Goal: Navigation & Orientation: Find specific page/section

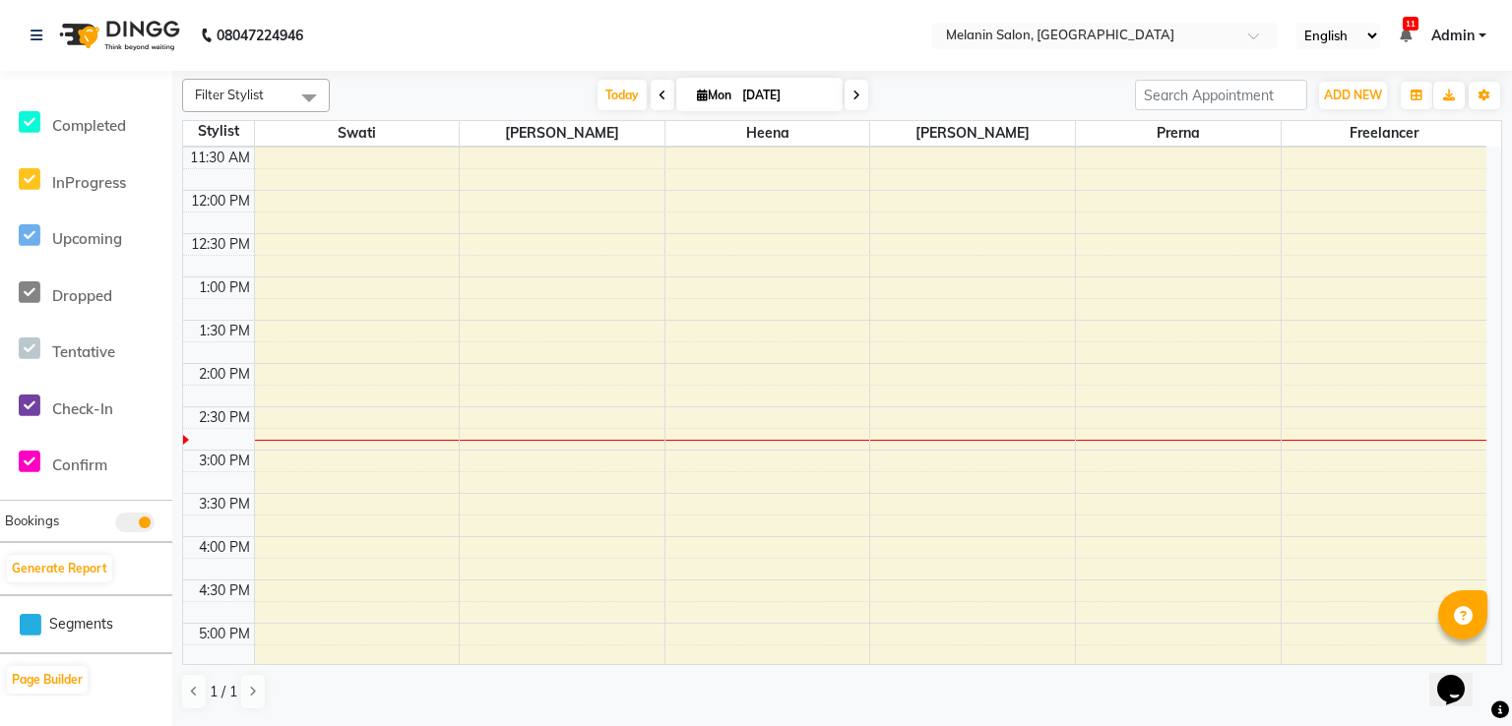
scroll to position [433, 0]
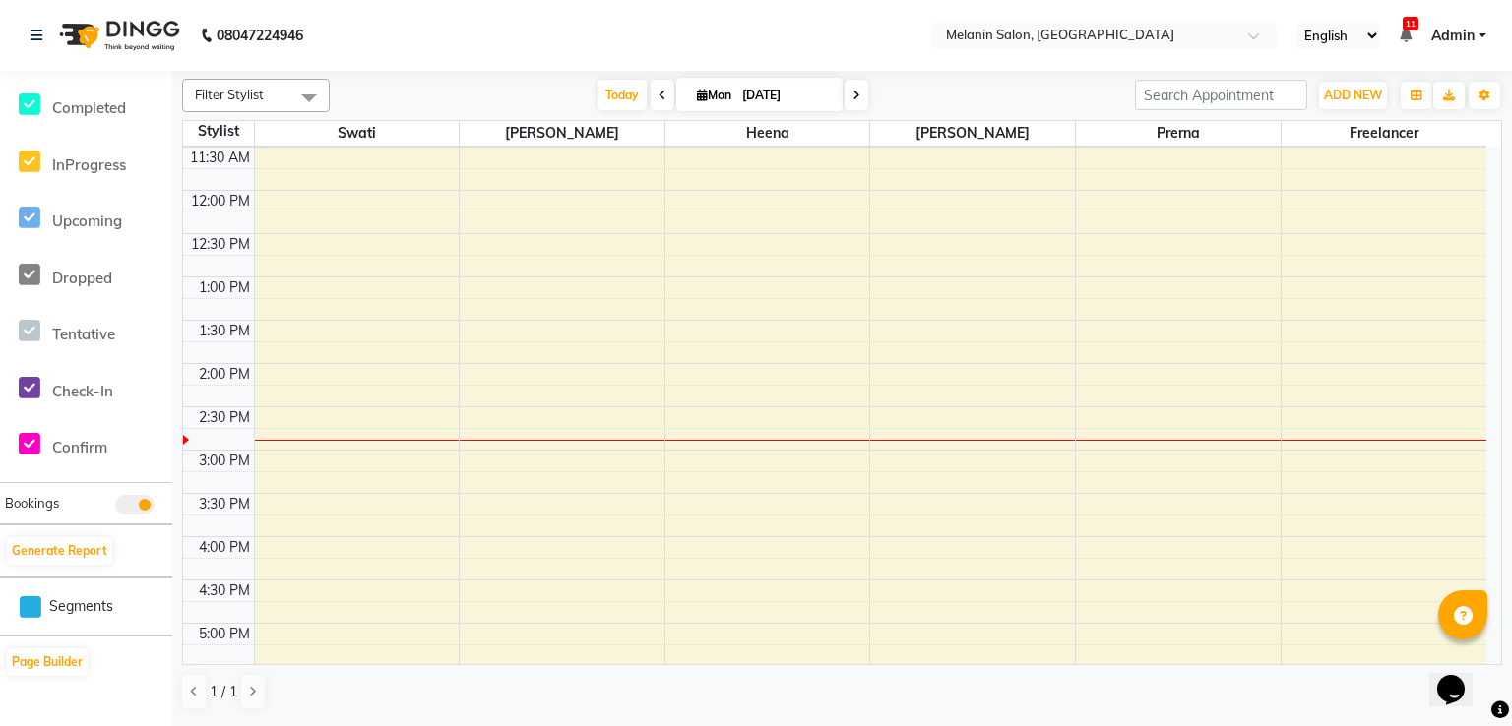
click at [146, 502] on span at bounding box center [134, 505] width 39 height 20
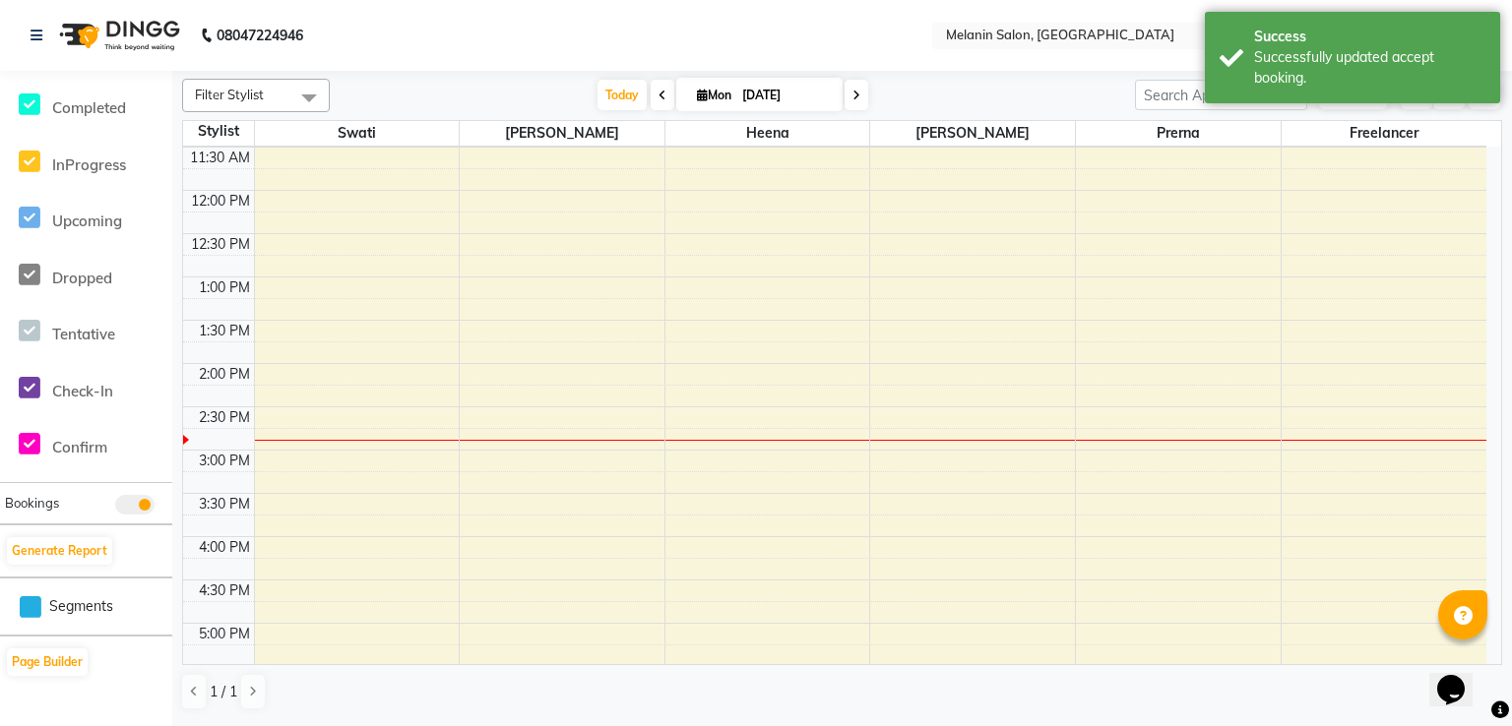
click at [146, 506] on span at bounding box center [134, 505] width 39 height 20
click at [126, 510] on span at bounding box center [134, 505] width 39 height 20
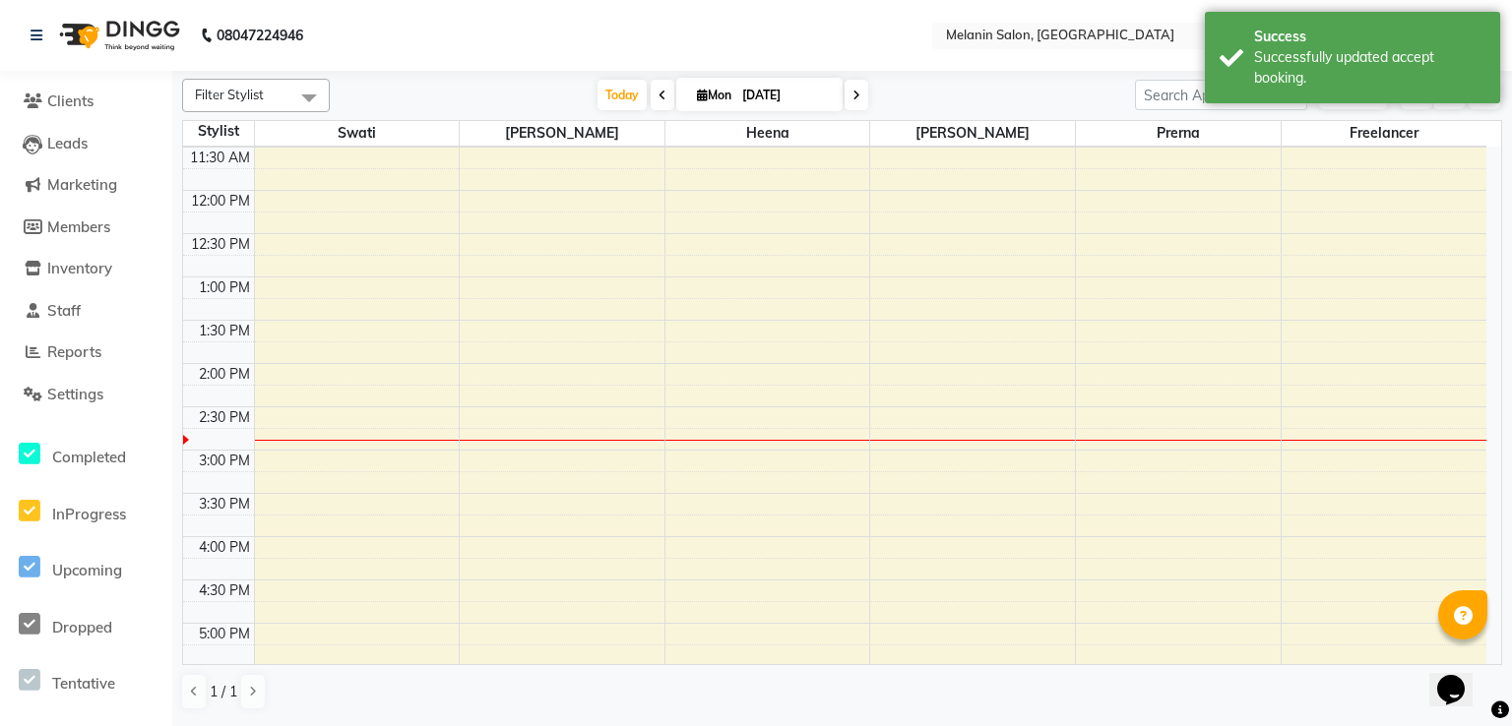
scroll to position [39, 0]
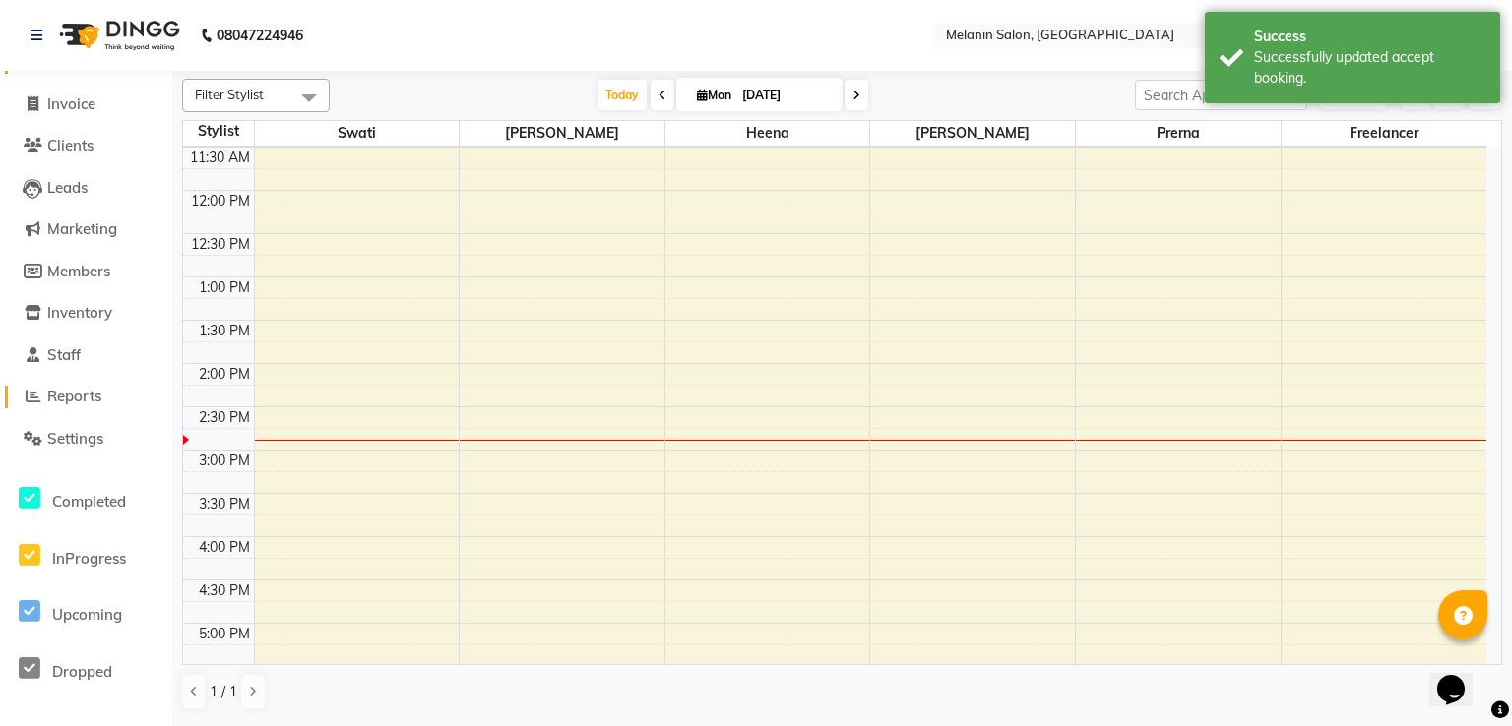
click at [86, 402] on span "Reports" at bounding box center [74, 396] width 54 height 19
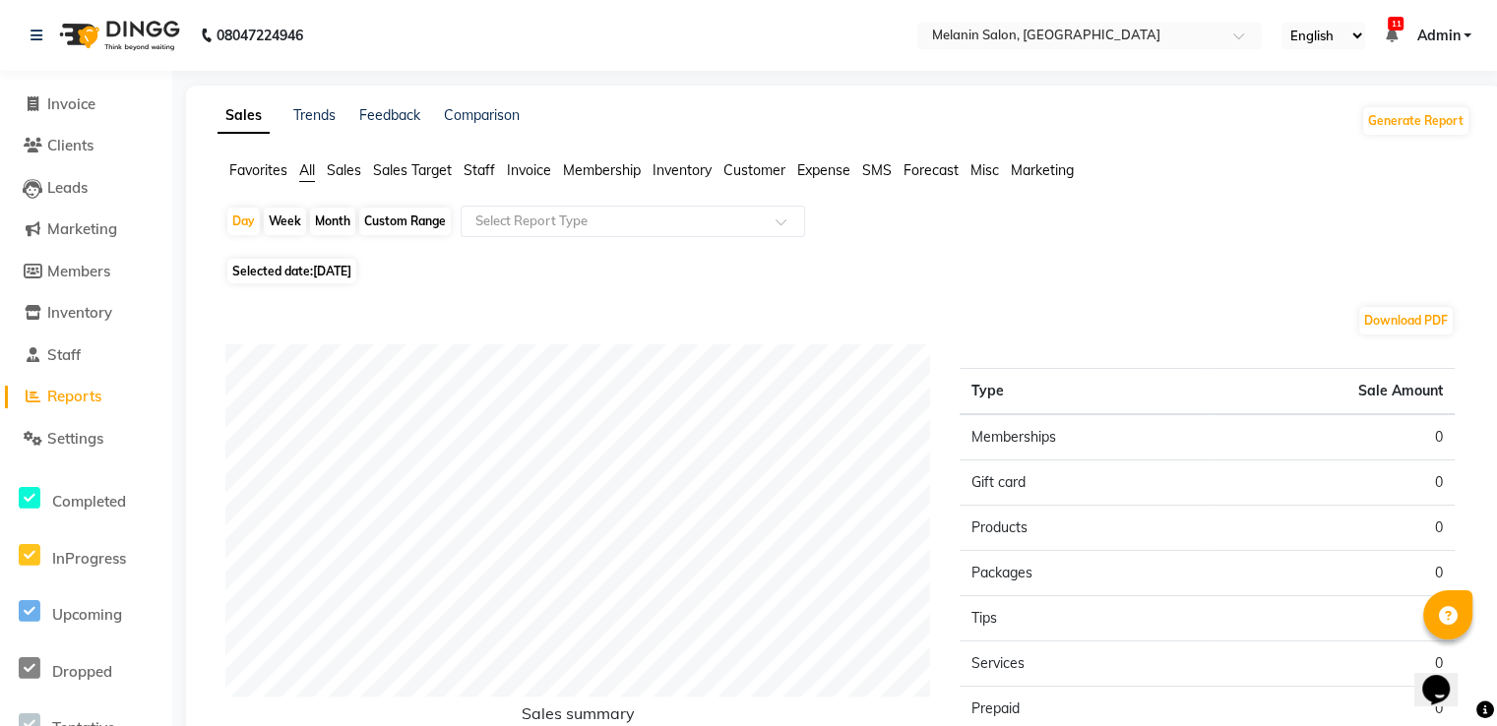
click at [763, 165] on span "Customer" at bounding box center [754, 170] width 62 height 18
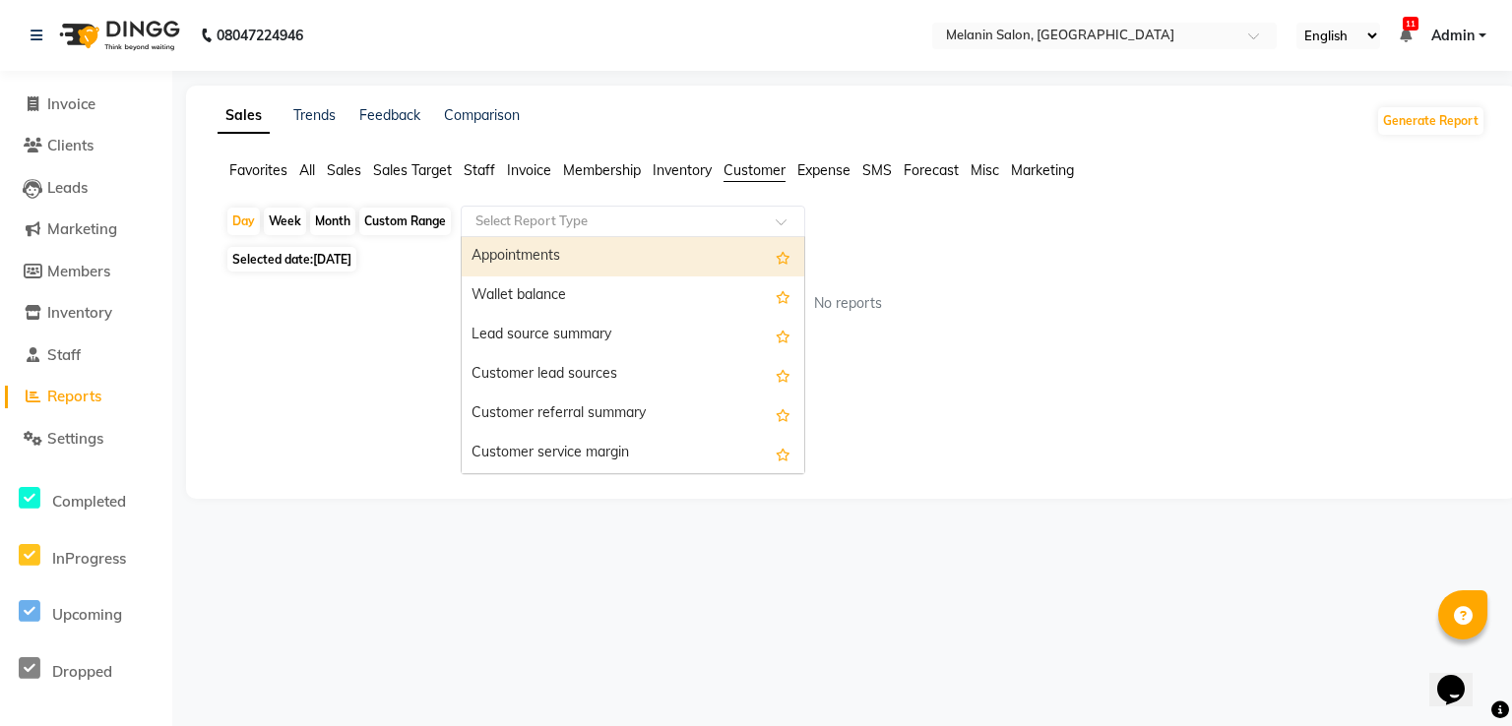
click at [711, 214] on input "text" at bounding box center [612, 222] width 283 height 20
click at [366, 219] on div "Custom Range" at bounding box center [405, 222] width 92 height 28
select select "9"
select select "2025"
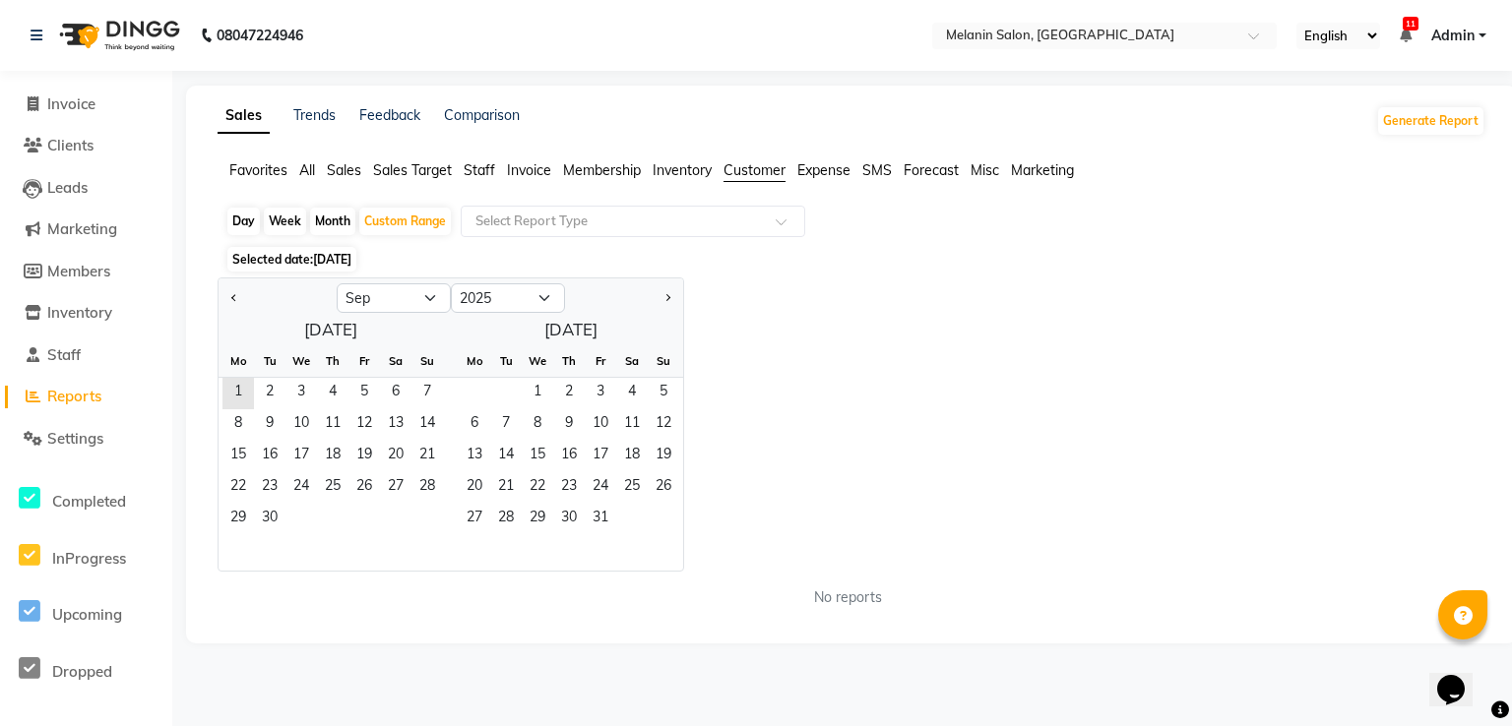
click at [340, 222] on div "Month" at bounding box center [332, 222] width 45 height 28
select select "9"
select select "2025"
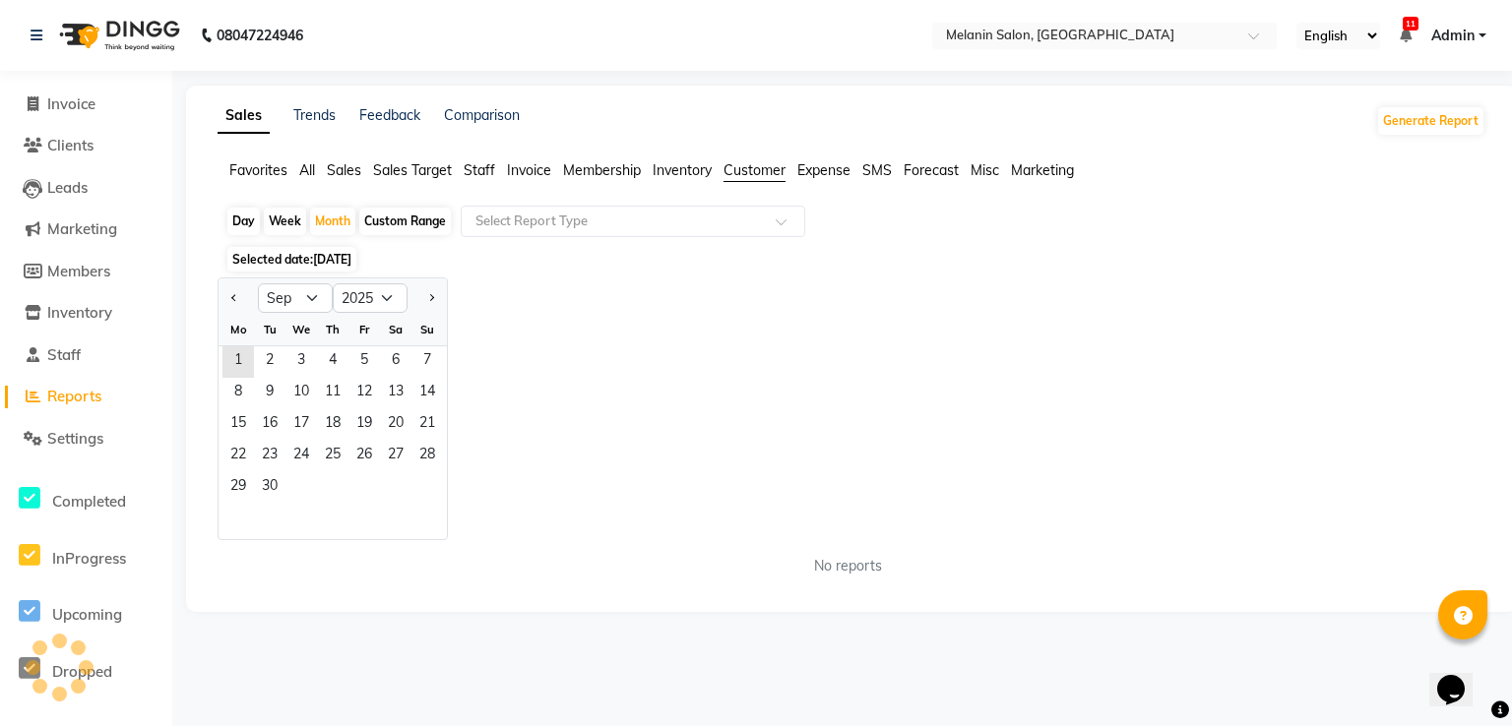
click at [385, 222] on div "Custom Range" at bounding box center [405, 222] width 92 height 28
select select "9"
select select "2025"
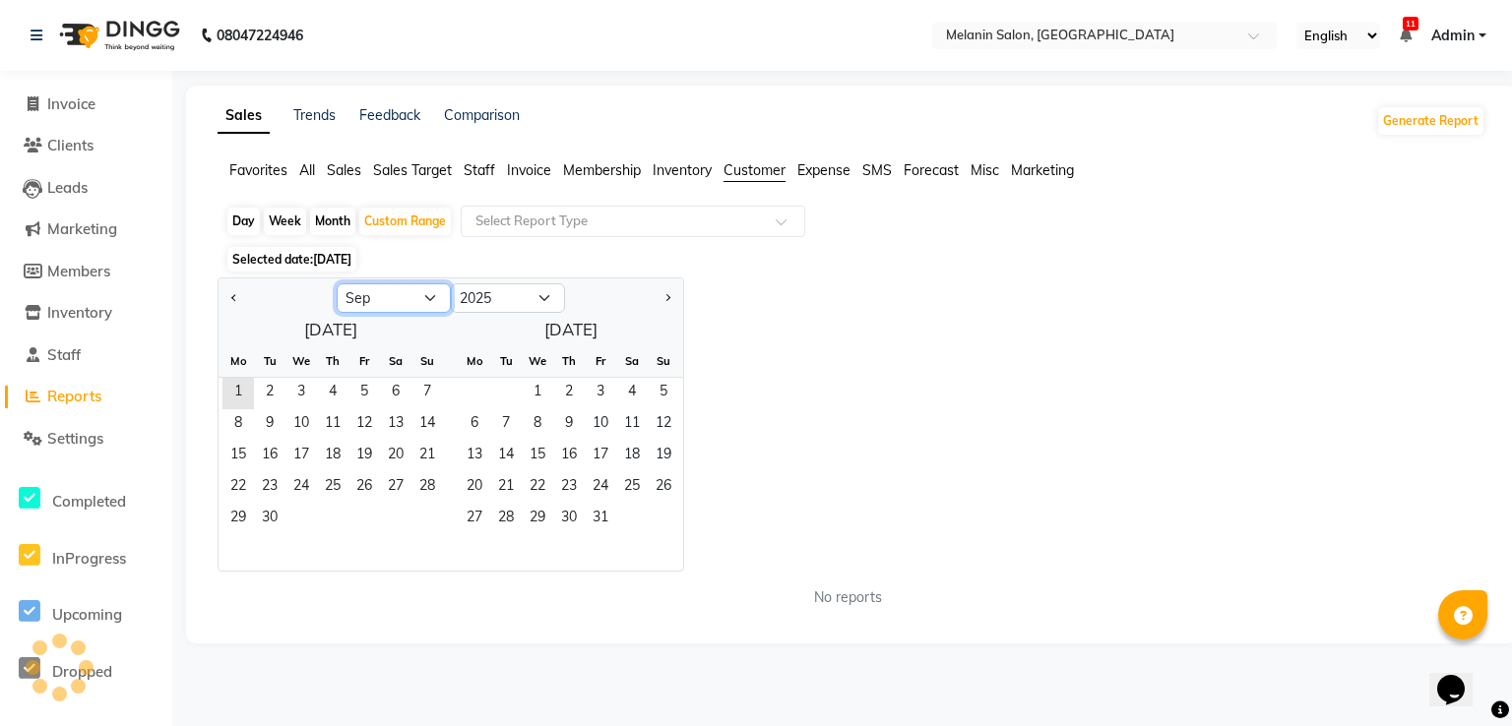
click at [381, 306] on select "Jan Feb Mar Apr May Jun [DATE] Aug Sep Oct Nov Dec" at bounding box center [394, 298] width 114 height 30
select select "3"
click at [337, 283] on select "Jan Feb Mar Apr May Jun [DATE] Aug Sep Oct Nov Dec" at bounding box center [394, 298] width 114 height 30
click at [538, 221] on input "text" at bounding box center [612, 222] width 283 height 20
click at [993, 304] on div "Jan Feb Mar Apr May Jun [DATE] Aug Sep Oct Nov [DATE] 2016 2017 2018 2019 2020 …" at bounding box center [851, 425] width 1268 height 294
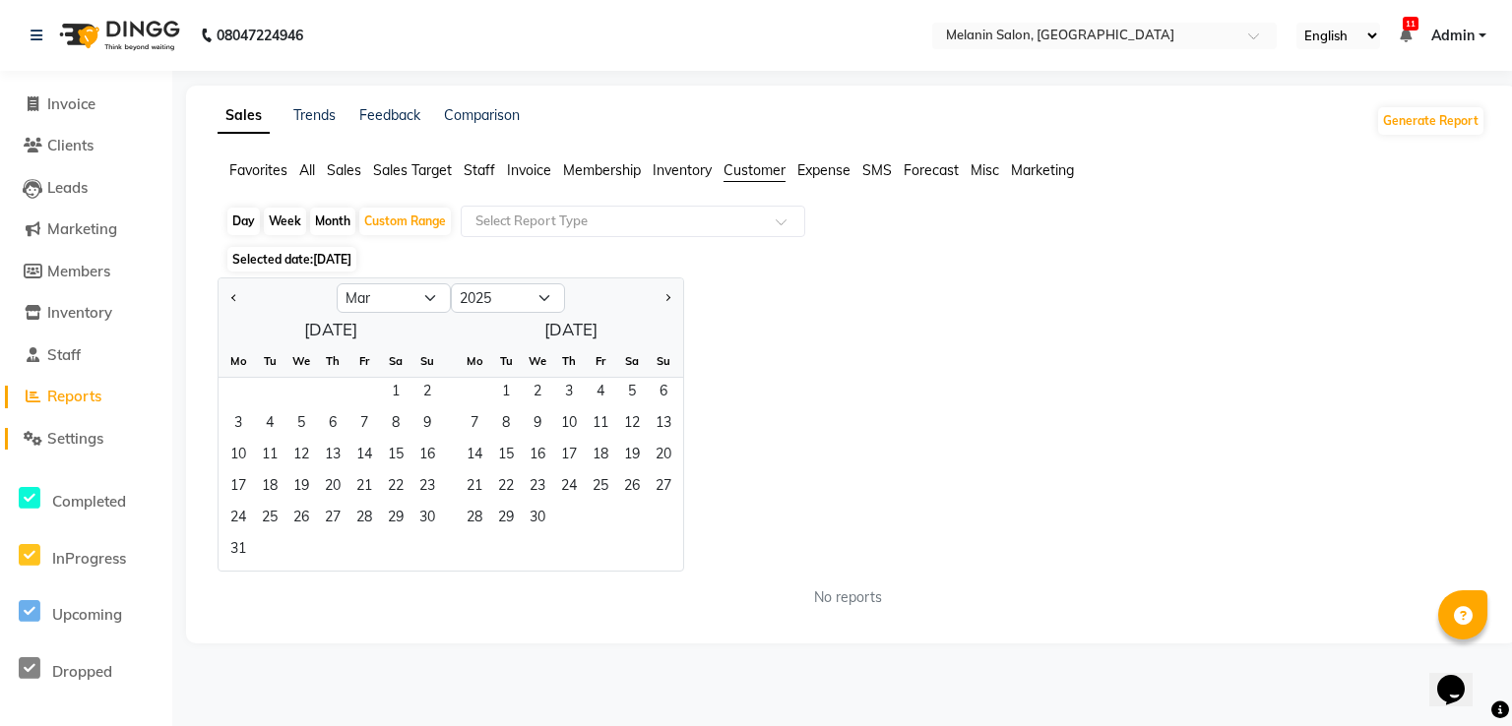
click at [83, 446] on span "Settings" at bounding box center [75, 438] width 56 height 19
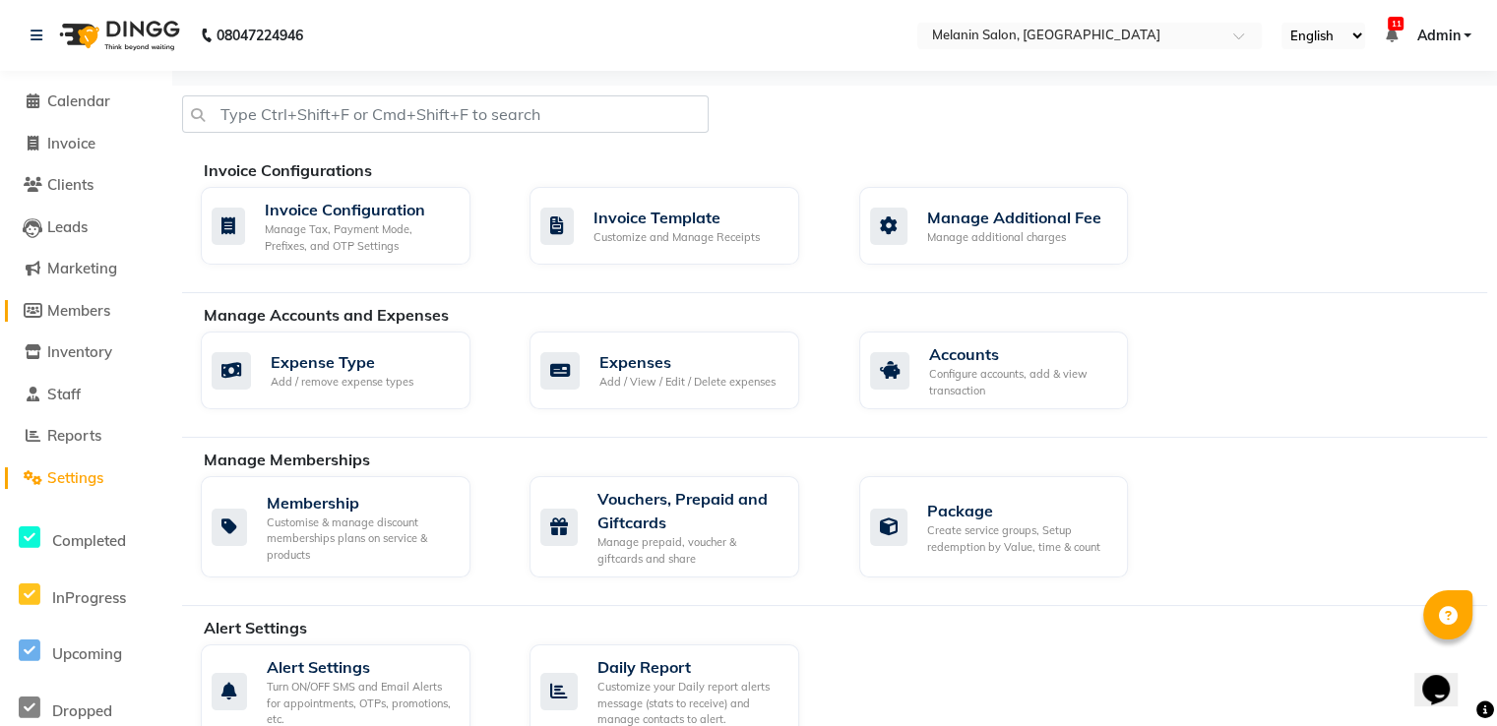
click at [87, 307] on span "Members" at bounding box center [78, 310] width 63 height 19
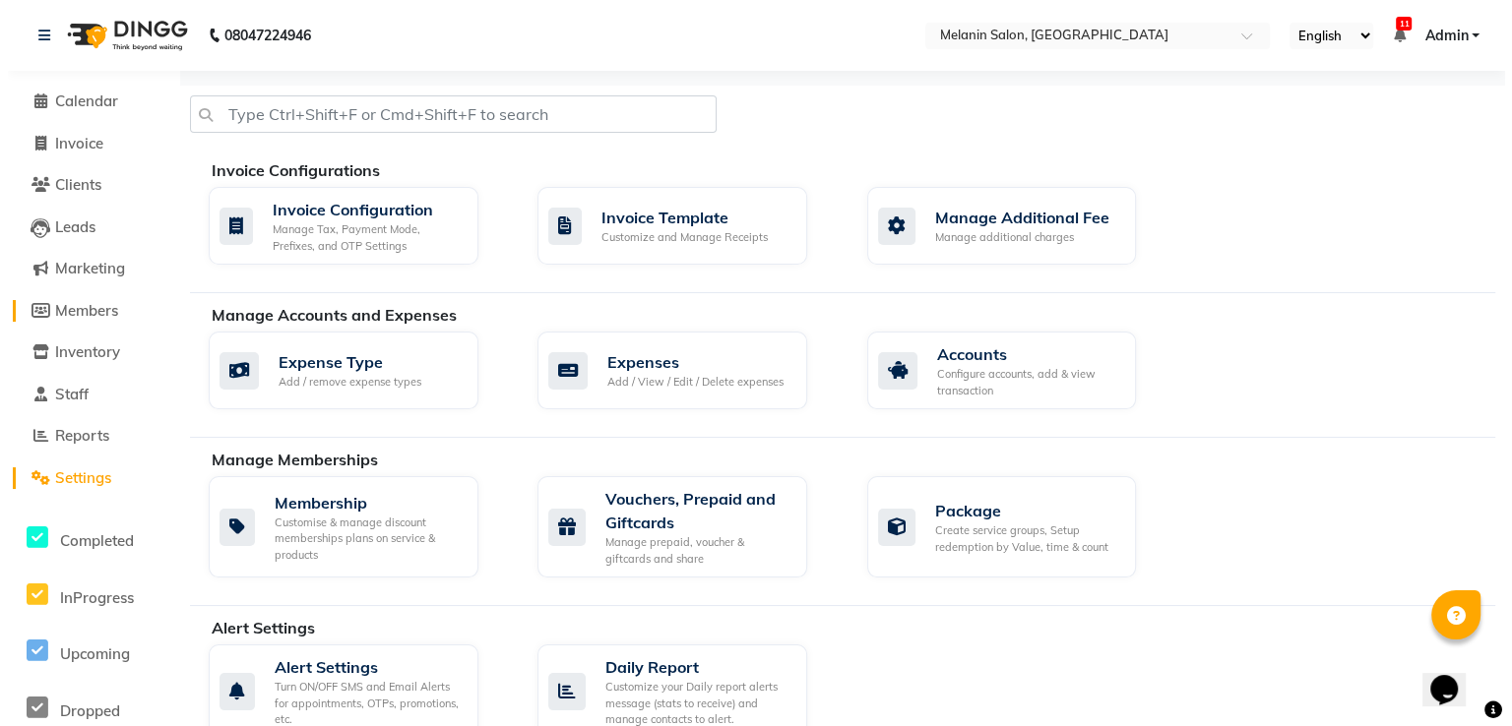
select select
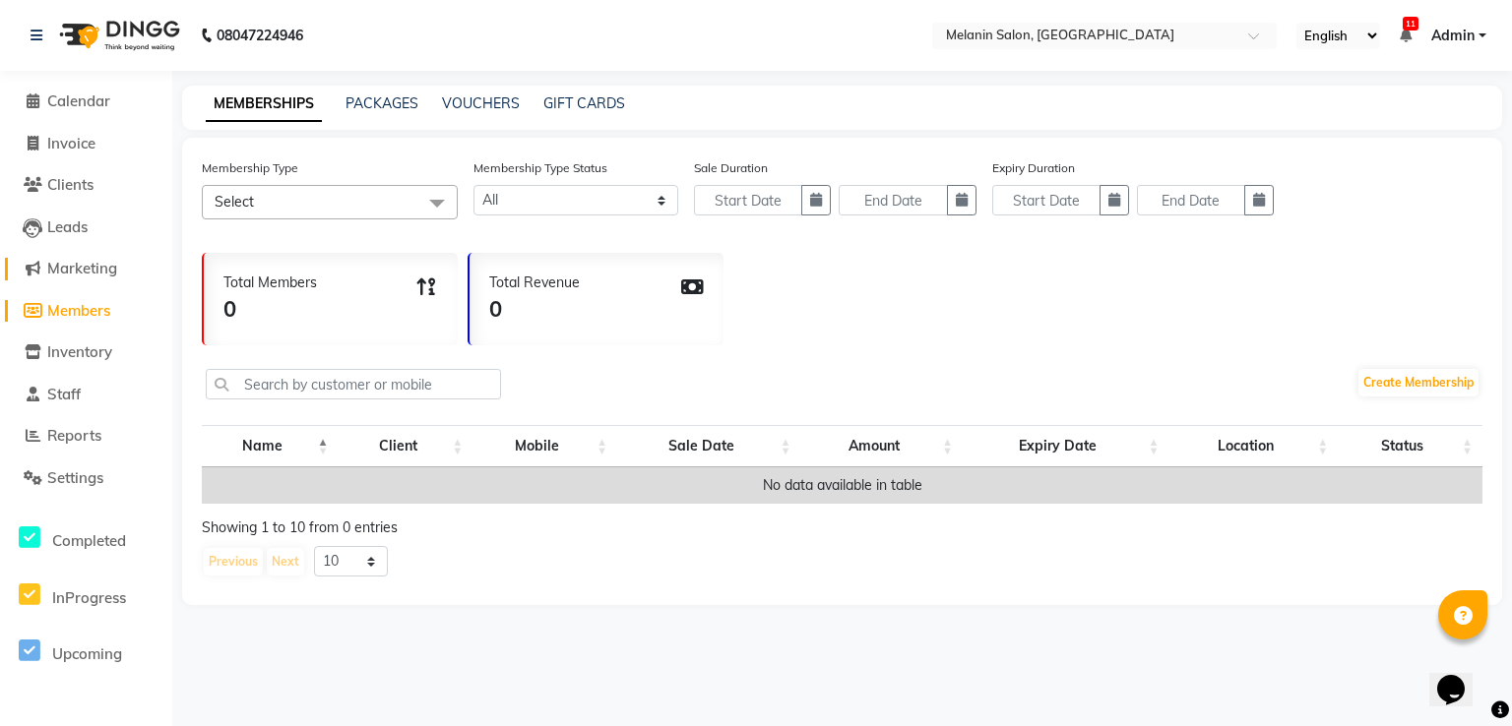
click at [91, 269] on span "Marketing" at bounding box center [82, 268] width 70 height 19
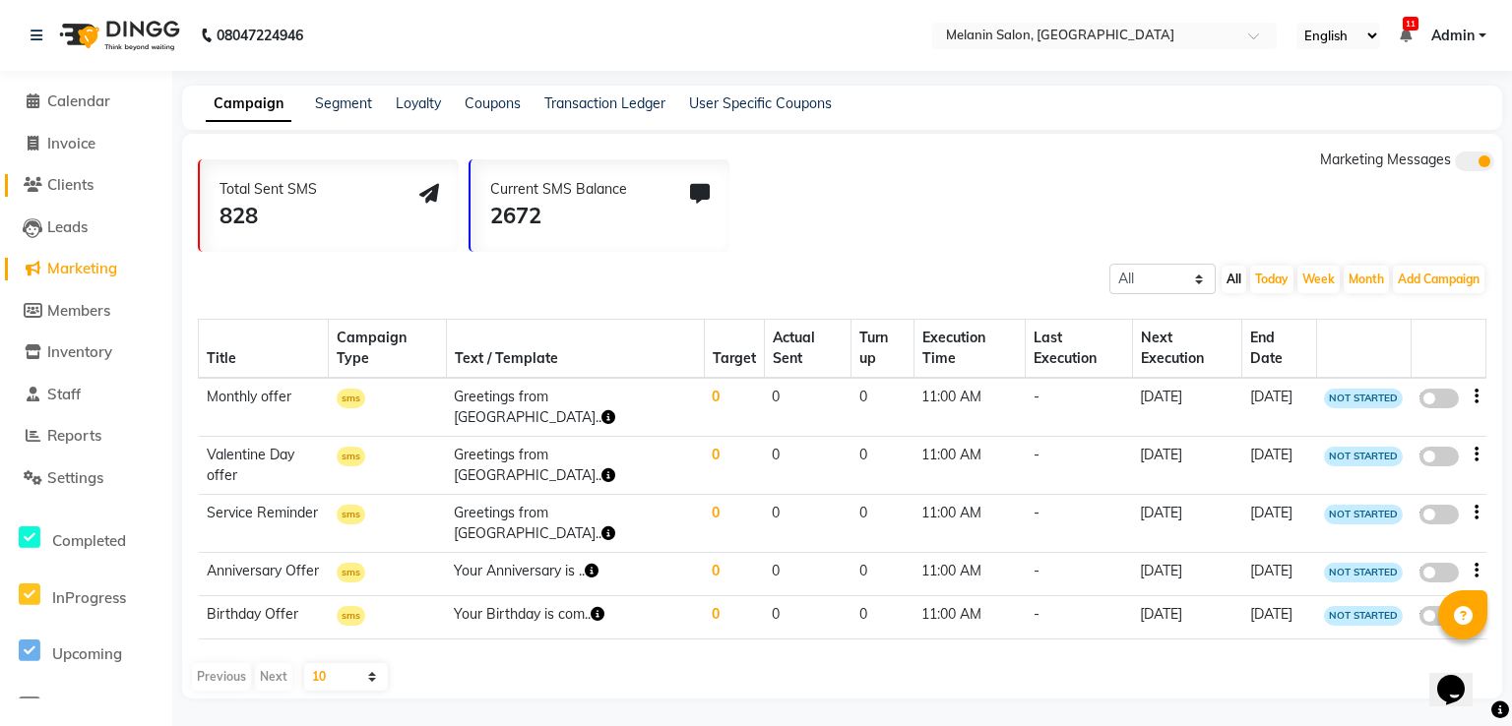
click at [78, 187] on span "Clients" at bounding box center [70, 184] width 46 height 19
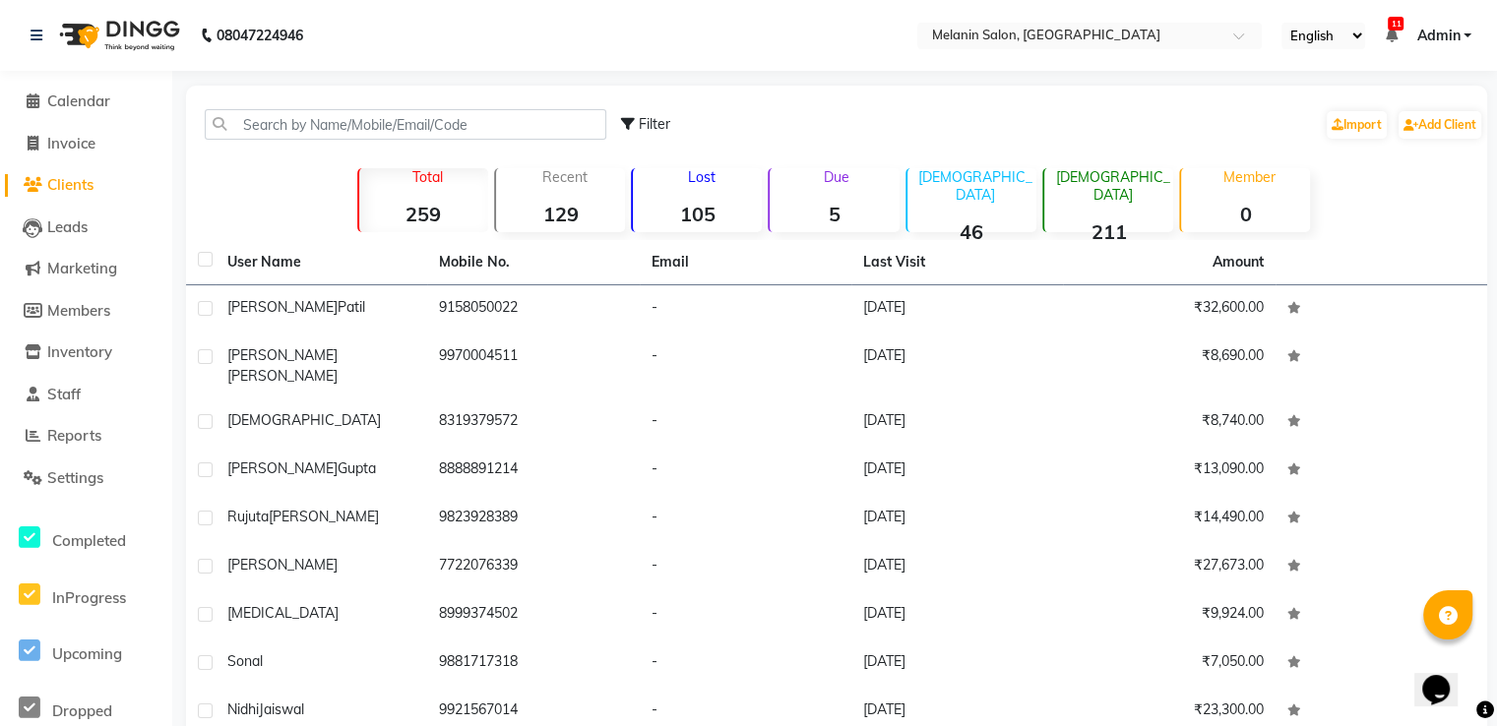
click at [727, 182] on p "Lost" at bounding box center [701, 177] width 121 height 18
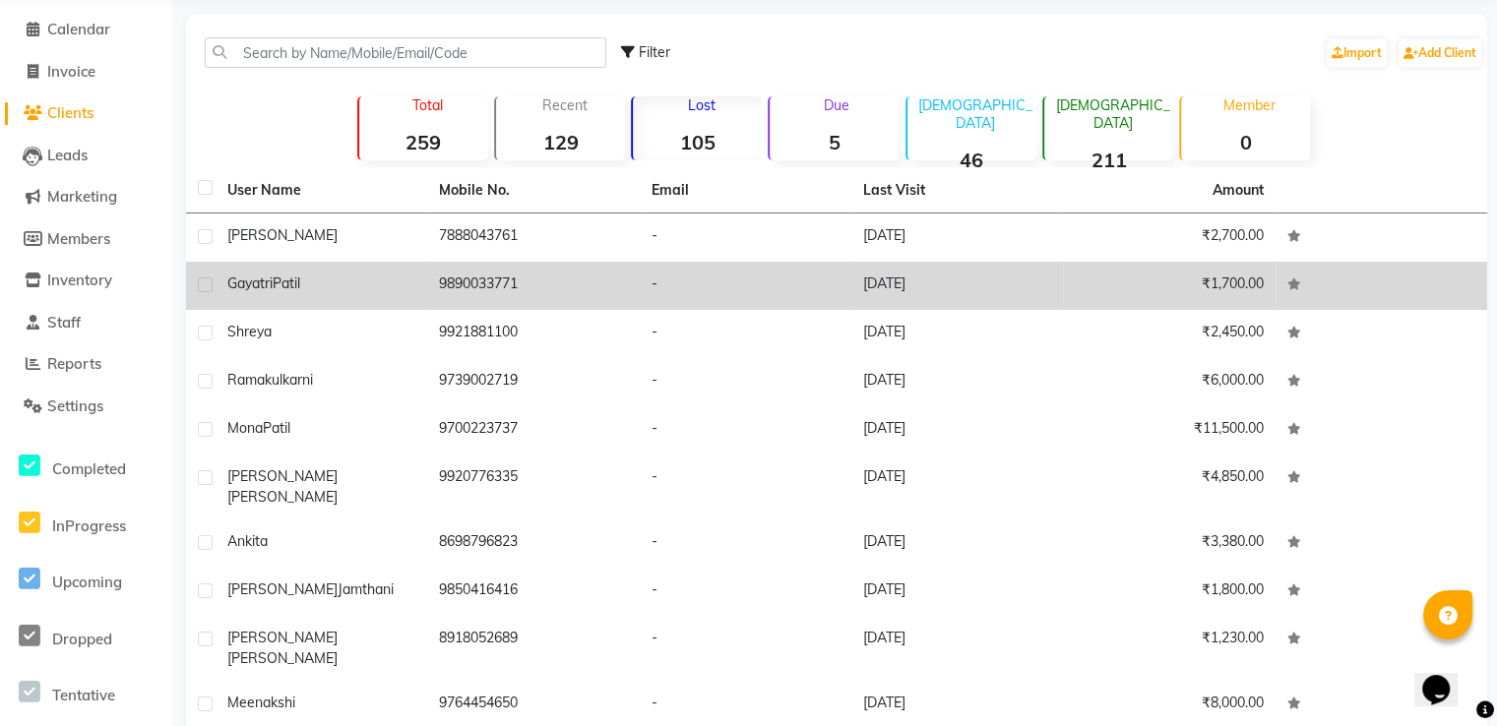
scroll to position [28, 0]
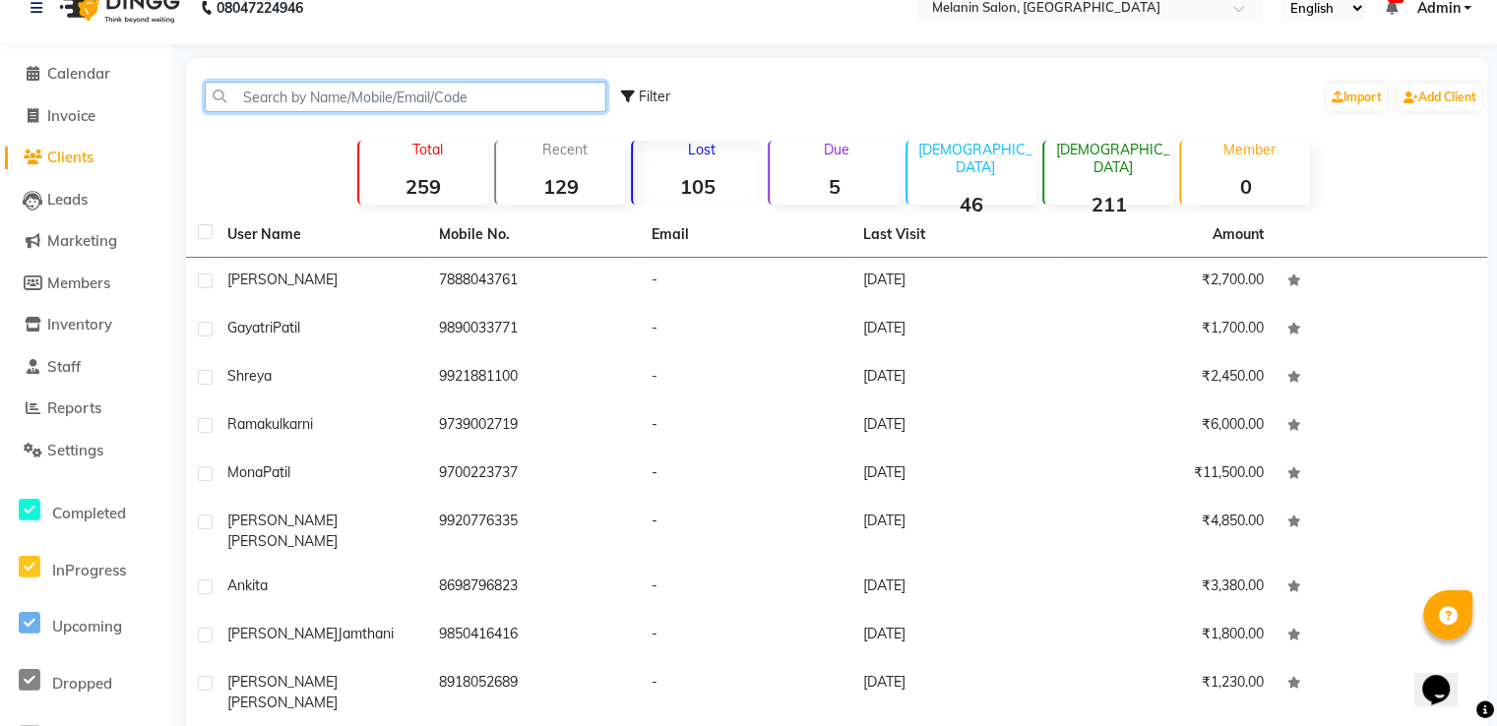
click at [451, 103] on input "text" at bounding box center [406, 97] width 402 height 31
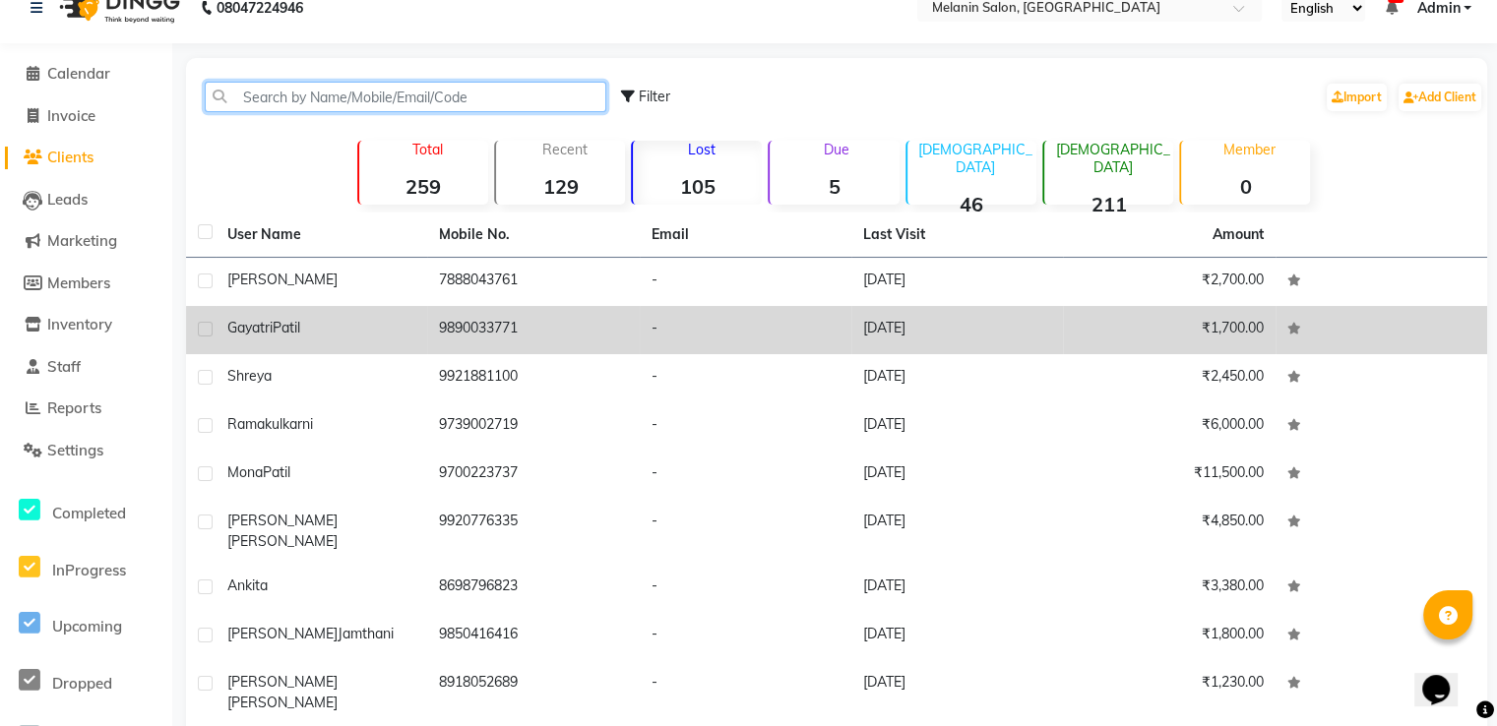
scroll to position [126, 0]
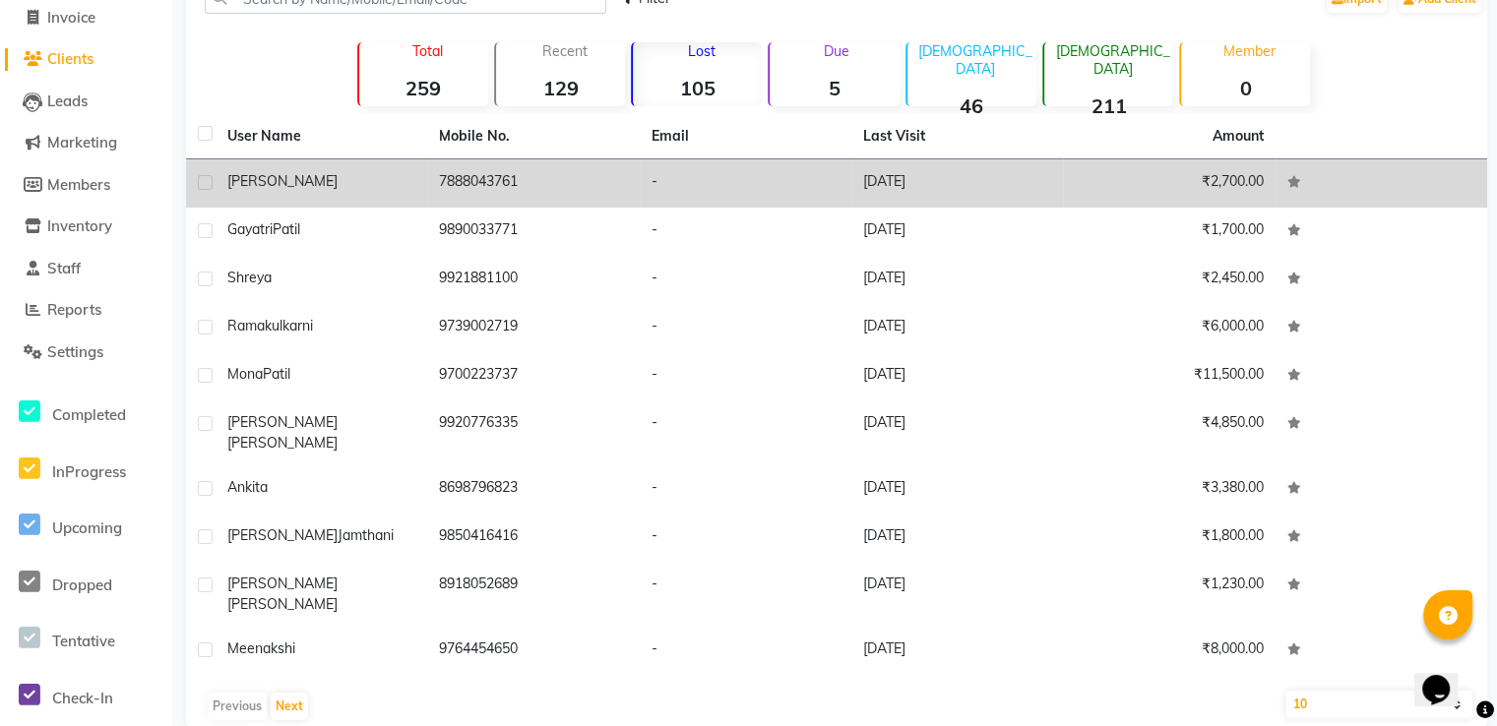
click at [530, 187] on td "7888043761" at bounding box center [533, 183] width 212 height 48
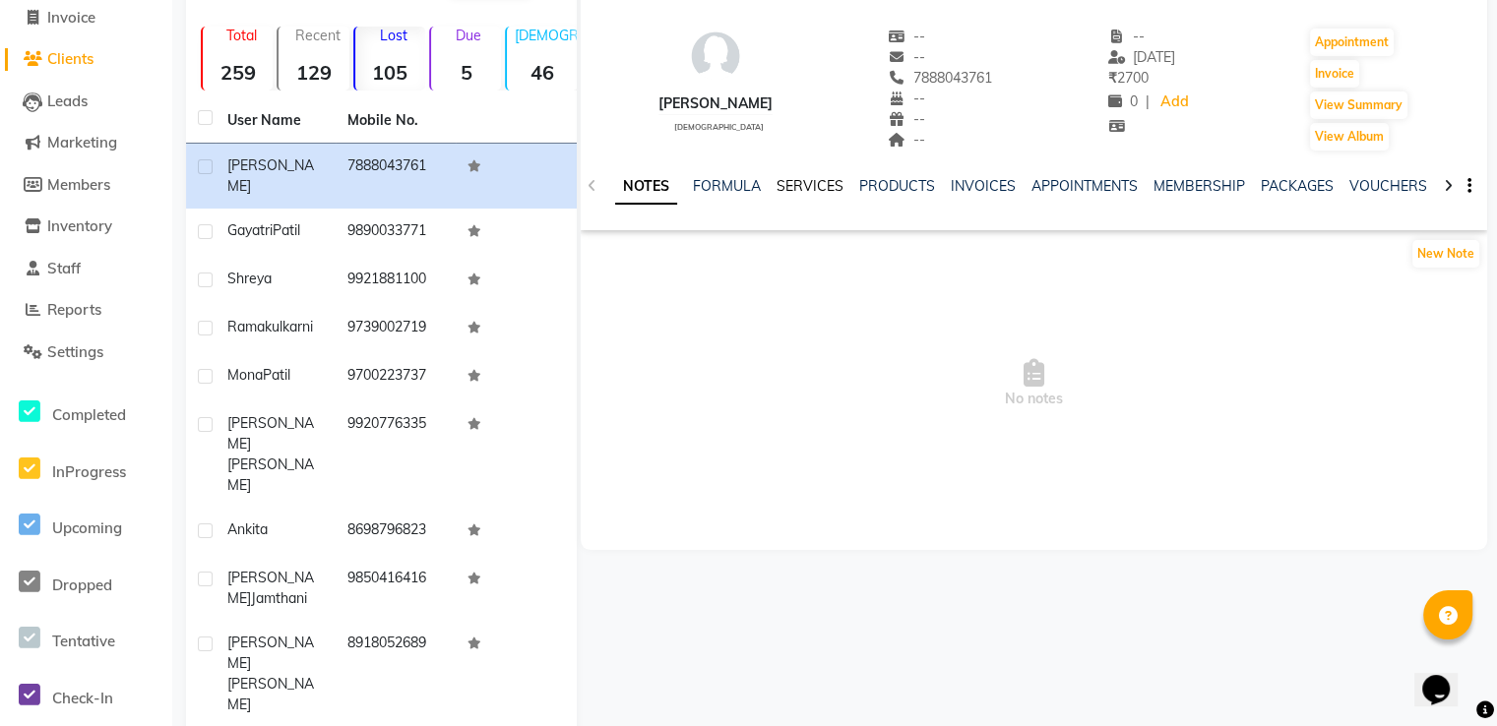
click at [800, 184] on link "SERVICES" at bounding box center [809, 186] width 67 height 18
click at [383, 54] on div "Lost 105" at bounding box center [389, 59] width 72 height 64
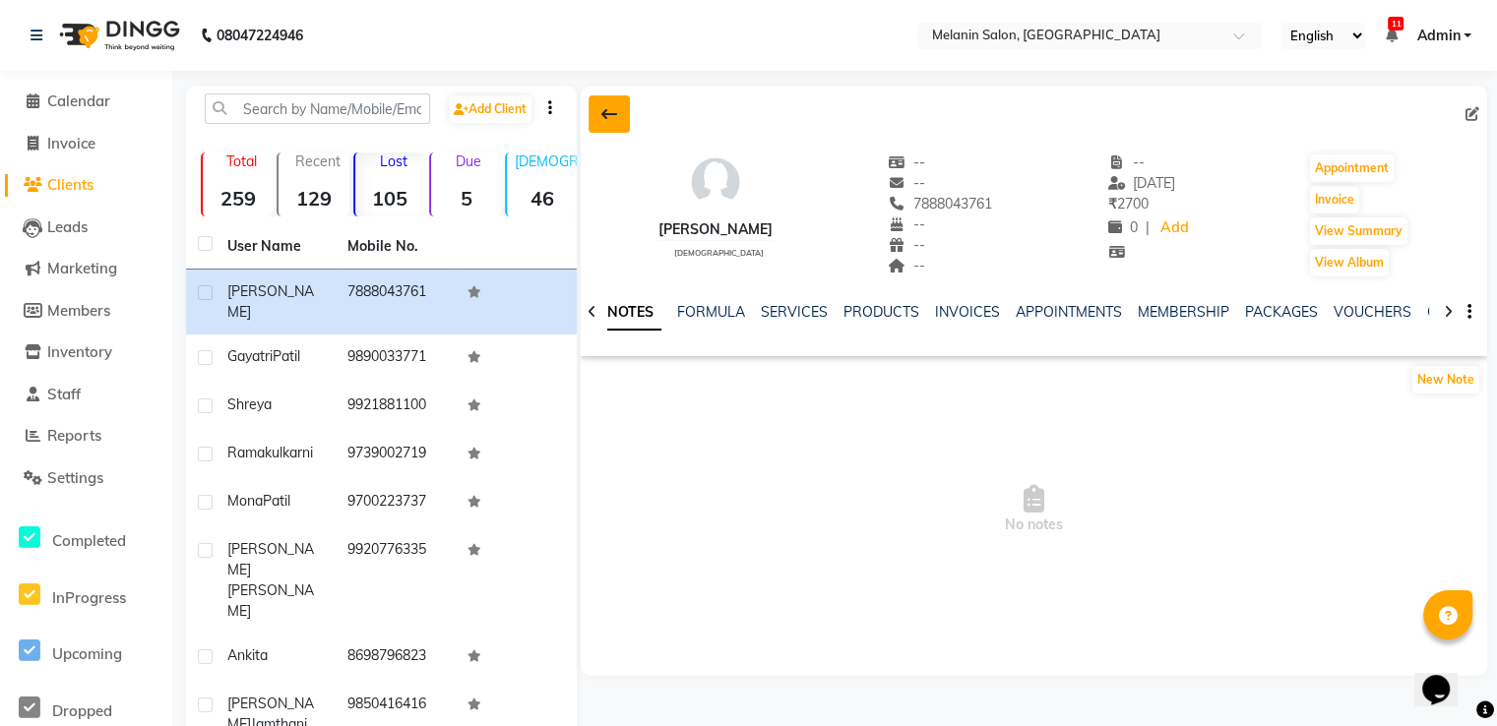
click at [609, 106] on icon at bounding box center [609, 114] width 16 height 16
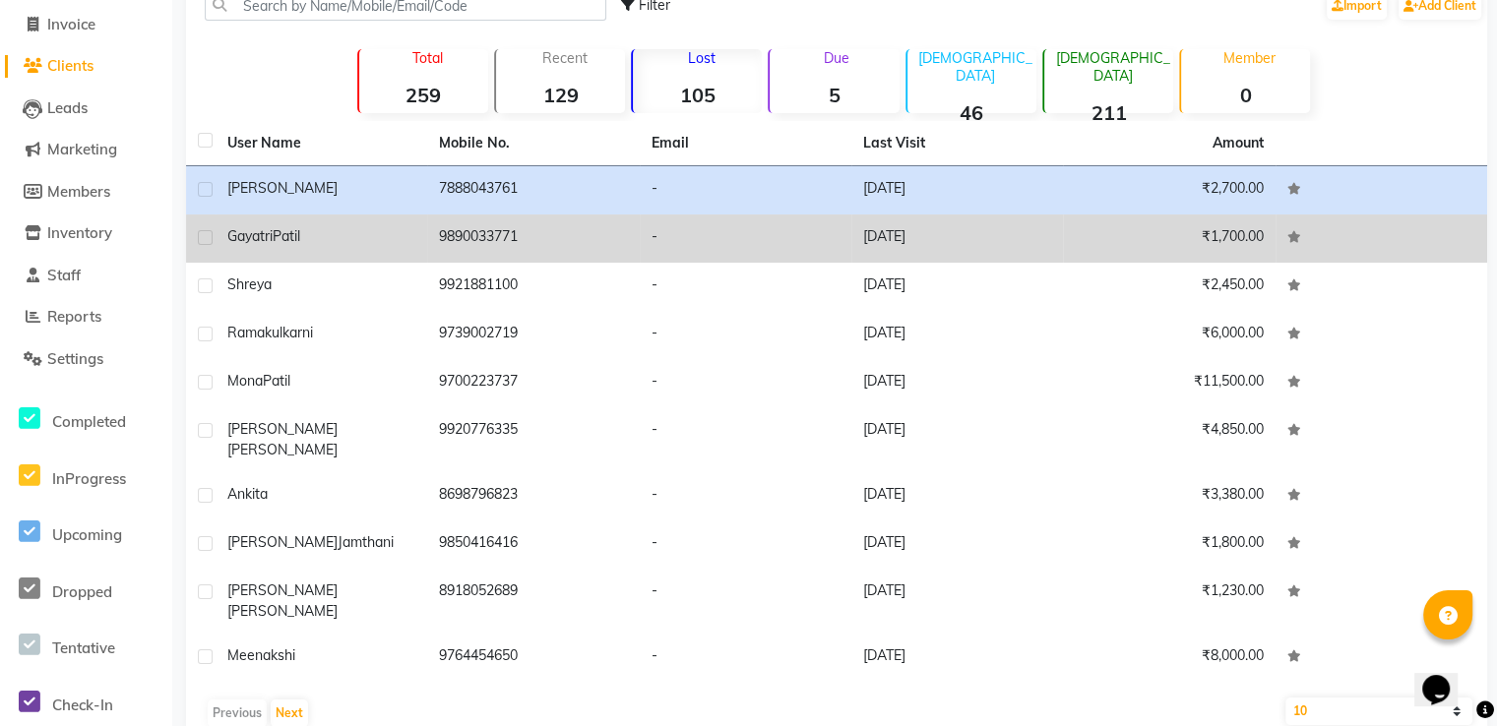
scroll to position [126, 0]
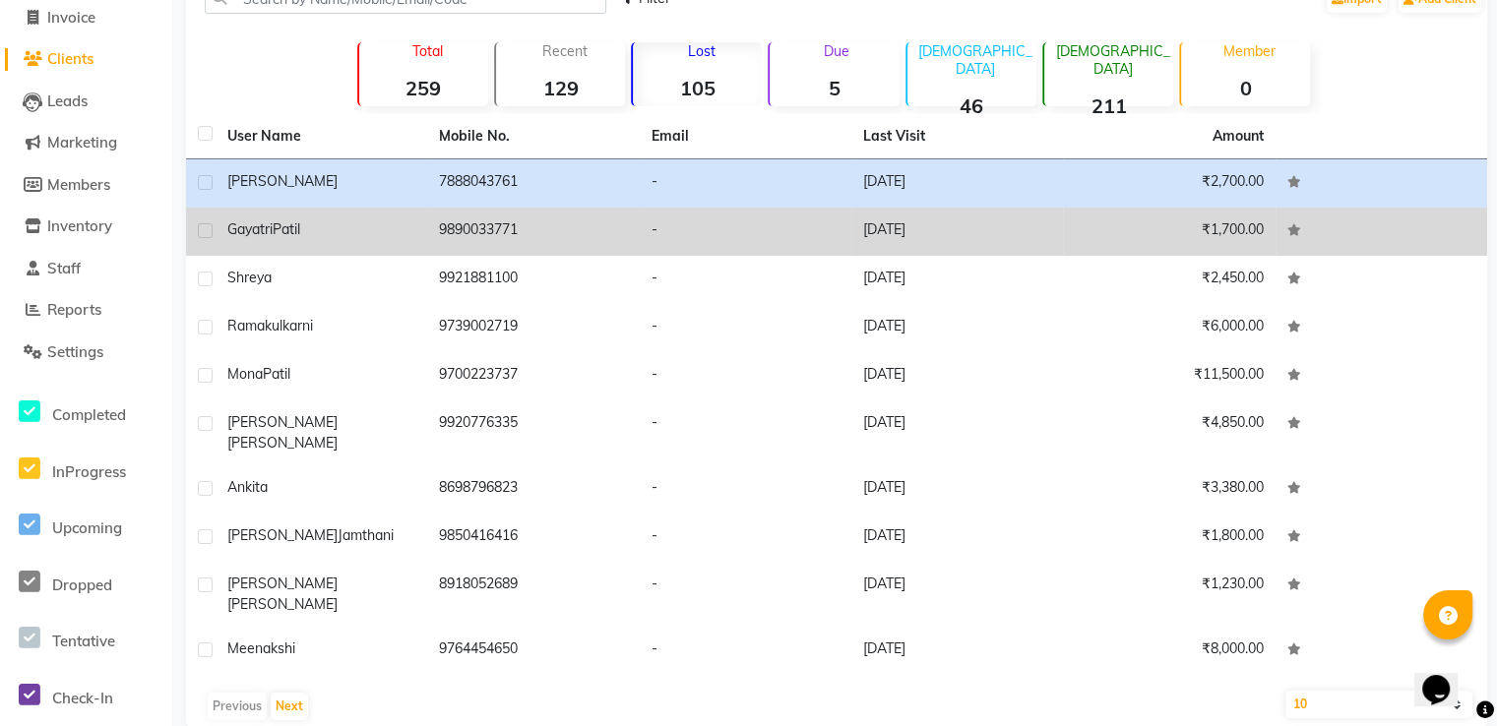
click at [319, 237] on div "Gayatri Patil" at bounding box center [321, 229] width 188 height 21
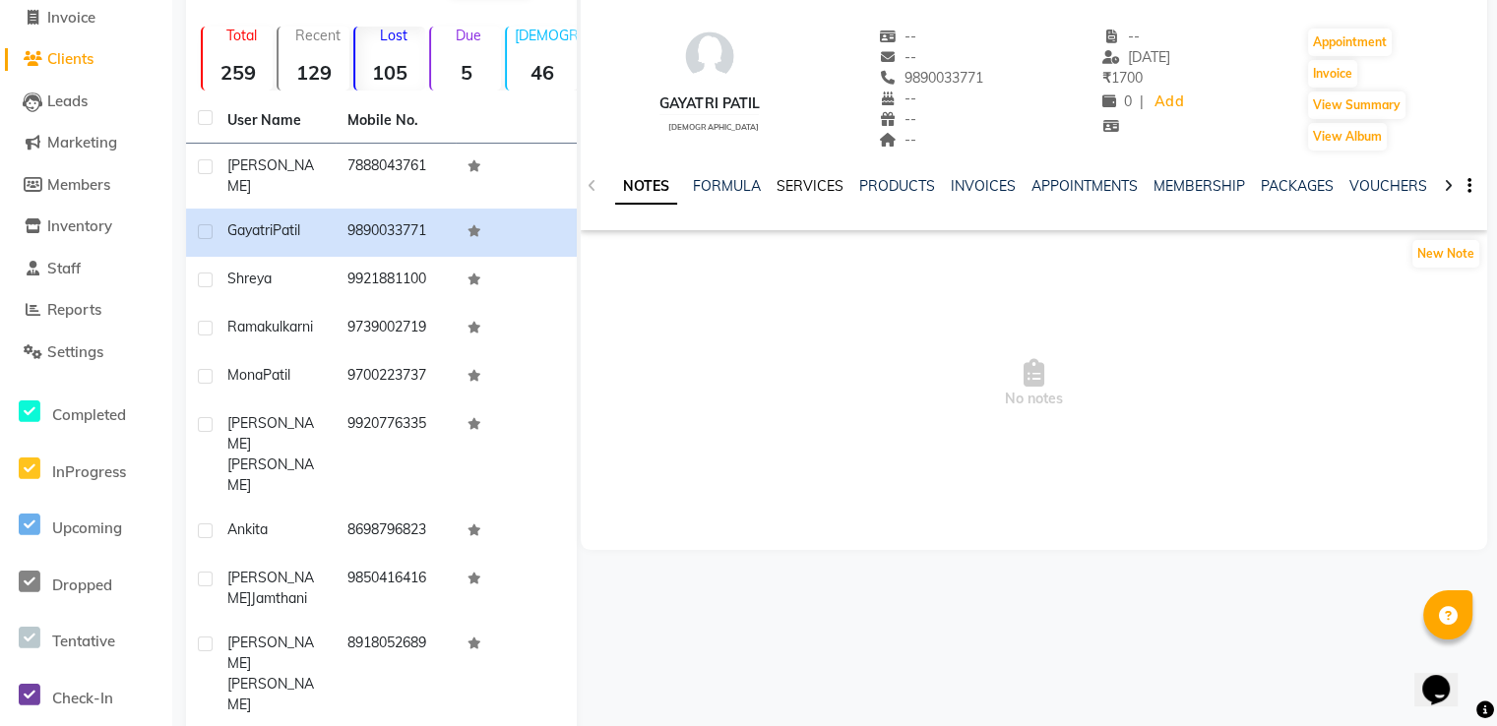
click at [819, 186] on link "SERVICES" at bounding box center [809, 186] width 67 height 18
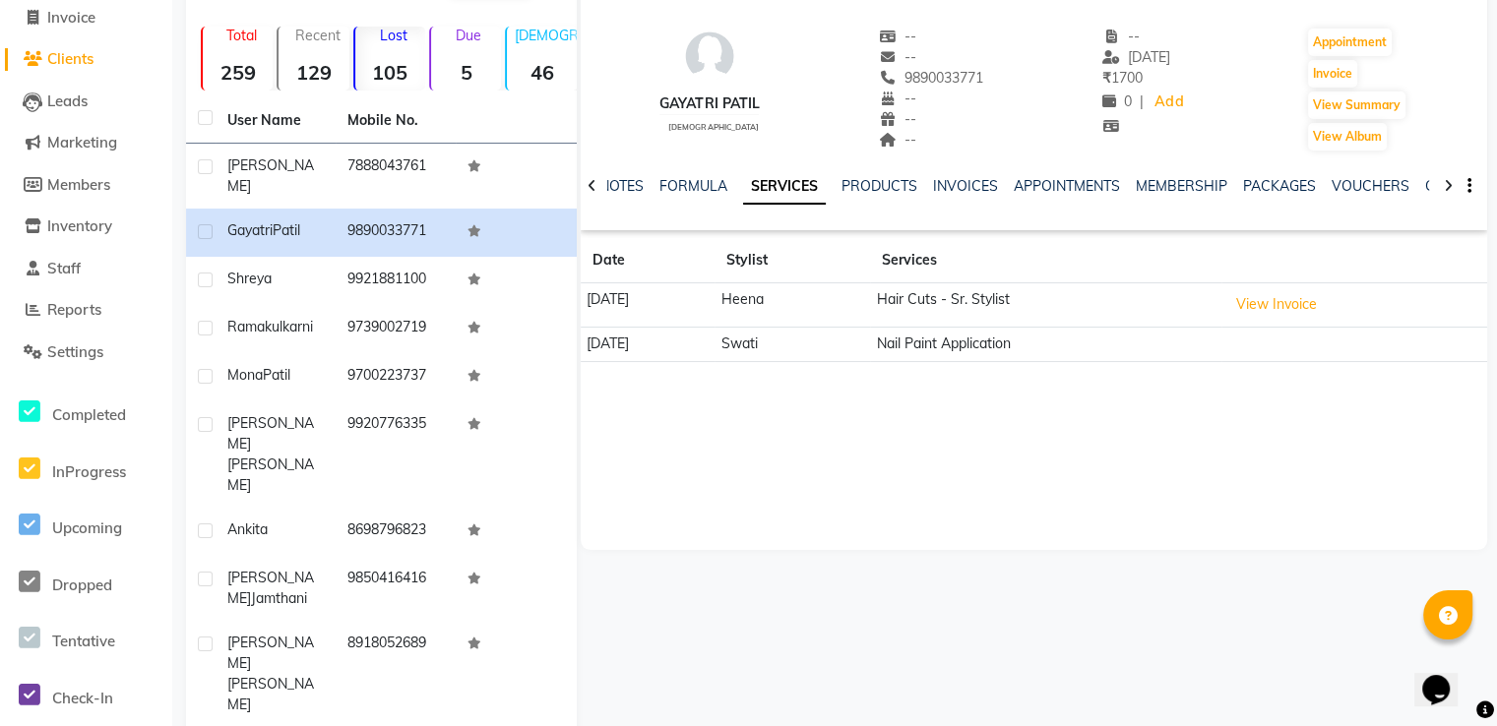
click at [588, 184] on icon at bounding box center [592, 186] width 9 height 14
click at [587, 184] on div "NOTES FORMULA SERVICES PRODUCTS INVOICES APPOINTMENTS MEMBERSHIP PACKAGES VOUCH…" at bounding box center [1034, 187] width 906 height 68
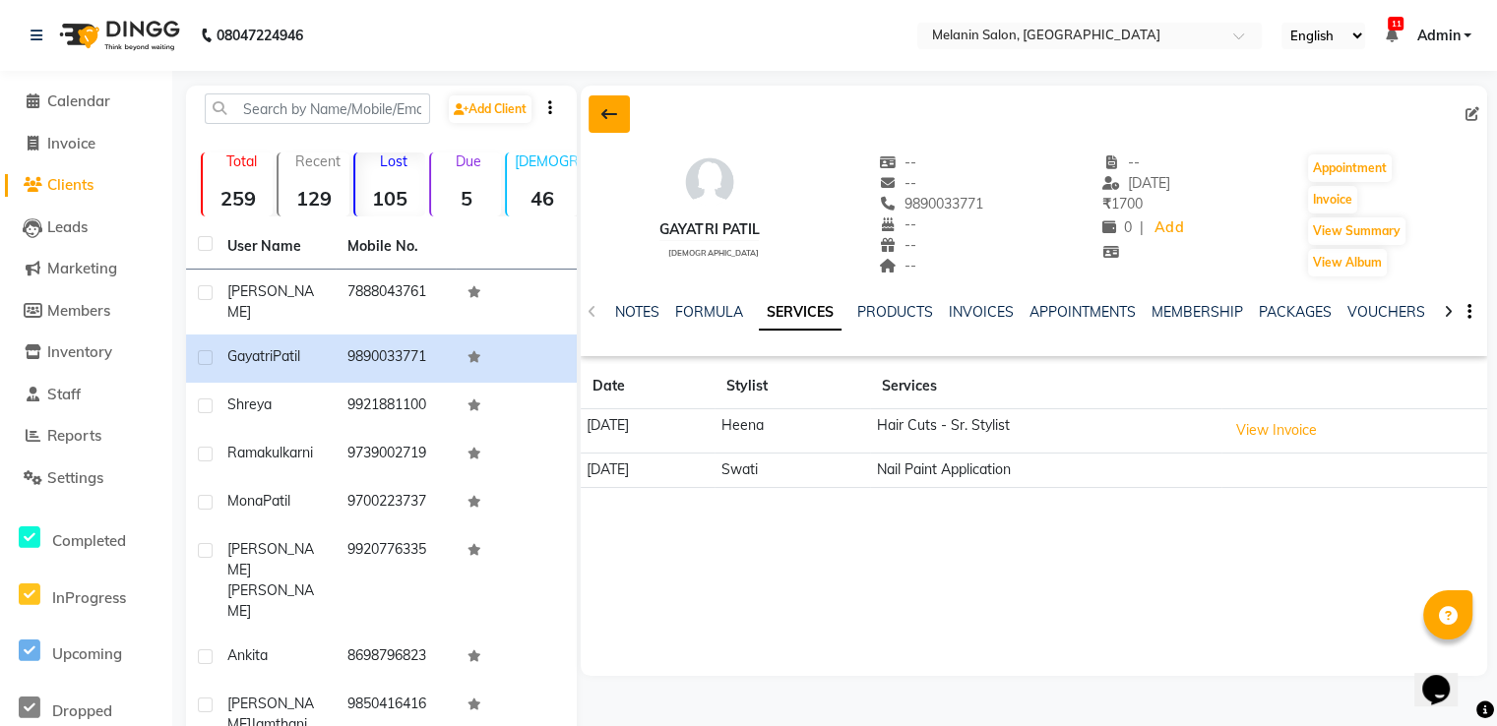
click at [606, 121] on icon at bounding box center [609, 114] width 16 height 16
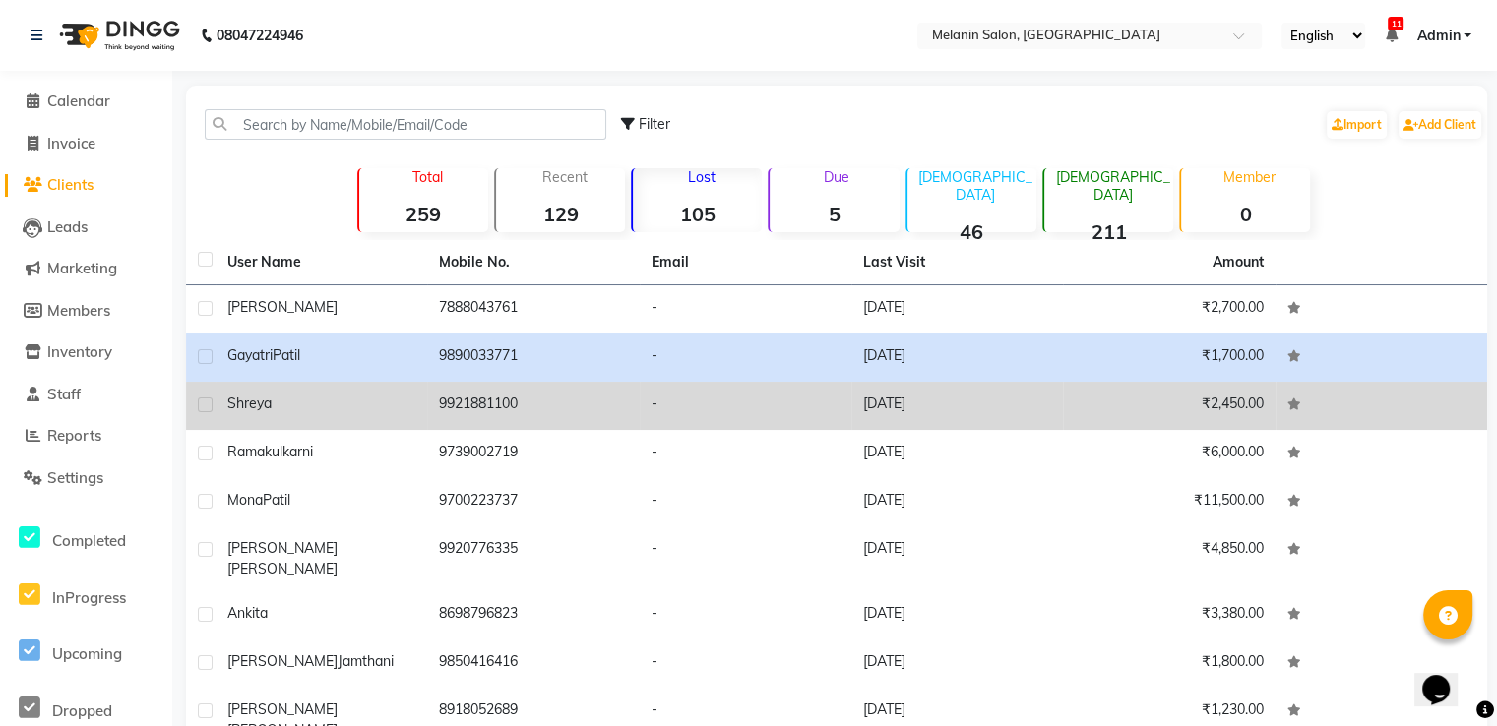
scroll to position [98, 0]
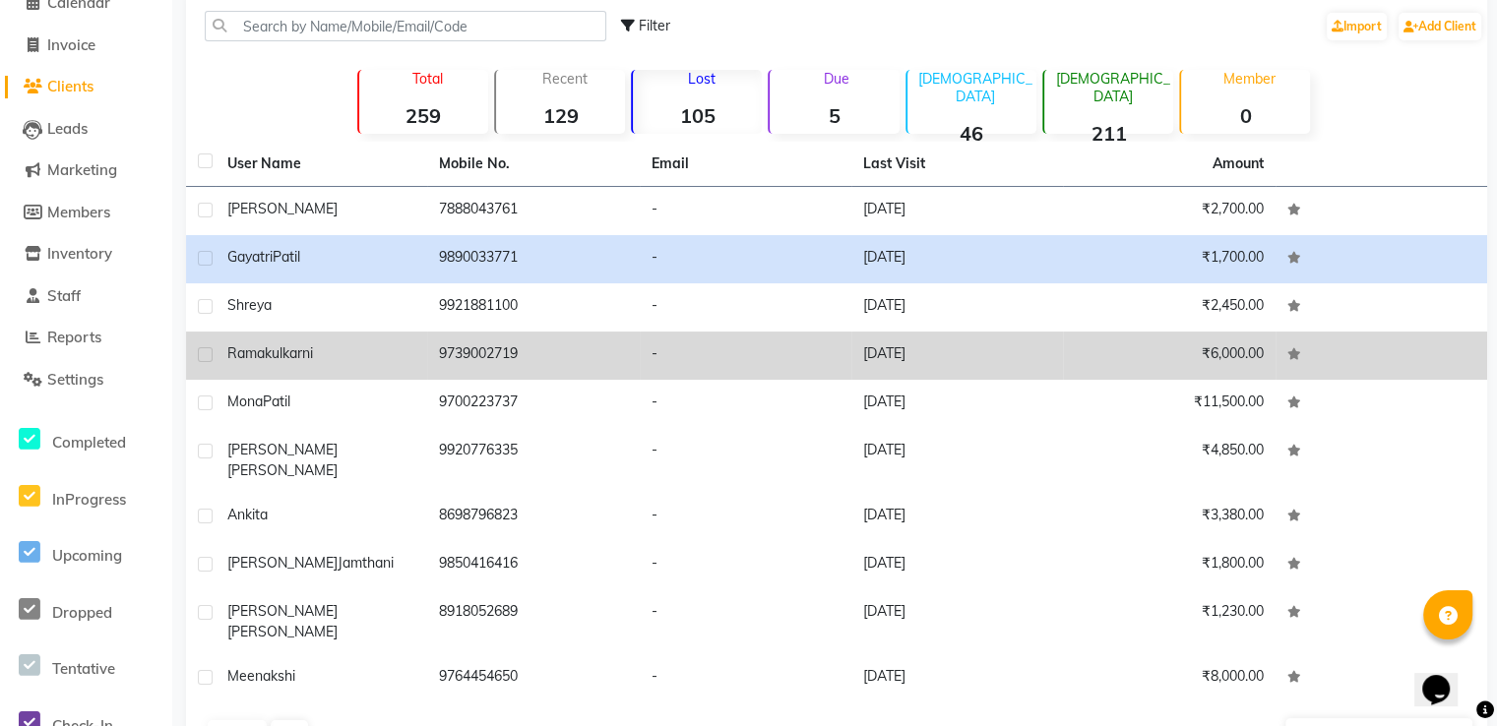
click at [503, 360] on td "9739002719" at bounding box center [533, 356] width 212 height 48
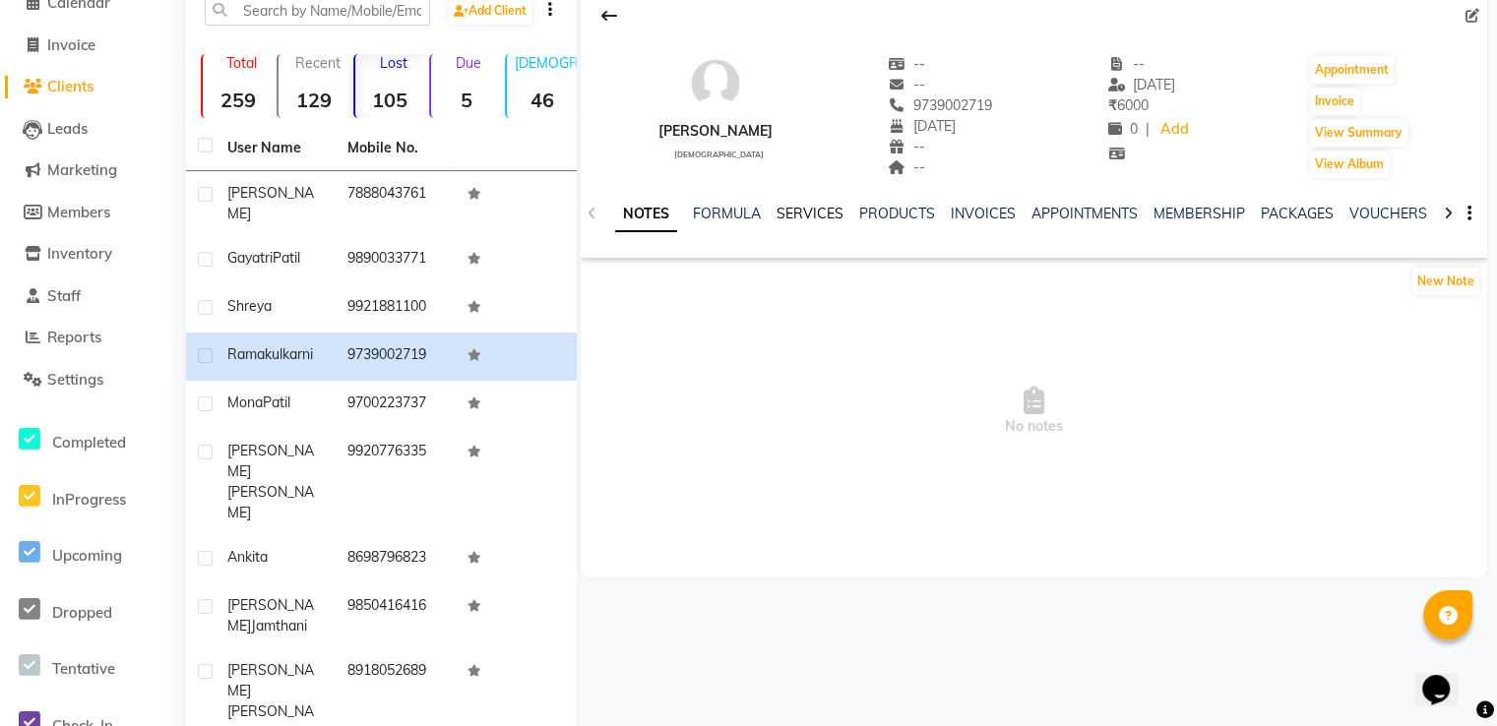
click at [824, 221] on link "SERVICES" at bounding box center [809, 214] width 67 height 18
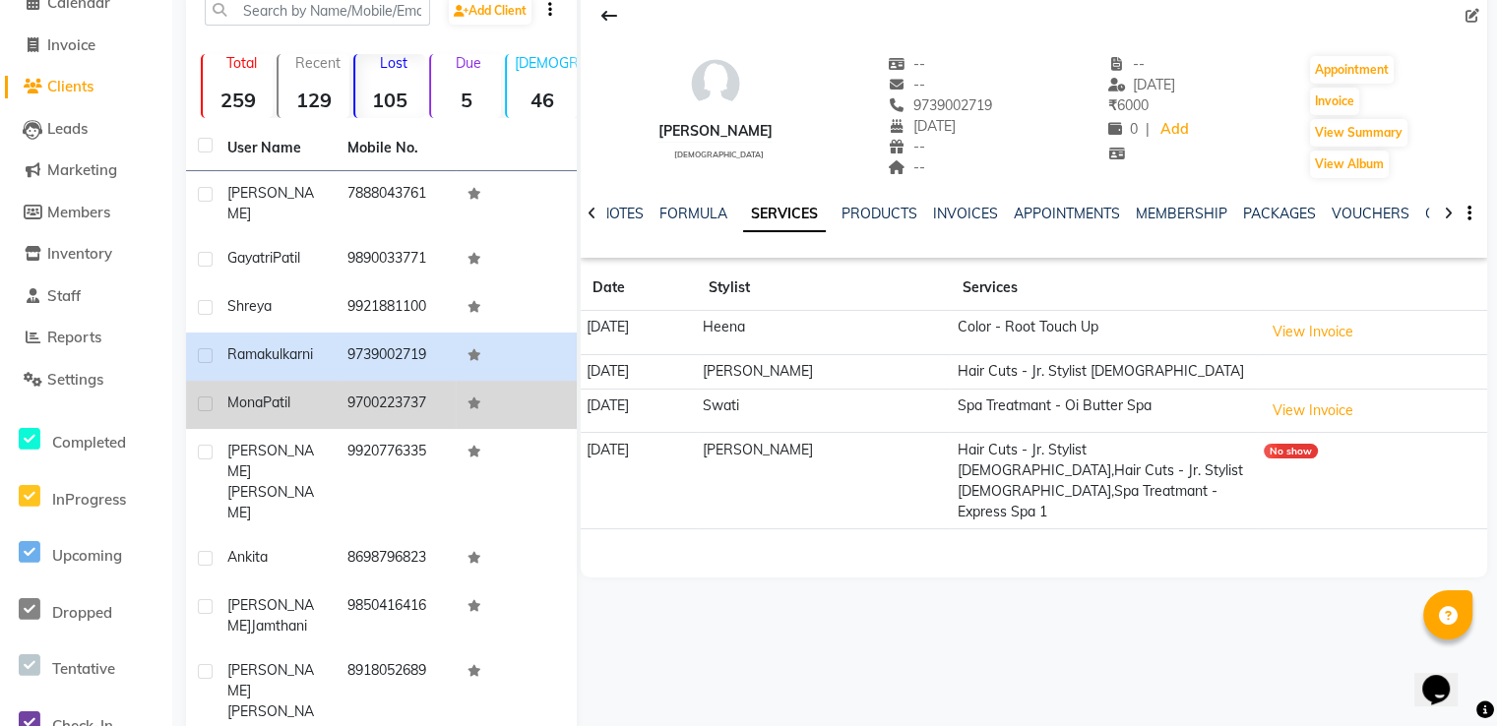
click at [458, 405] on td at bounding box center [516, 405] width 120 height 48
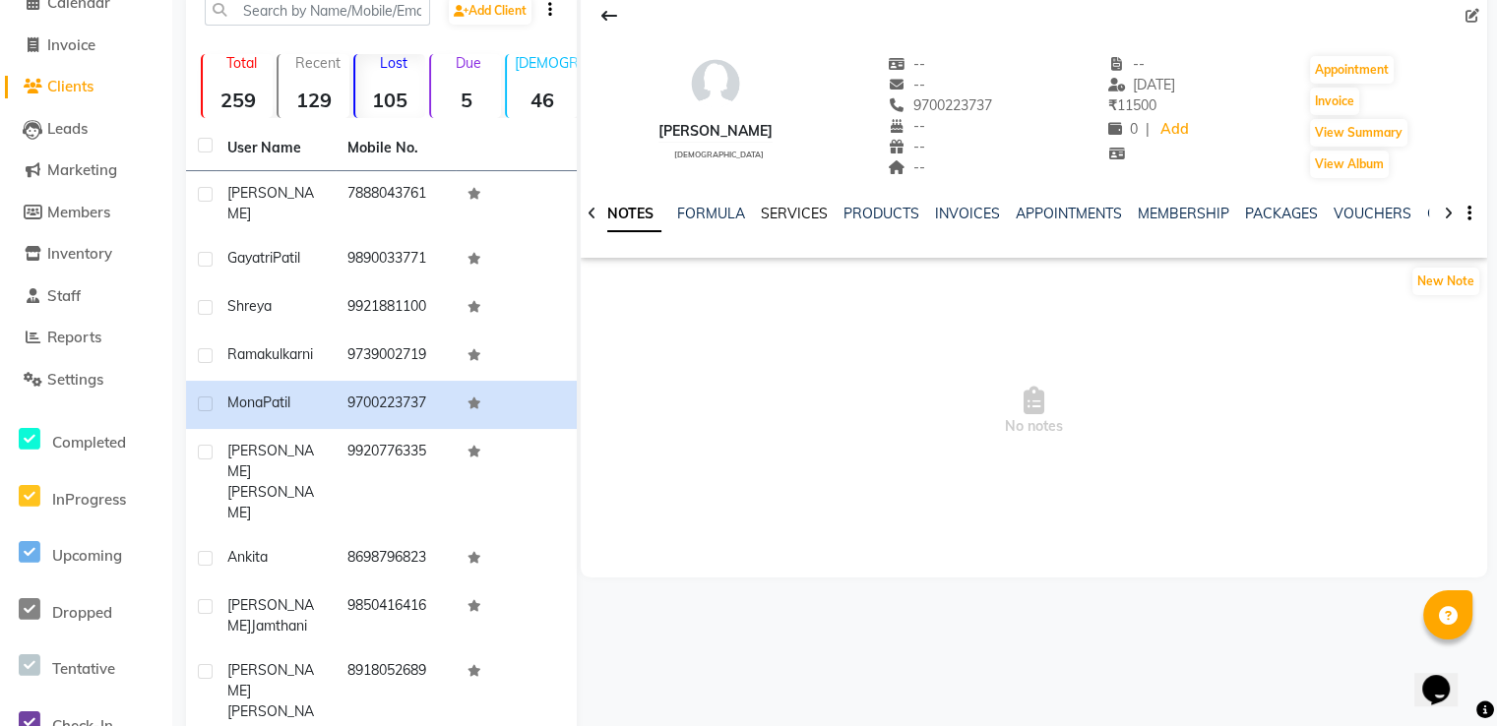
click at [809, 221] on link "SERVICES" at bounding box center [794, 214] width 67 height 18
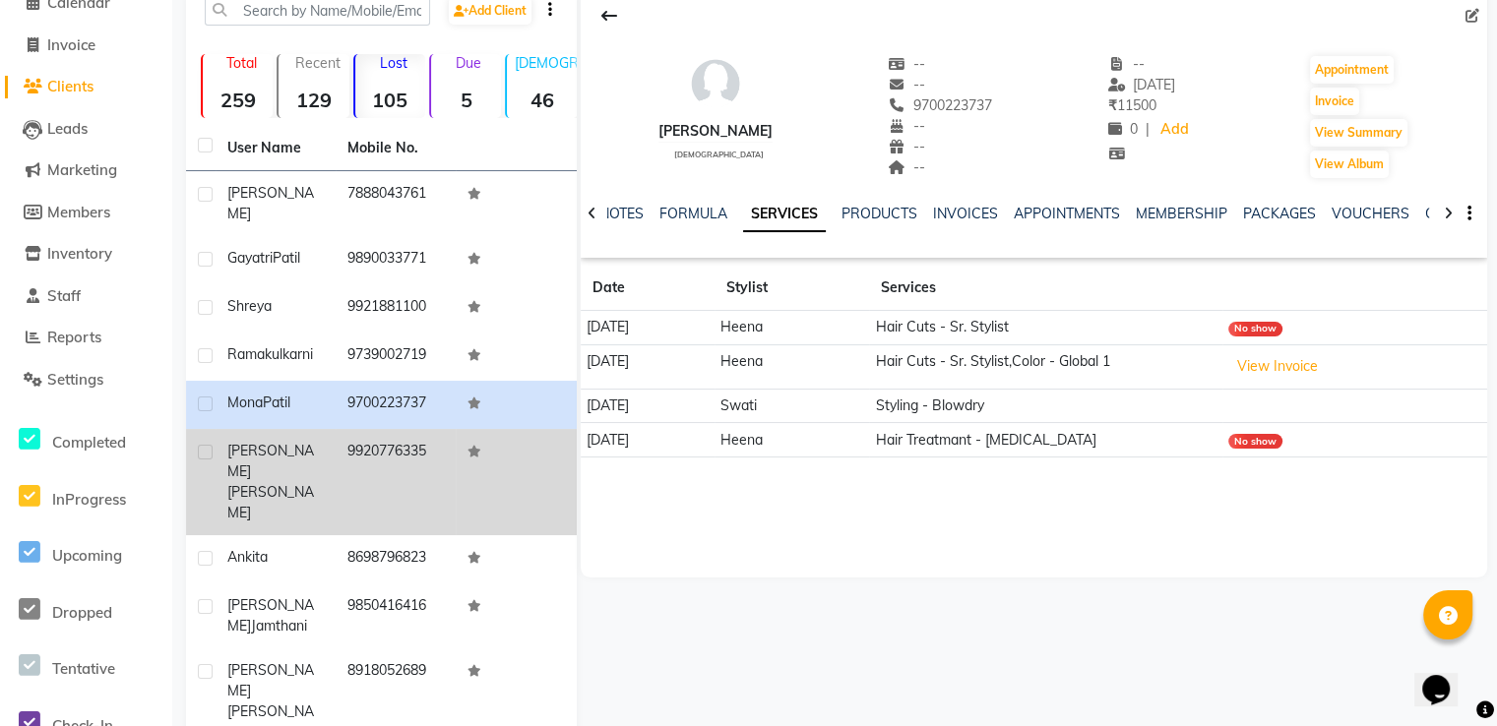
click at [424, 461] on td "9920776335" at bounding box center [396, 482] width 120 height 106
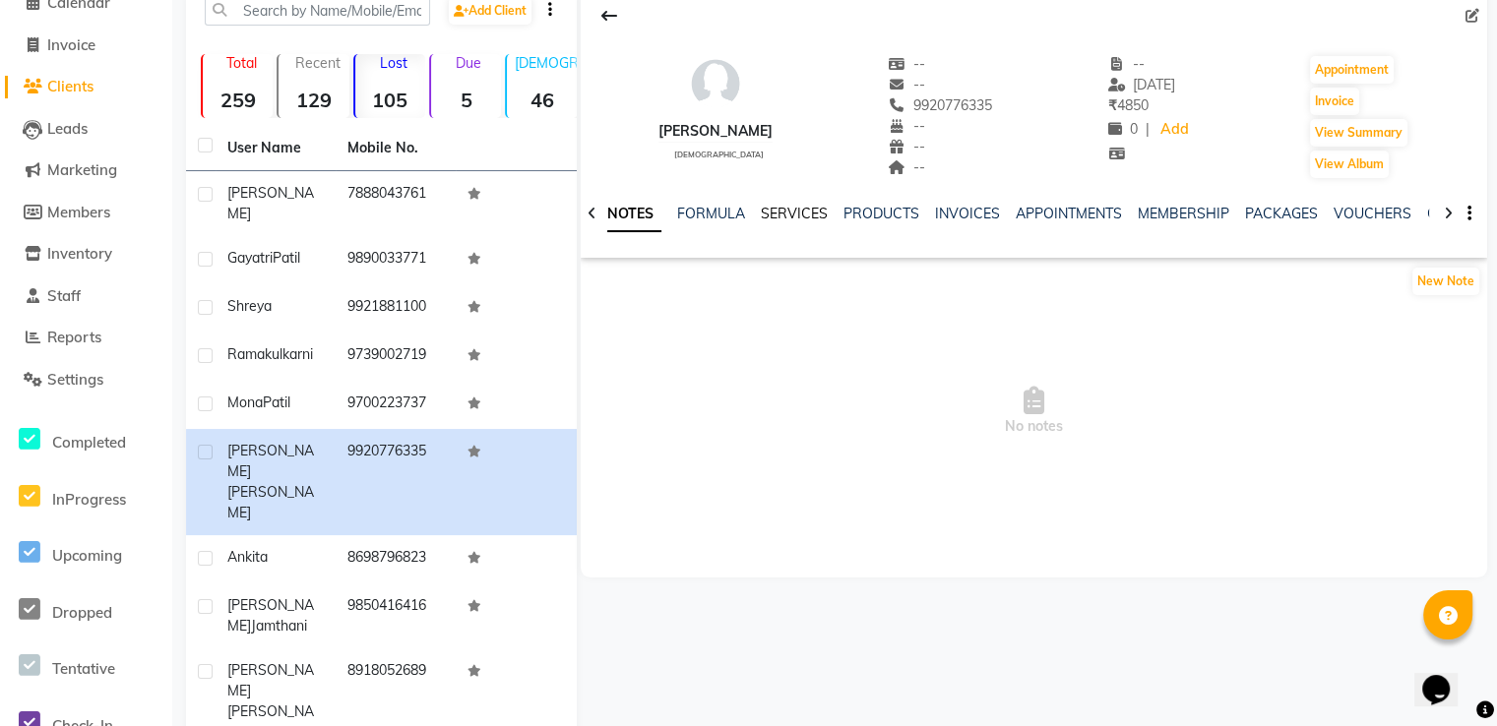
click at [799, 207] on link "SERVICES" at bounding box center [794, 214] width 67 height 18
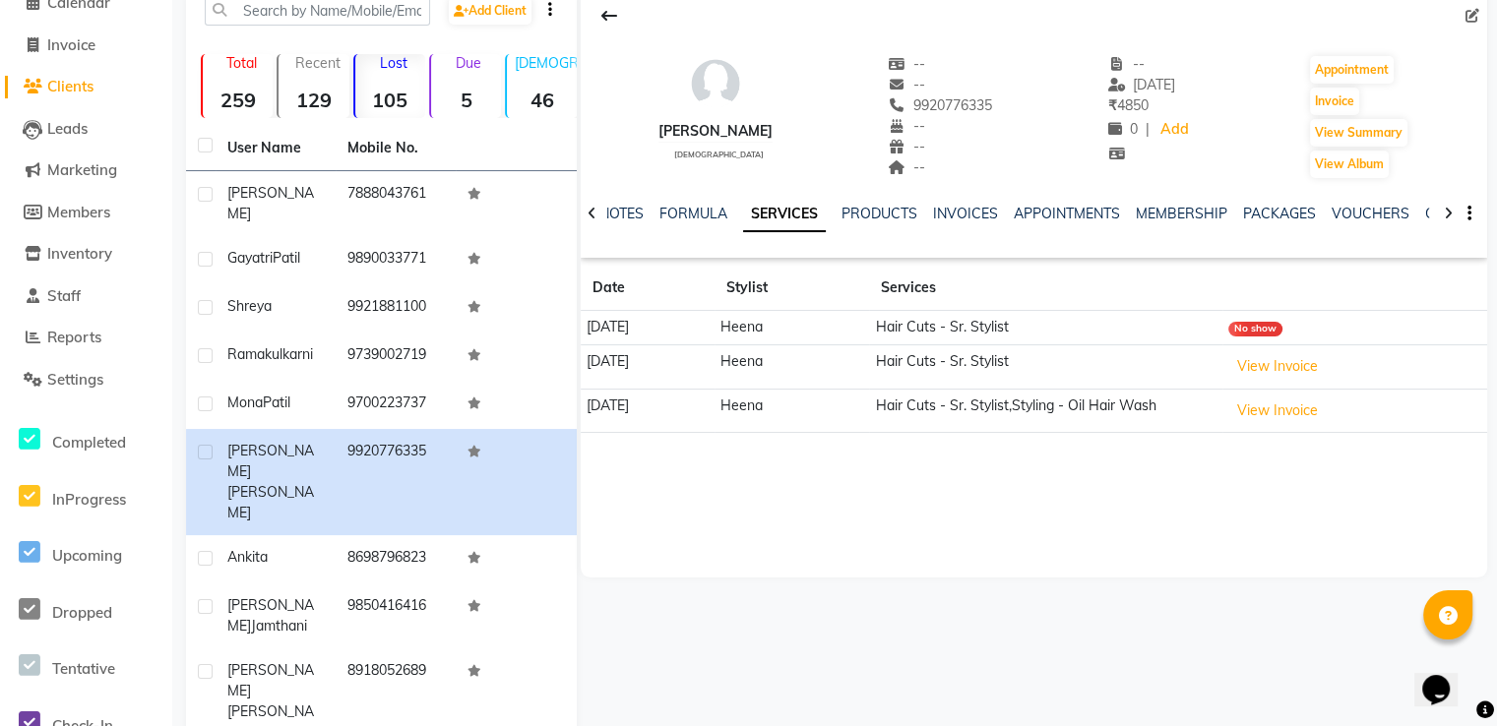
click at [588, 208] on icon at bounding box center [592, 214] width 9 height 14
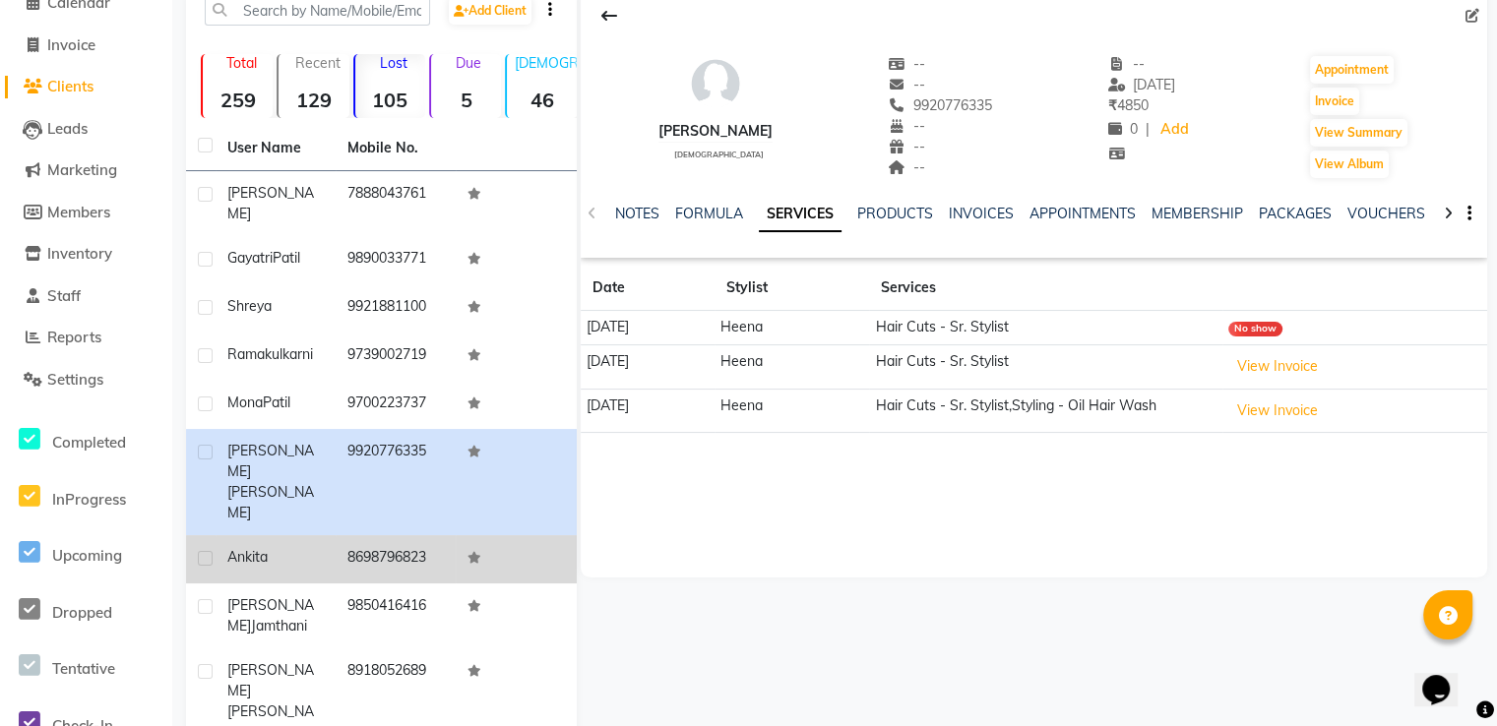
click at [401, 535] on td "8698796823" at bounding box center [396, 559] width 120 height 48
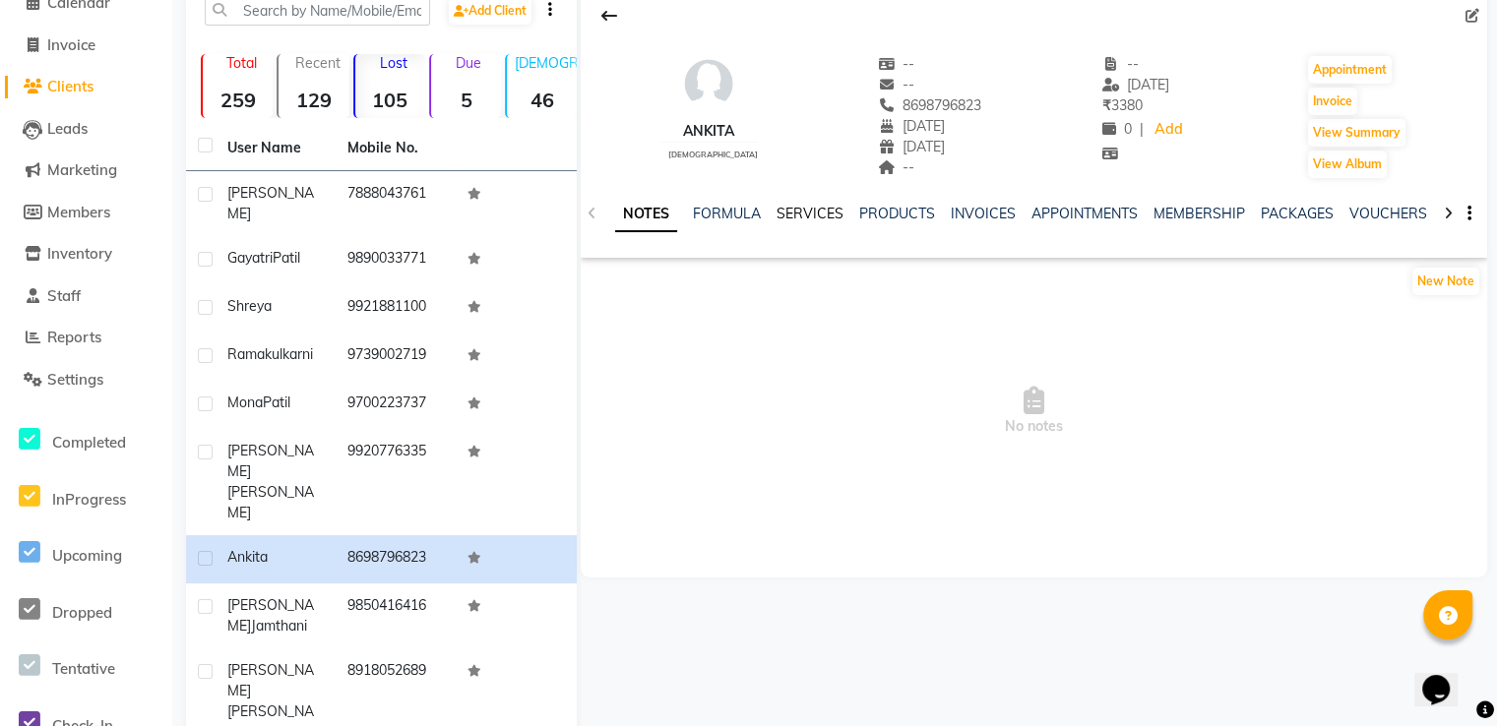
click at [799, 206] on link "SERVICES" at bounding box center [809, 214] width 67 height 18
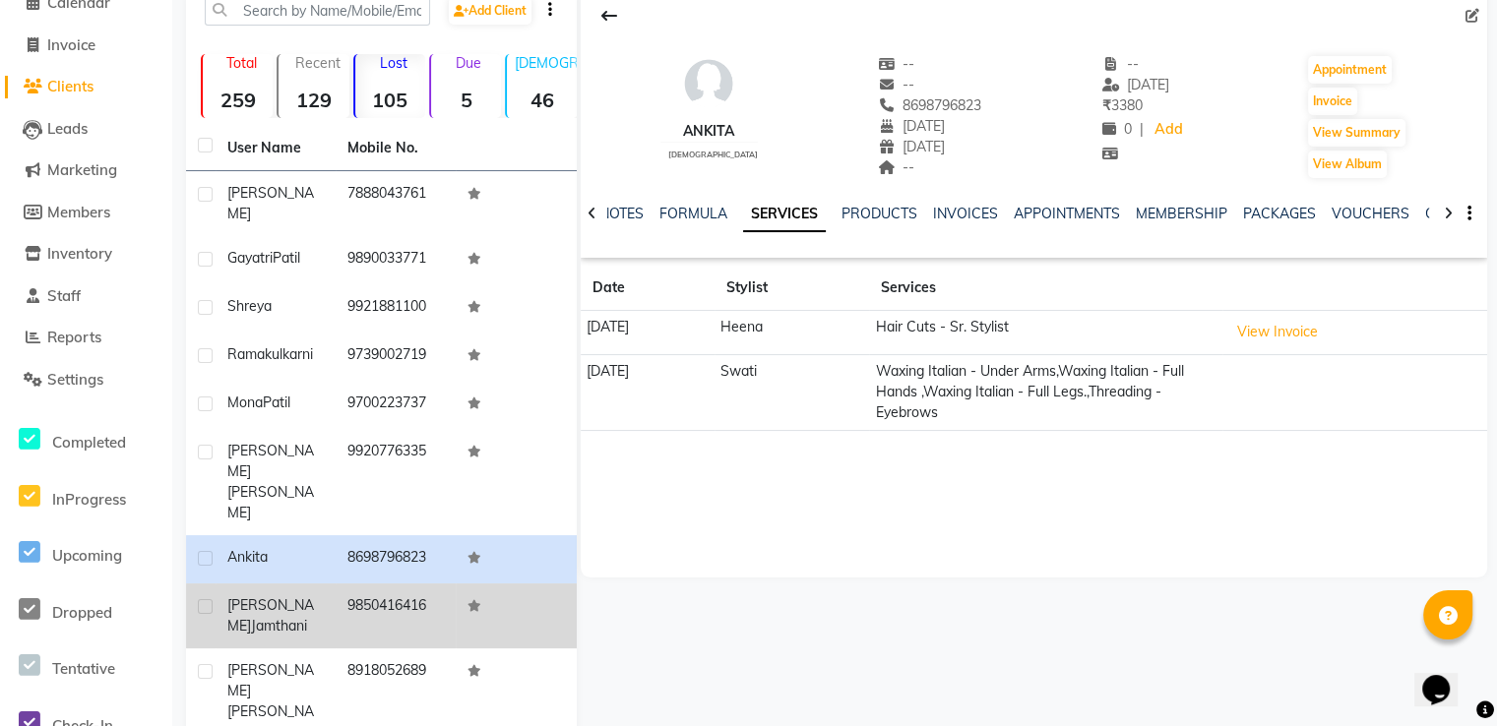
click at [331, 584] on td "[PERSON_NAME]" at bounding box center [276, 616] width 120 height 65
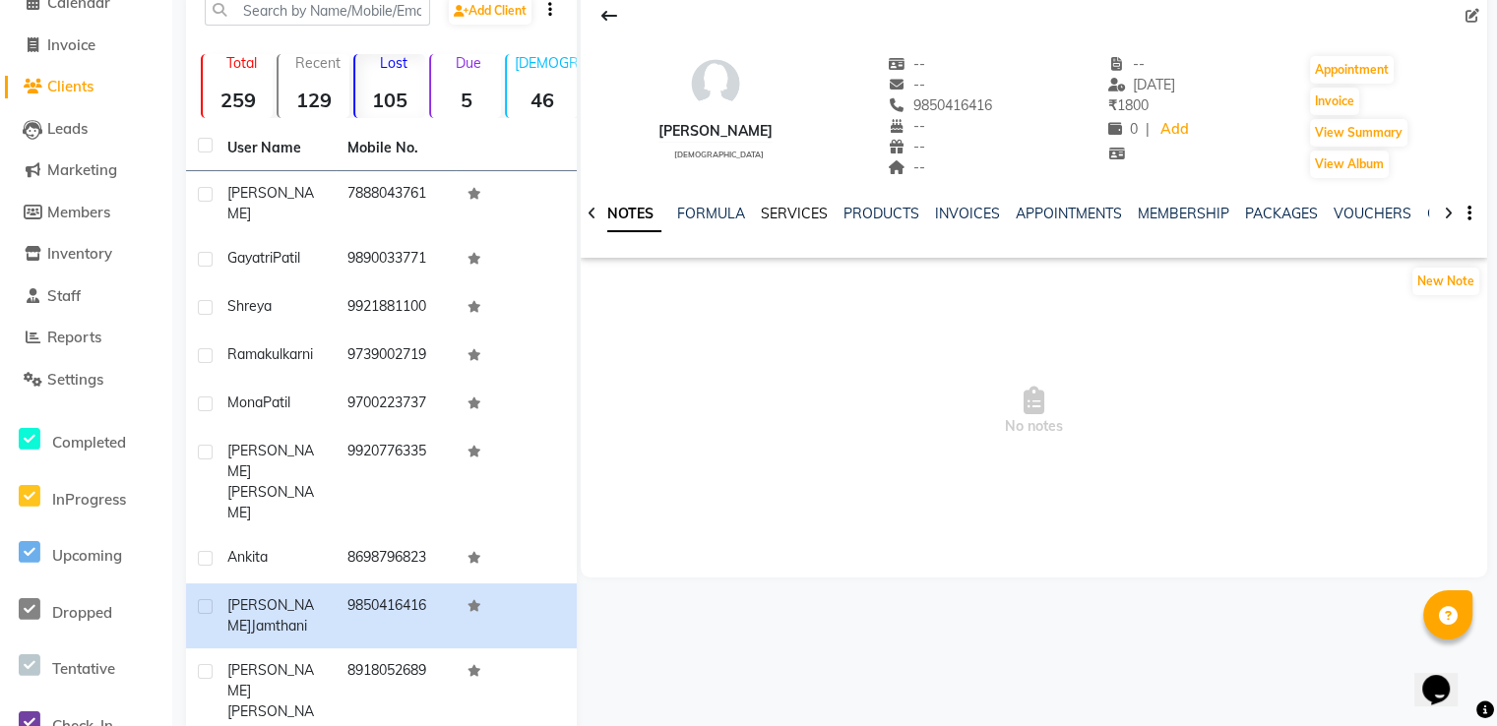
click at [807, 212] on link "SERVICES" at bounding box center [794, 214] width 67 height 18
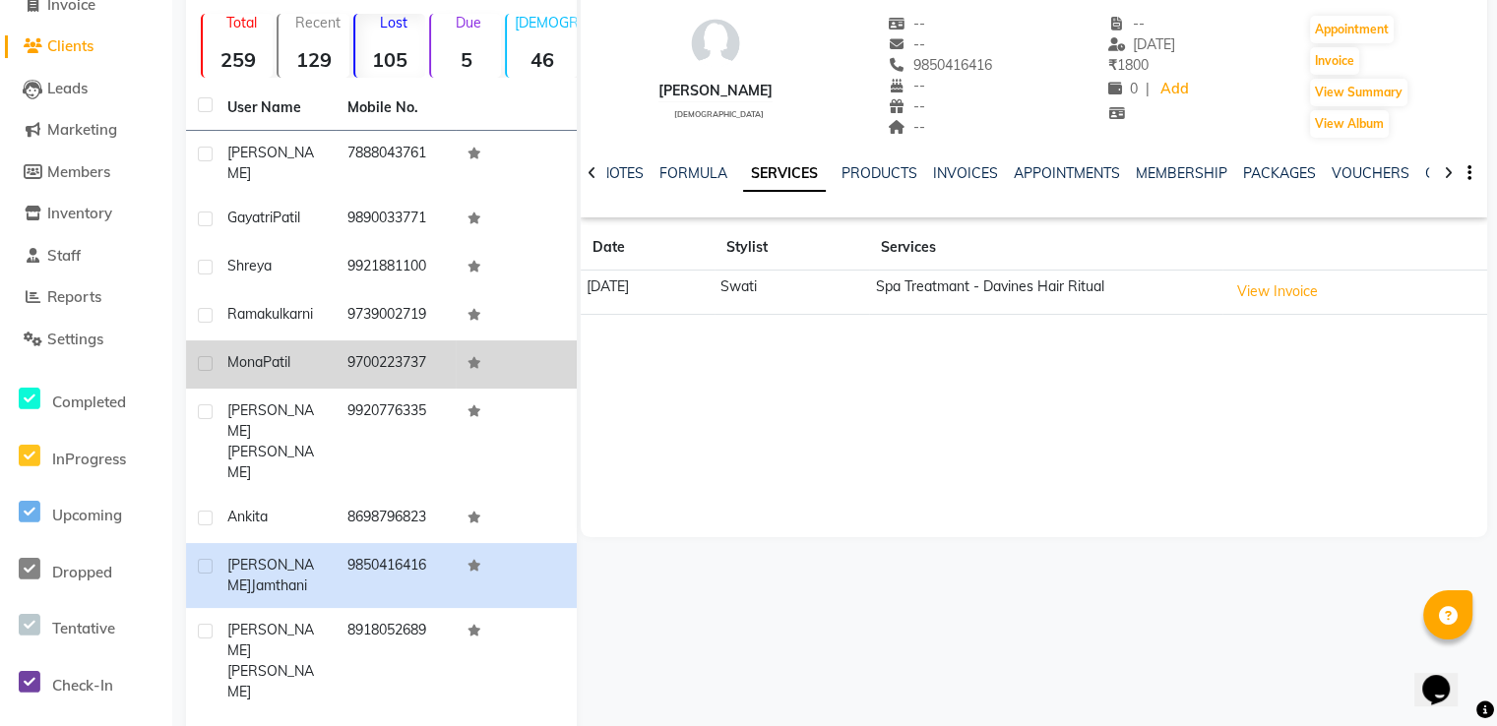
scroll to position [160, 0]
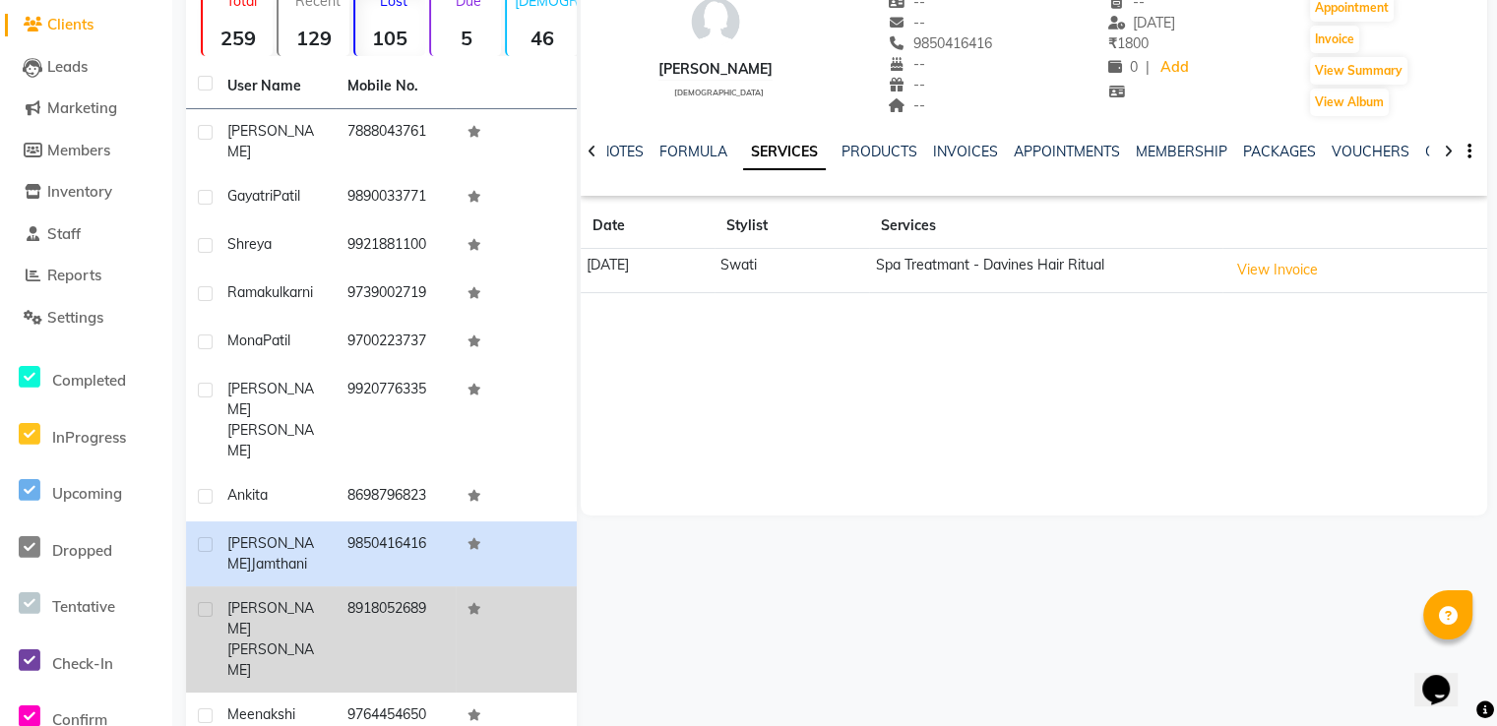
click at [413, 587] on td "8918052689" at bounding box center [396, 640] width 120 height 106
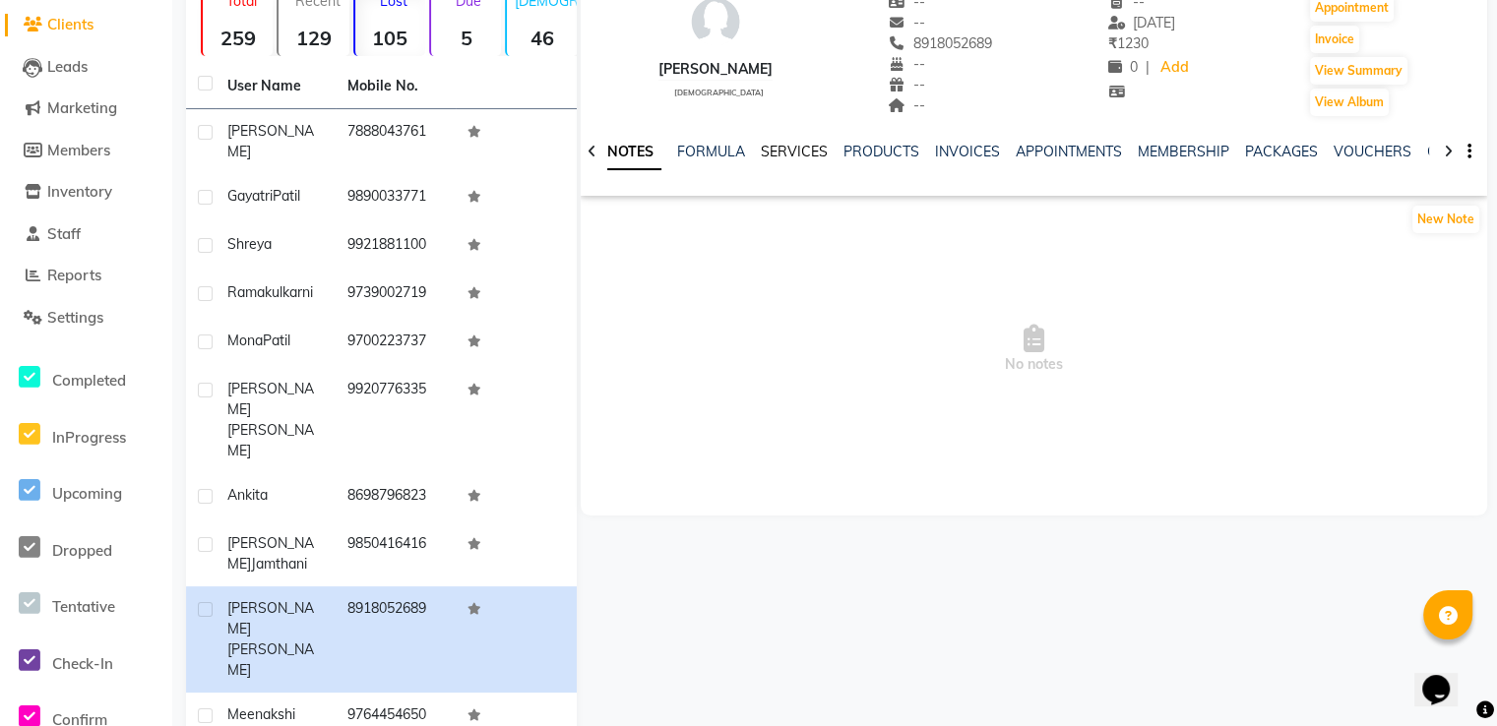
click at [771, 151] on link "SERVICES" at bounding box center [794, 152] width 67 height 18
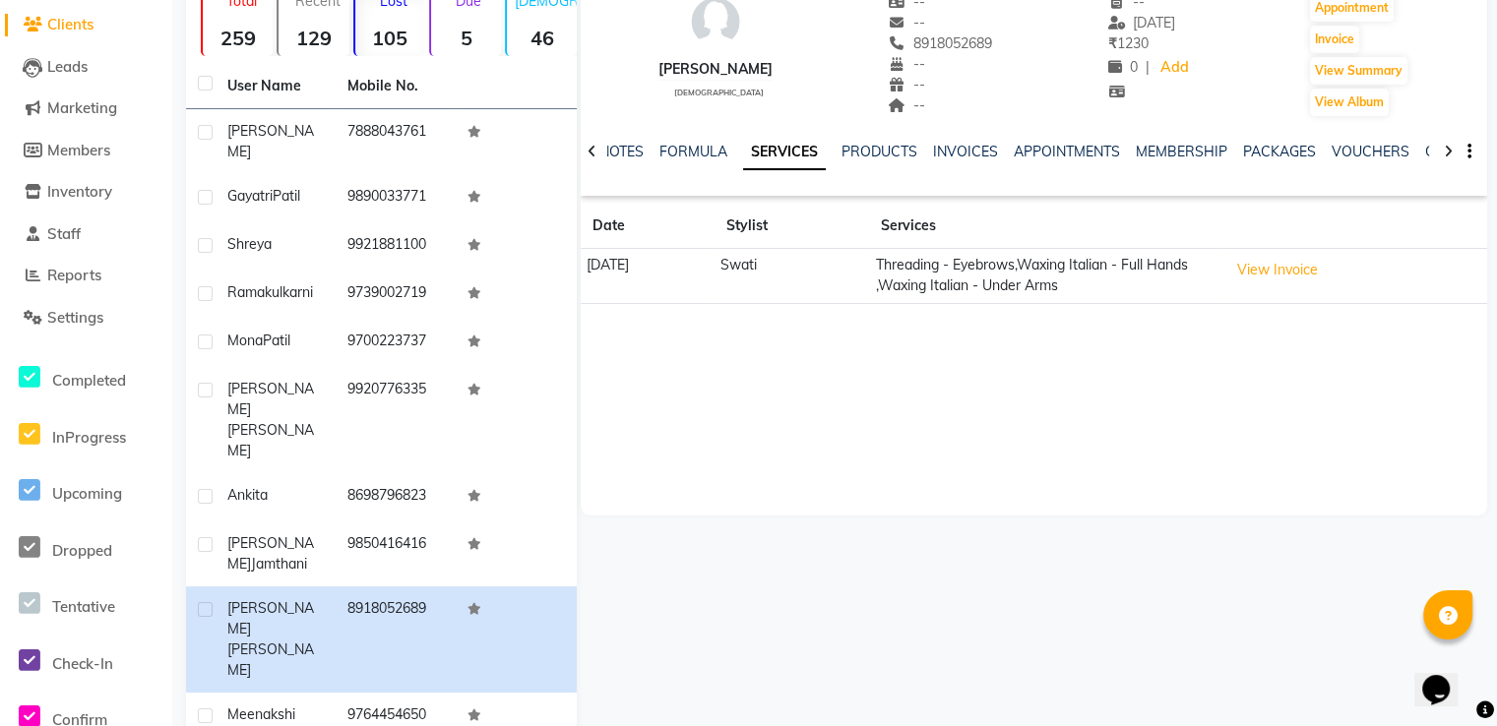
click at [594, 150] on div at bounding box center [592, 150] width 23 height 38
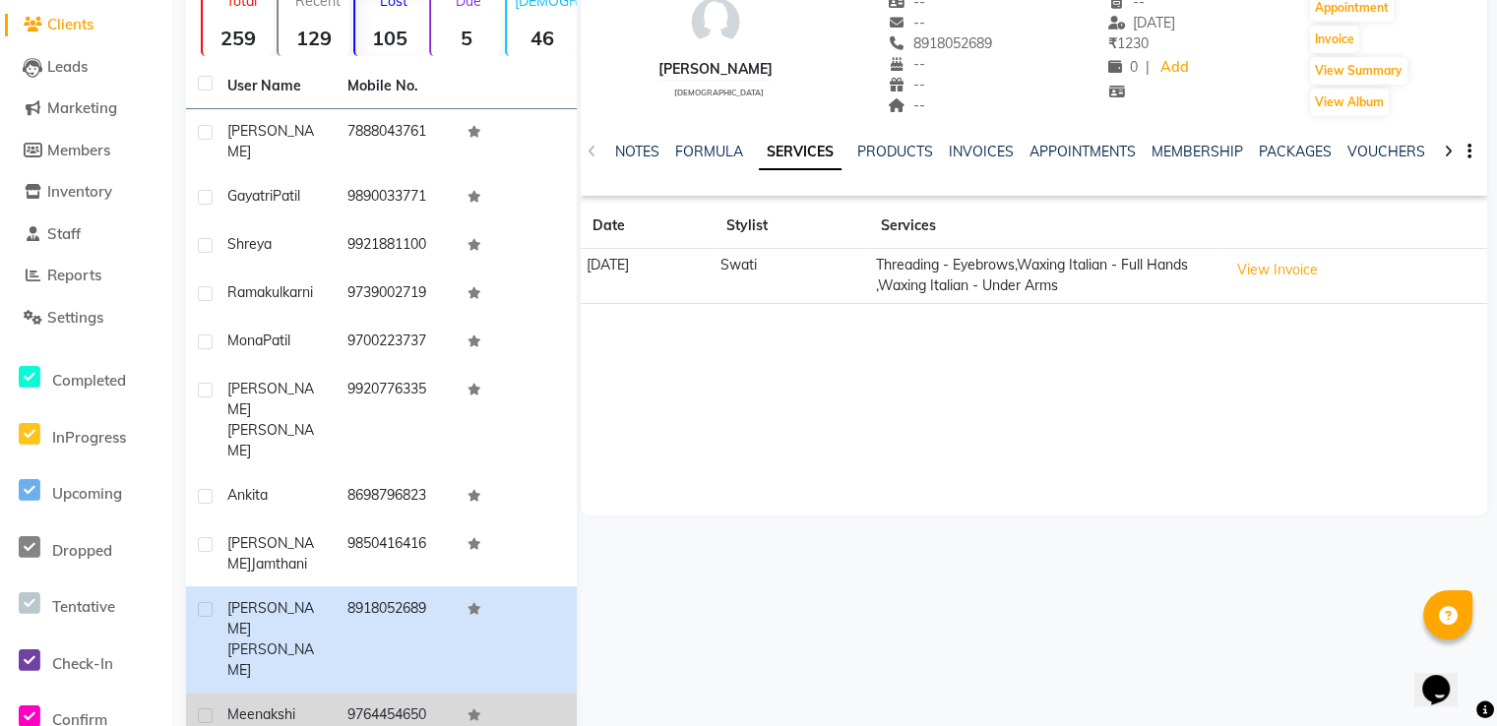
click at [379, 693] on td "9764454650" at bounding box center [396, 717] width 120 height 48
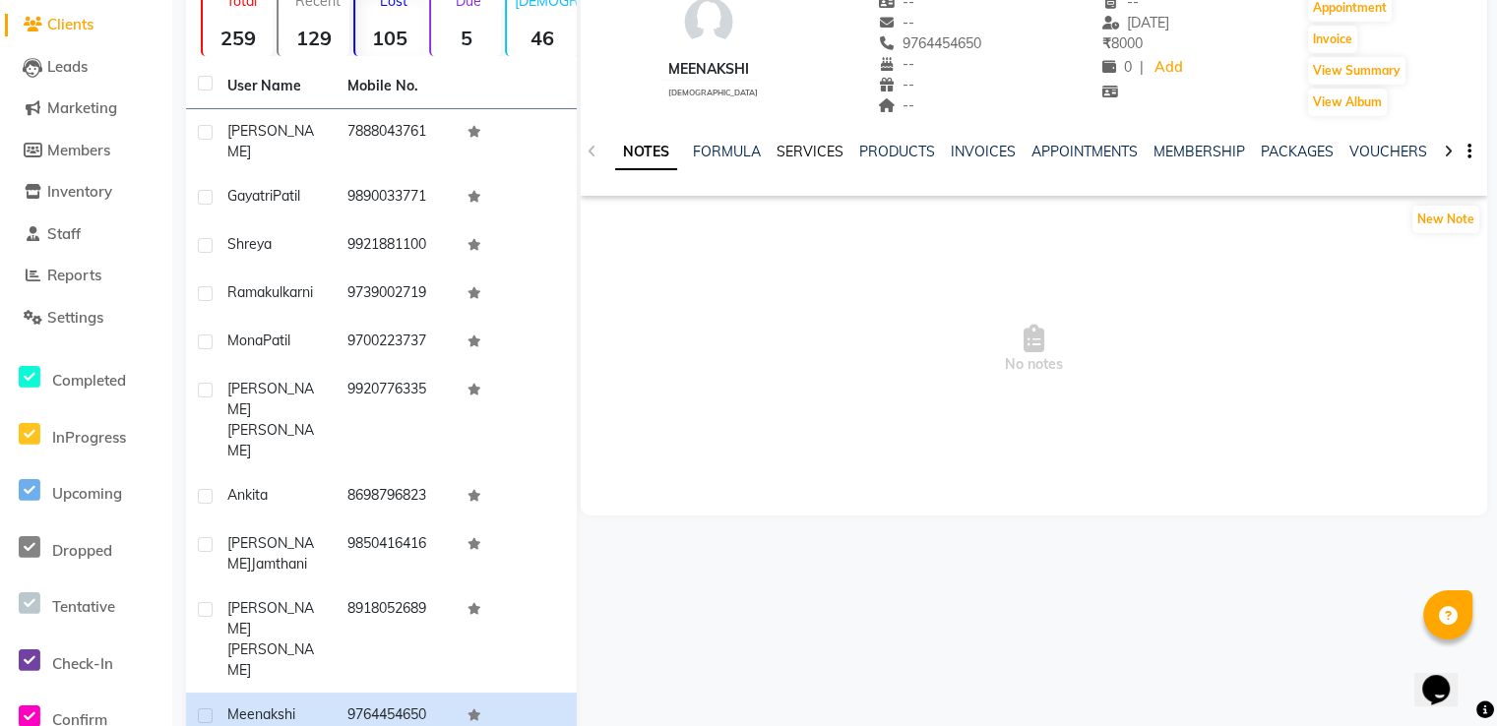
click at [825, 148] on link "SERVICES" at bounding box center [809, 152] width 67 height 18
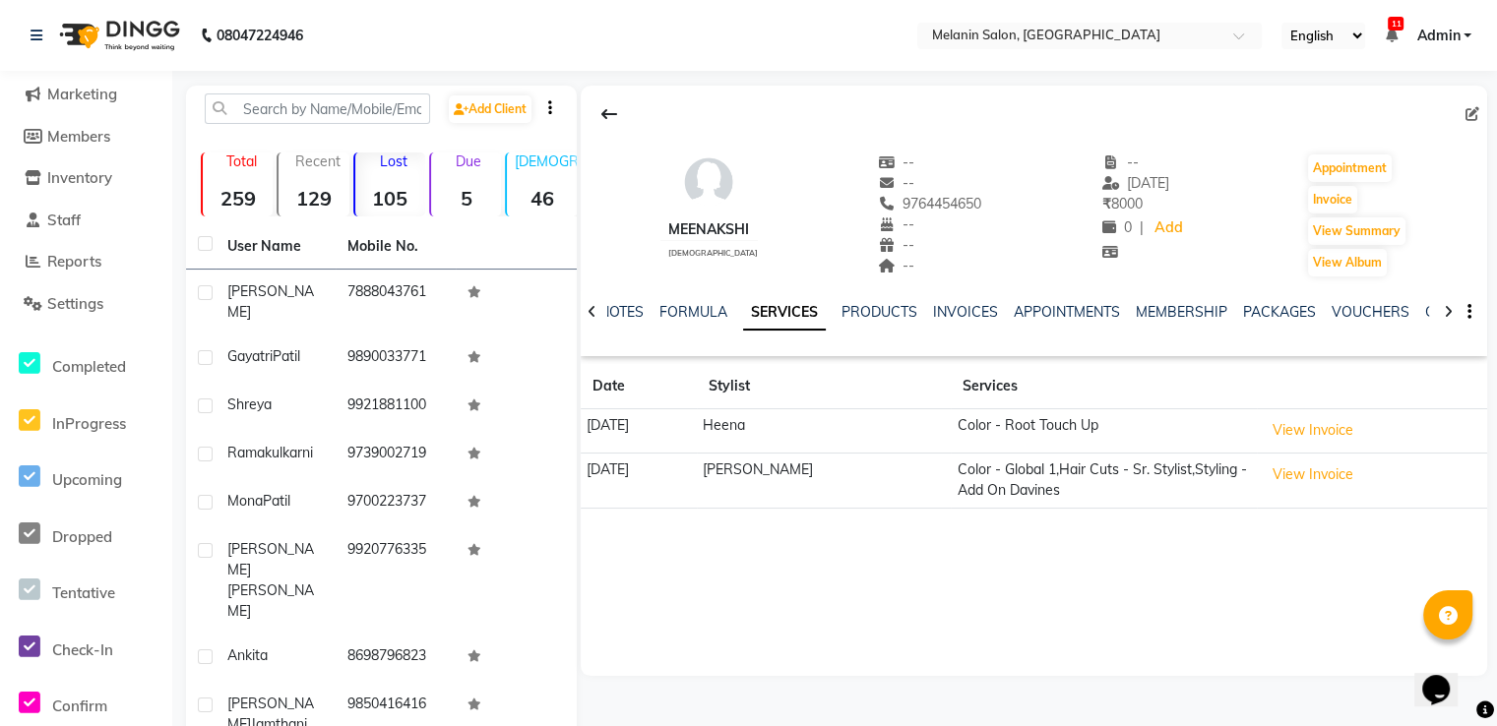
scroll to position [272, 0]
click at [694, 570] on div "Meenakshi [DEMOGRAPHIC_DATA] -- -- 9764454650 -- -- -- -- [DATE] ₹ 8000 0 | Add…" at bounding box center [1034, 381] width 906 height 590
click at [613, 119] on icon at bounding box center [609, 114] width 16 height 16
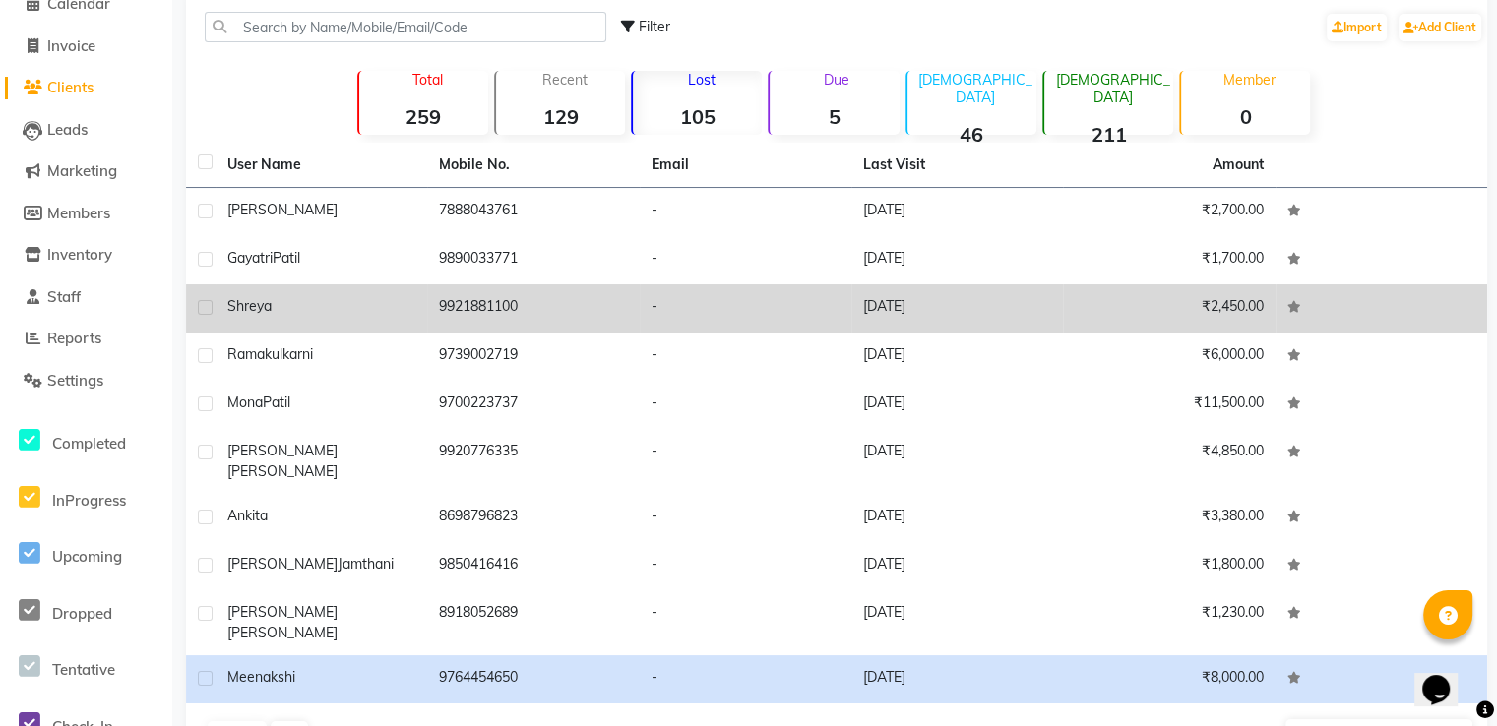
scroll to position [126, 0]
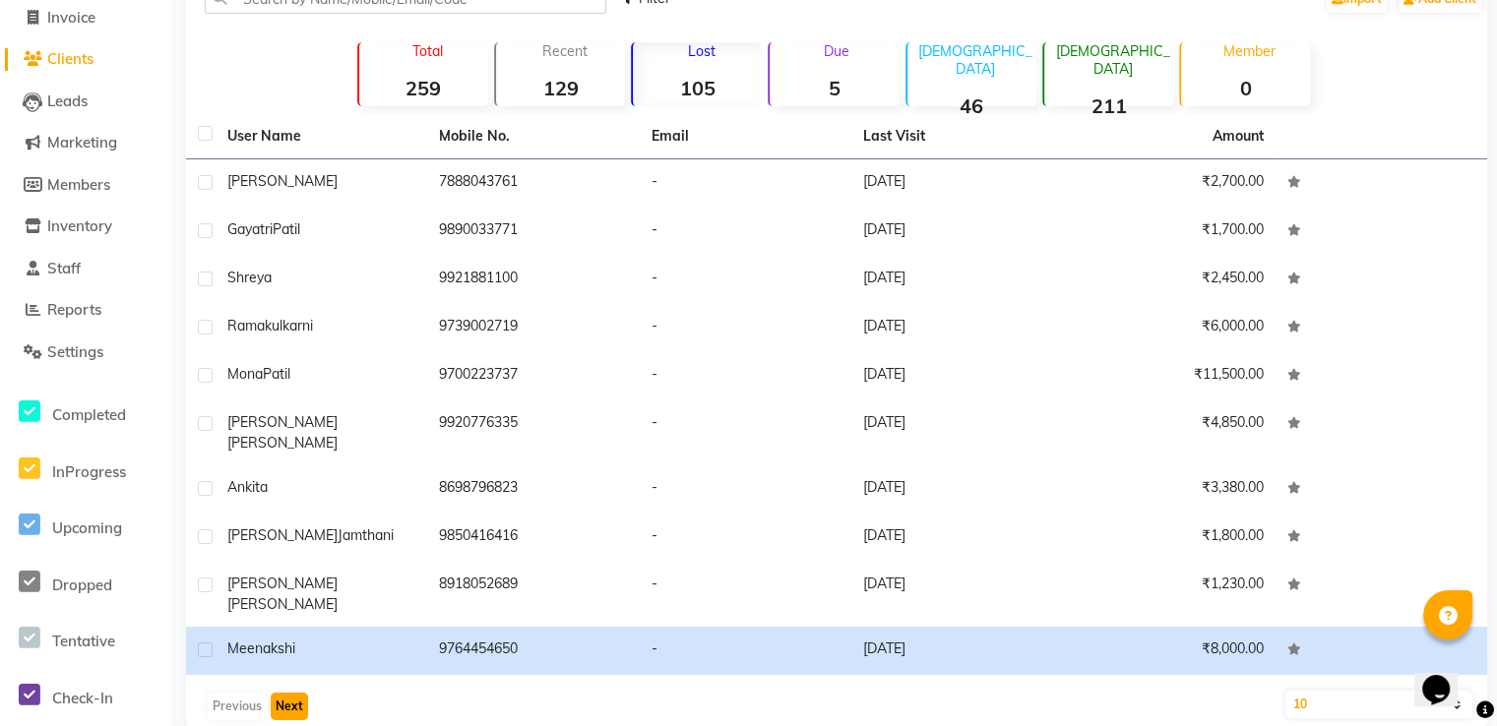
click at [278, 693] on button "Next" at bounding box center [289, 707] width 37 height 28
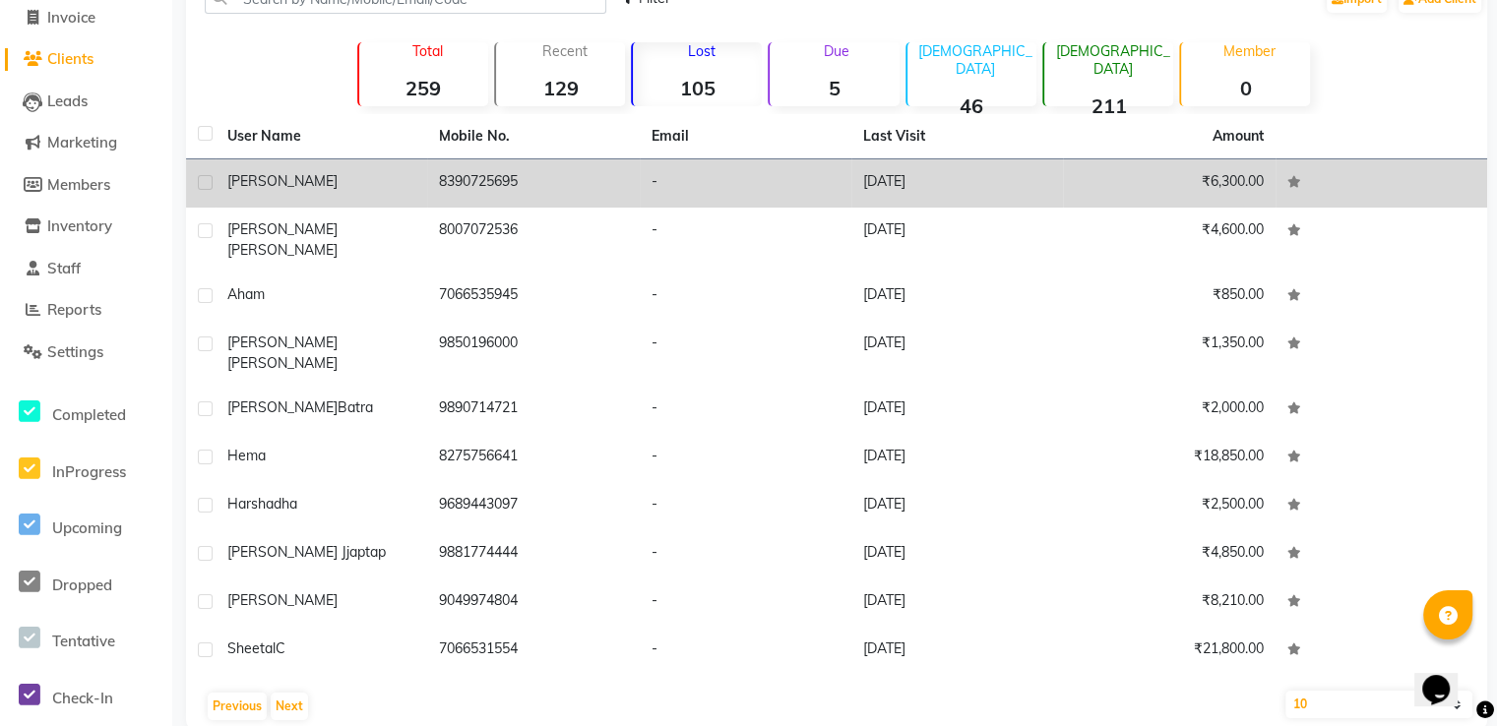
click at [267, 177] on span "[PERSON_NAME]" at bounding box center [282, 181] width 110 height 18
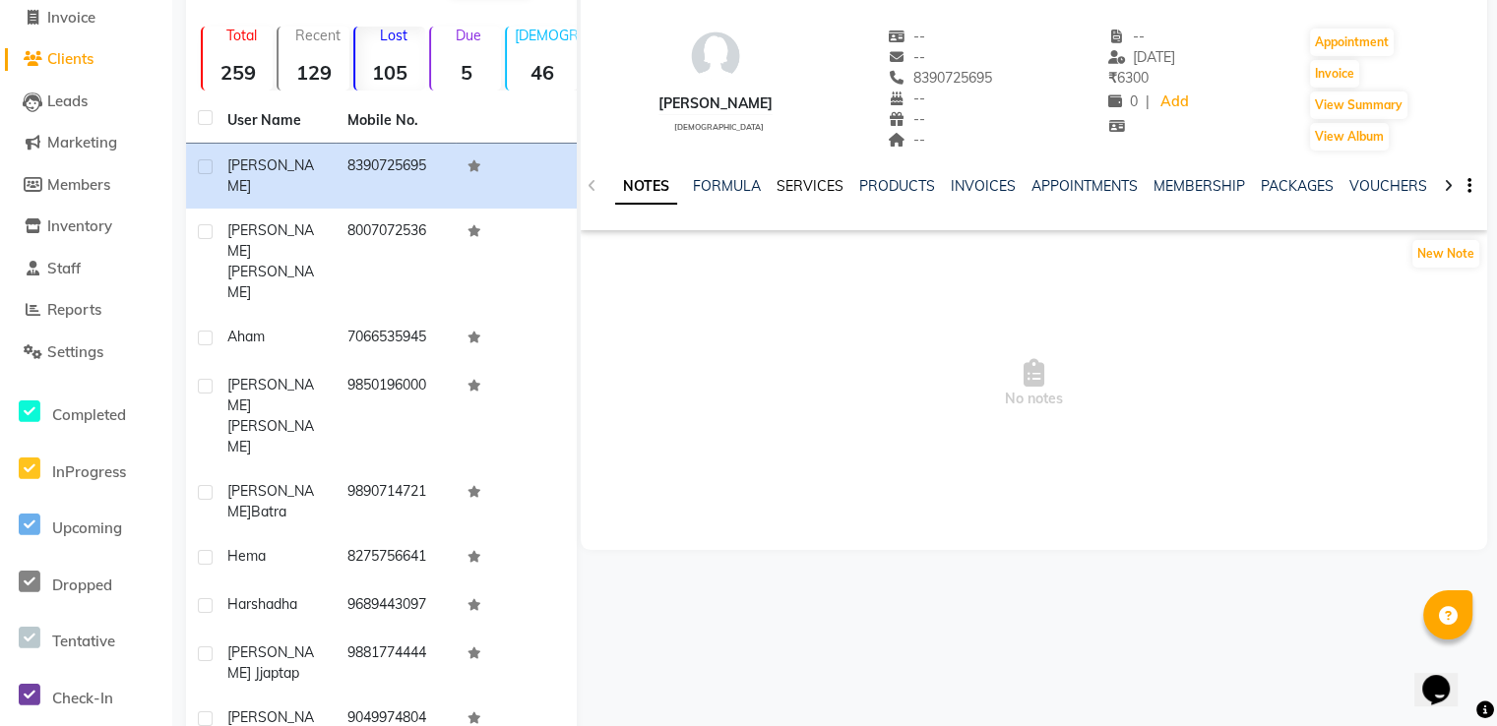
click at [818, 183] on link "SERVICES" at bounding box center [809, 186] width 67 height 18
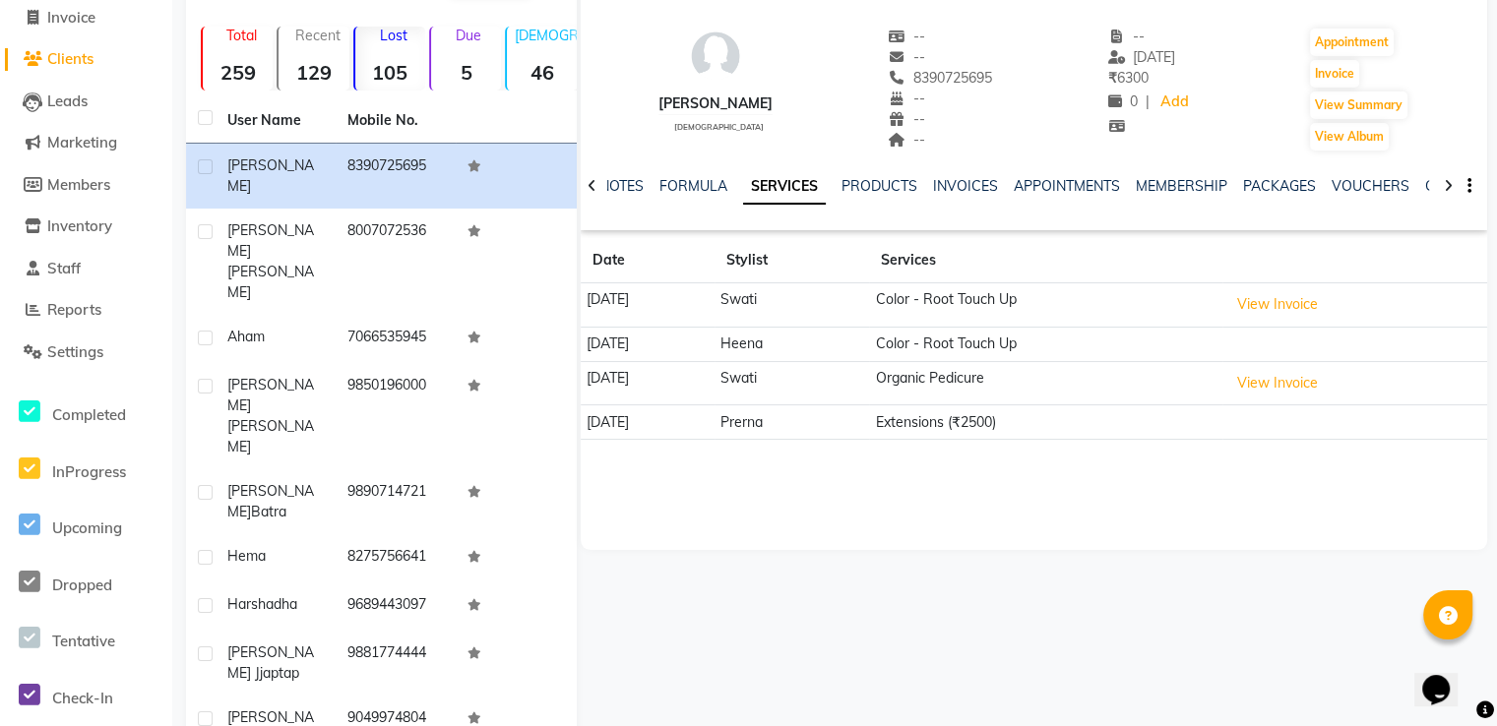
click at [592, 190] on icon at bounding box center [592, 186] width 9 height 14
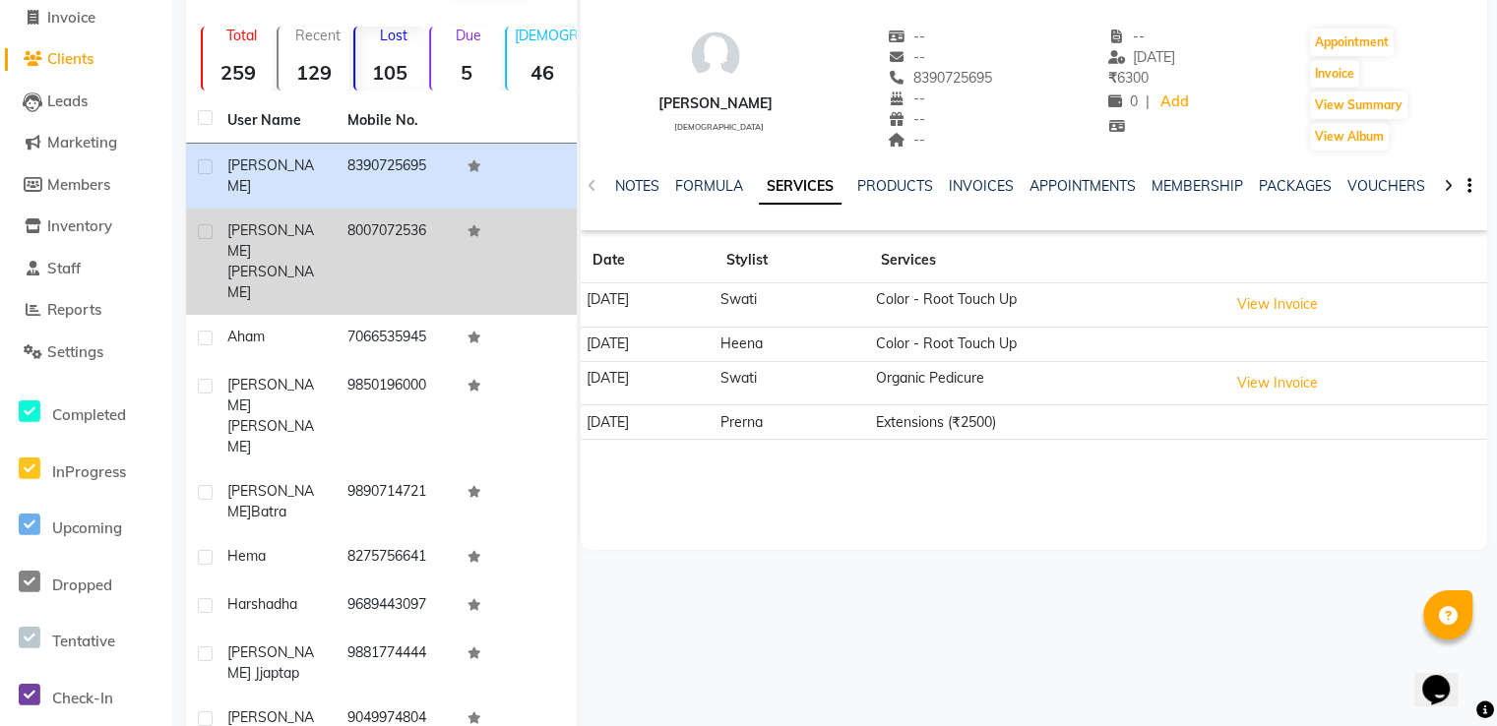
click at [246, 221] on span "[PERSON_NAME]" at bounding box center [270, 240] width 87 height 38
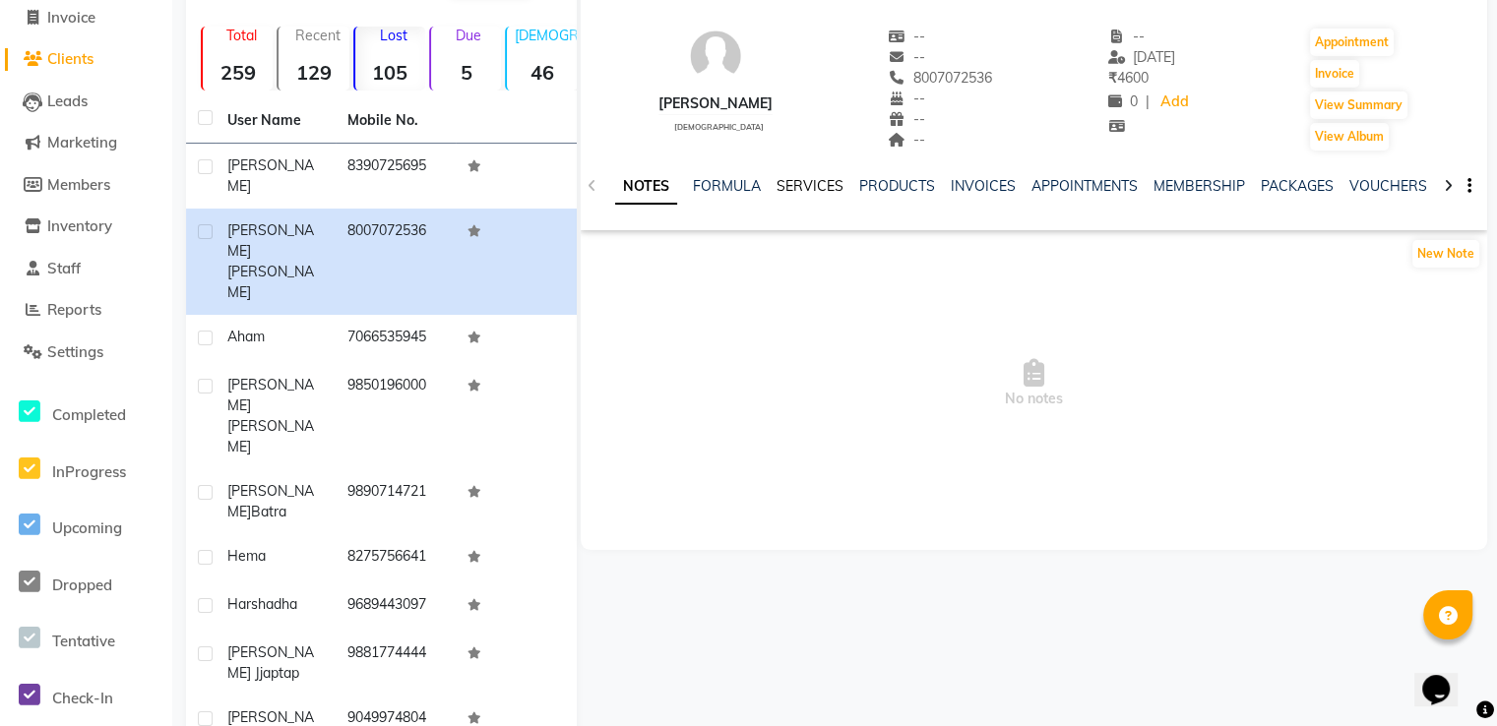
click at [830, 182] on link "SERVICES" at bounding box center [809, 186] width 67 height 18
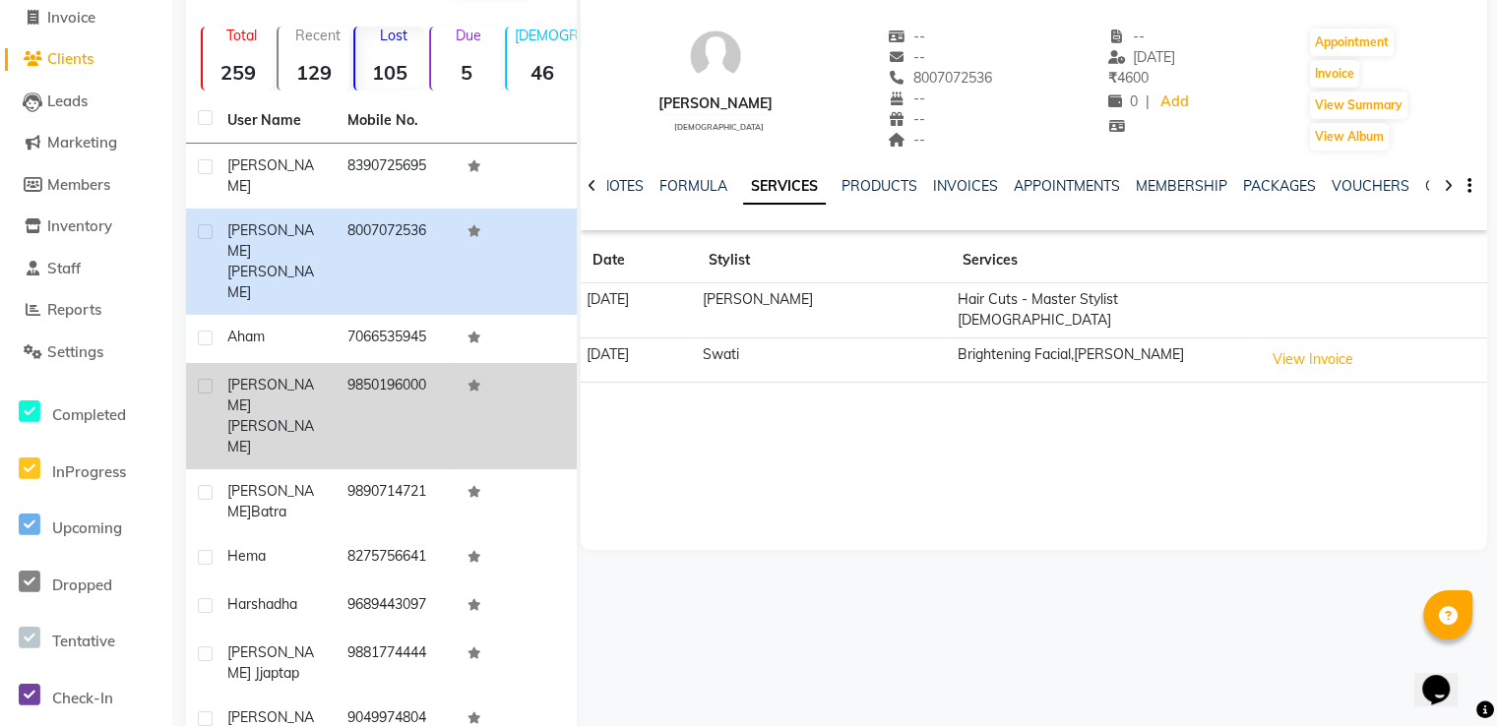
click at [331, 363] on td "[PERSON_NAME]" at bounding box center [276, 416] width 120 height 106
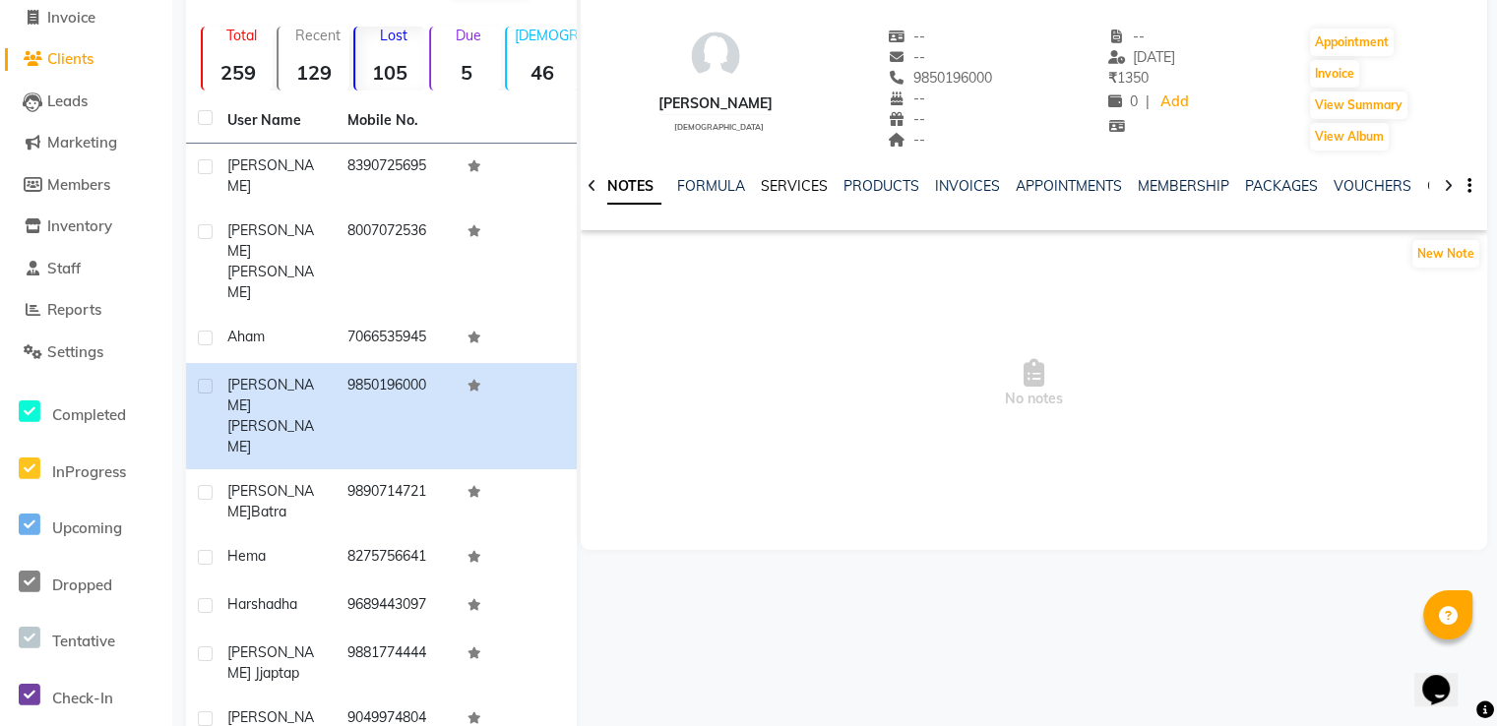
click at [794, 186] on link "SERVICES" at bounding box center [794, 186] width 67 height 18
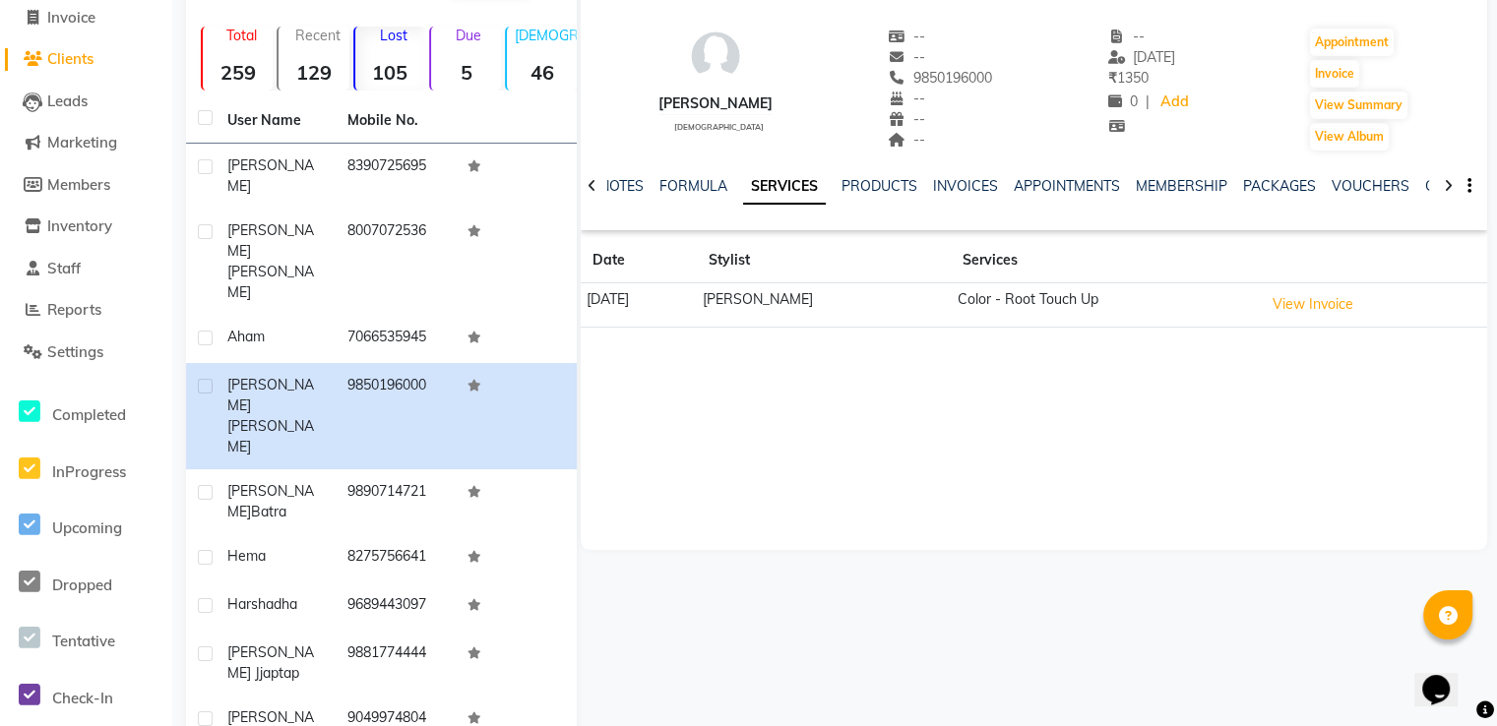
click at [594, 190] on icon at bounding box center [592, 186] width 9 height 14
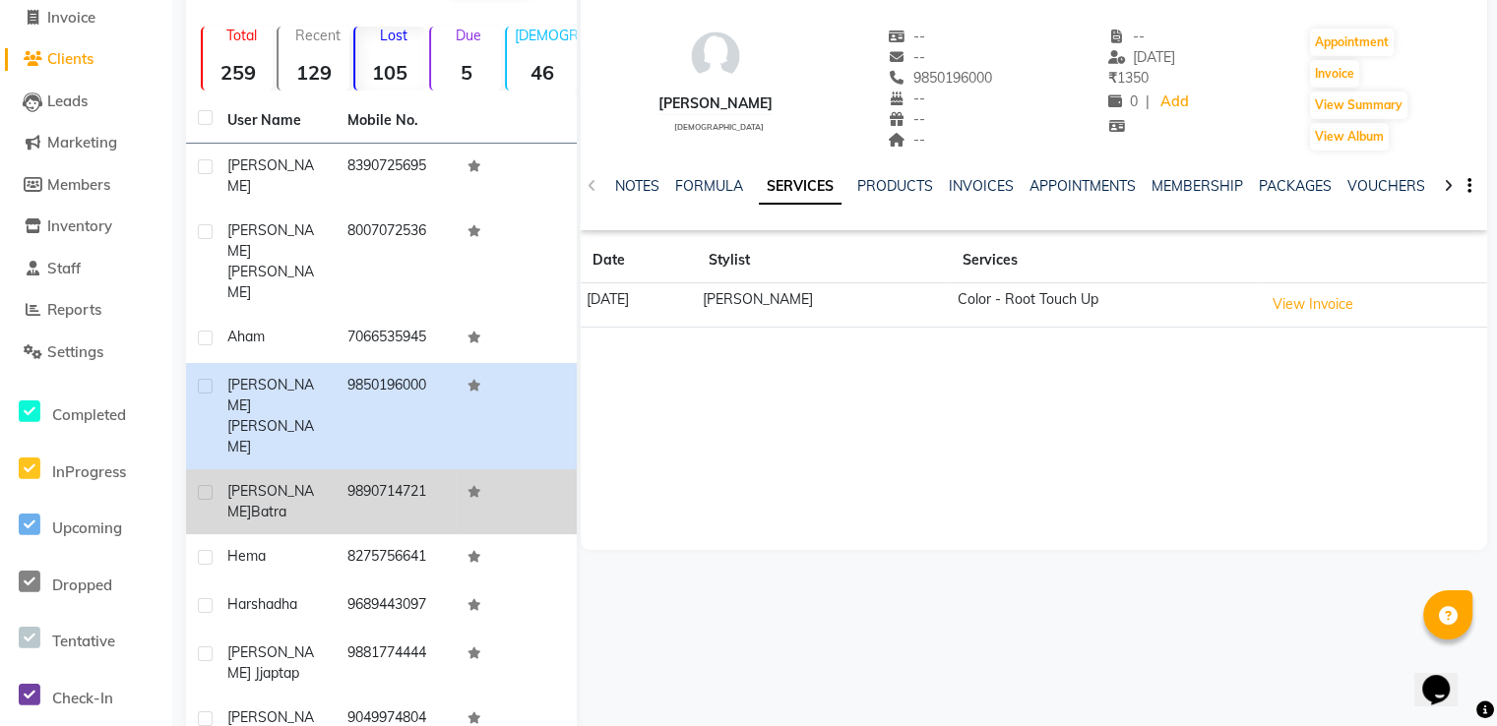
click at [409, 469] on td "9890714721" at bounding box center [396, 501] width 120 height 65
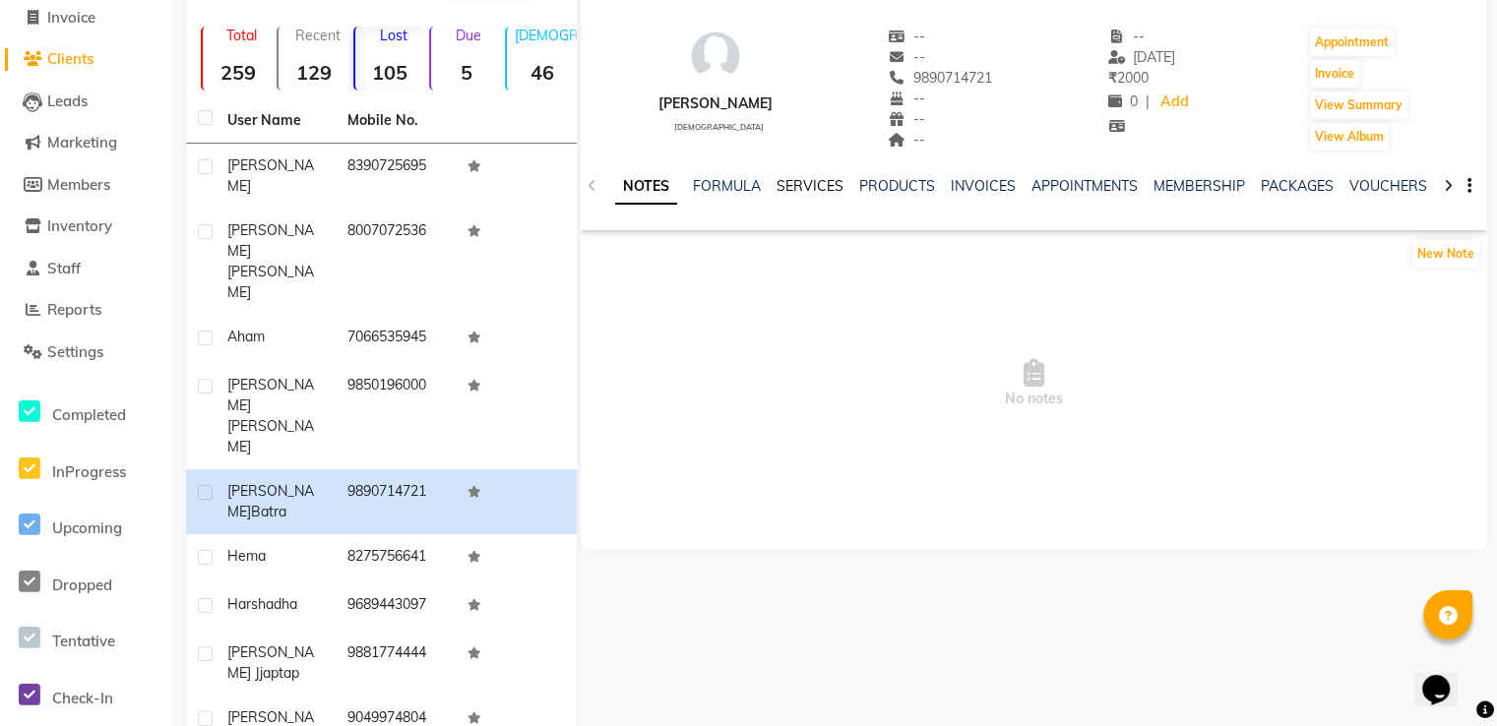
click at [811, 190] on link "SERVICES" at bounding box center [809, 186] width 67 height 18
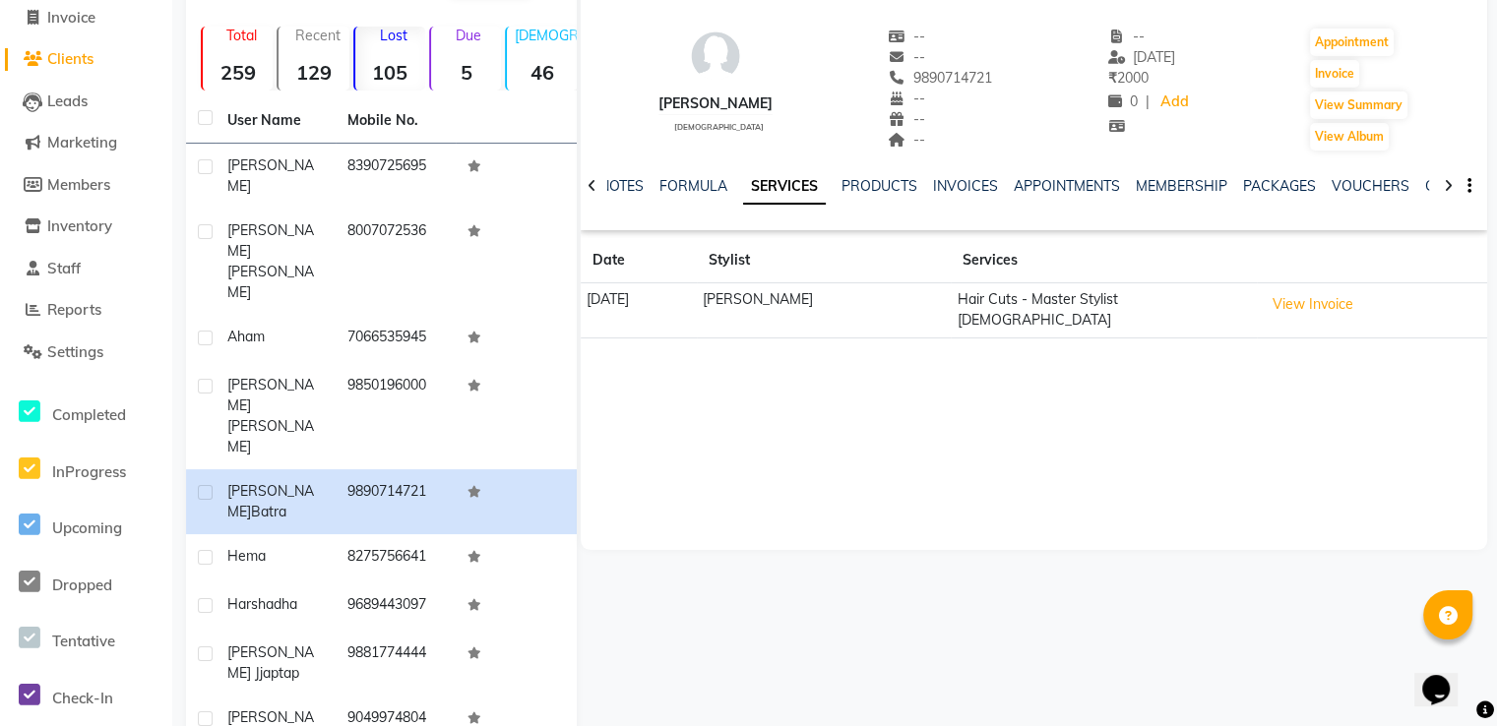
click at [594, 185] on icon at bounding box center [592, 186] width 9 height 14
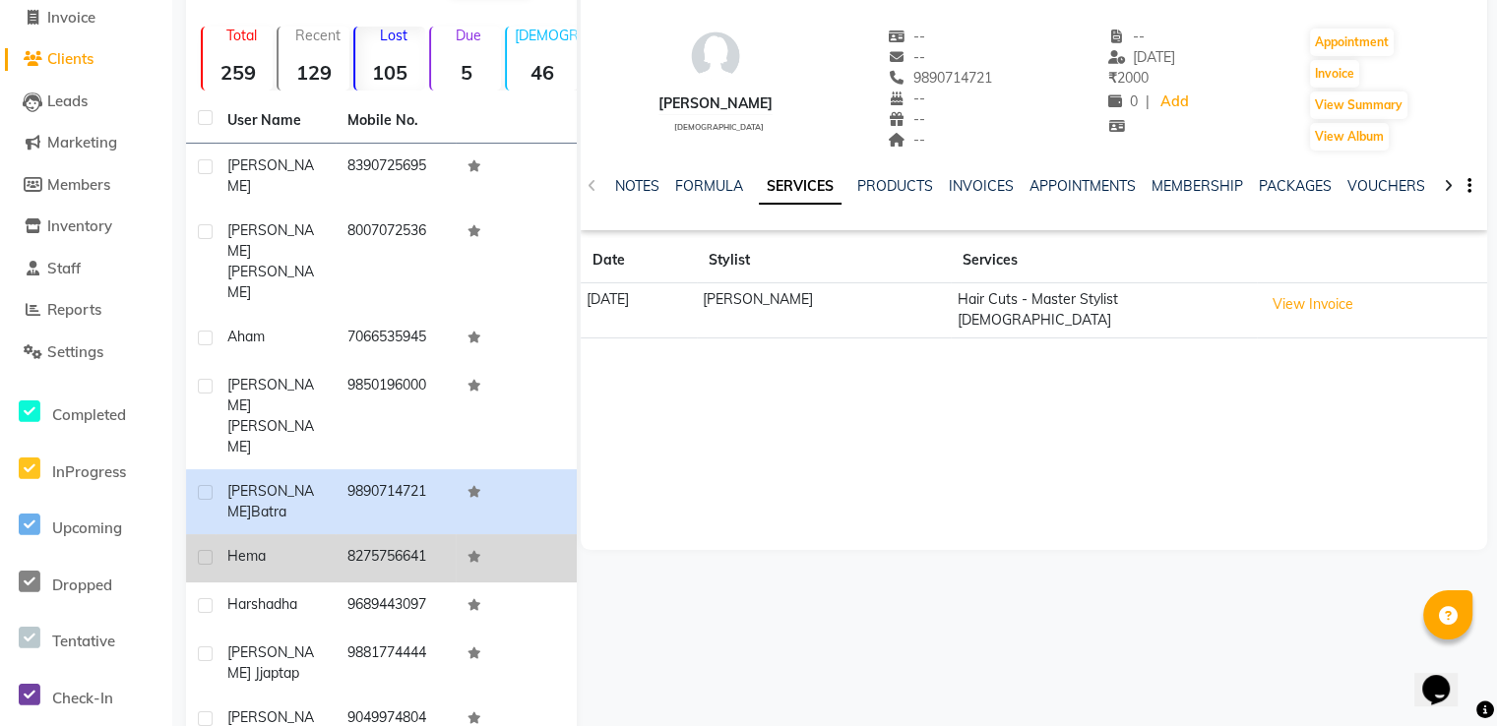
click at [374, 534] on td "8275756641" at bounding box center [396, 558] width 120 height 48
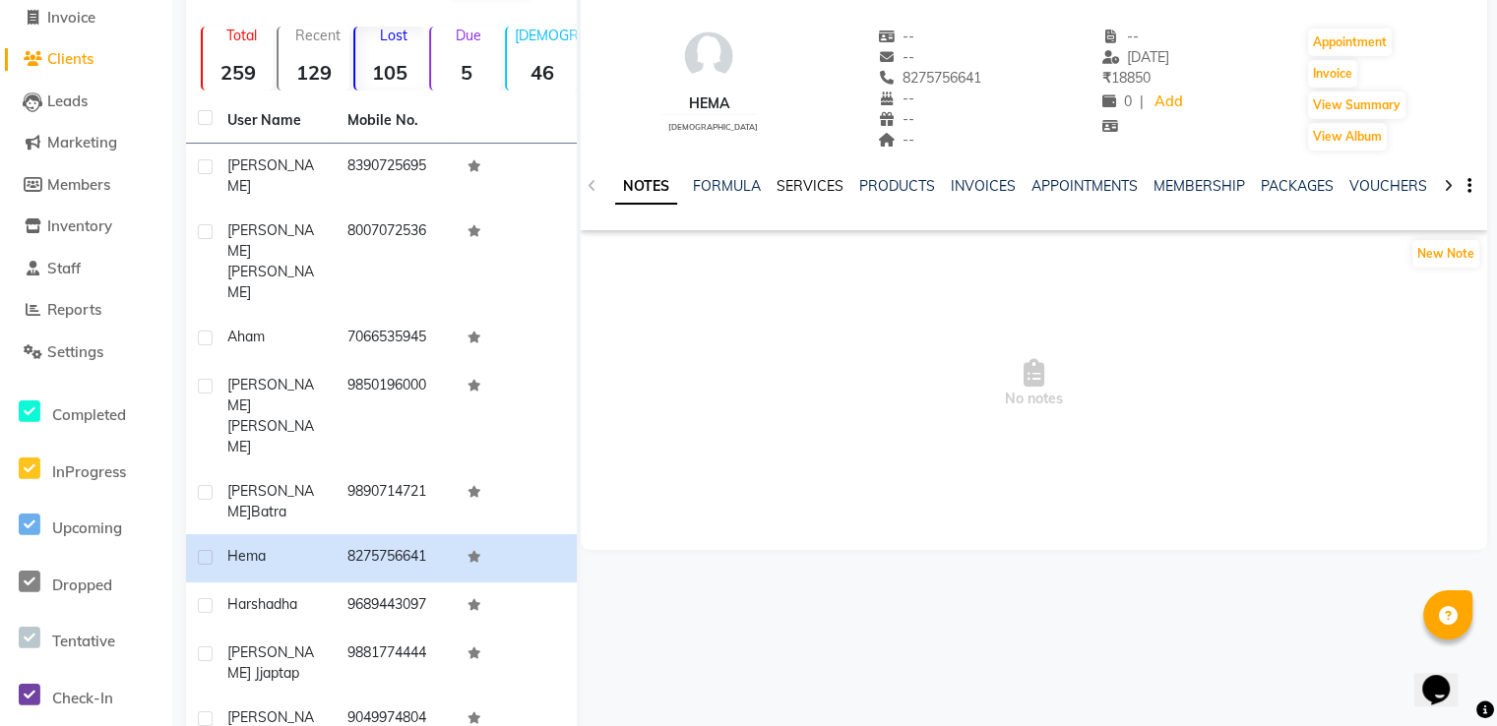
click at [807, 186] on link "SERVICES" at bounding box center [809, 186] width 67 height 18
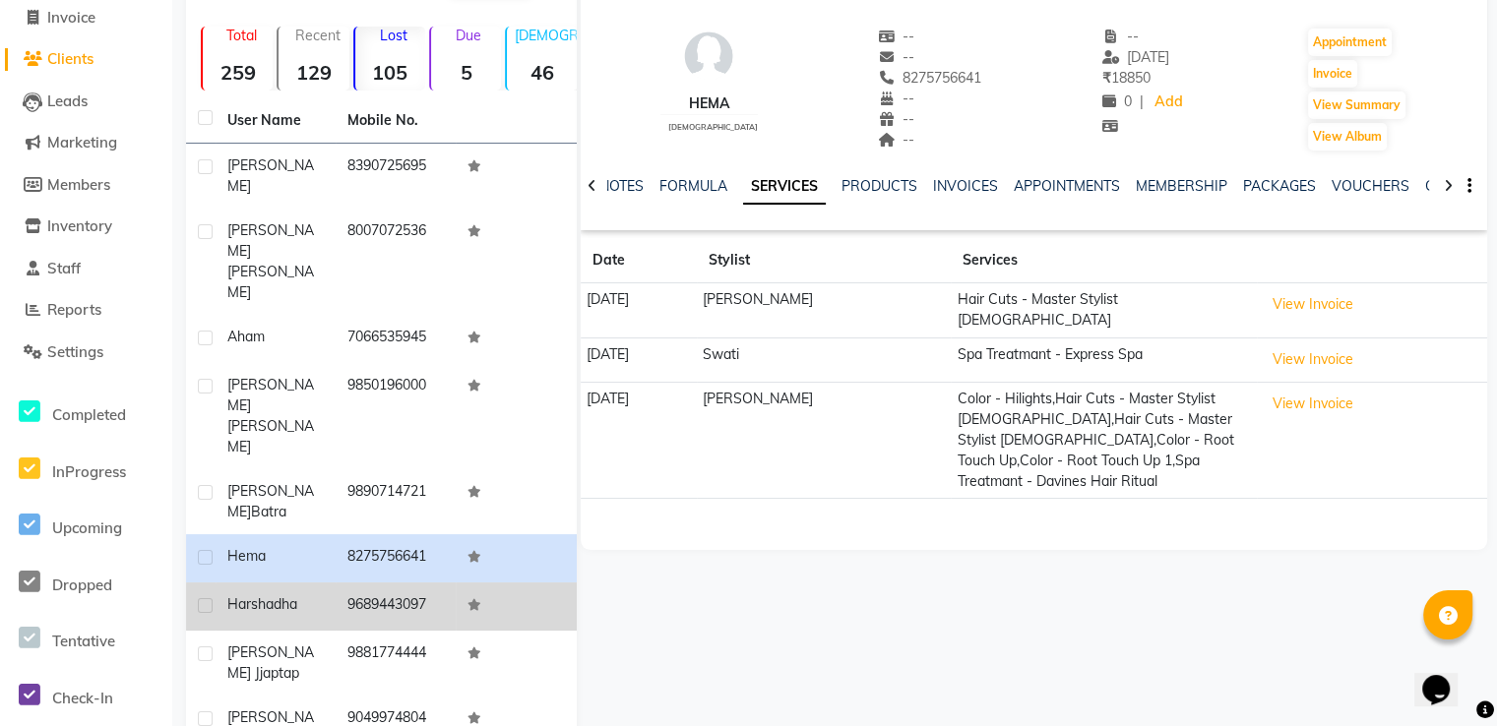
click at [340, 583] on td "9689443097" at bounding box center [396, 607] width 120 height 48
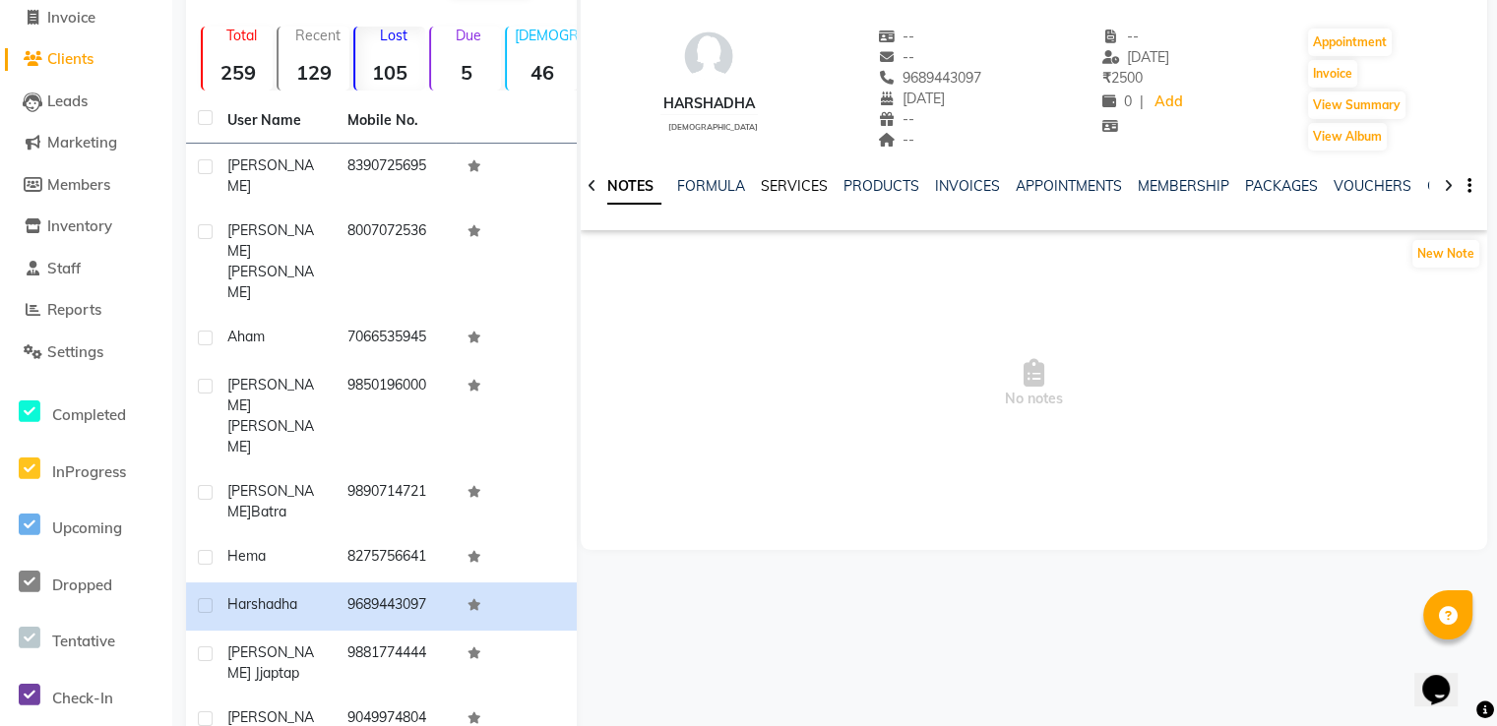
click at [807, 186] on link "SERVICES" at bounding box center [794, 186] width 67 height 18
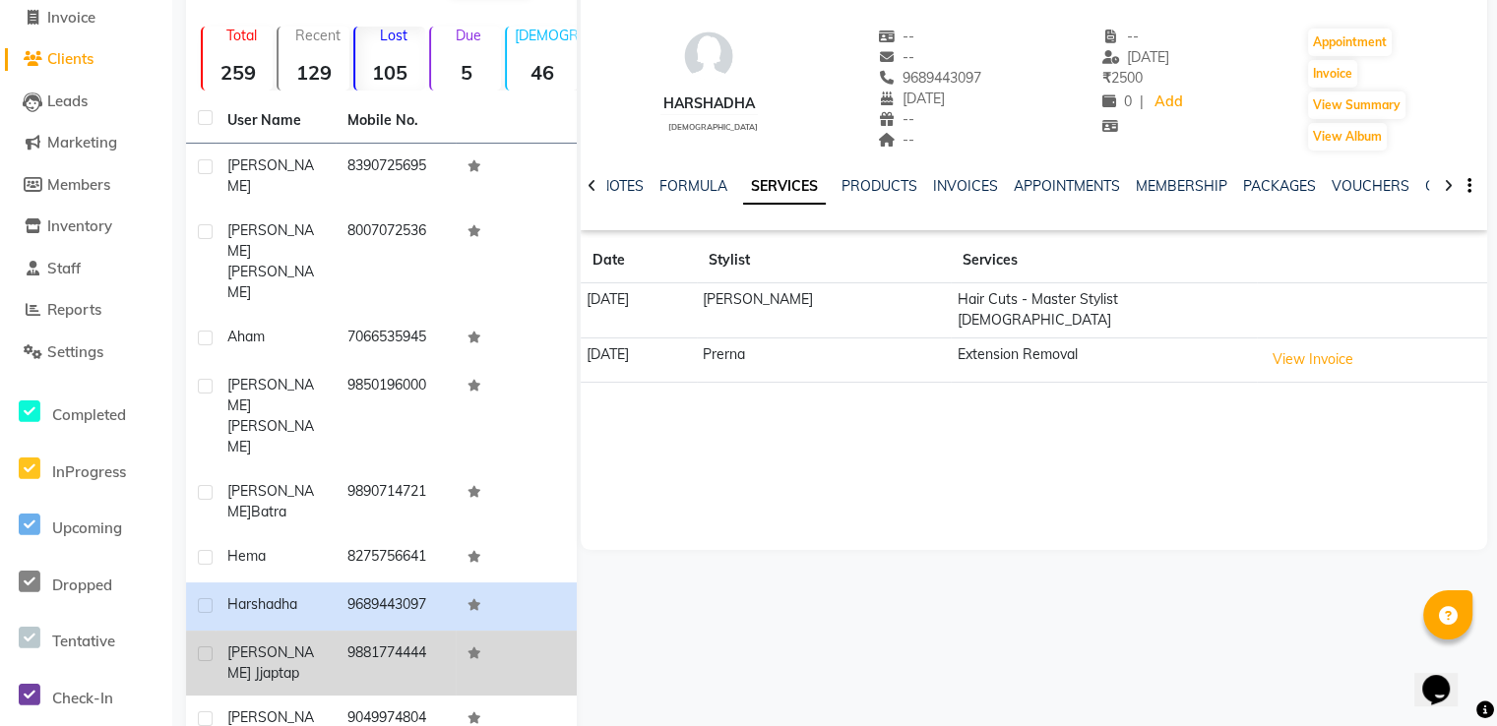
click at [302, 643] on div "[PERSON_NAME]" at bounding box center [275, 663] width 96 height 41
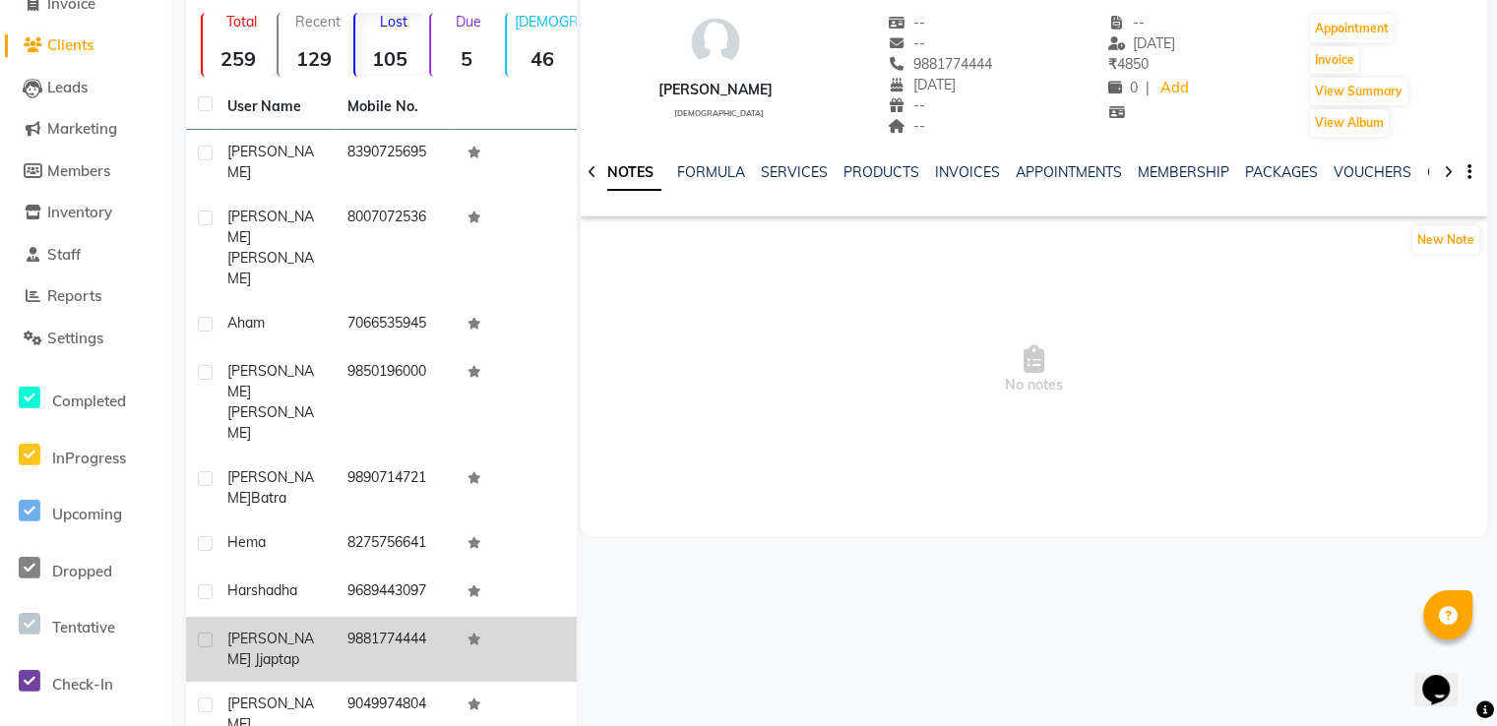
scroll to position [144, 0]
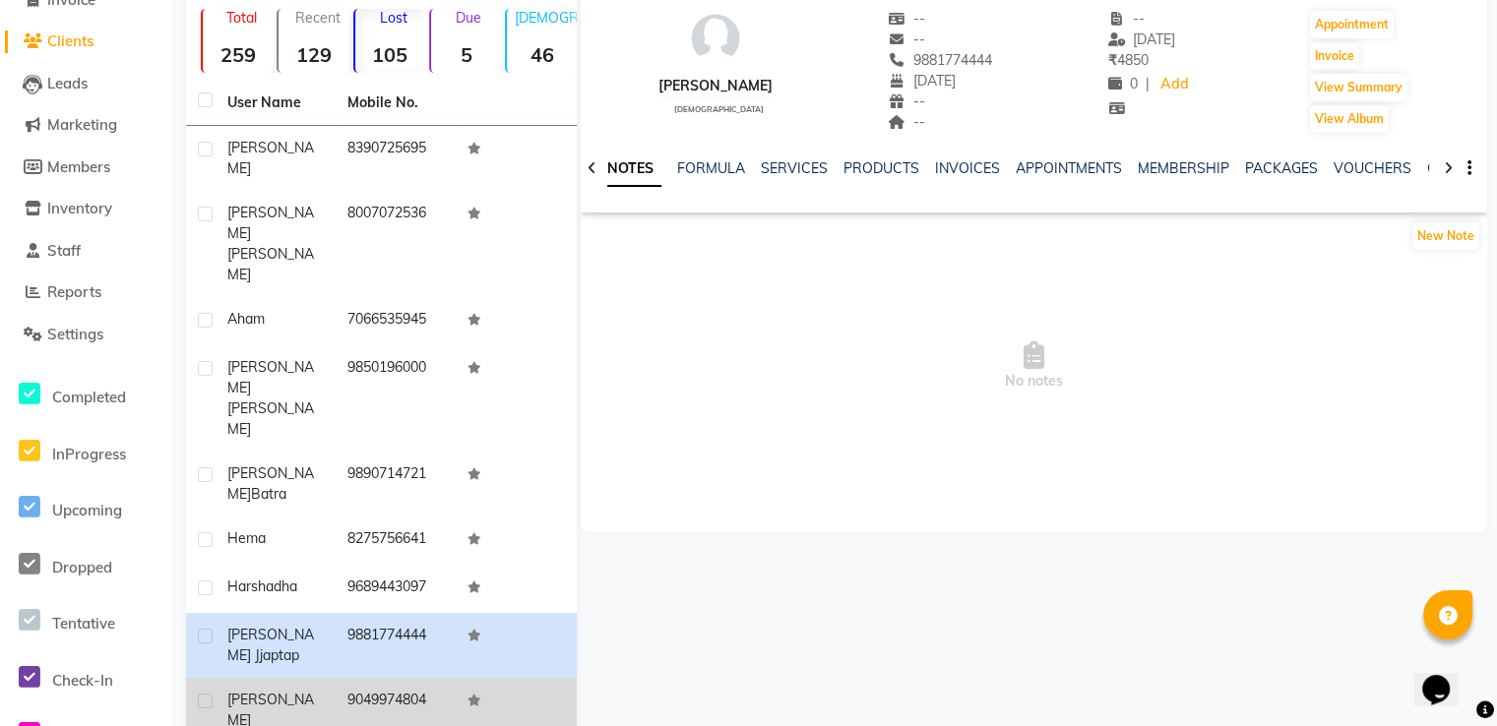
click at [327, 678] on td "[PERSON_NAME]" at bounding box center [276, 710] width 120 height 65
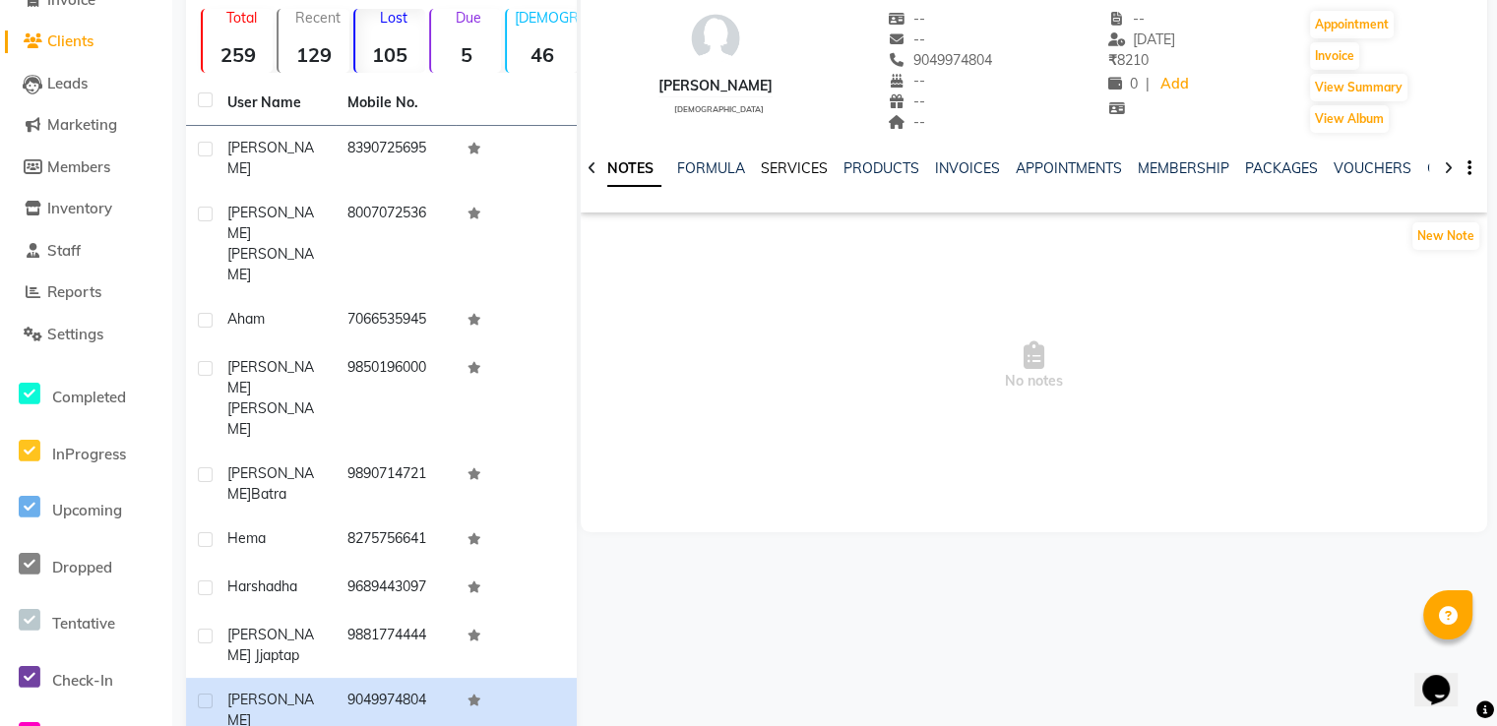
click at [799, 170] on link "SERVICES" at bounding box center [794, 168] width 67 height 18
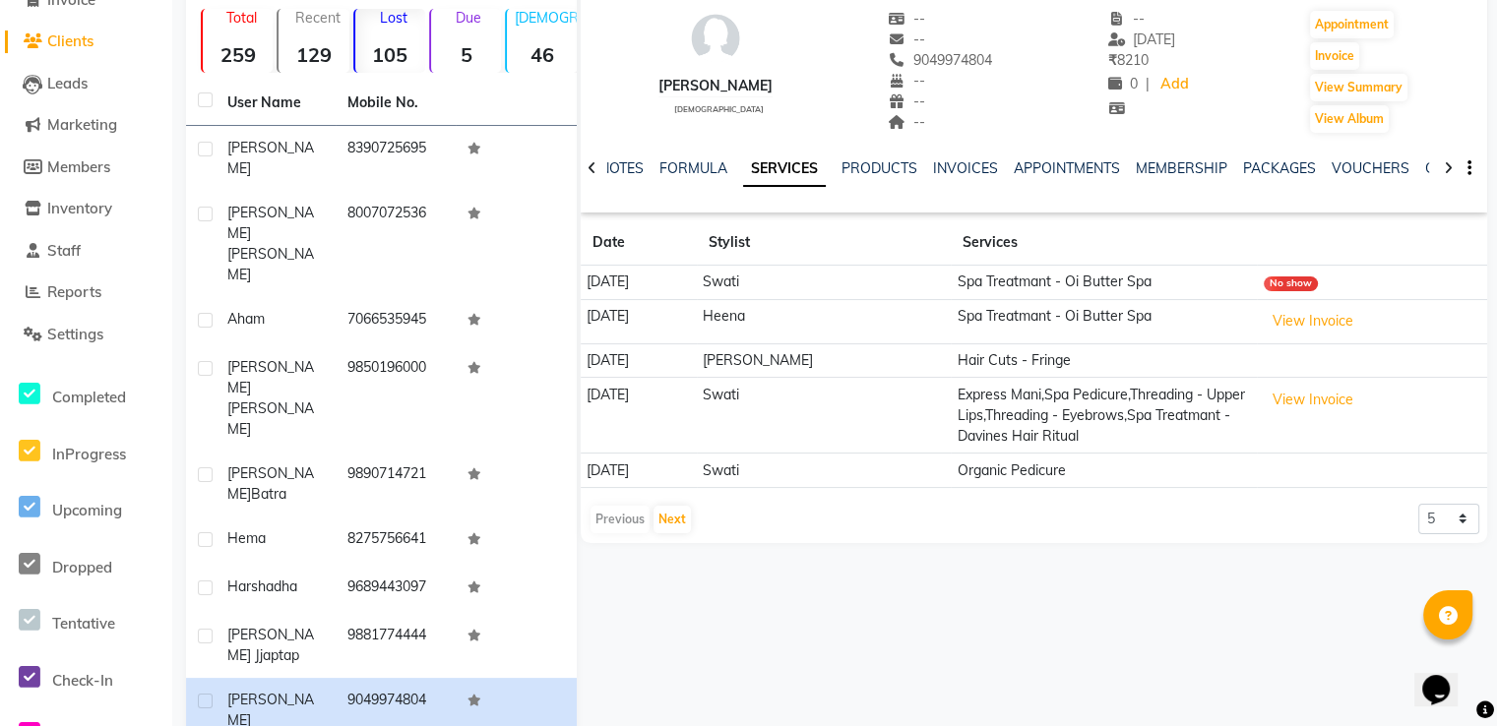
click at [595, 167] on div at bounding box center [592, 167] width 23 height 38
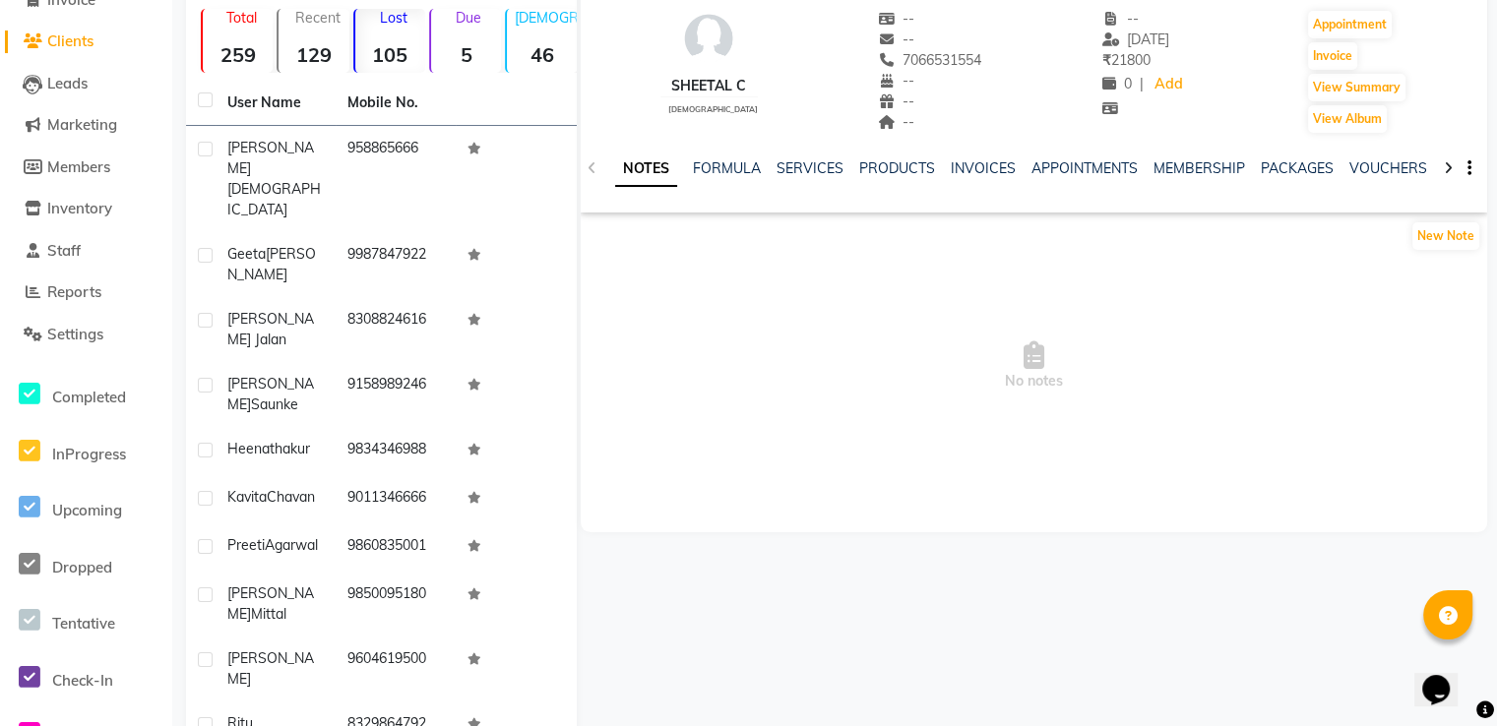
scroll to position [127, 0]
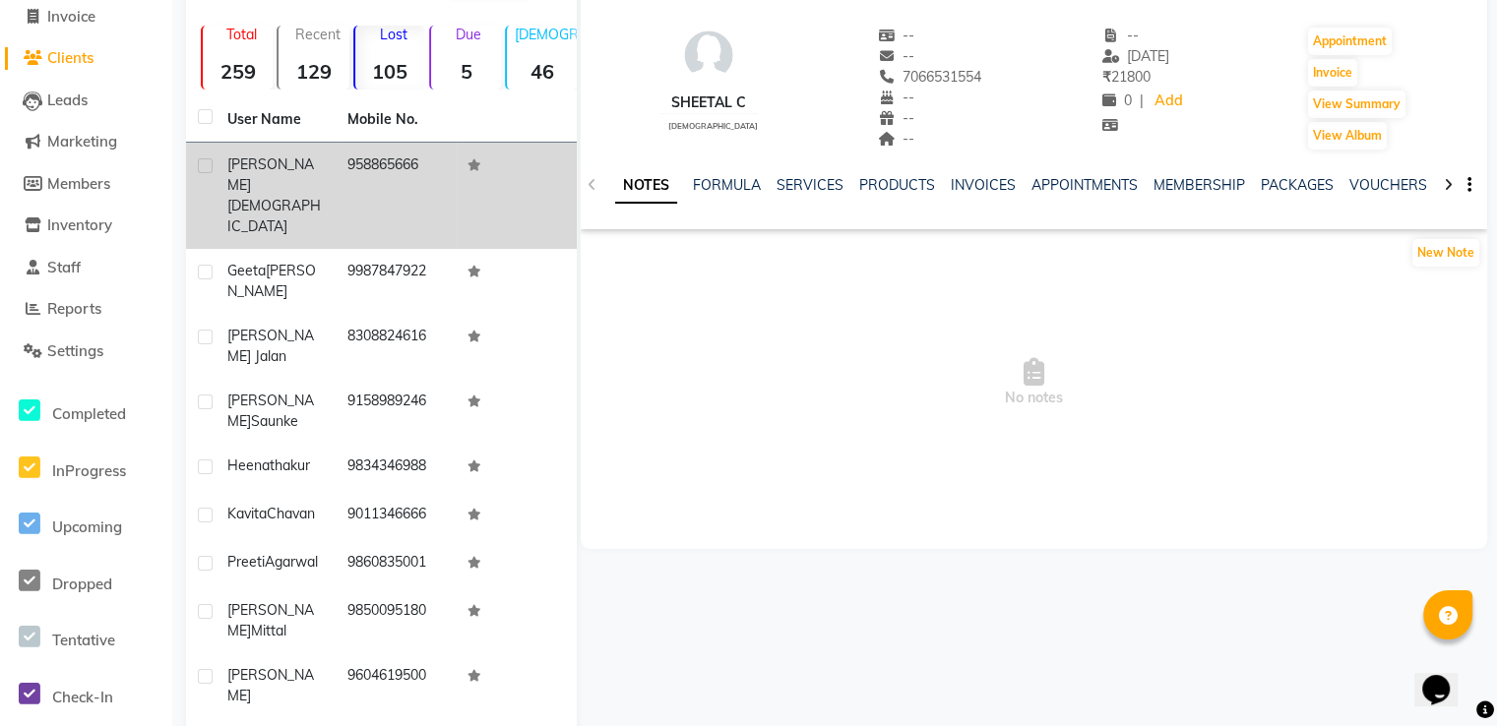
click at [327, 166] on td "[PERSON_NAME][DEMOGRAPHIC_DATA]" at bounding box center [276, 196] width 120 height 106
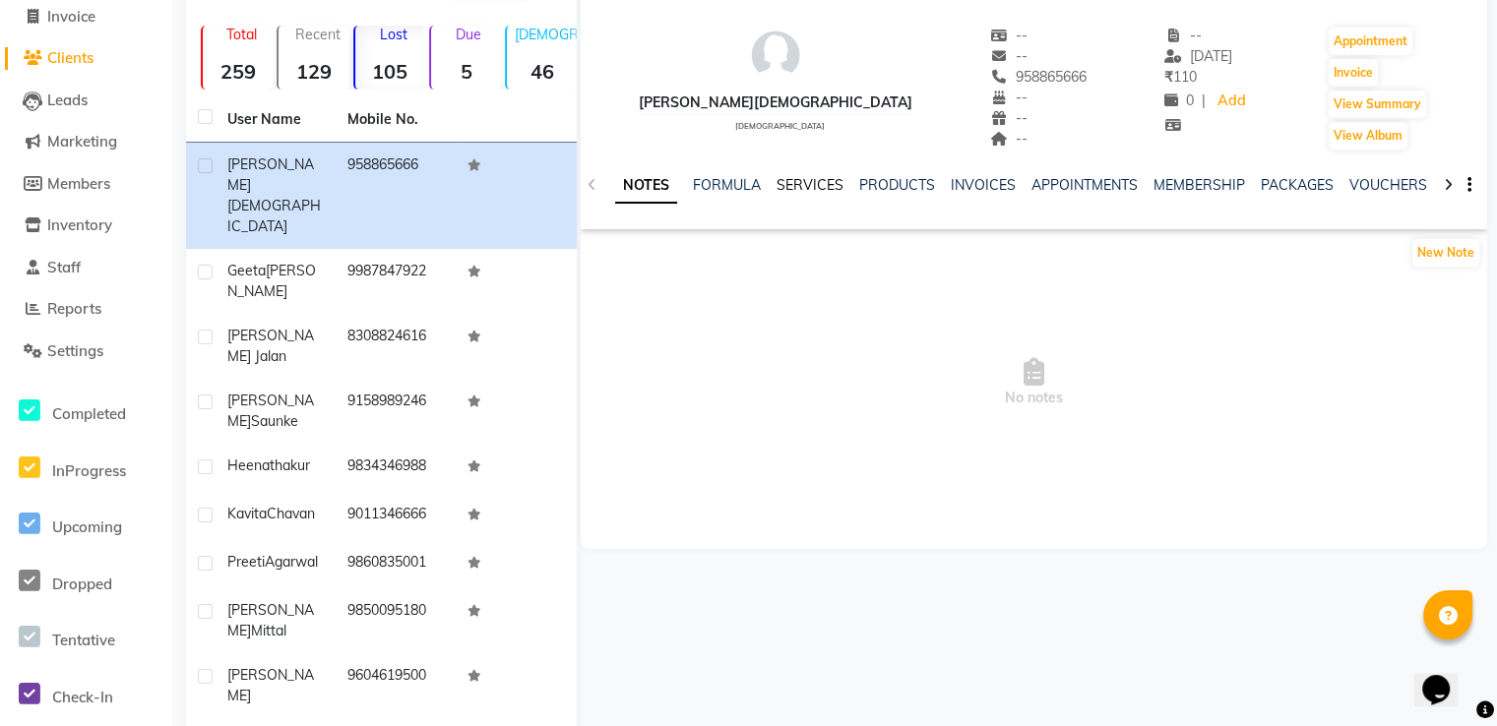
click at [811, 176] on link "SERVICES" at bounding box center [809, 185] width 67 height 18
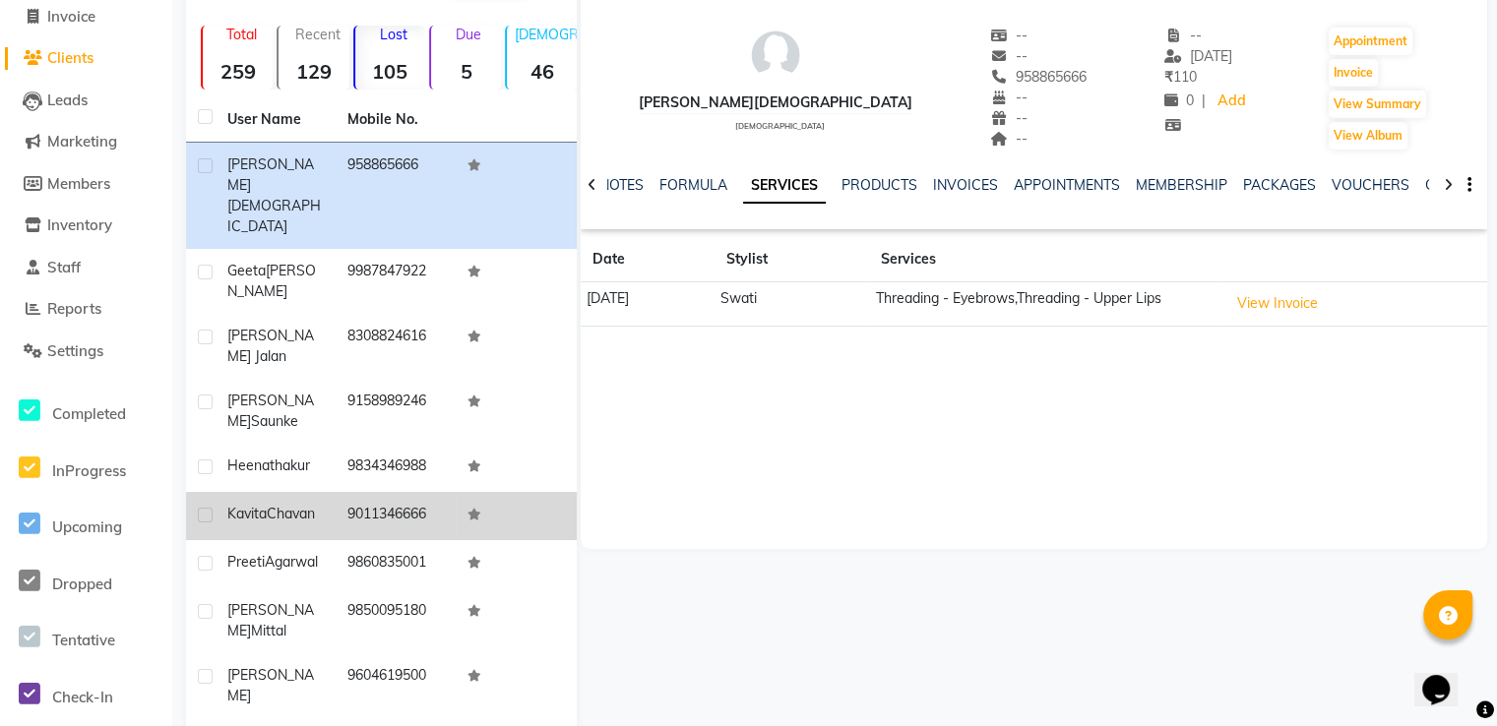
click at [350, 492] on td "9011346666" at bounding box center [396, 516] width 120 height 48
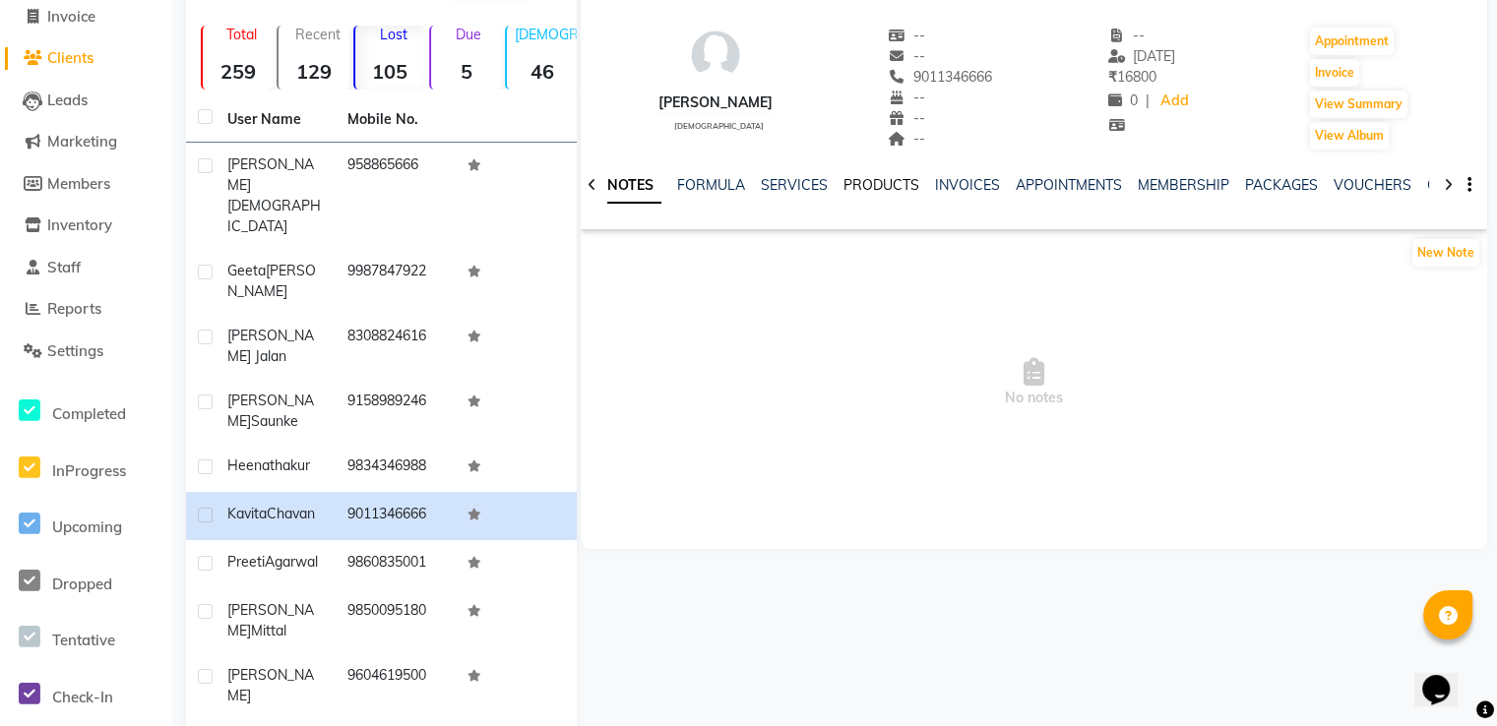
click at [871, 182] on link "PRODUCTS" at bounding box center [881, 185] width 76 height 18
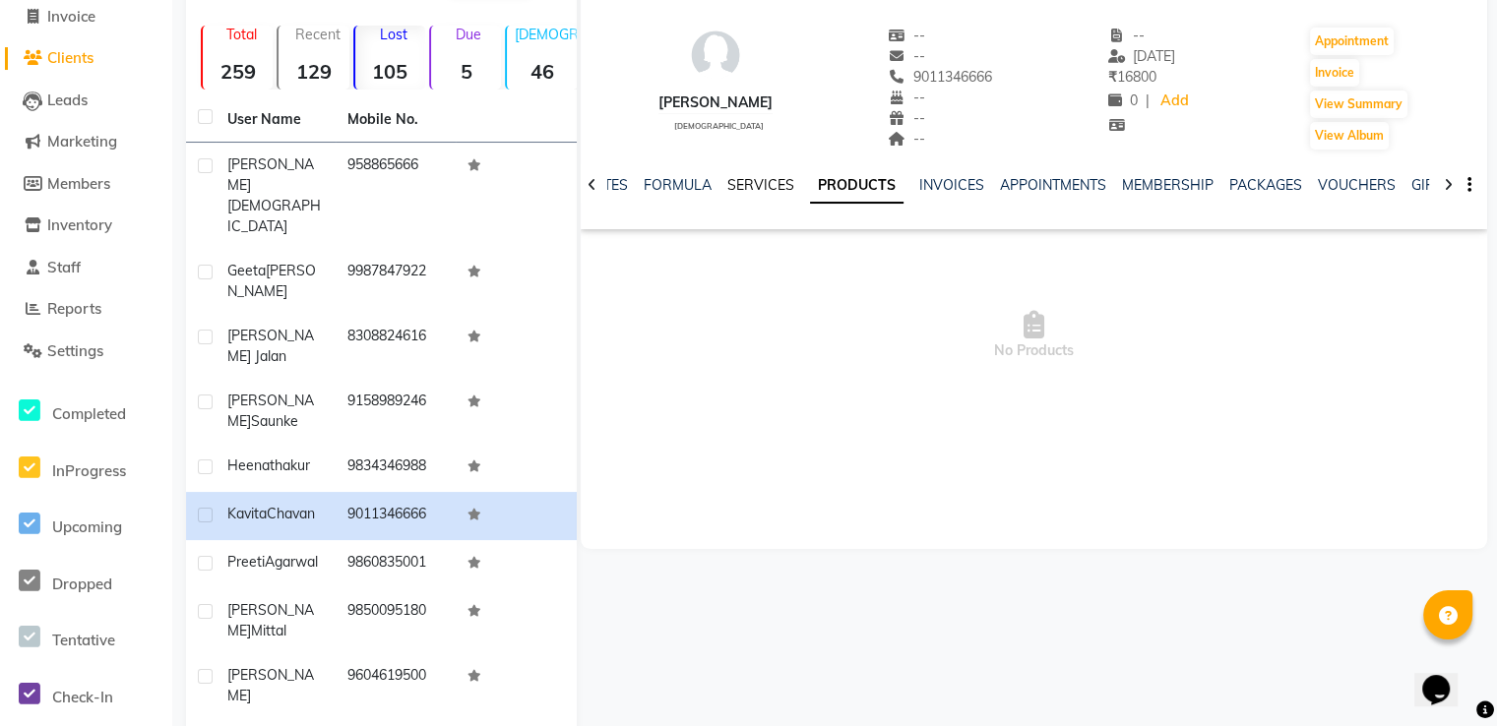
click at [777, 182] on link "SERVICES" at bounding box center [760, 185] width 67 height 18
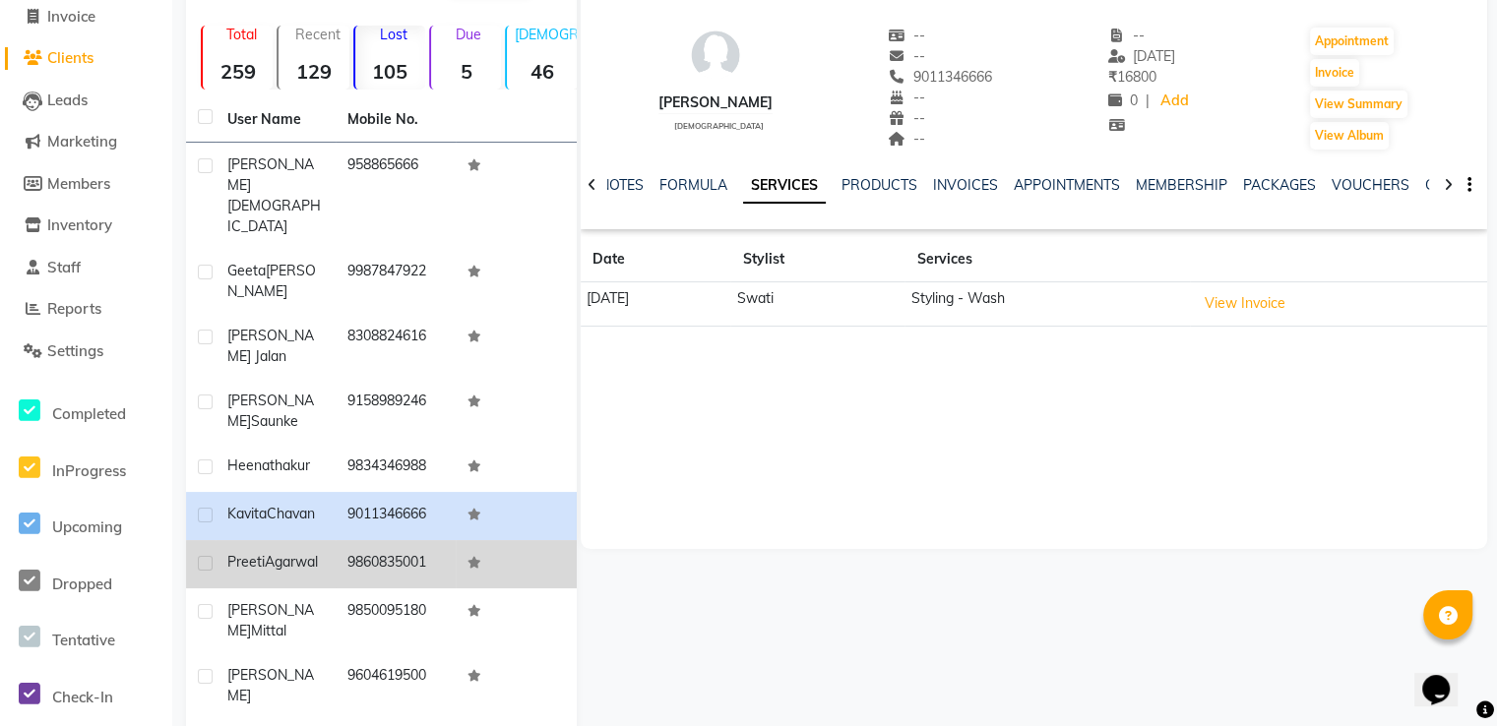
click at [265, 540] on td "Preeti Agarwal" at bounding box center [276, 564] width 120 height 48
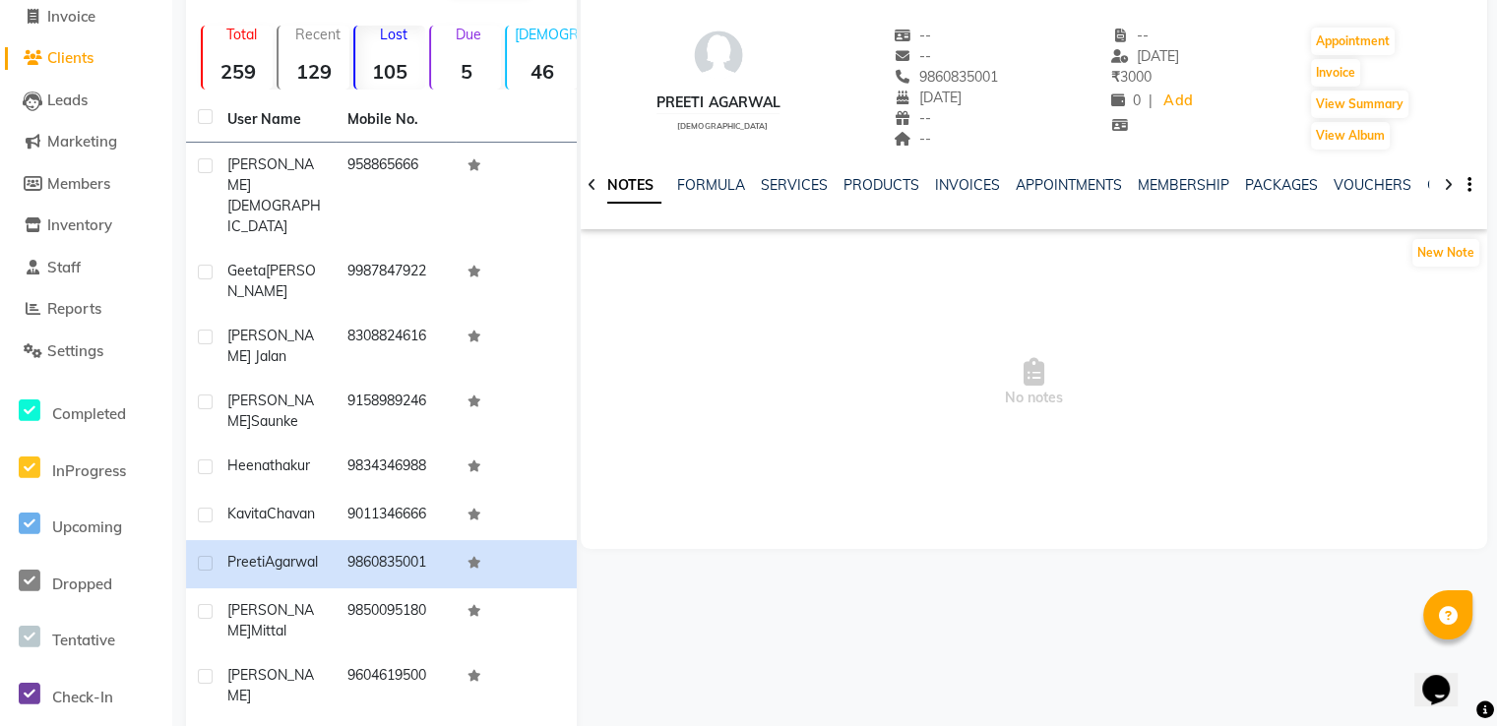
click at [793, 175] on div "SERVICES" at bounding box center [794, 185] width 67 height 21
click at [793, 182] on link "SERVICES" at bounding box center [794, 185] width 67 height 18
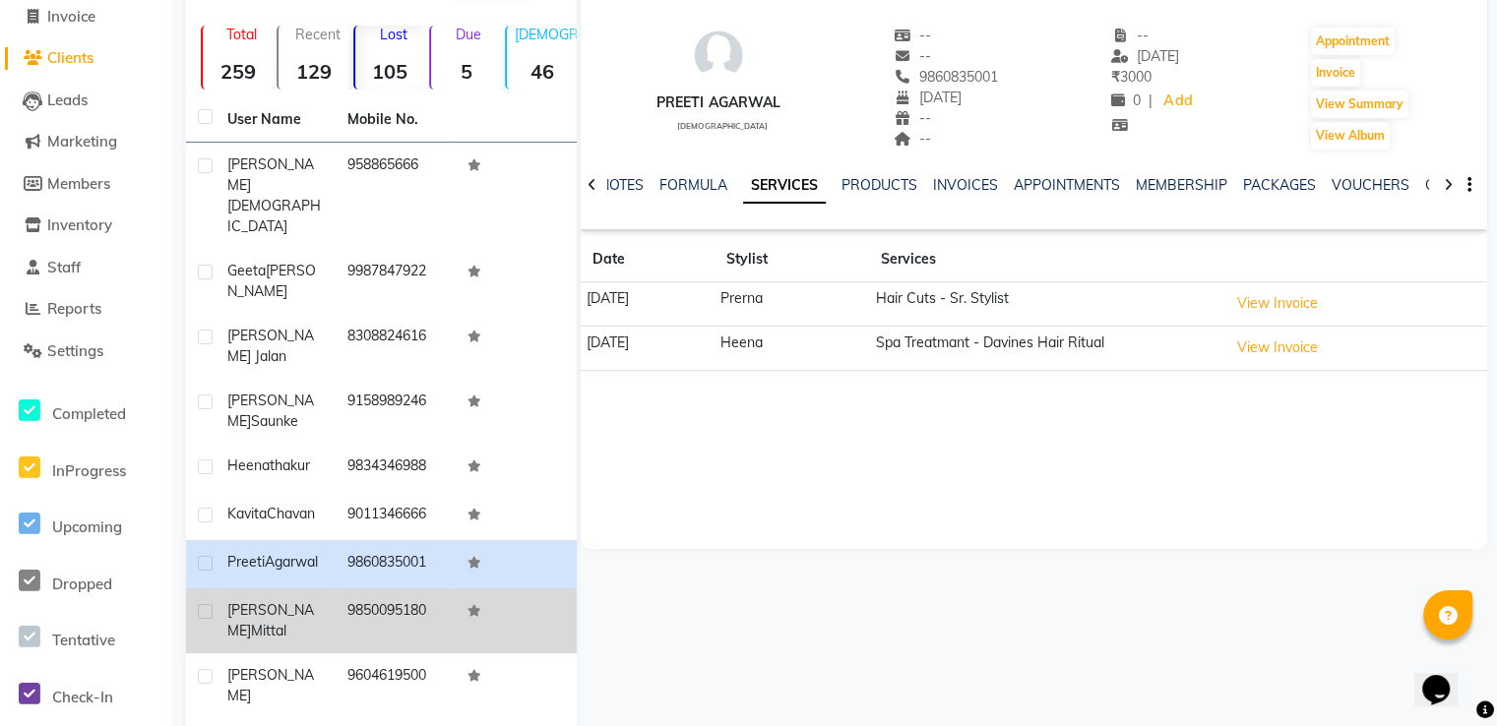
click at [286, 622] on span "Mittal" at bounding box center [268, 631] width 35 height 18
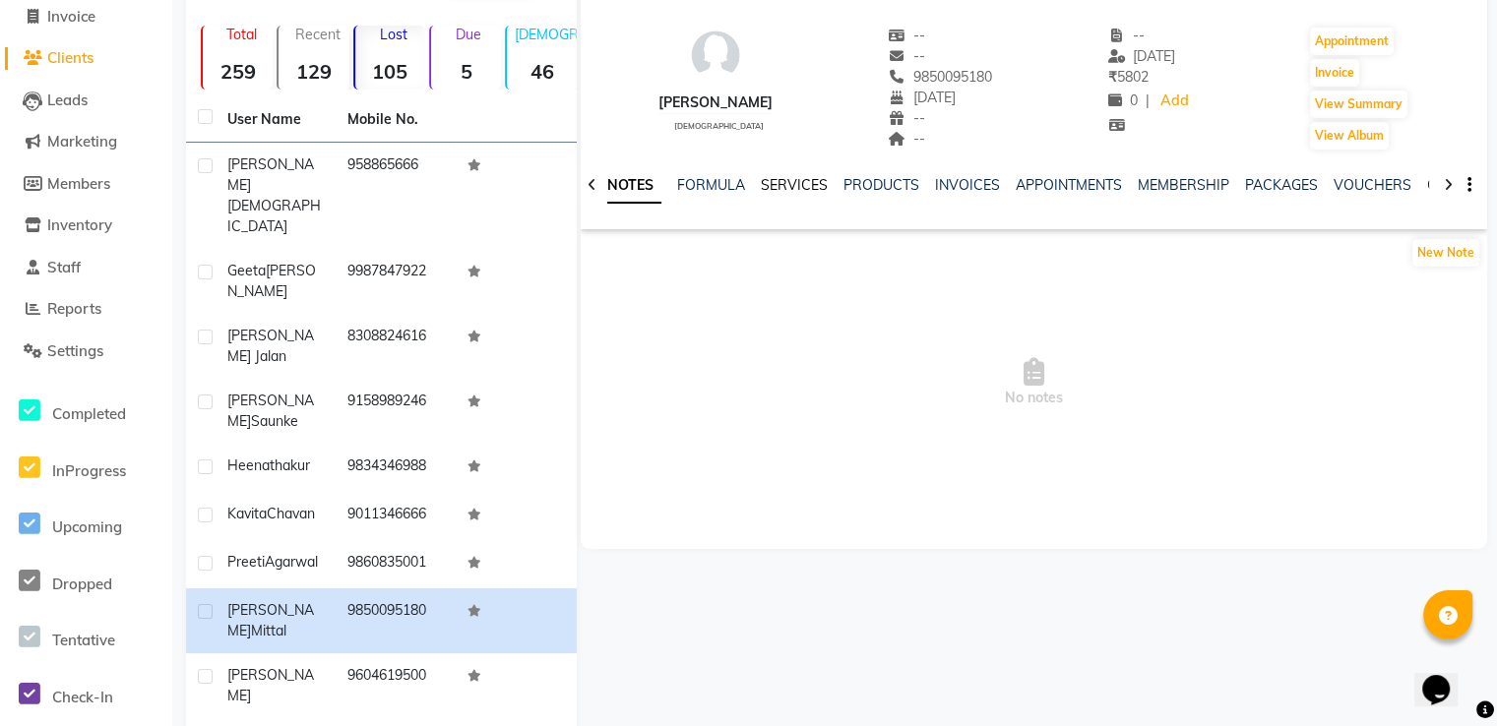
click at [787, 181] on link "SERVICES" at bounding box center [794, 185] width 67 height 18
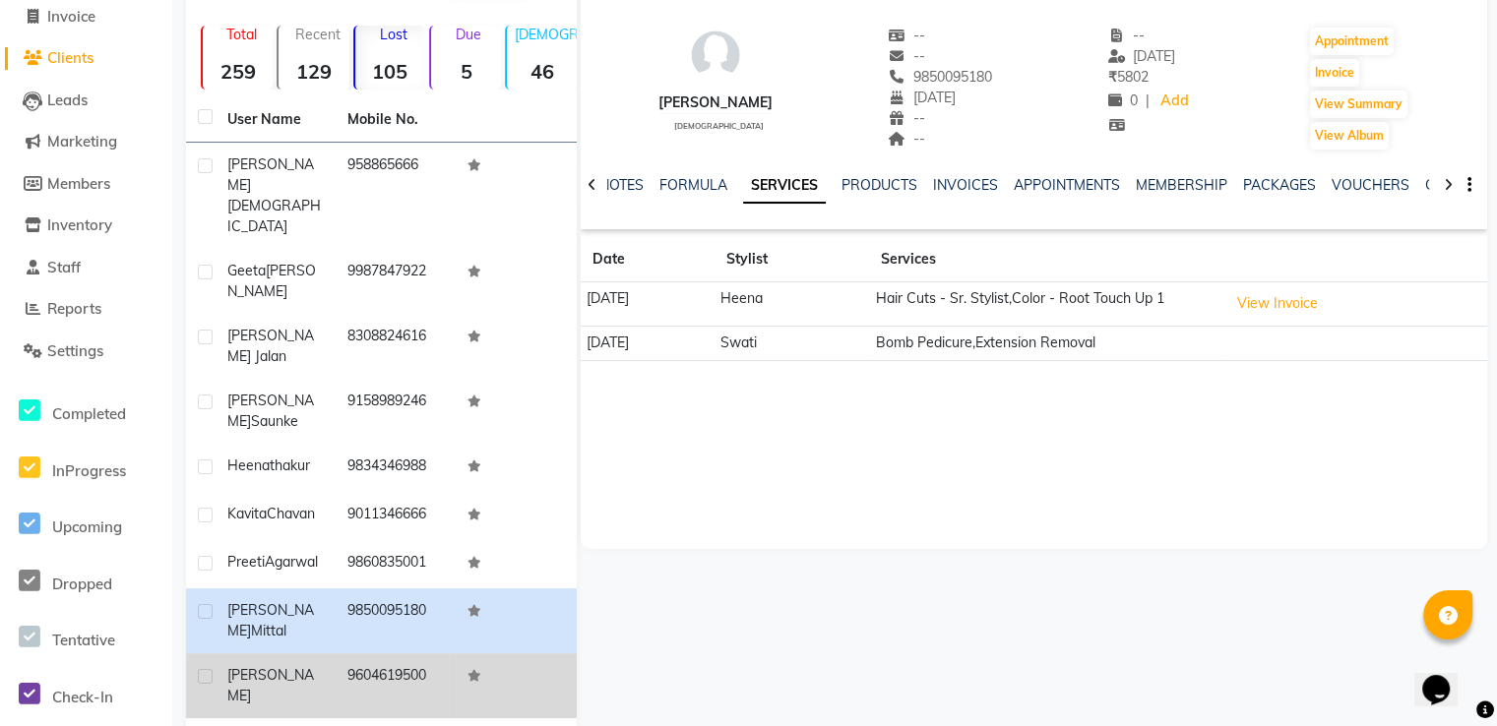
click at [323, 665] on div "[PERSON_NAME]" at bounding box center [275, 685] width 96 height 41
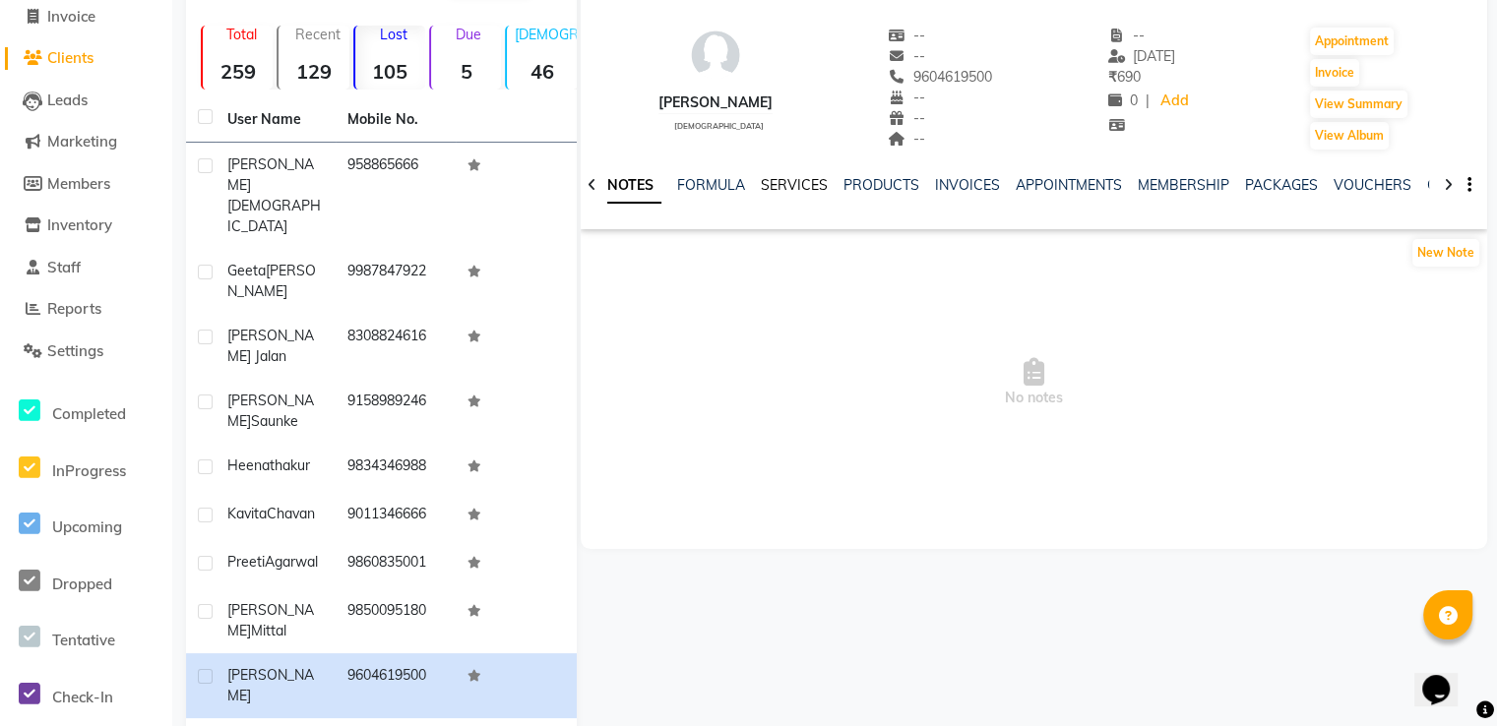
click at [802, 190] on link "SERVICES" at bounding box center [794, 185] width 67 height 18
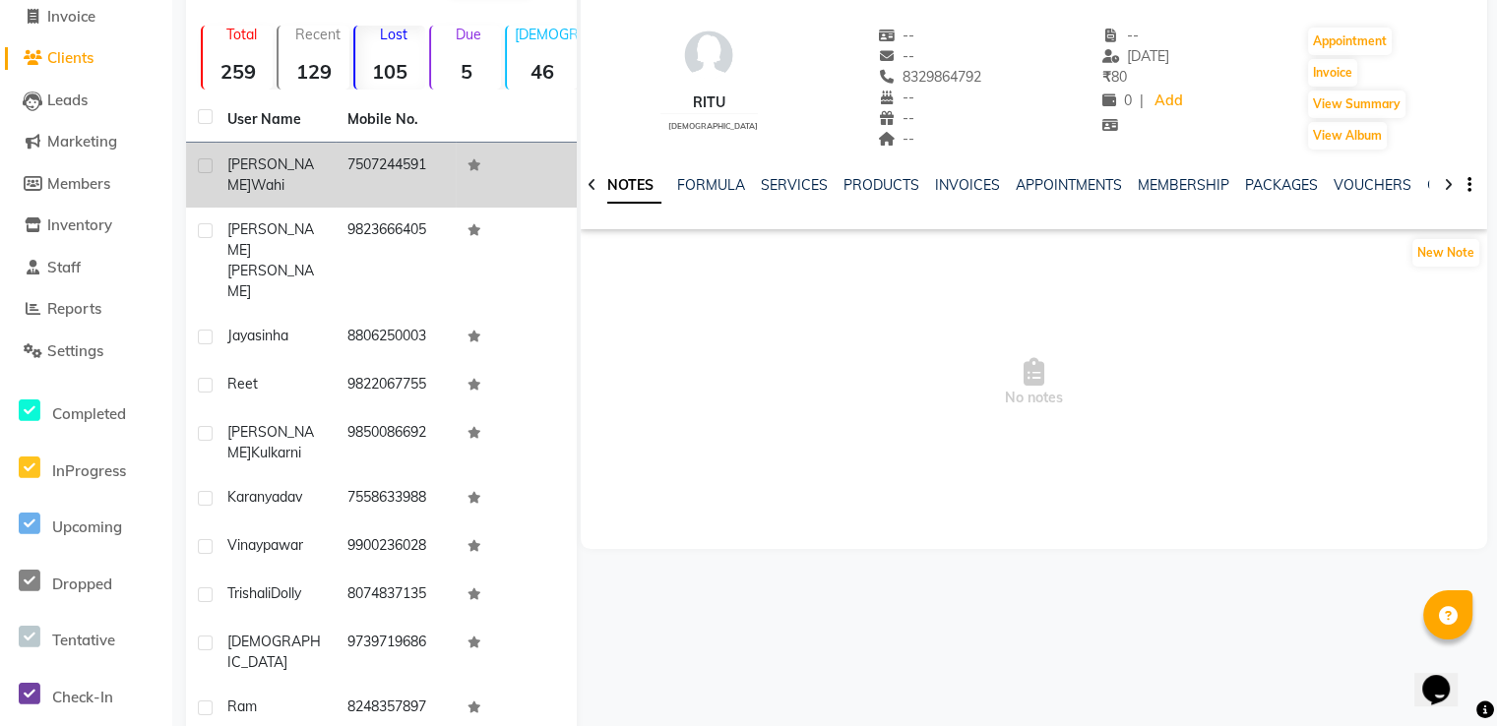
click at [284, 176] on span "Wahi" at bounding box center [267, 185] width 33 height 18
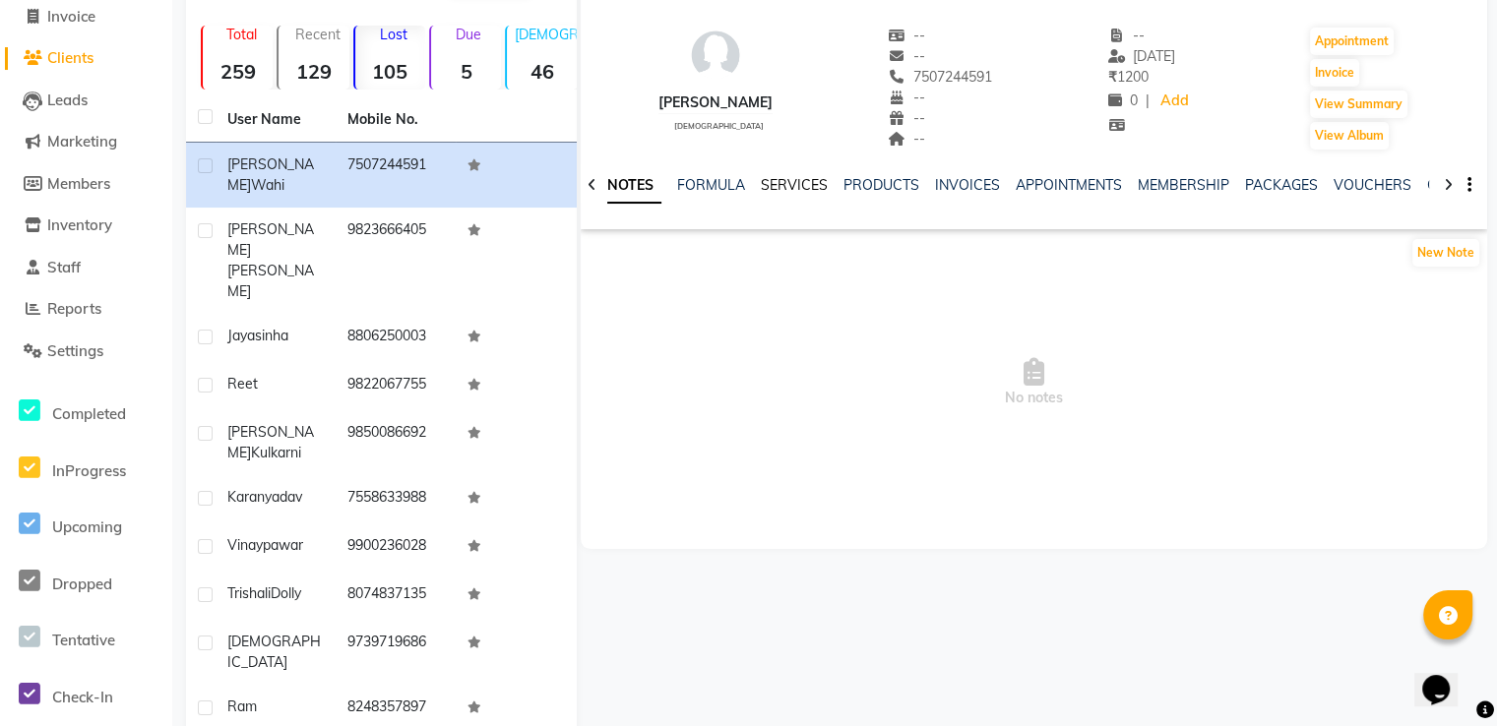
click at [807, 192] on link "SERVICES" at bounding box center [794, 185] width 67 height 18
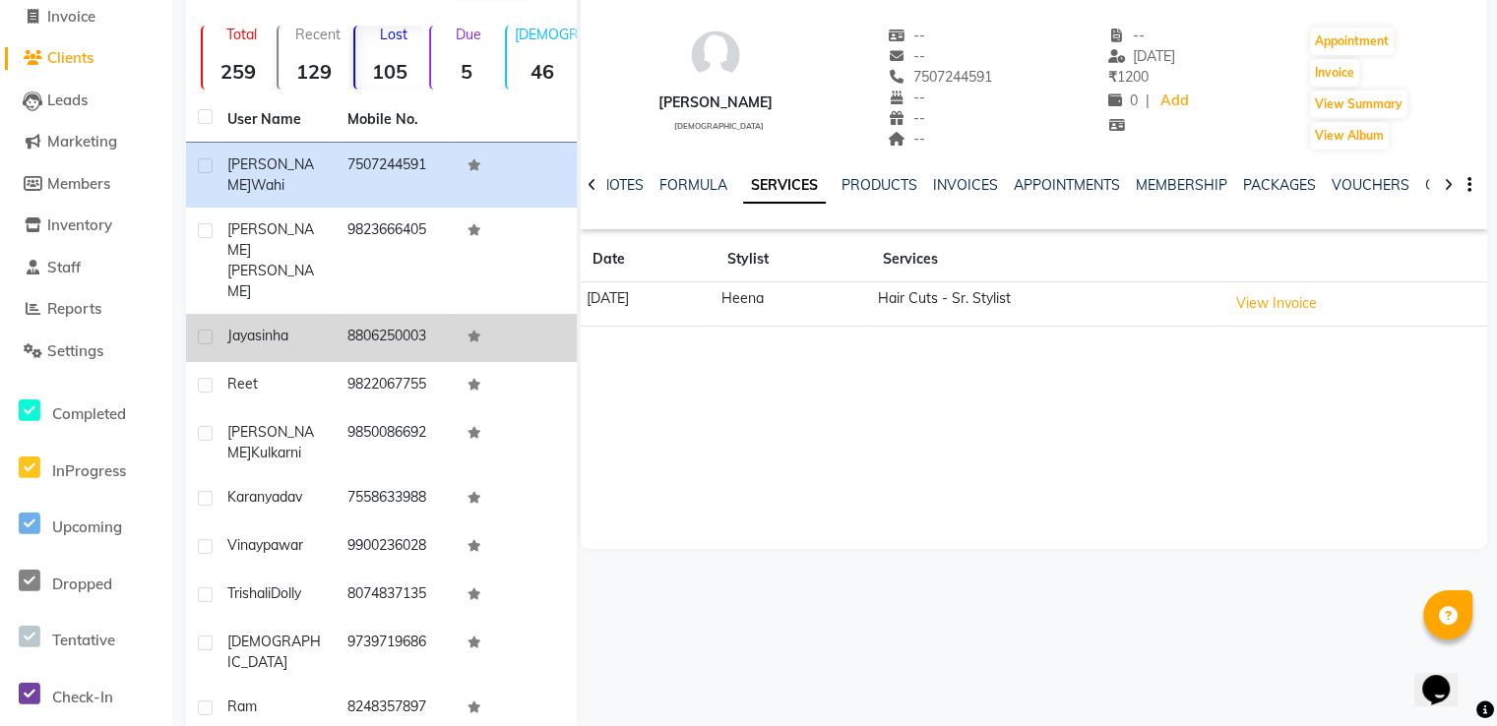
click at [350, 314] on td "8806250003" at bounding box center [396, 338] width 120 height 48
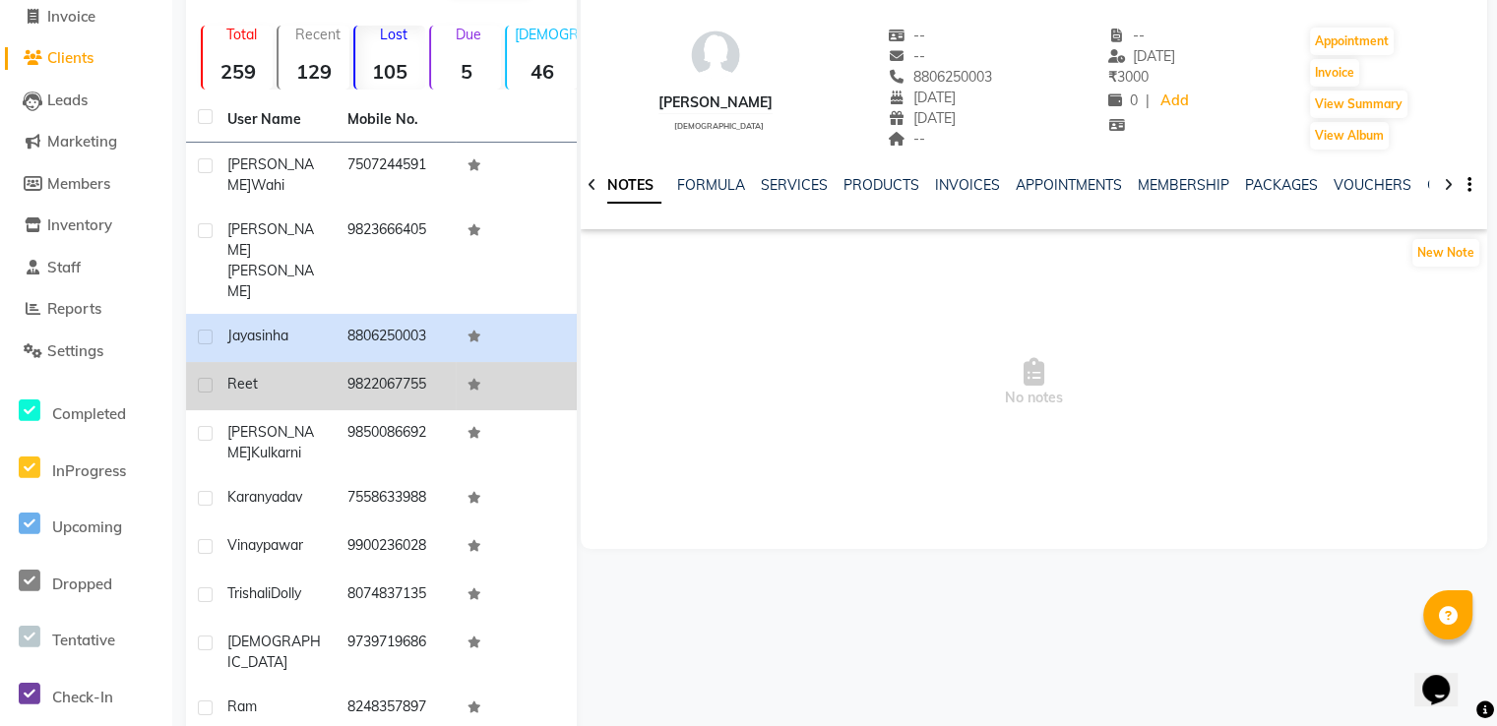
click at [331, 362] on td "reet" at bounding box center [276, 386] width 120 height 48
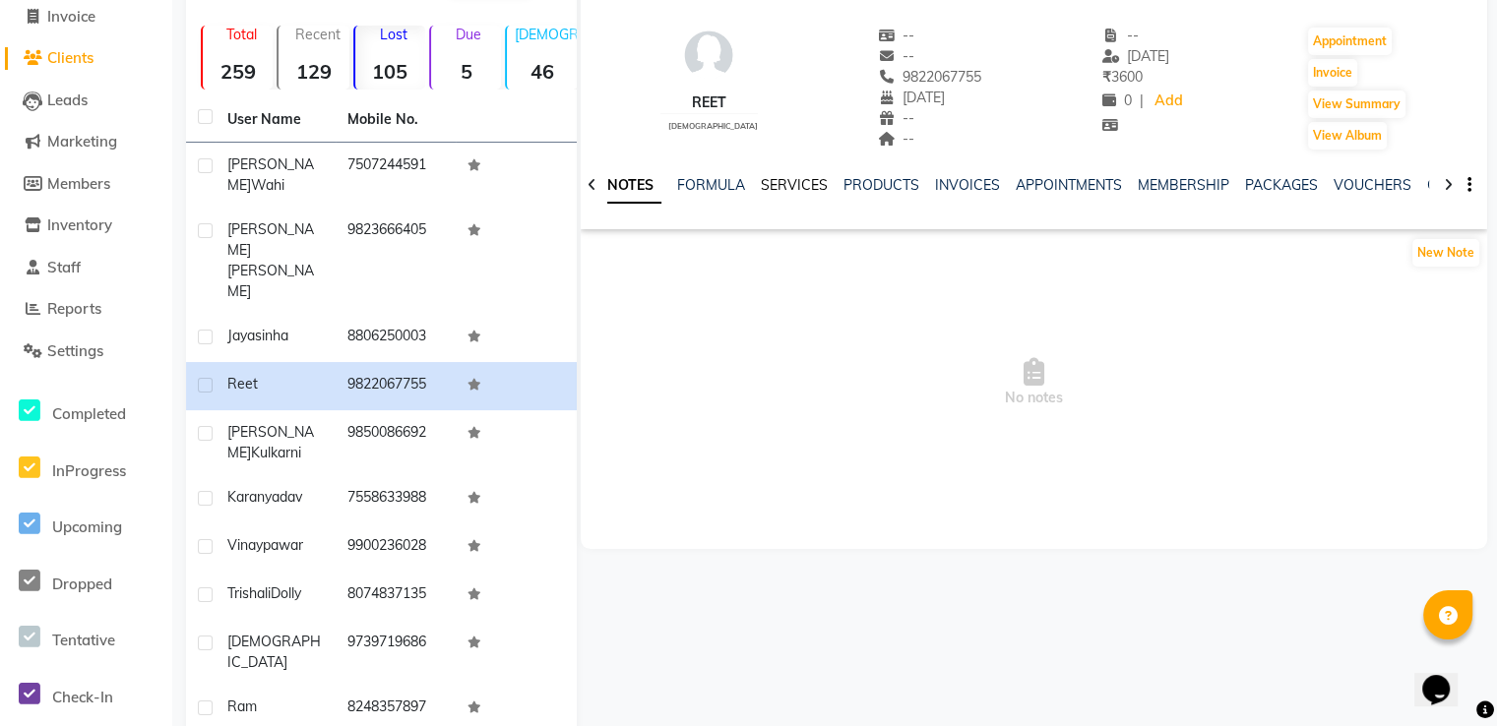
click at [761, 189] on link "SERVICES" at bounding box center [794, 185] width 67 height 18
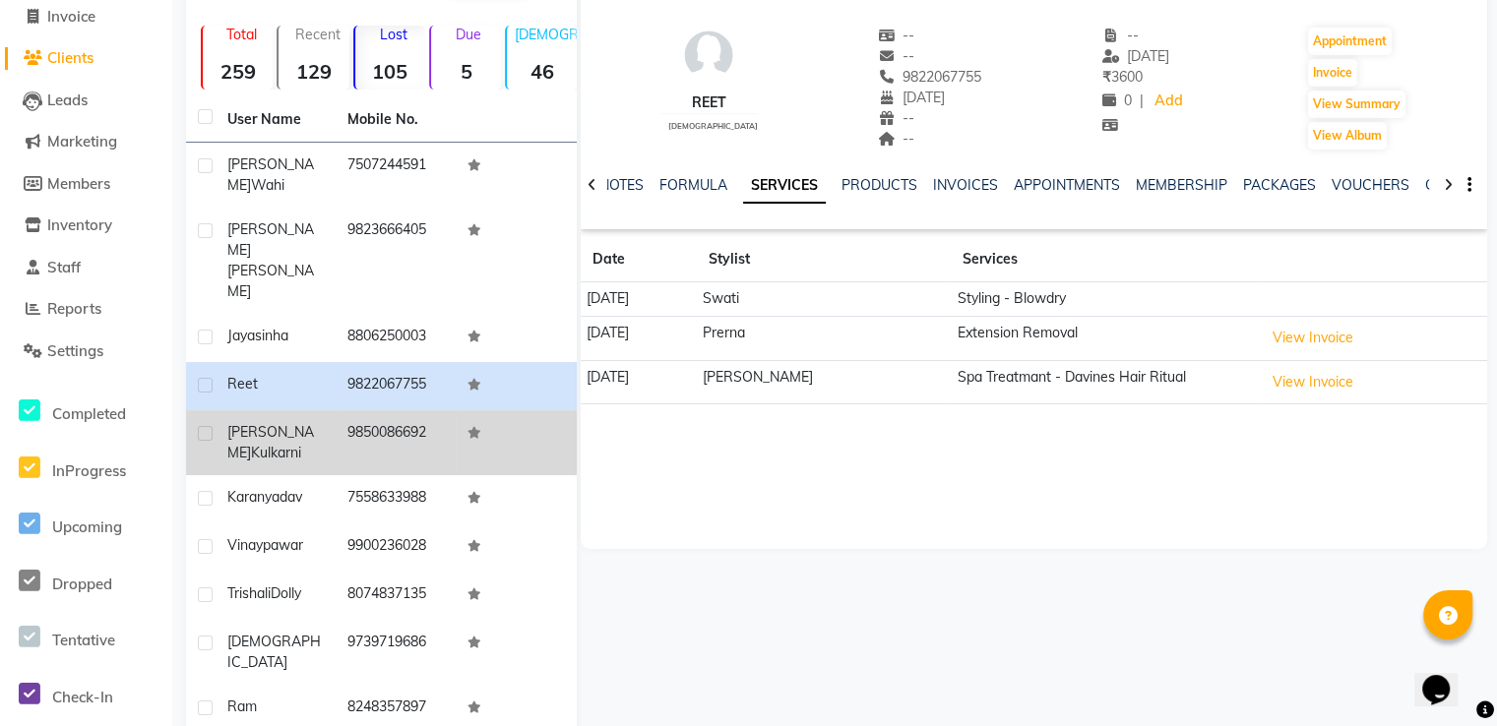
click at [449, 410] on td "9850086692" at bounding box center [396, 442] width 120 height 65
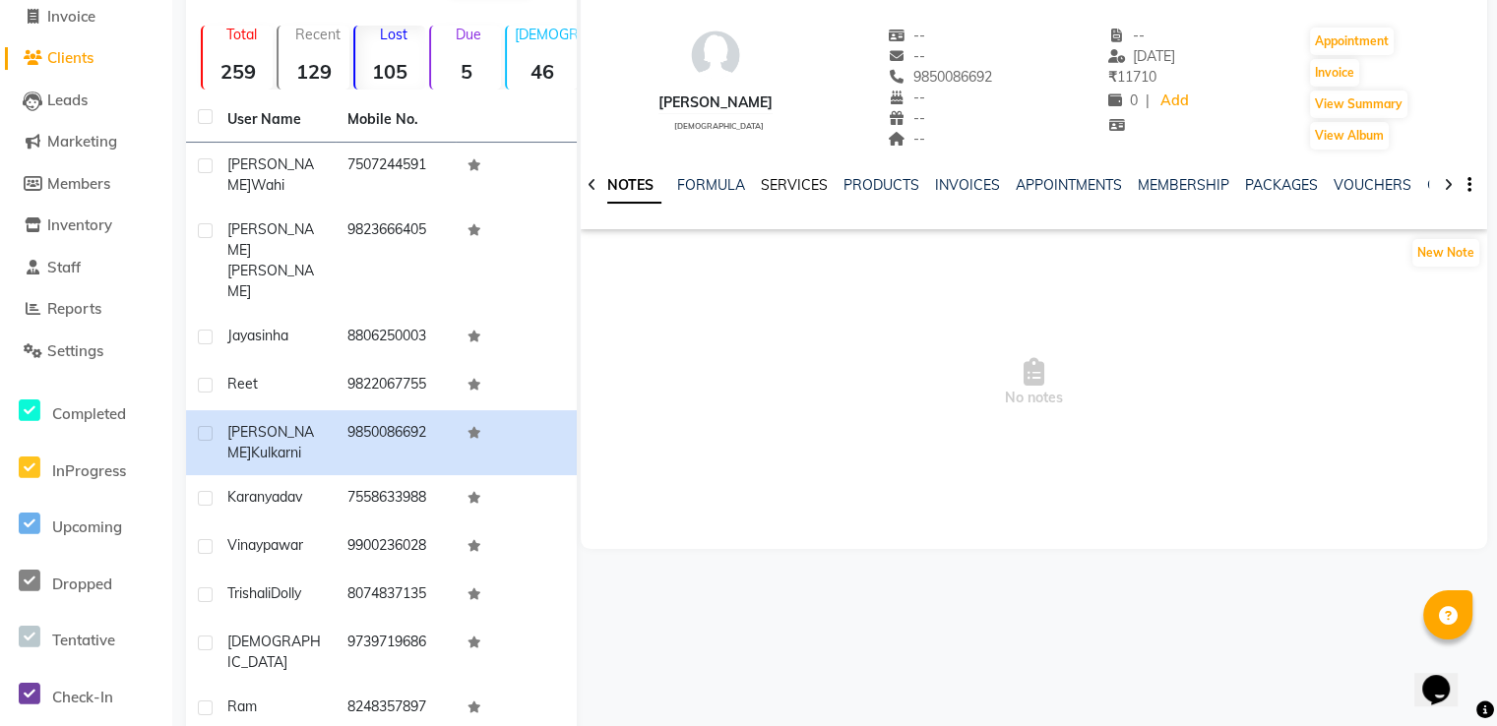
click at [792, 187] on link "SERVICES" at bounding box center [794, 185] width 67 height 18
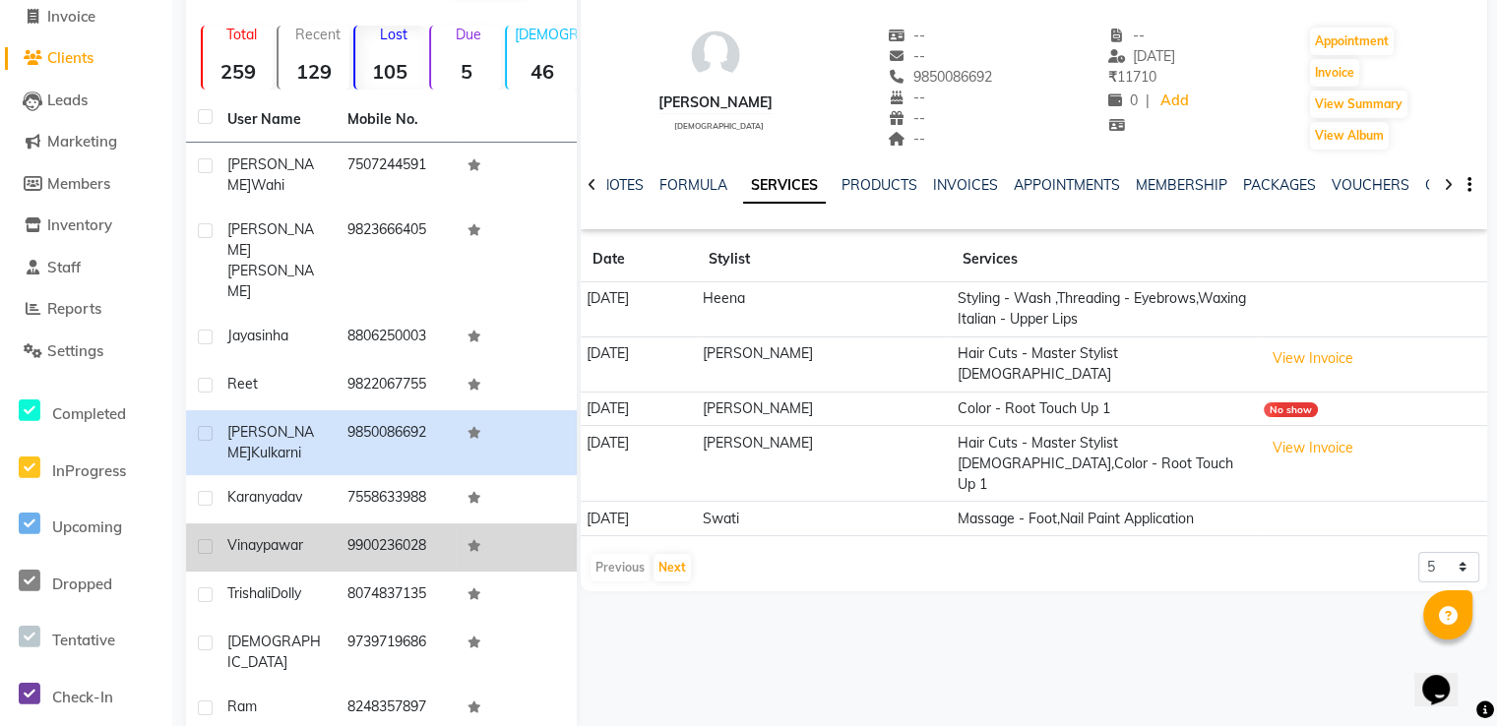
click at [317, 535] on div "[PERSON_NAME]" at bounding box center [275, 545] width 96 height 21
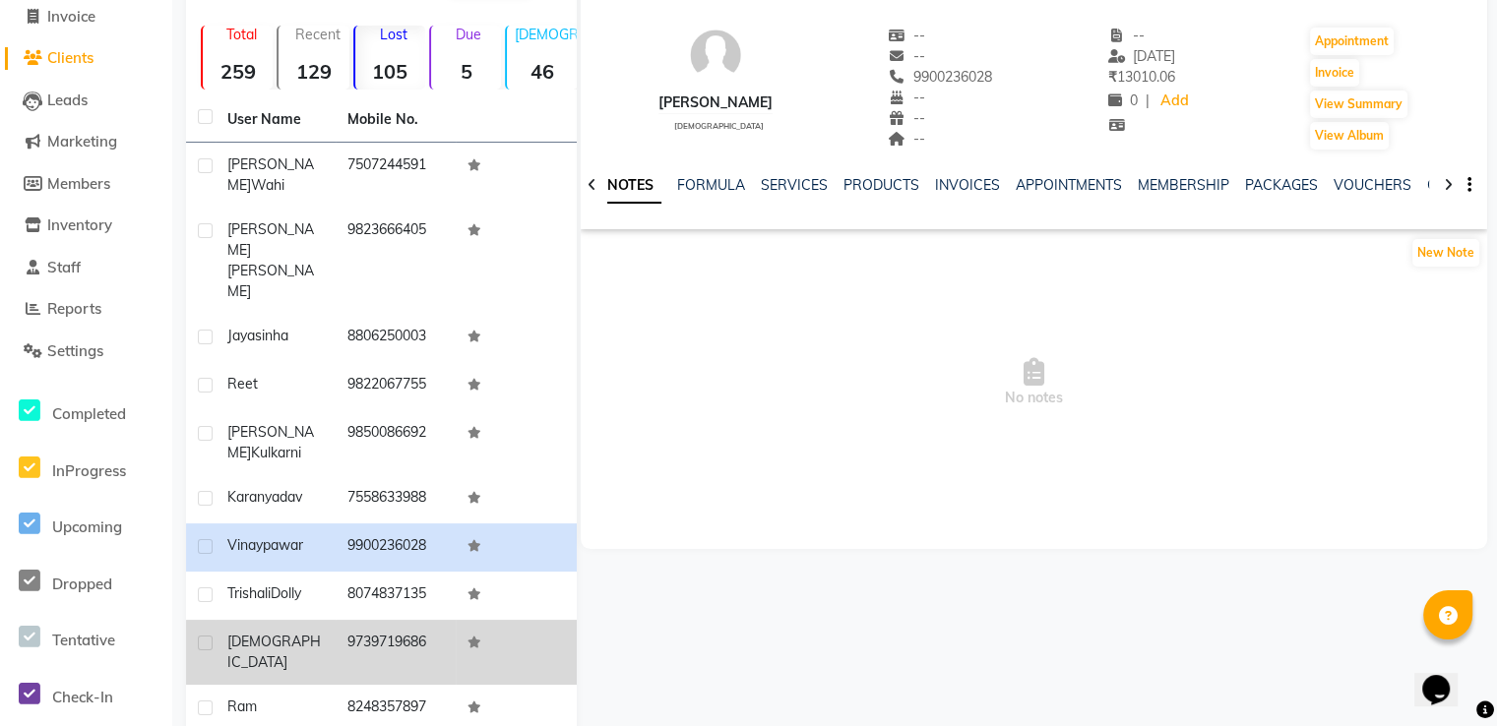
click at [327, 620] on td "[DEMOGRAPHIC_DATA]" at bounding box center [276, 652] width 120 height 65
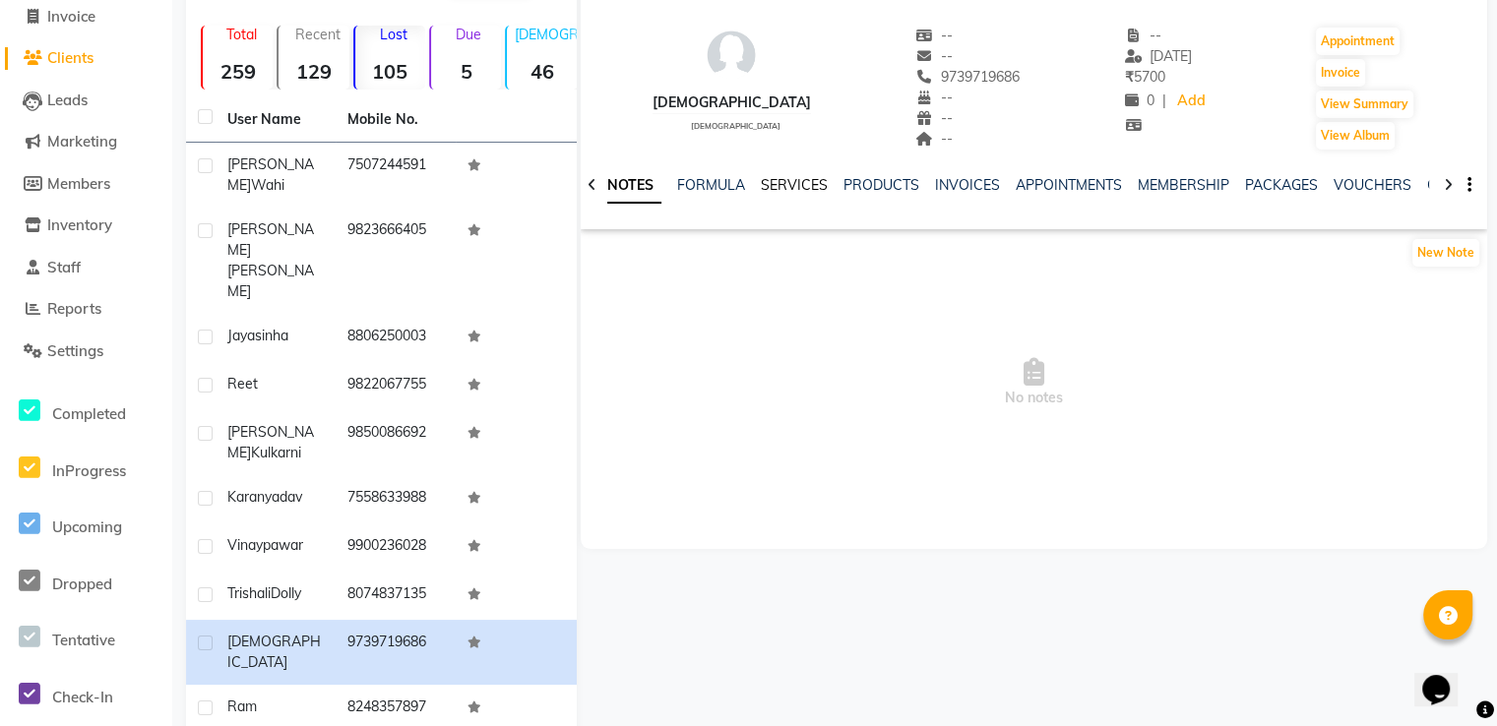
click at [823, 181] on link "SERVICES" at bounding box center [794, 185] width 67 height 18
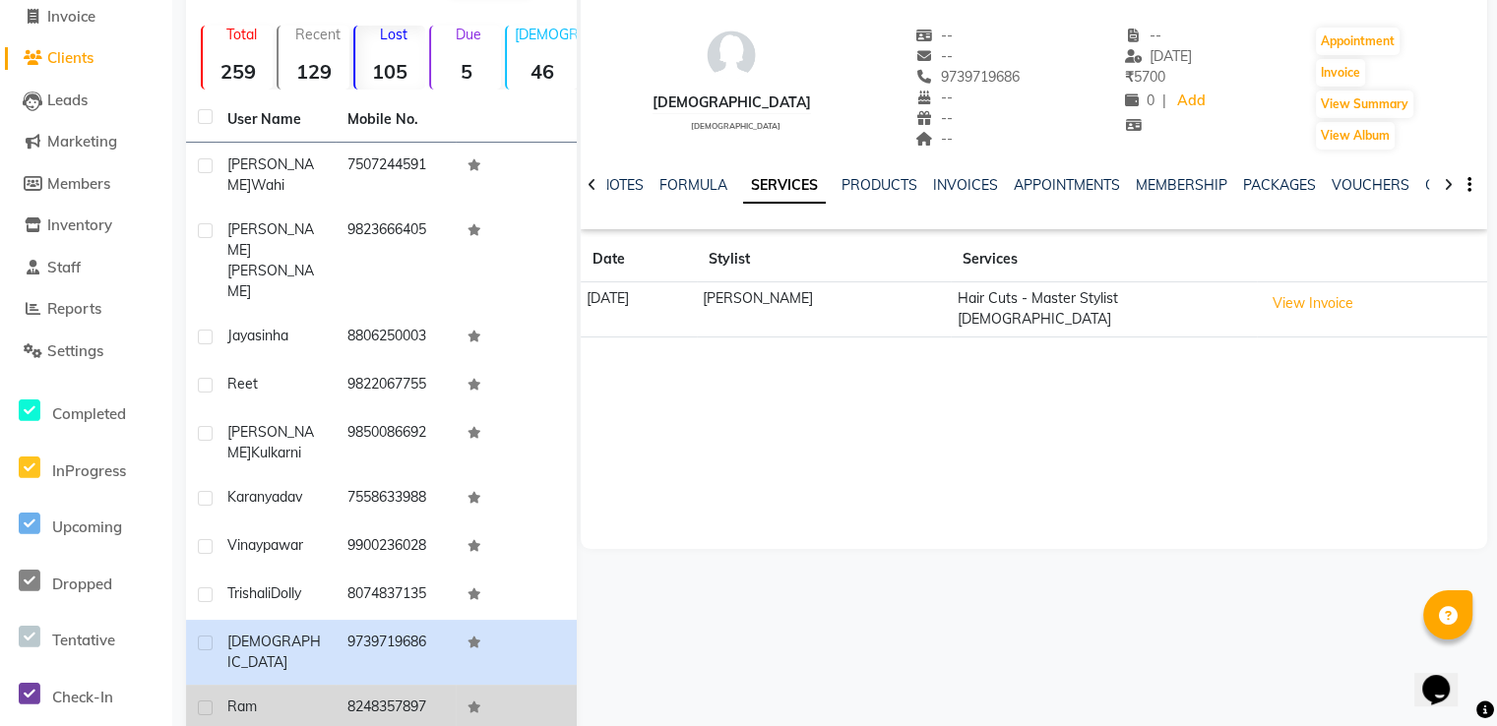
scroll to position [144, 0]
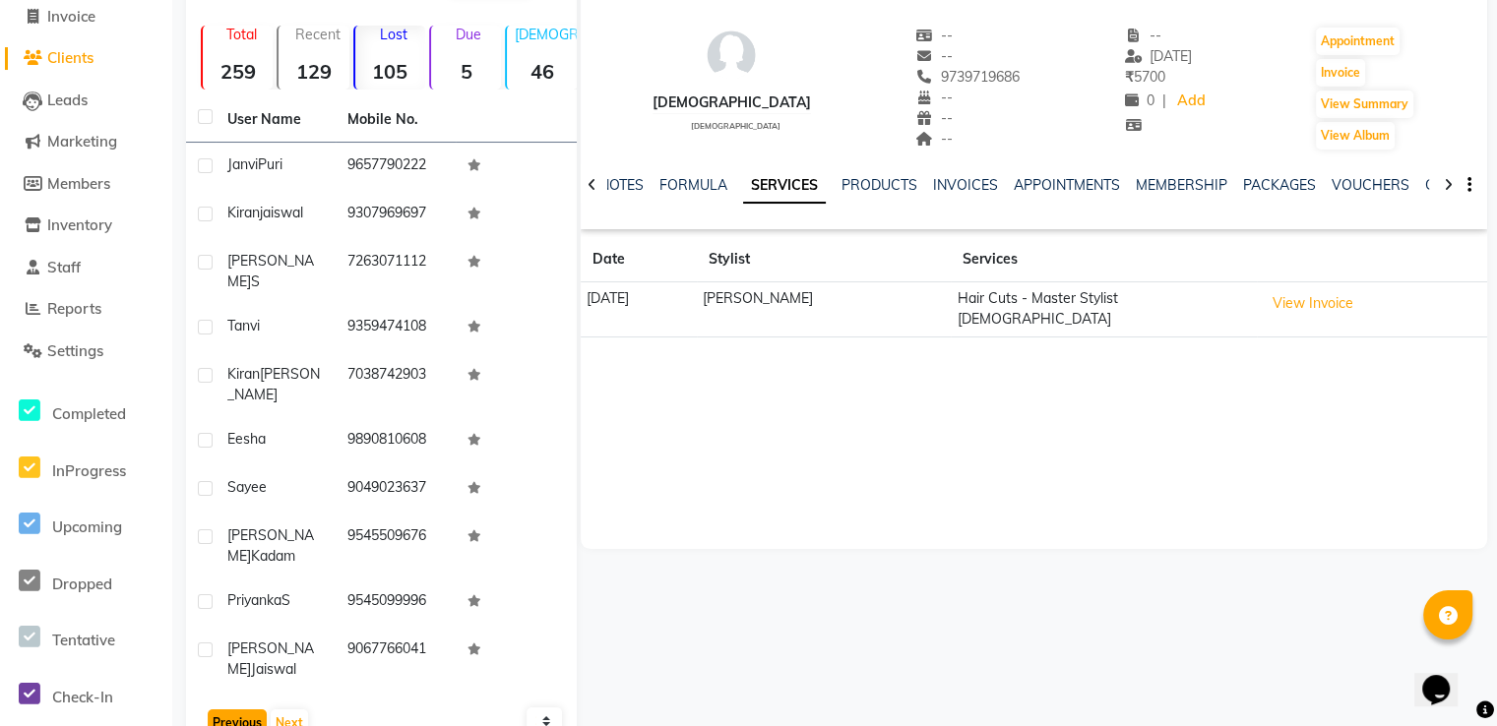
click at [244, 710] on button "Previous" at bounding box center [237, 724] width 59 height 28
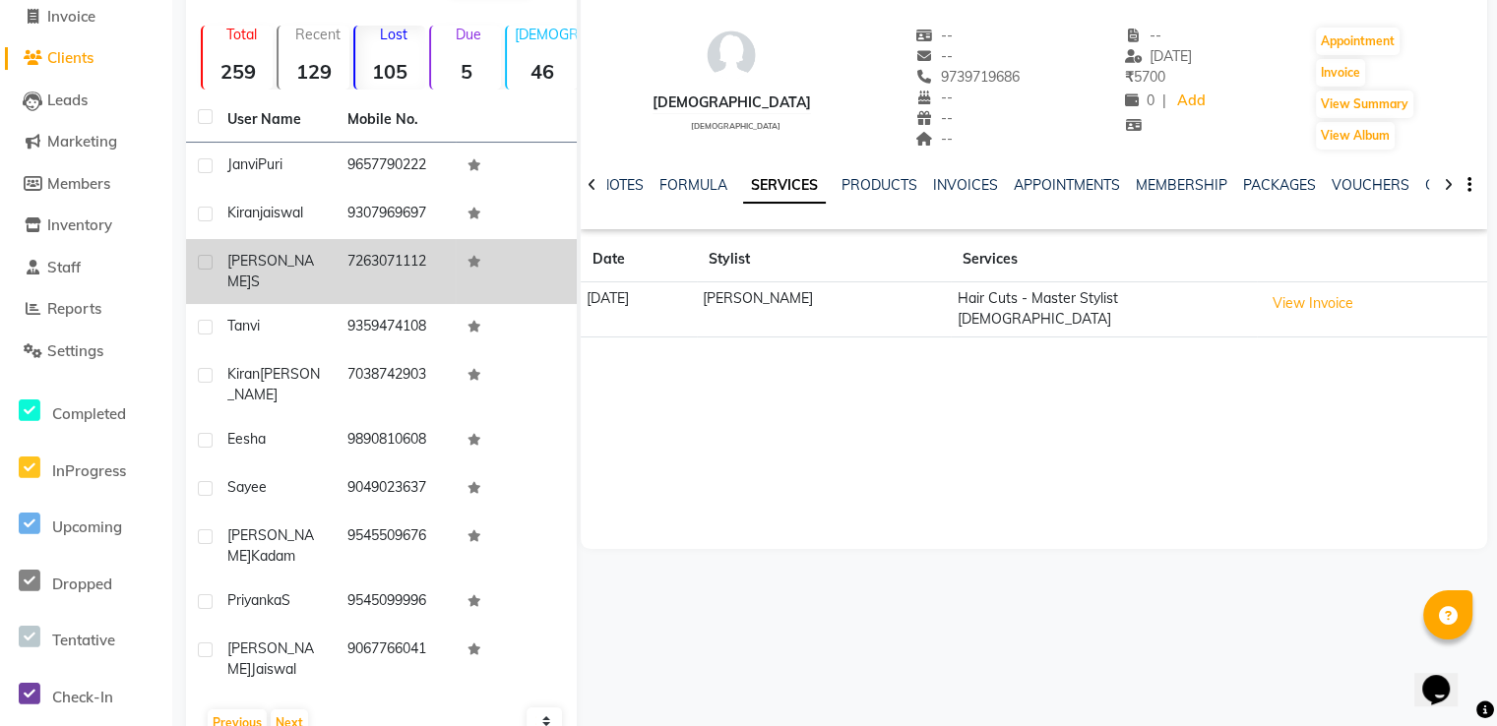
click at [260, 273] on span "S" at bounding box center [255, 282] width 9 height 18
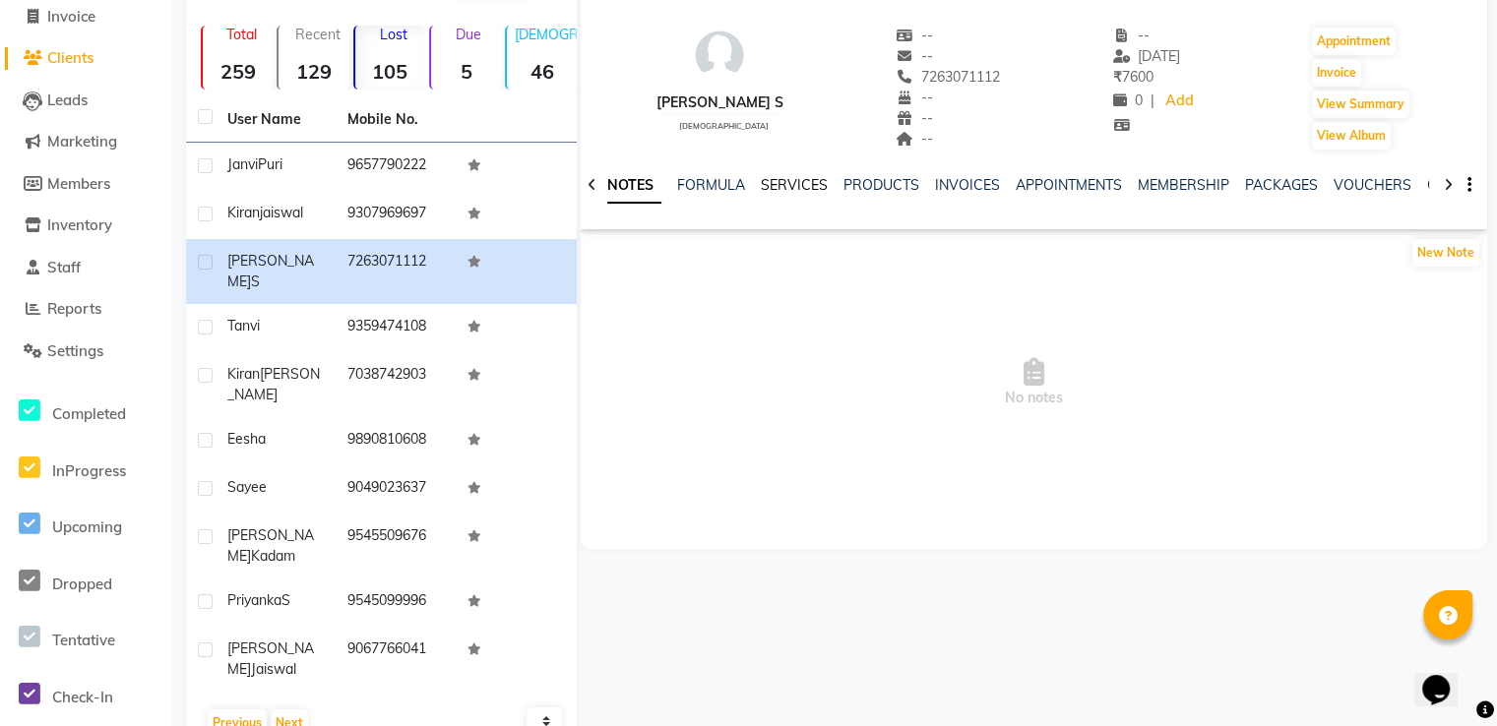
click at [801, 179] on link "SERVICES" at bounding box center [794, 185] width 67 height 18
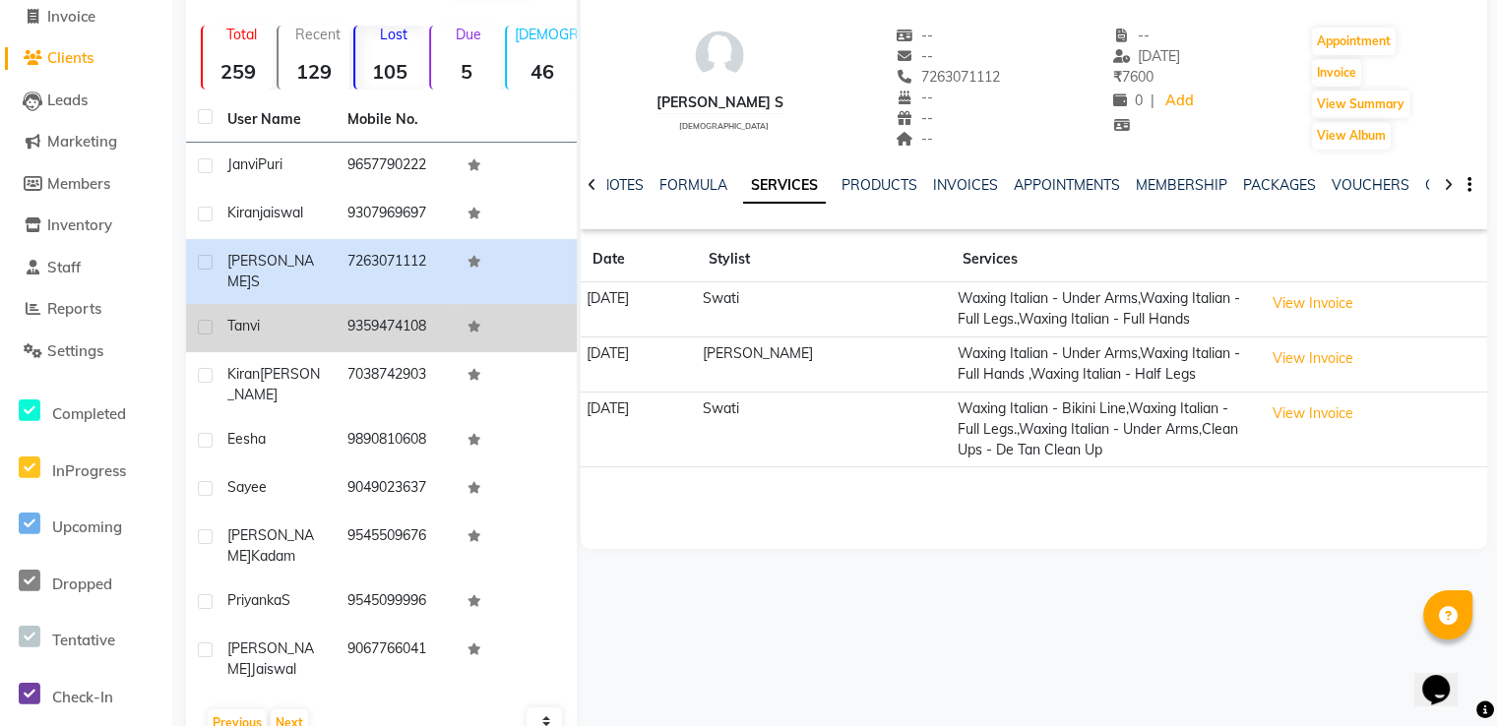
click at [393, 304] on td "9359474108" at bounding box center [396, 328] width 120 height 48
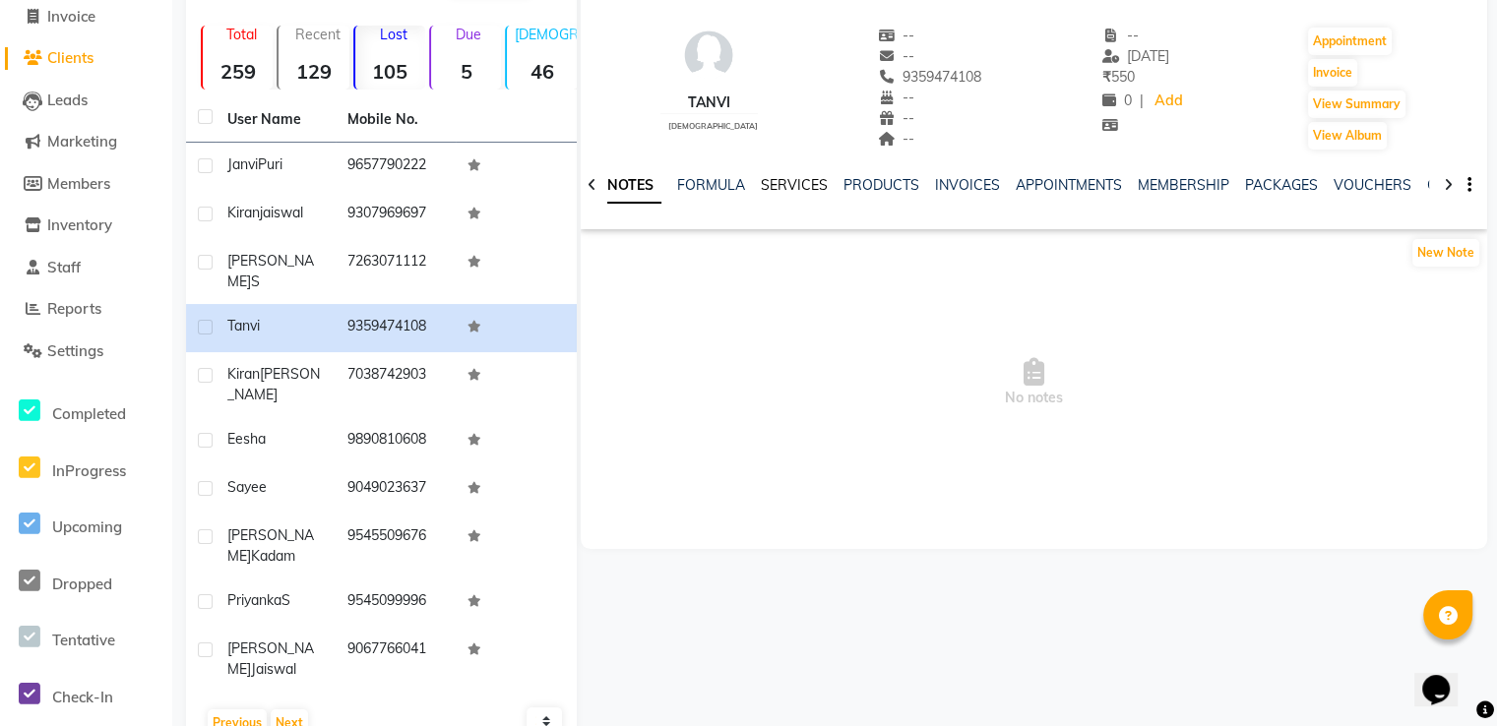
click at [791, 190] on link "SERVICES" at bounding box center [794, 185] width 67 height 18
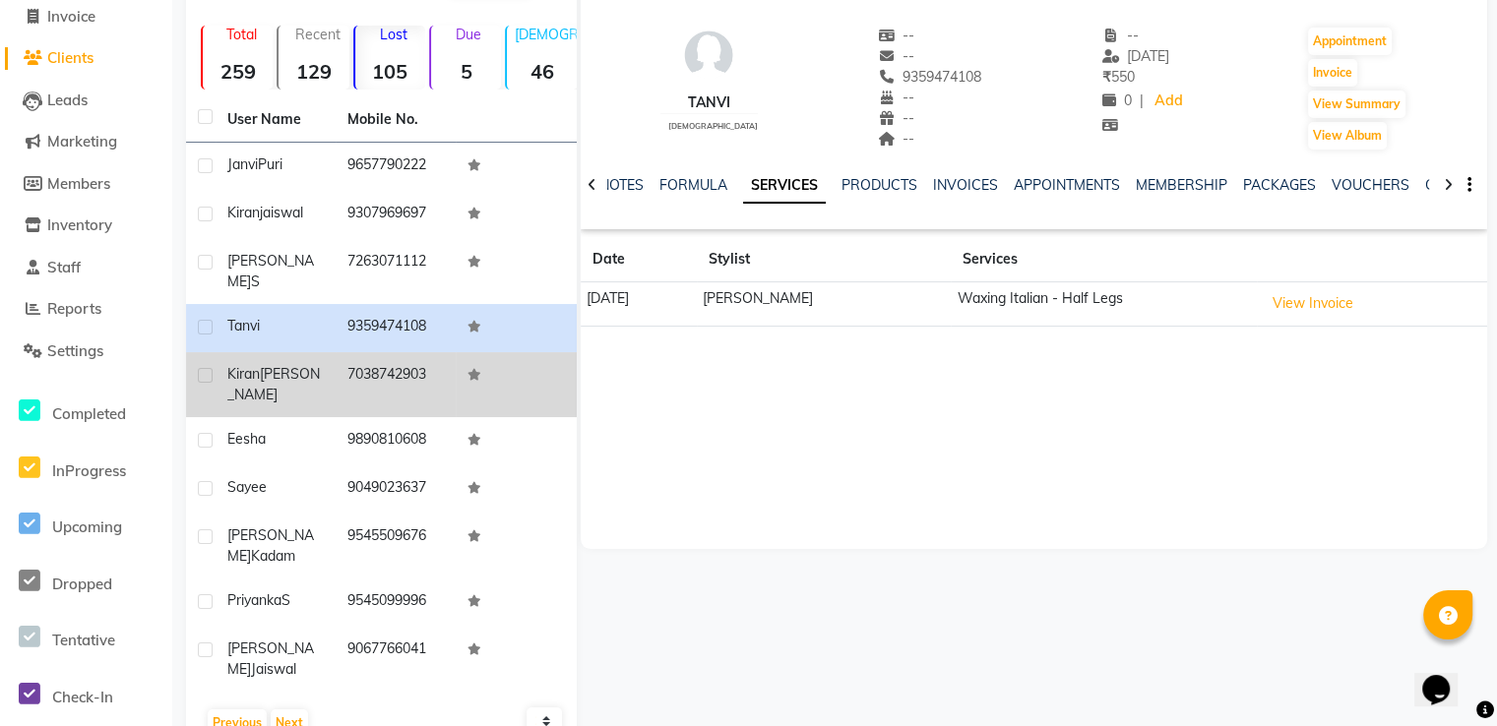
click at [438, 371] on td "7038742903" at bounding box center [396, 384] width 120 height 65
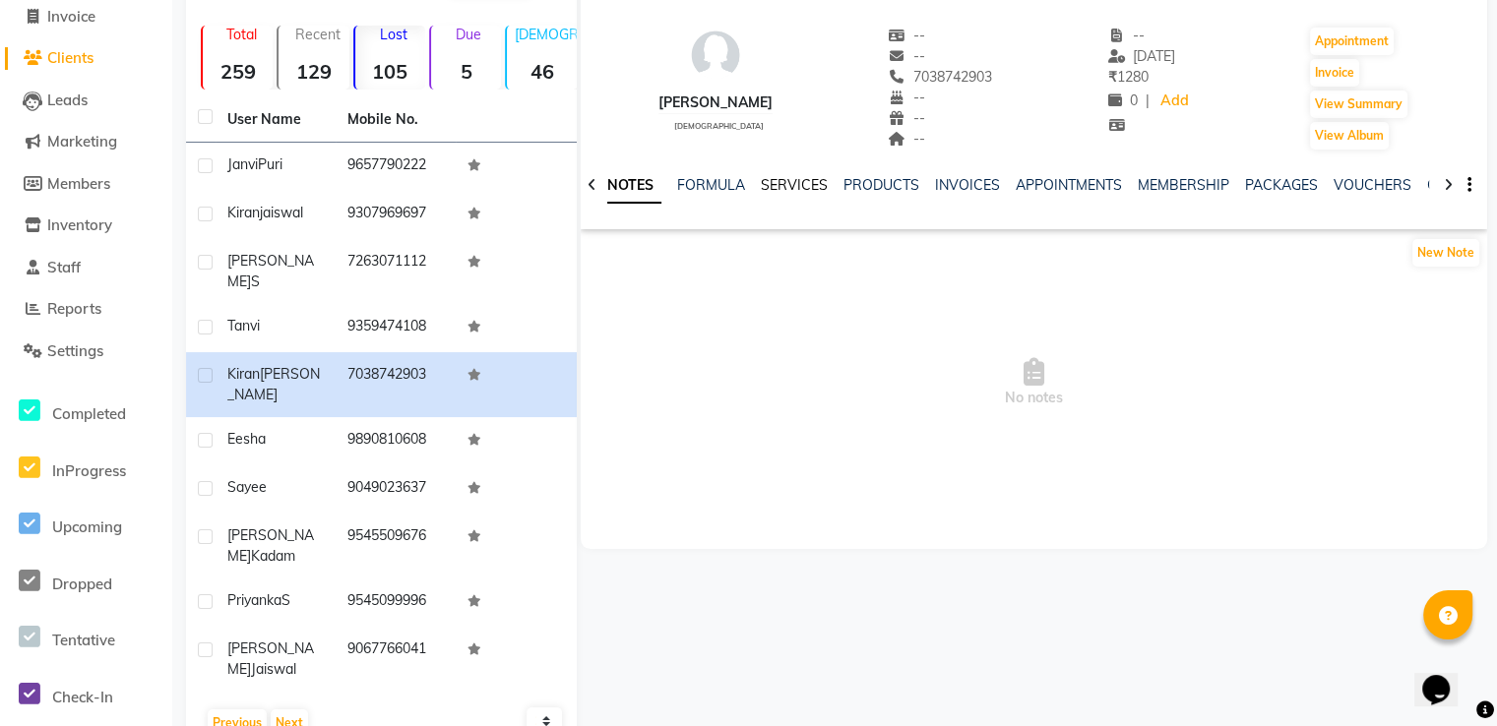
click at [783, 187] on link "SERVICES" at bounding box center [794, 185] width 67 height 18
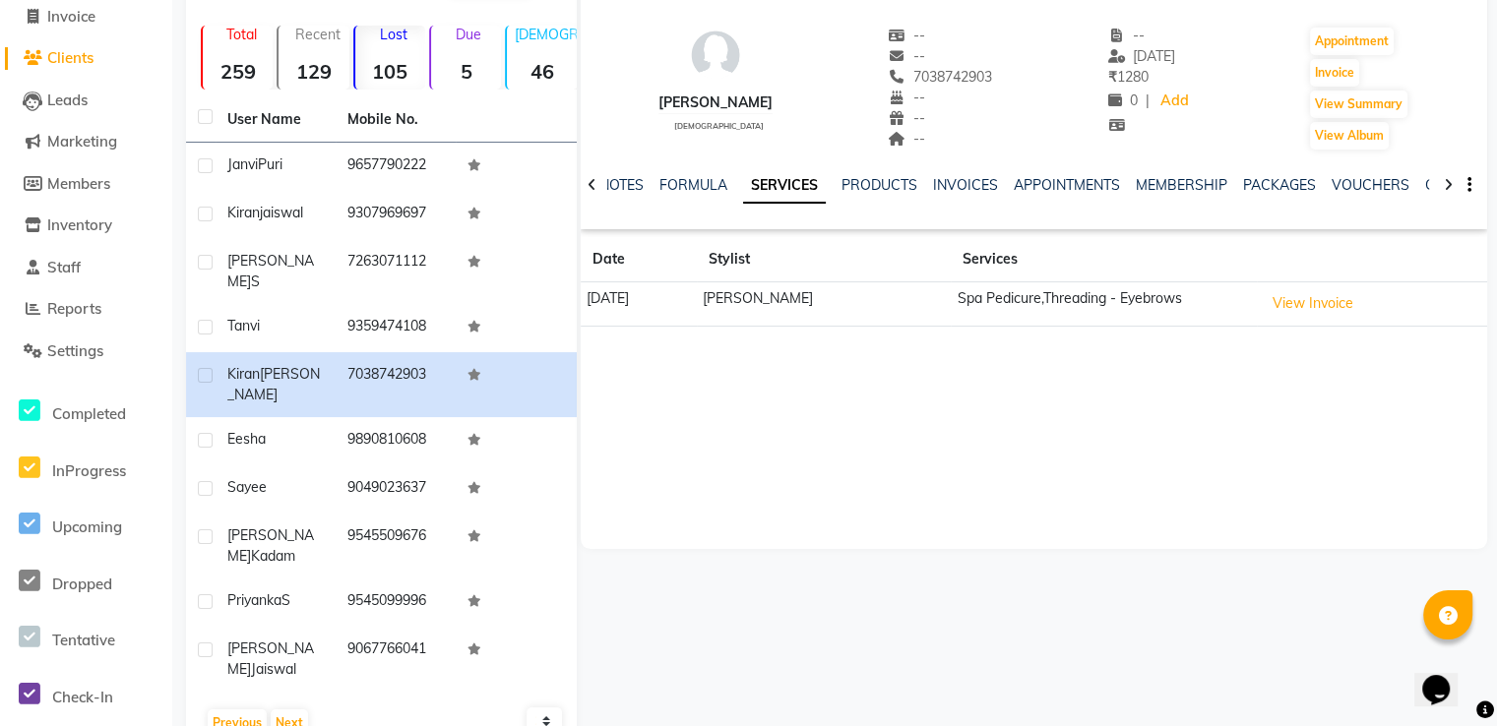
click at [646, 189] on ul "NOTES FORMULA SERVICES PRODUCTS INVOICES APPOINTMENTS MEMBERSHIP PACKAGES VOUCH…" at bounding box center [1223, 185] width 1248 height 21
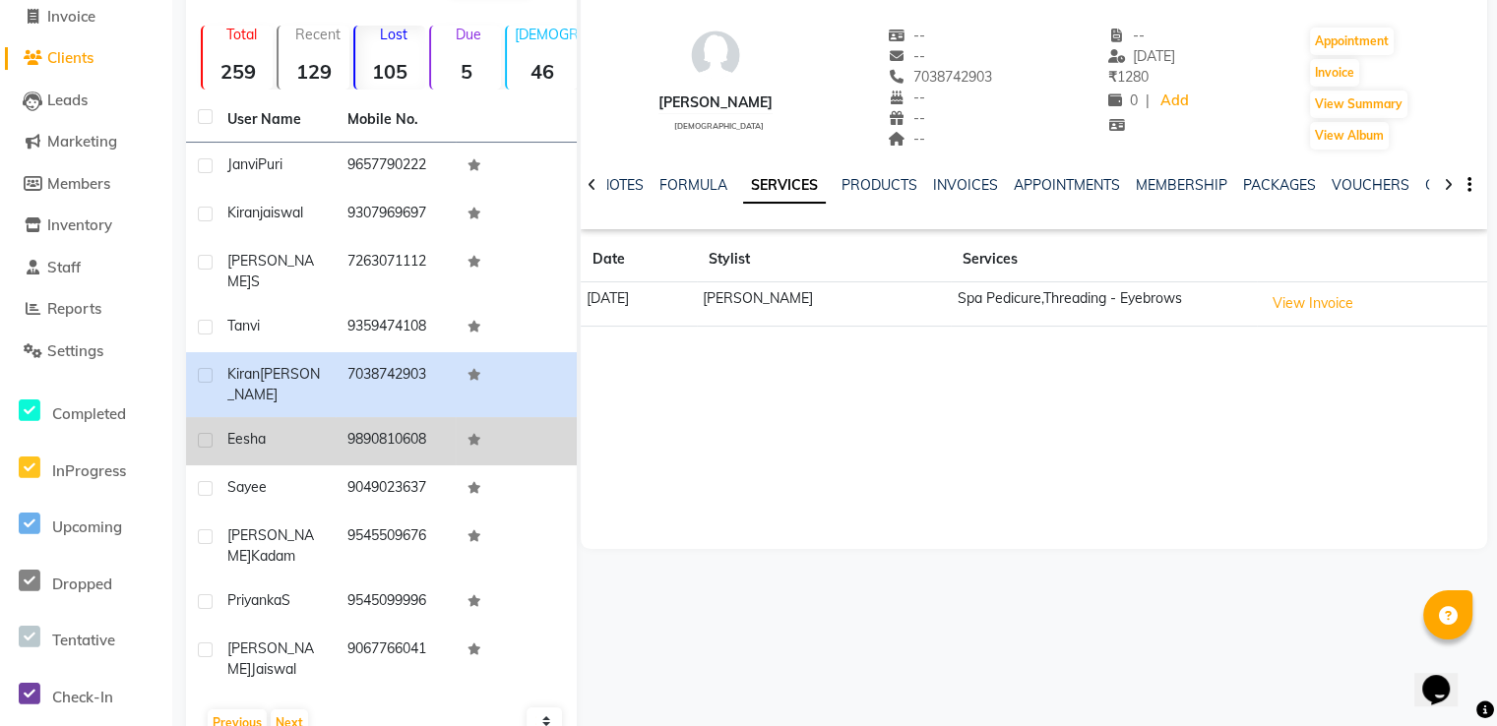
click at [328, 417] on td "eesha" at bounding box center [276, 441] width 120 height 48
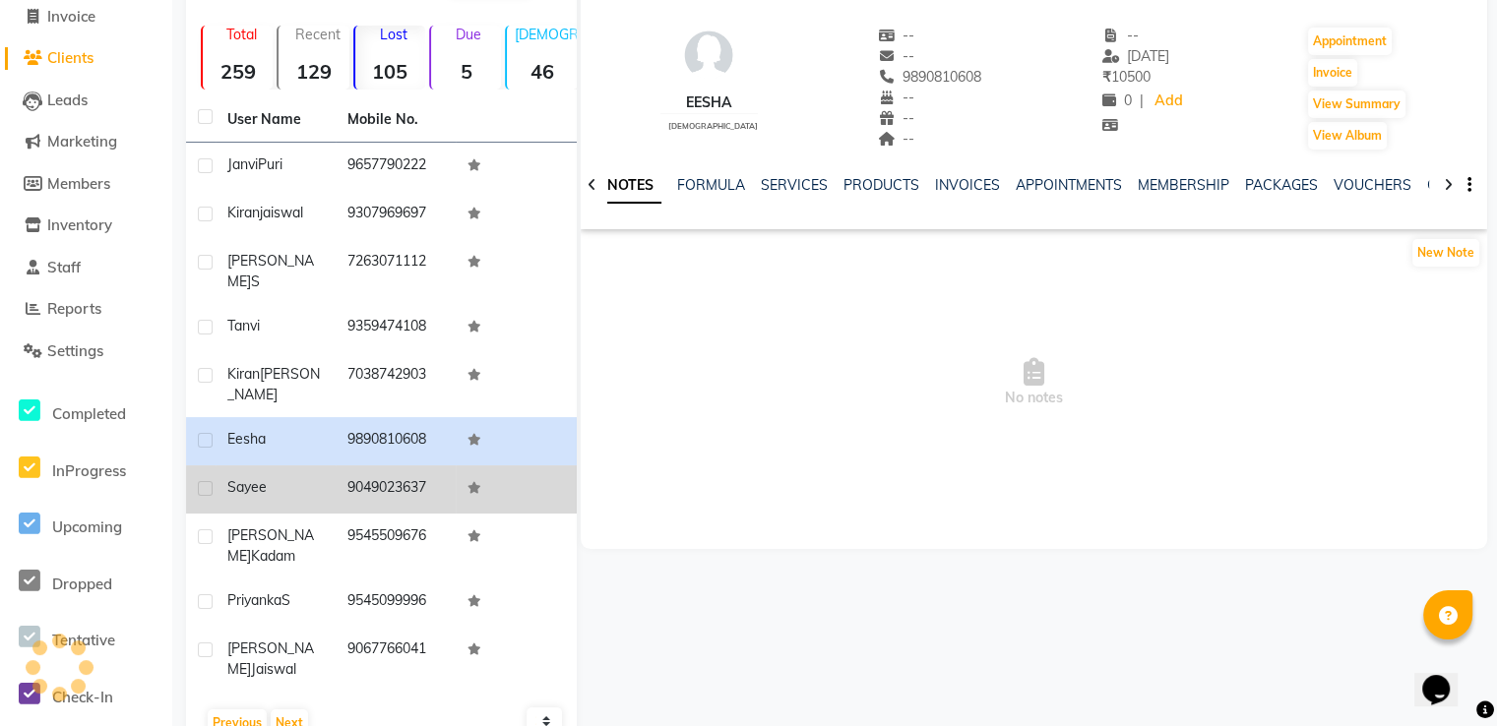
click at [340, 465] on td "9049023637" at bounding box center [396, 489] width 120 height 48
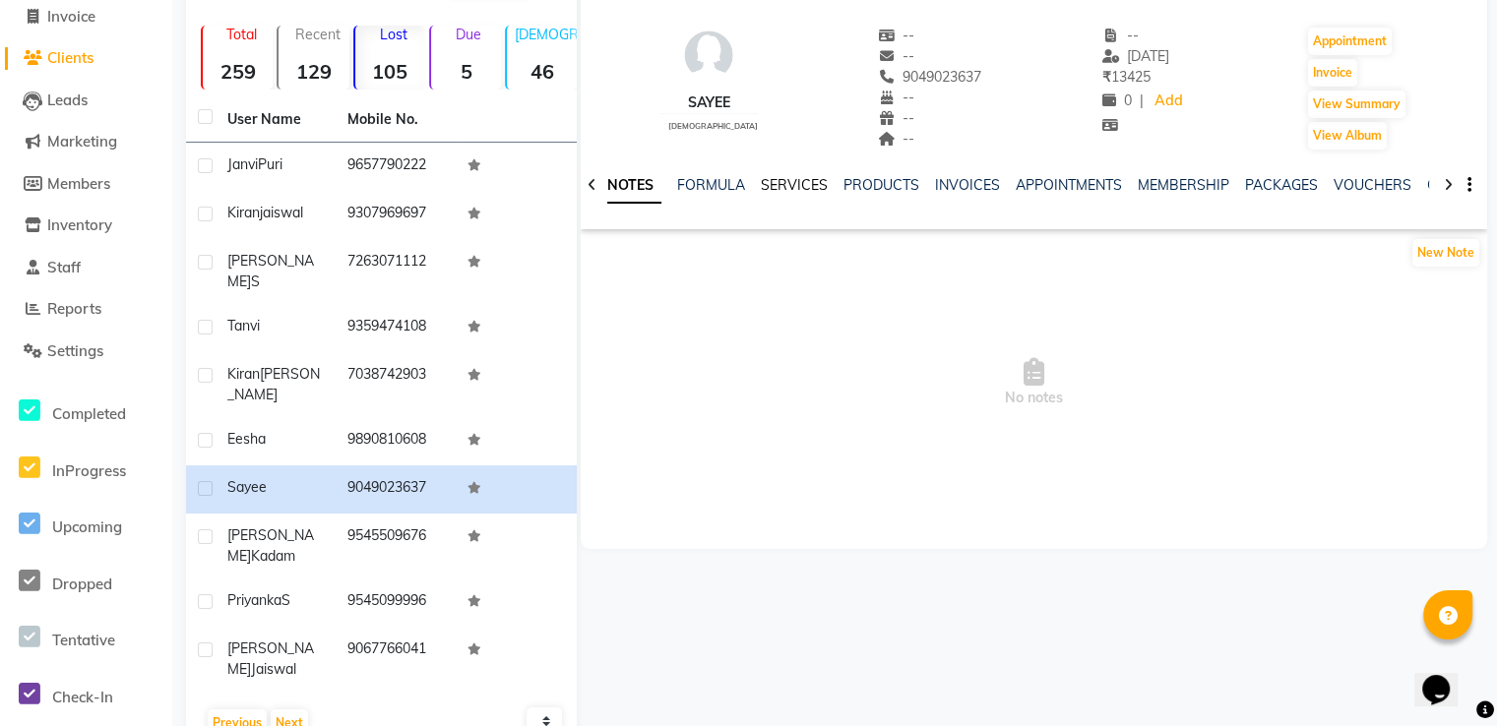
click at [777, 186] on link "SERVICES" at bounding box center [794, 185] width 67 height 18
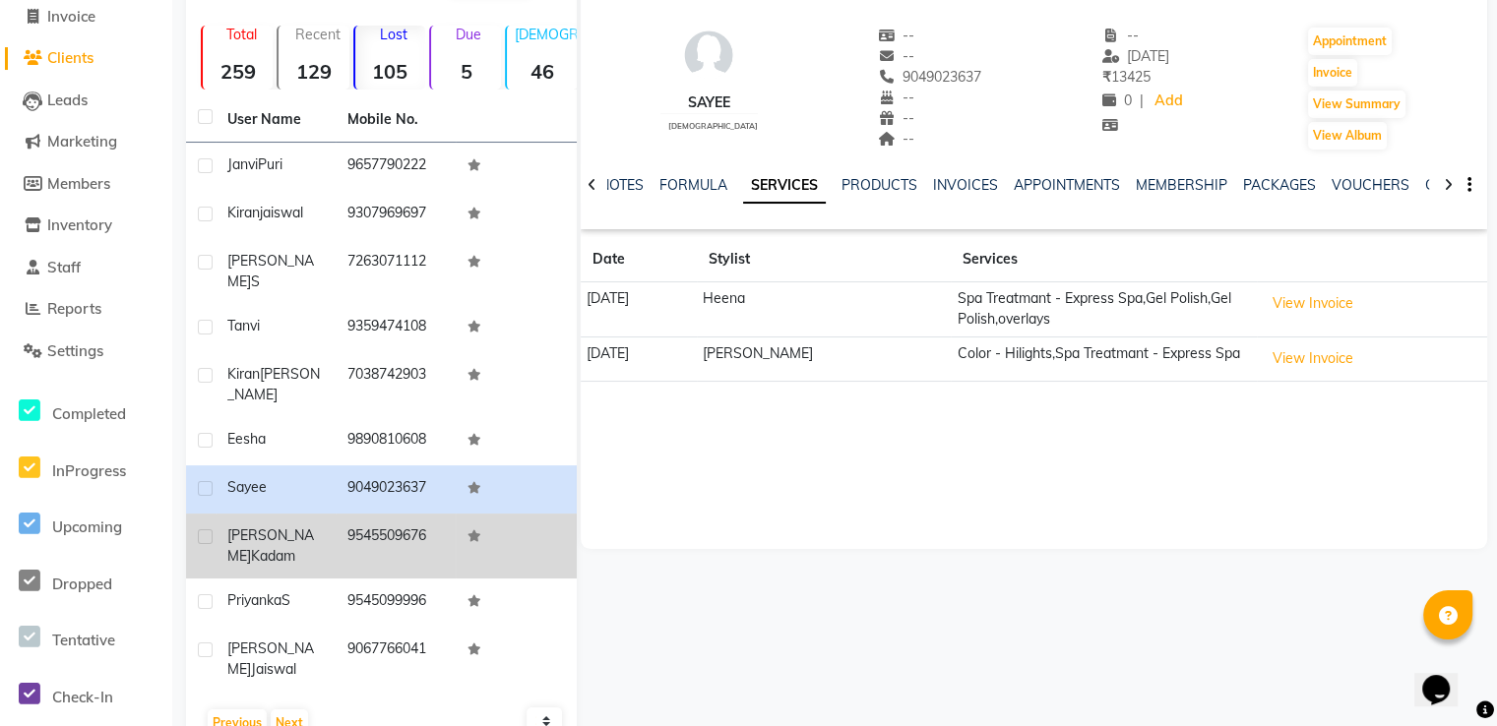
click at [313, 526] on div "[PERSON_NAME]" at bounding box center [275, 546] width 96 height 41
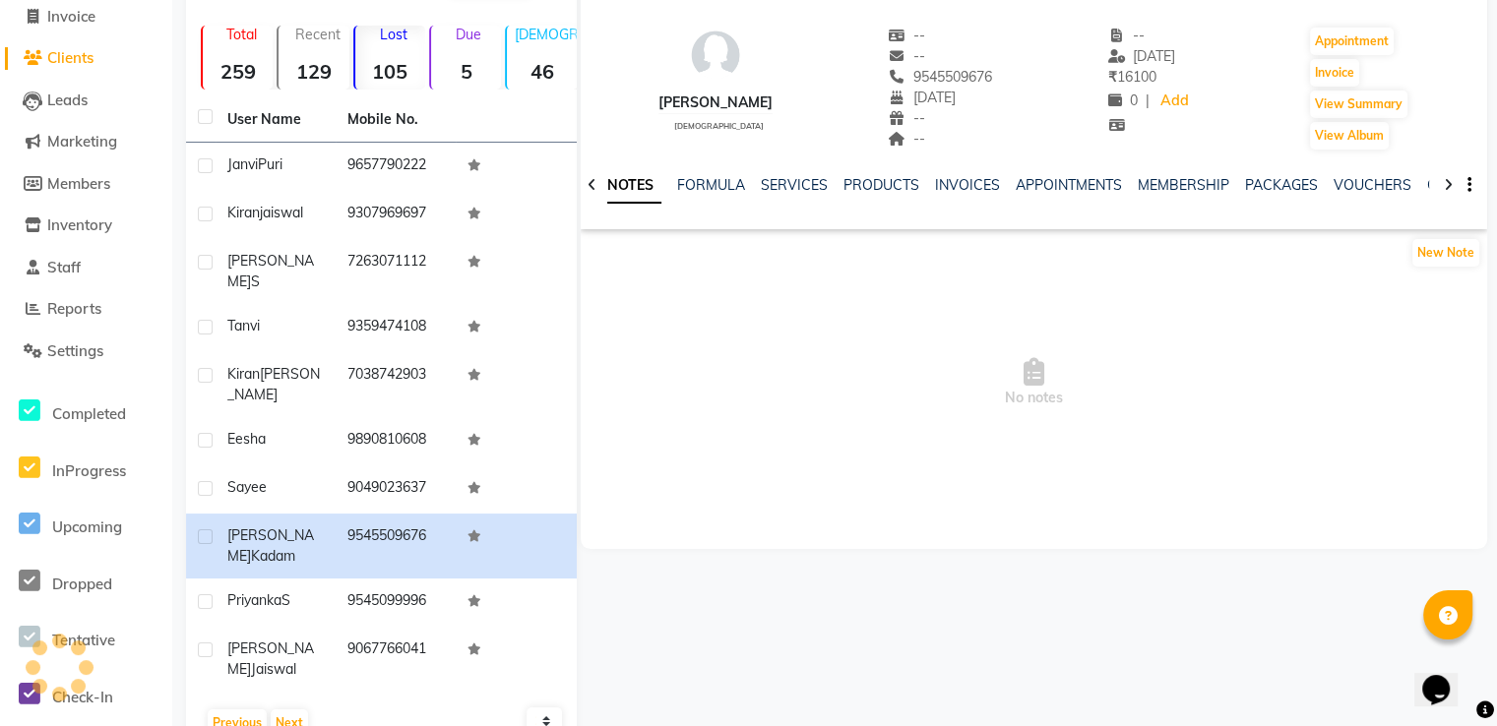
click at [776, 194] on div "SERVICES" at bounding box center [794, 185] width 67 height 21
click at [781, 184] on link "SERVICES" at bounding box center [794, 185] width 67 height 18
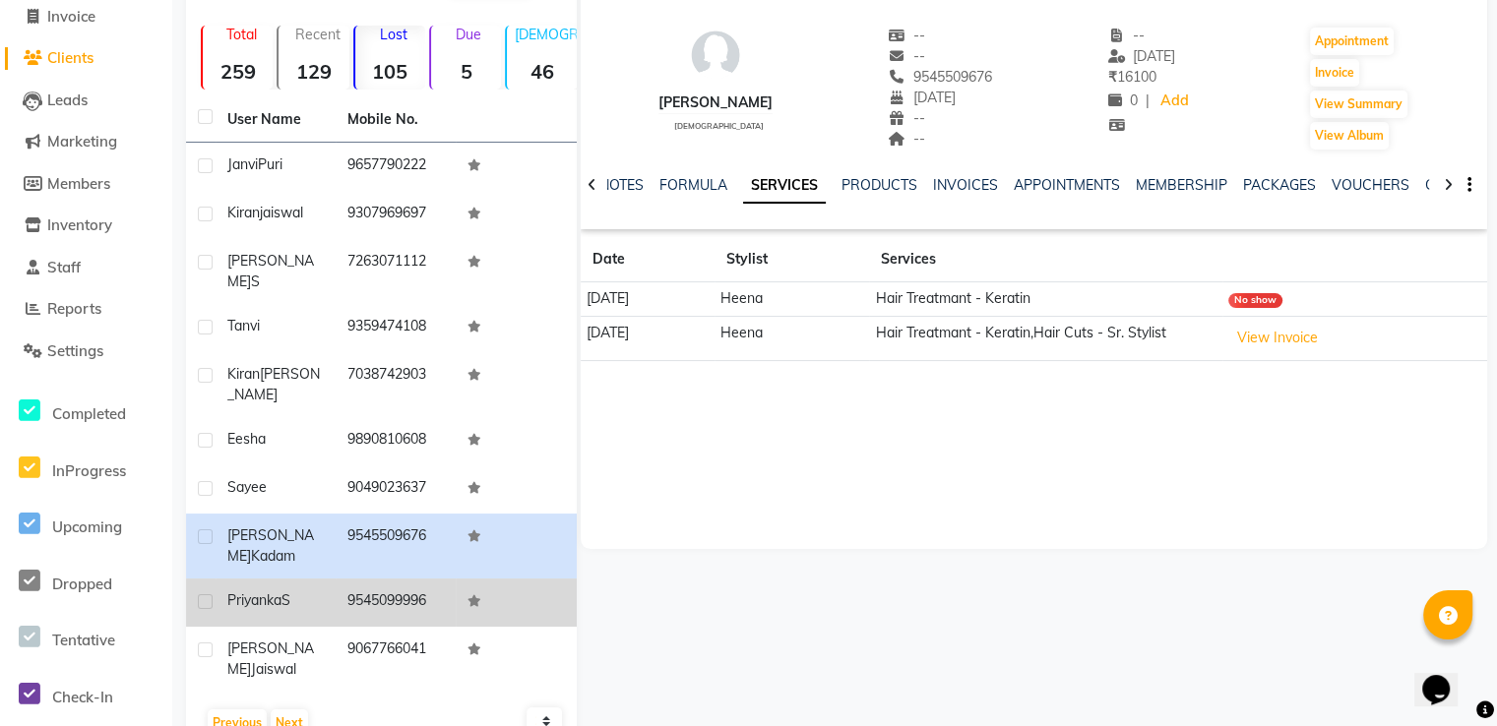
click at [366, 580] on td "9545099996" at bounding box center [396, 603] width 120 height 48
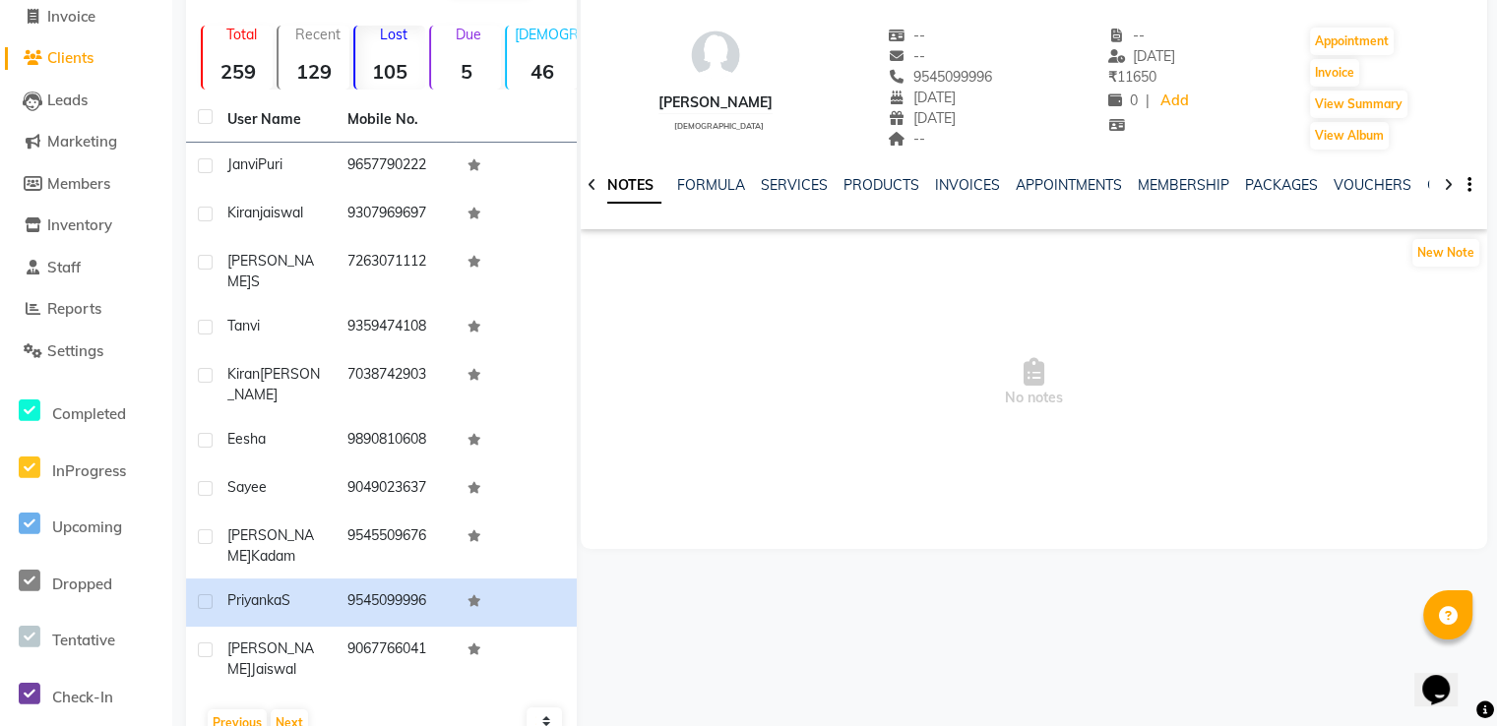
click at [824, 186] on ul "NOTES FORMULA SERVICES PRODUCTS INVOICES APPOINTMENTS MEMBERSHIP PACKAGES VOUCH…" at bounding box center [1224, 185] width 1250 height 21
click at [815, 187] on link "SERVICES" at bounding box center [794, 185] width 67 height 18
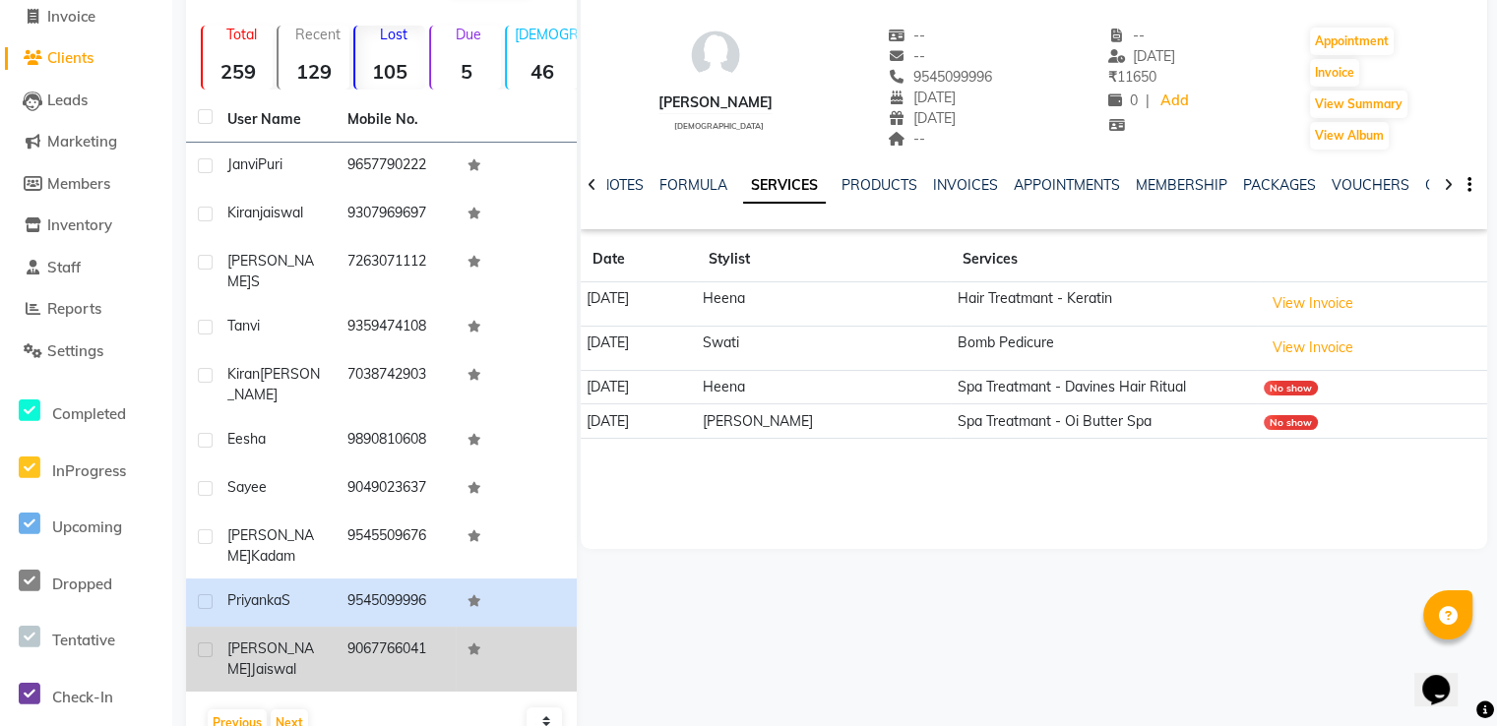
click at [296, 660] on span "Jaiswal" at bounding box center [273, 669] width 45 height 18
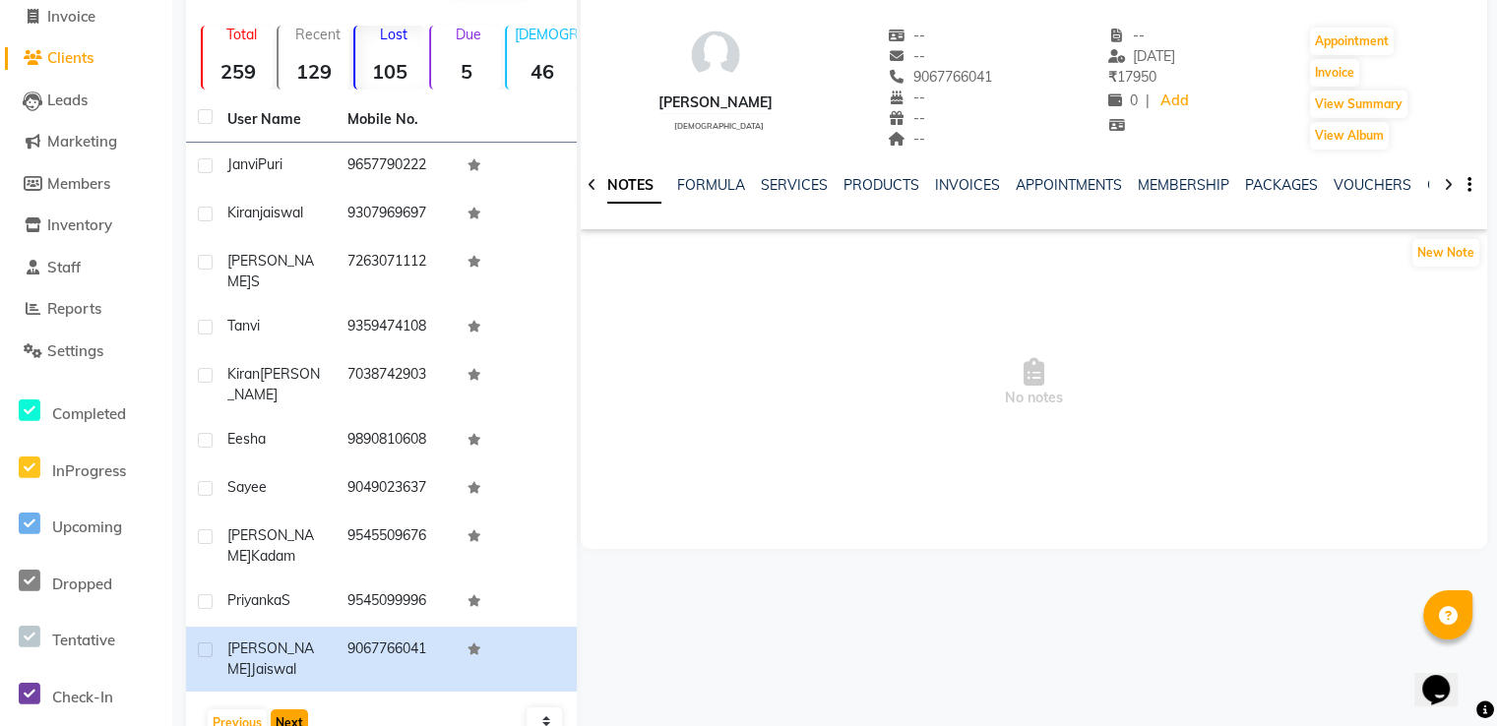
click at [299, 710] on button "Next" at bounding box center [289, 724] width 37 height 28
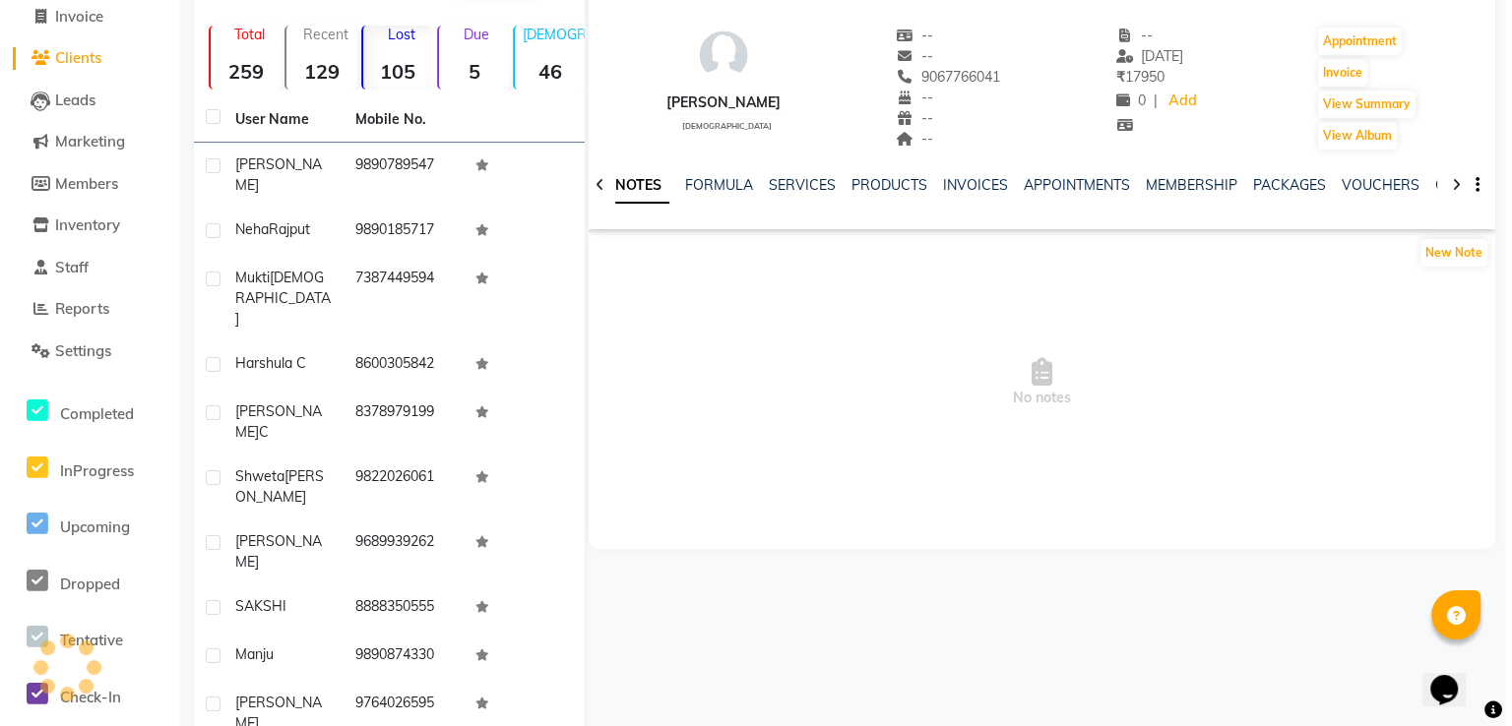
scroll to position [110, 0]
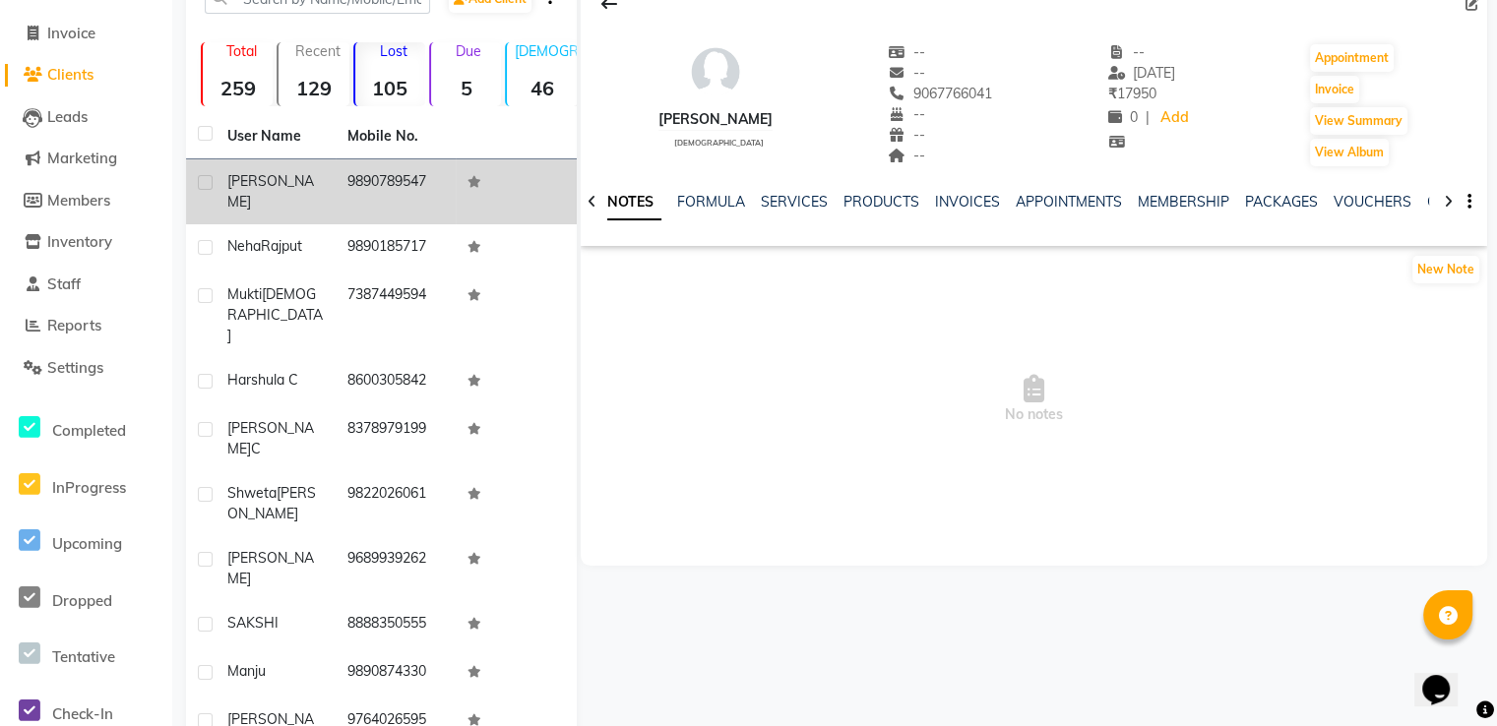
click at [331, 194] on td "[PERSON_NAME]" at bounding box center [276, 191] width 120 height 65
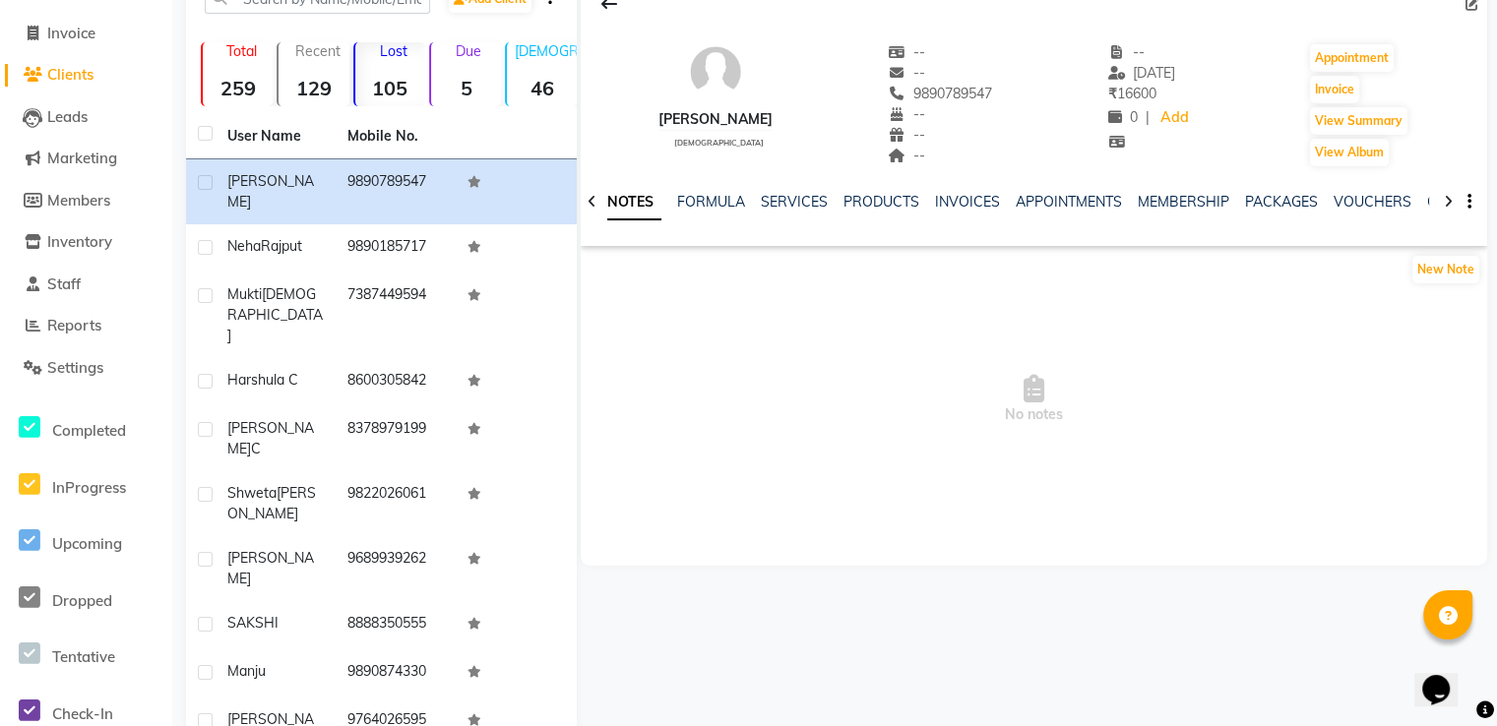
click at [830, 201] on ul "NOTES FORMULA SERVICES PRODUCTS INVOICES APPOINTMENTS MEMBERSHIP PACKAGES VOUCH…" at bounding box center [1224, 202] width 1250 height 21
click at [820, 206] on link "SERVICES" at bounding box center [794, 202] width 67 height 18
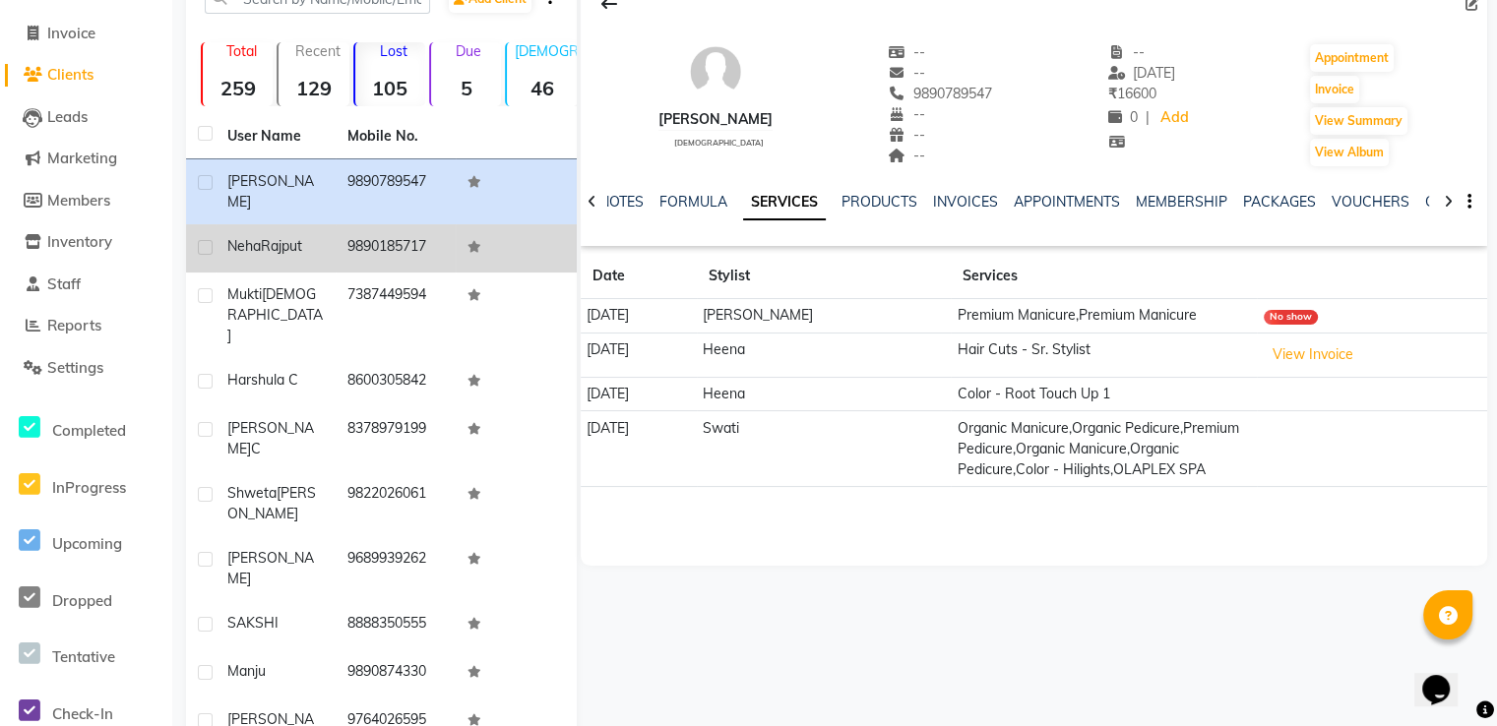
click at [304, 239] on div "[PERSON_NAME]" at bounding box center [275, 246] width 96 height 21
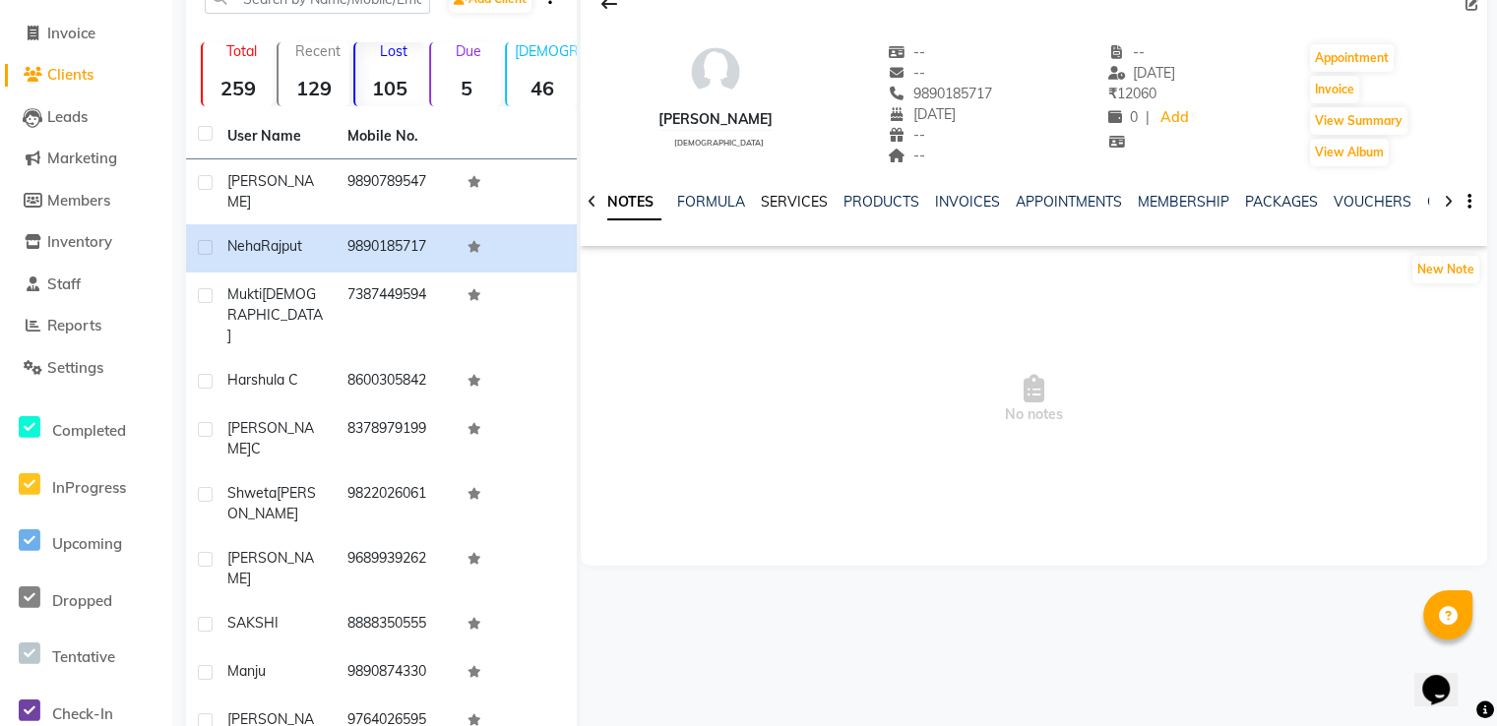
click at [788, 204] on link "SERVICES" at bounding box center [794, 202] width 67 height 18
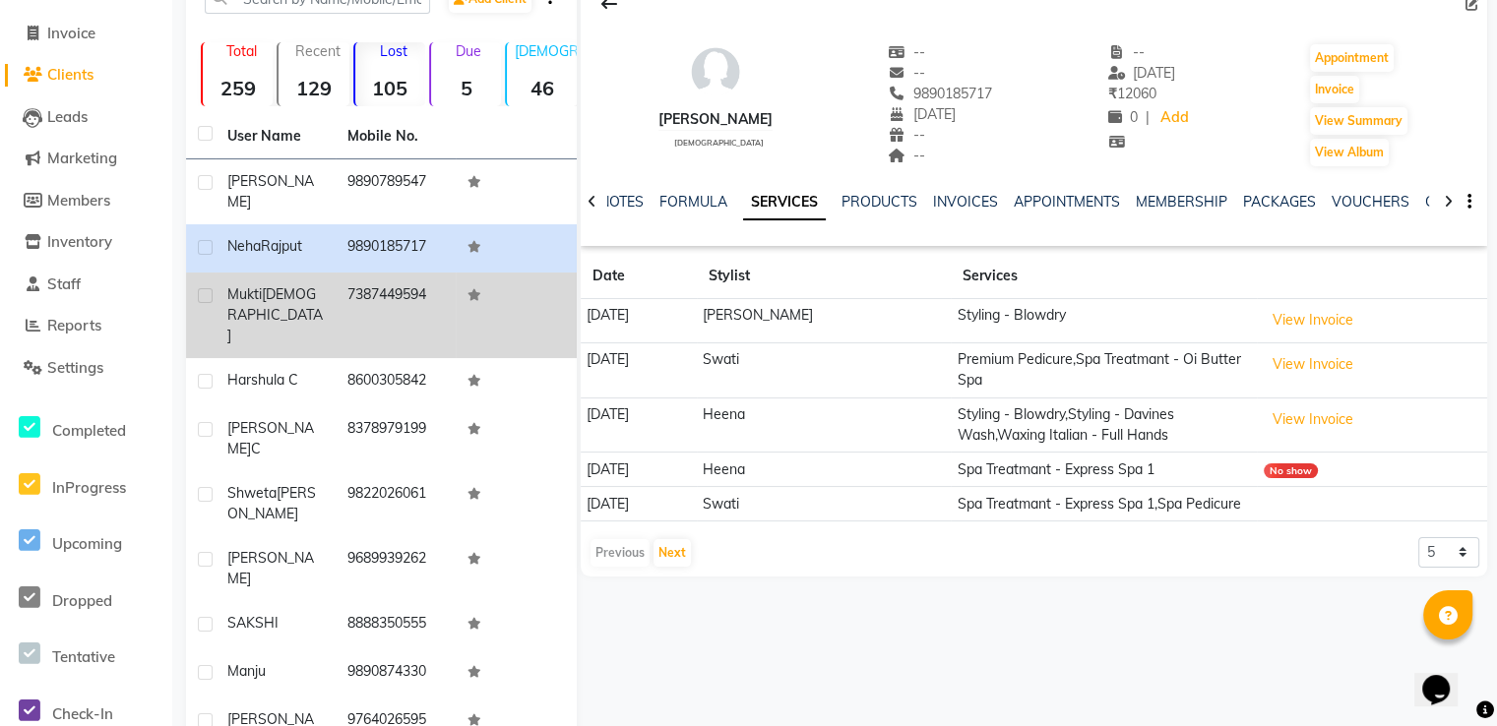
click at [403, 280] on td "7387449594" at bounding box center [396, 316] width 120 height 86
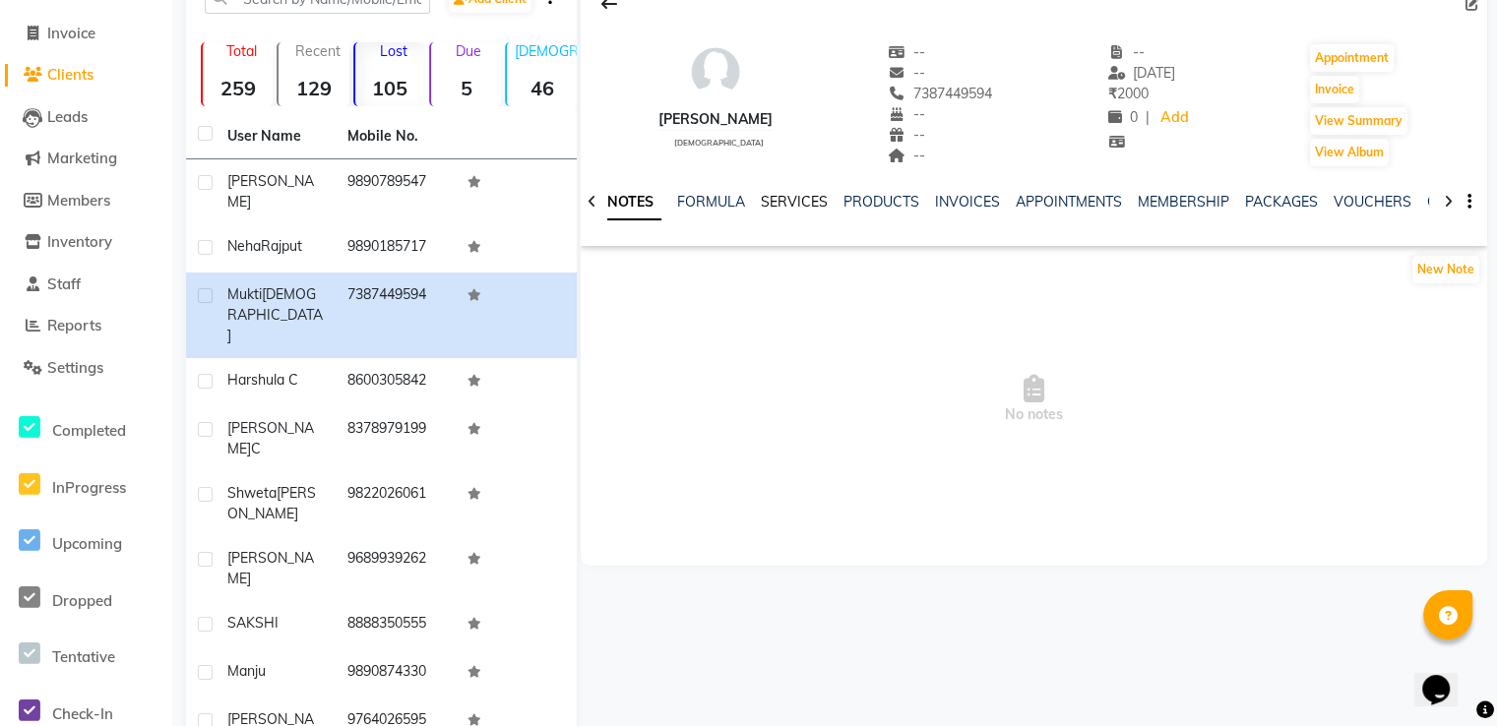
click at [778, 209] on link "SERVICES" at bounding box center [794, 202] width 67 height 18
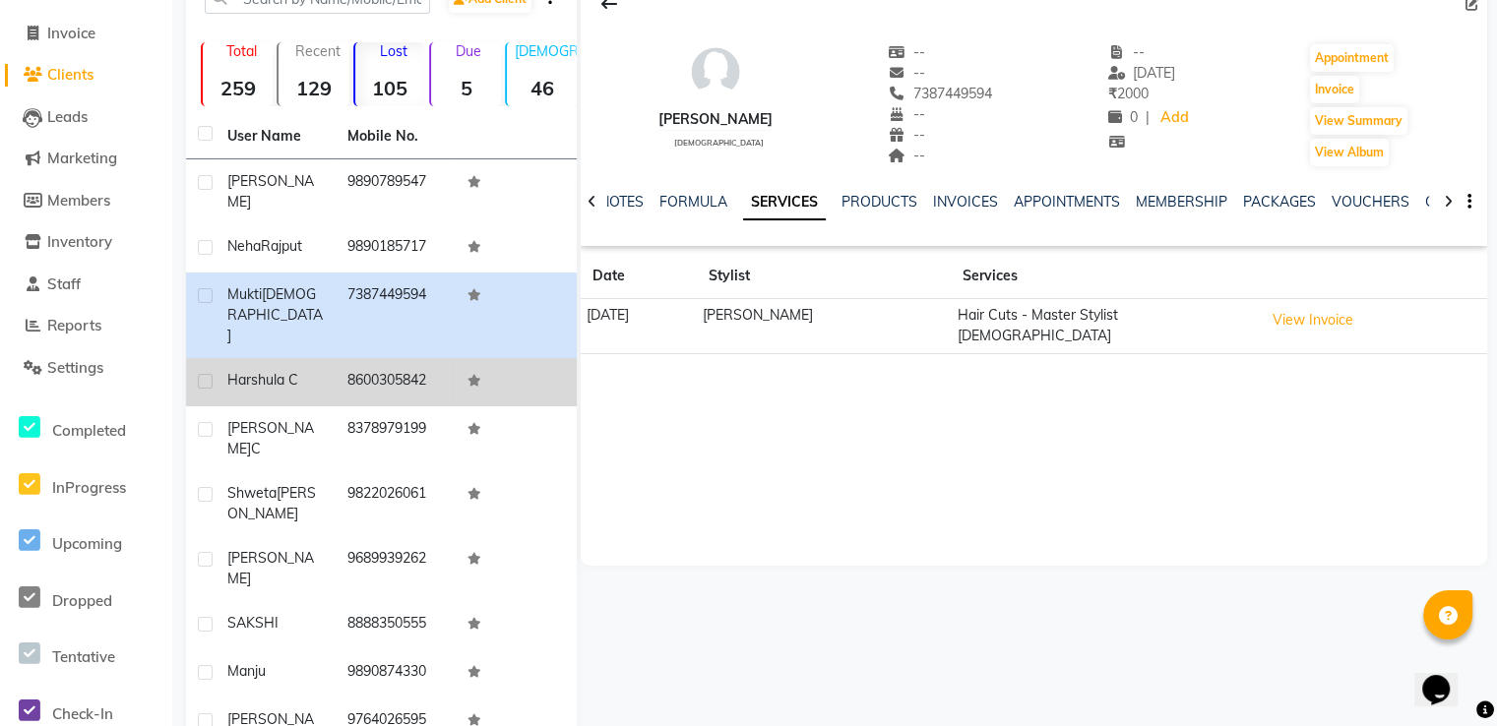
click at [373, 358] on td "8600305842" at bounding box center [396, 382] width 120 height 48
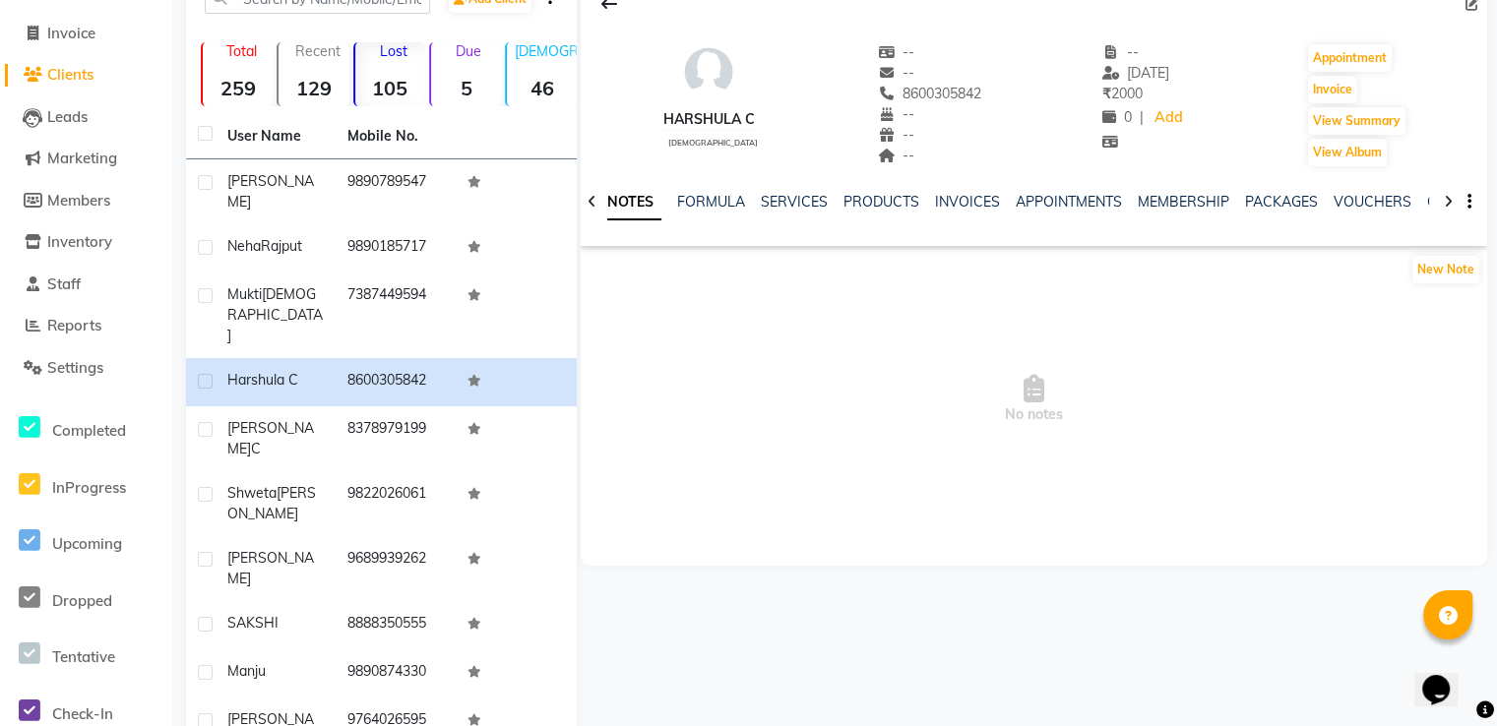
click at [789, 190] on div "NOTES FORMULA SERVICES PRODUCTS INVOICES APPOINTMENTS MEMBERSHIP PACKAGES VOUCH…" at bounding box center [1034, 202] width 906 height 68
click at [789, 198] on link "SERVICES" at bounding box center [794, 202] width 67 height 18
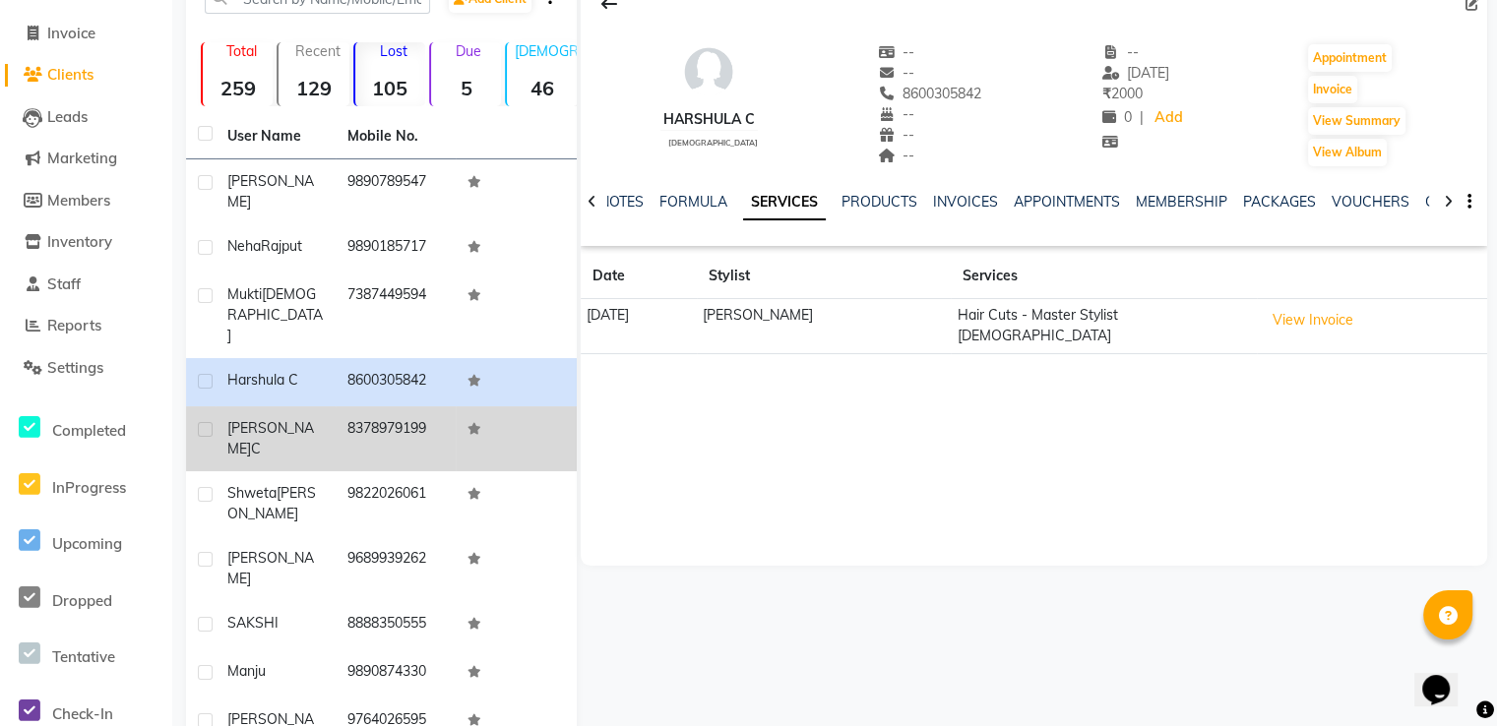
click at [409, 406] on td "8378979199" at bounding box center [396, 438] width 120 height 65
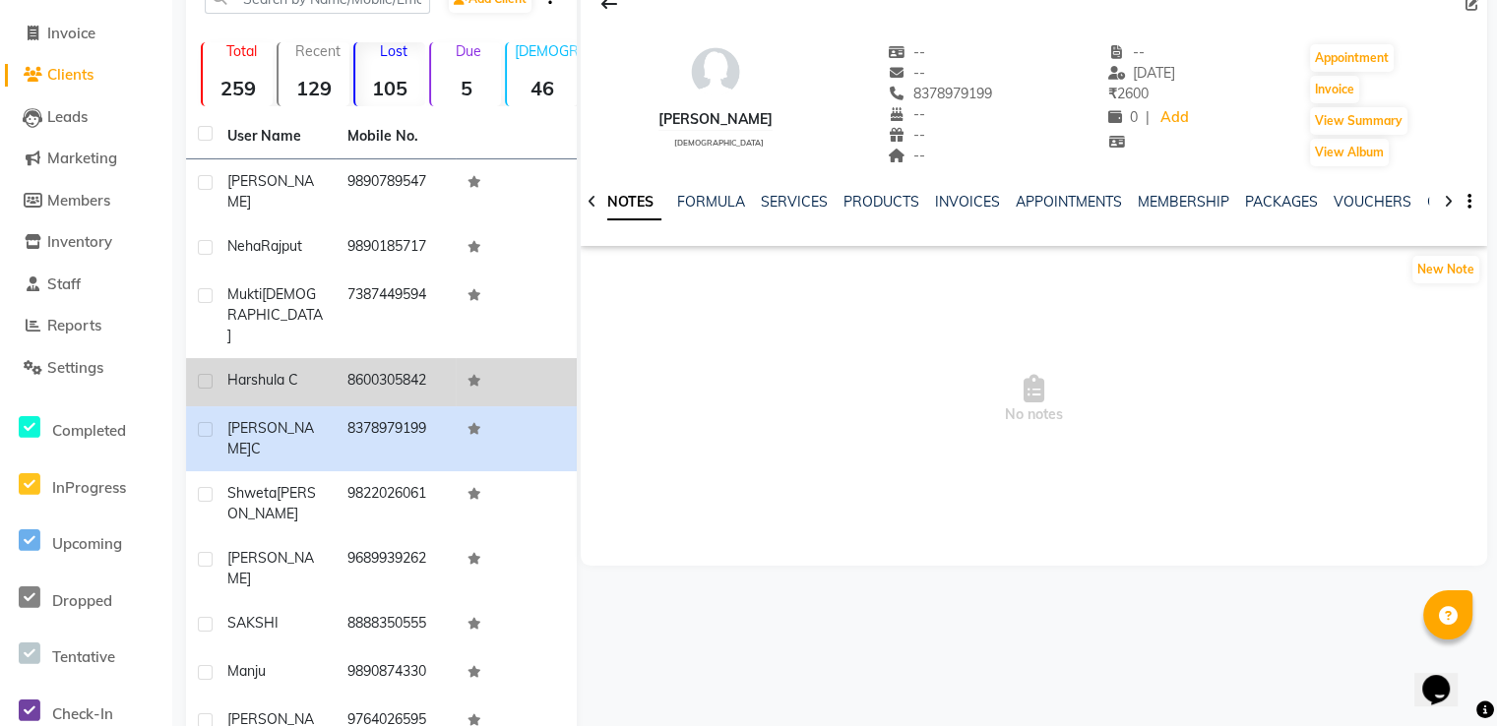
click at [413, 358] on td "8600305842" at bounding box center [396, 382] width 120 height 48
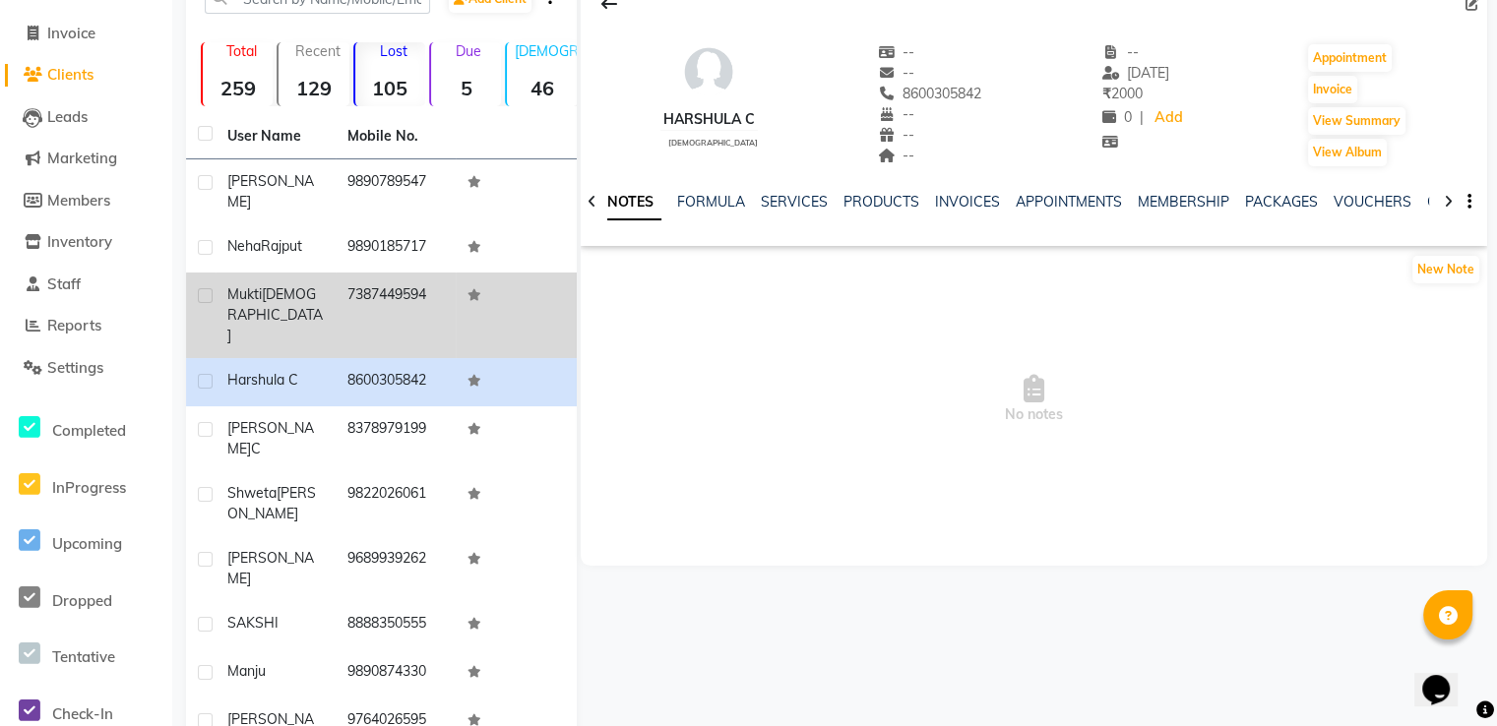
click at [386, 285] on td "7387449594" at bounding box center [396, 316] width 120 height 86
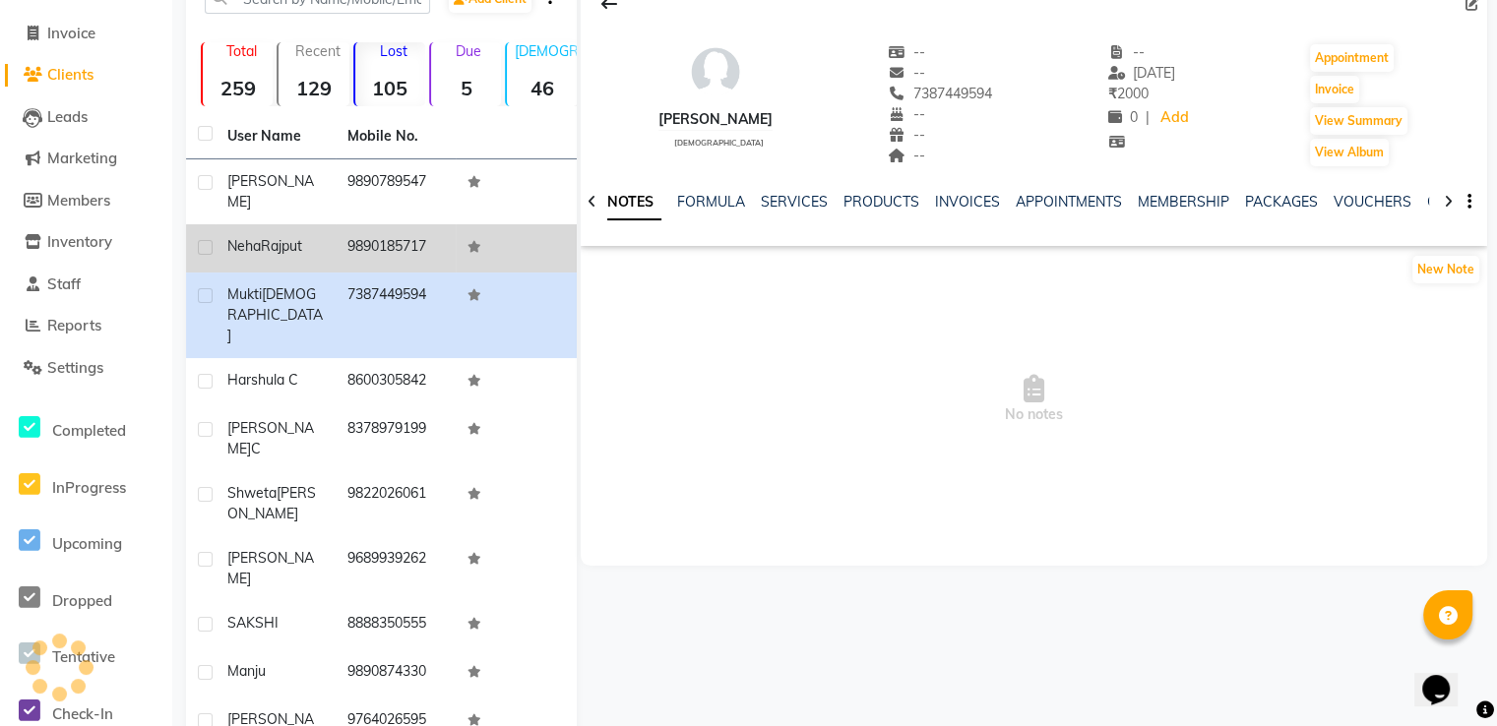
click at [392, 224] on td "9890185717" at bounding box center [396, 248] width 120 height 48
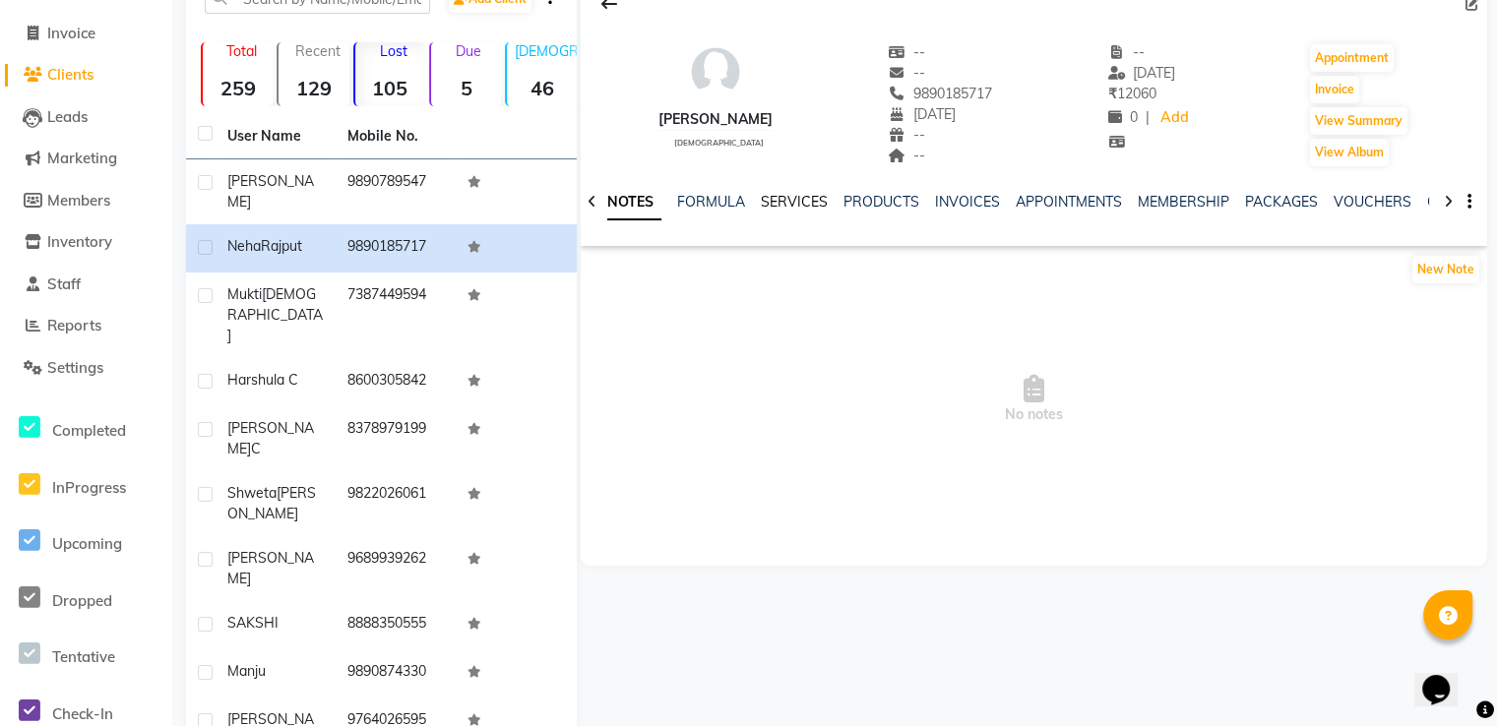
click at [772, 208] on link "SERVICES" at bounding box center [794, 202] width 67 height 18
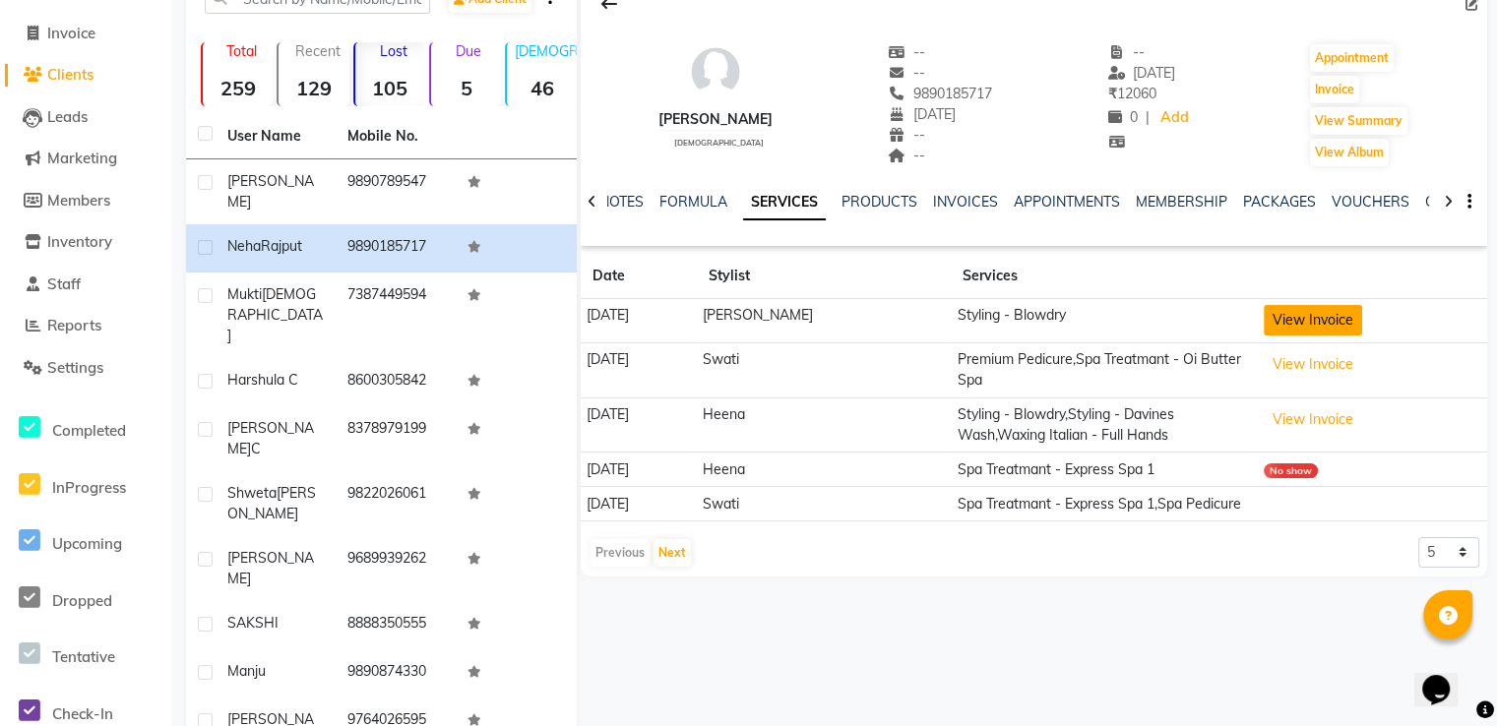
click at [1299, 315] on button "View Invoice" at bounding box center [1313, 320] width 98 height 31
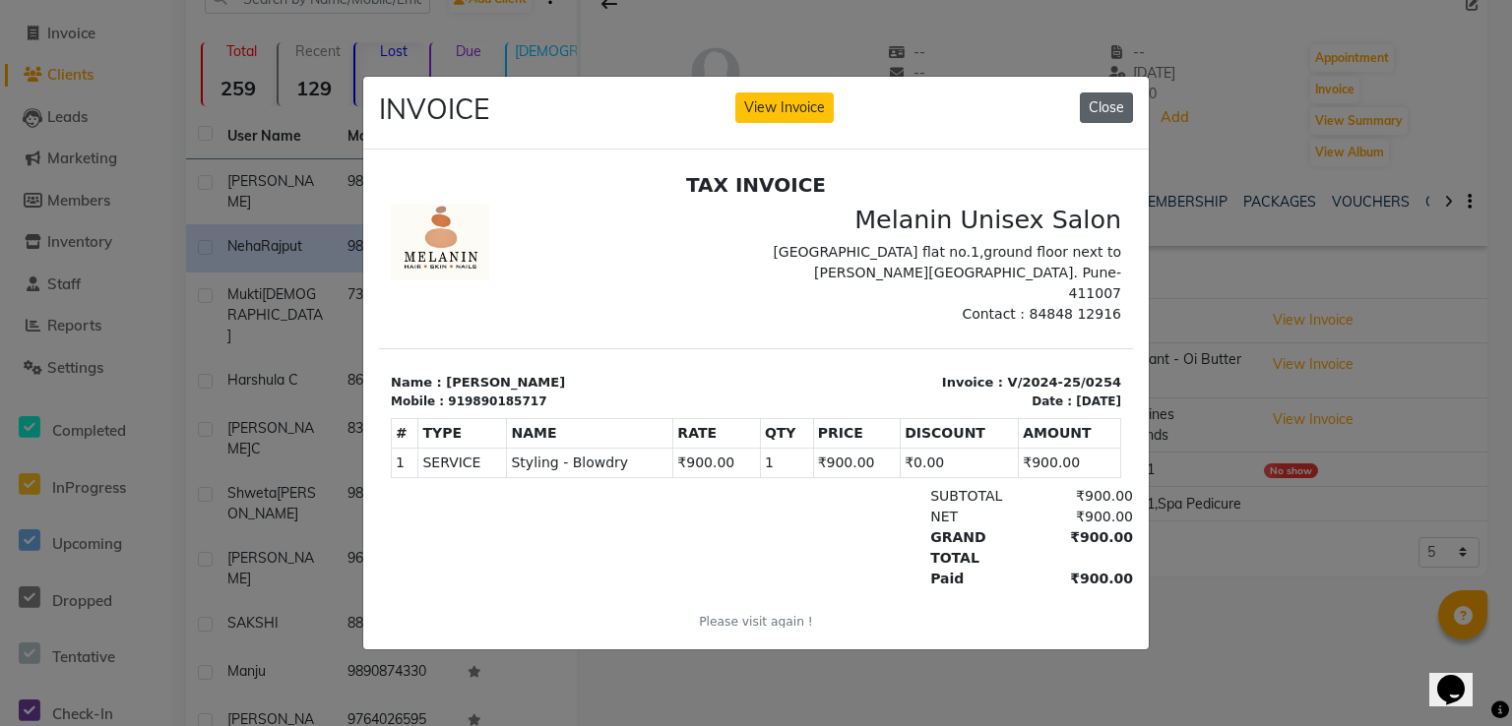
click at [1119, 104] on button "Close" at bounding box center [1106, 108] width 53 height 31
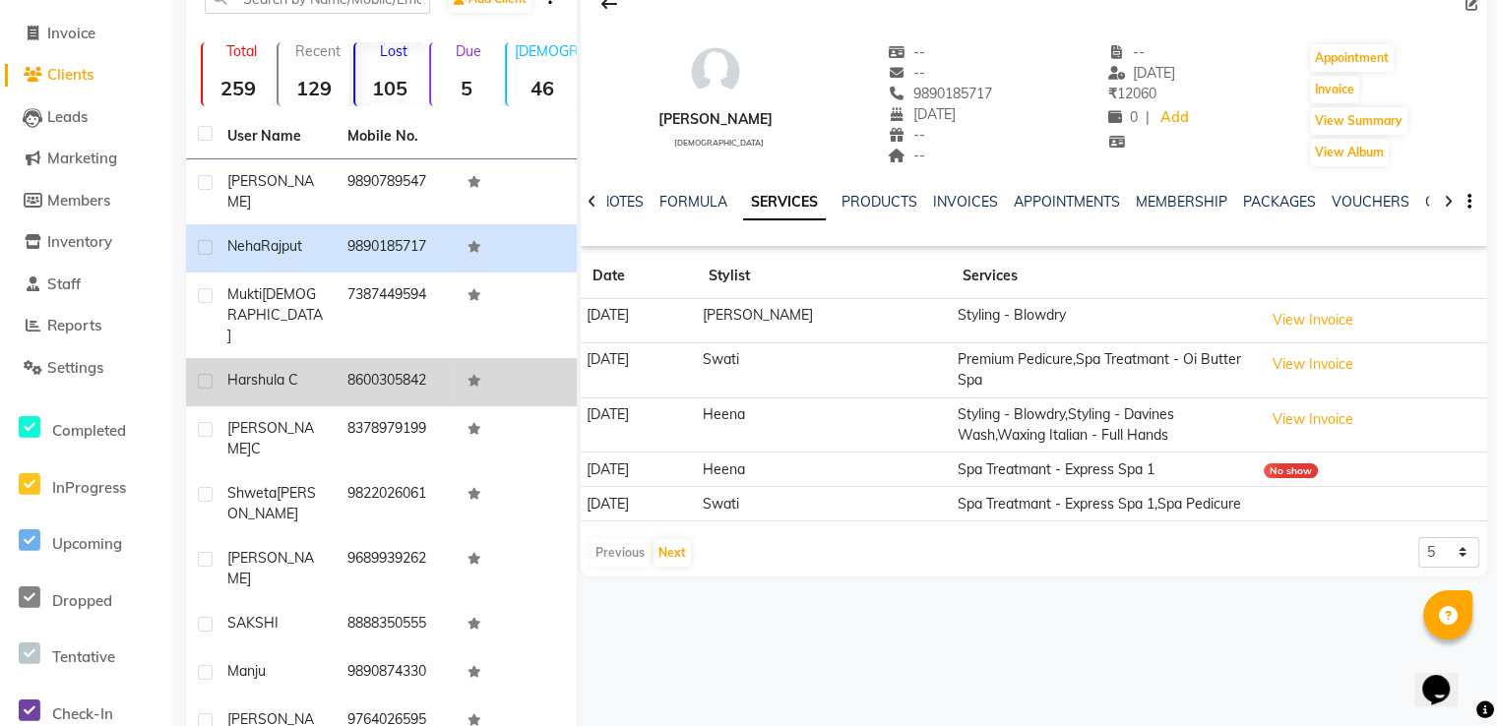
click at [277, 358] on td "Harshula C" at bounding box center [276, 382] width 120 height 48
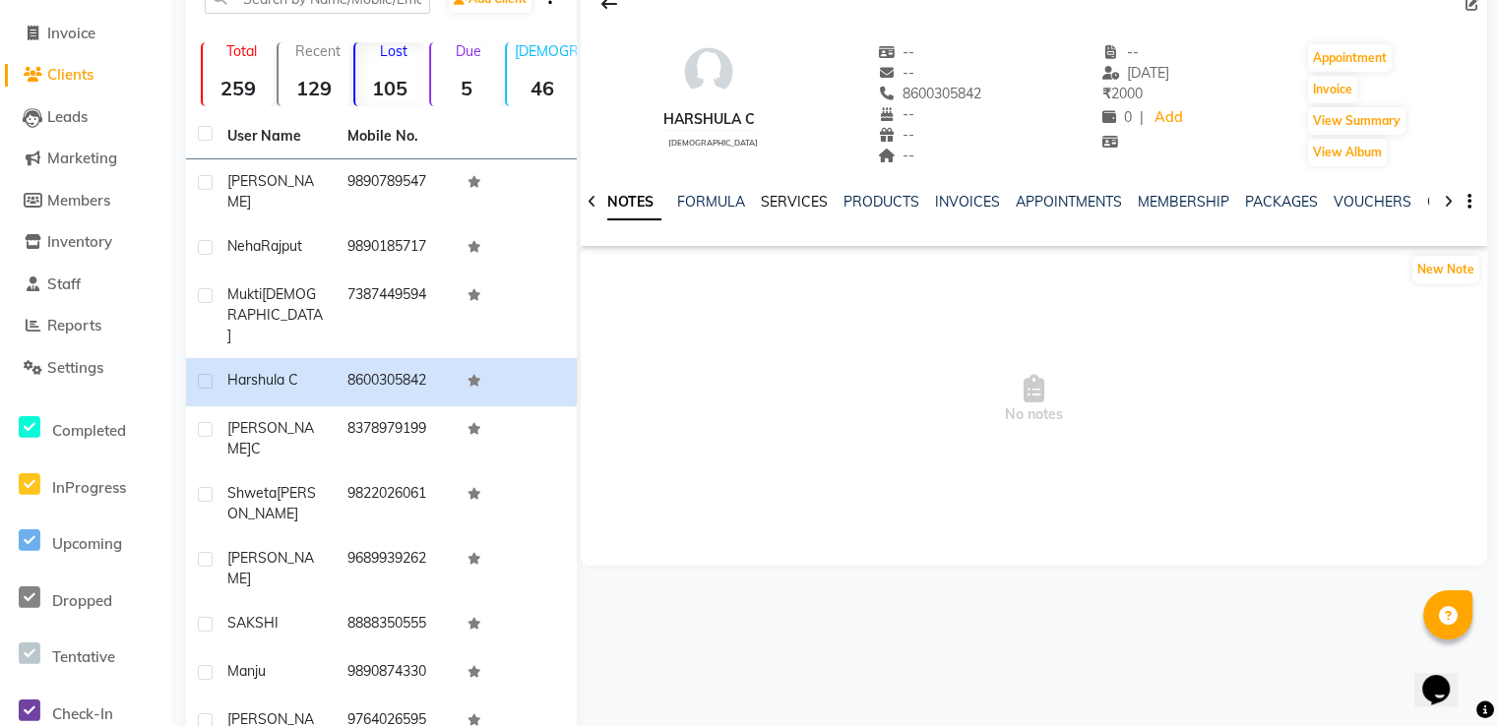
click at [768, 199] on link "SERVICES" at bounding box center [794, 202] width 67 height 18
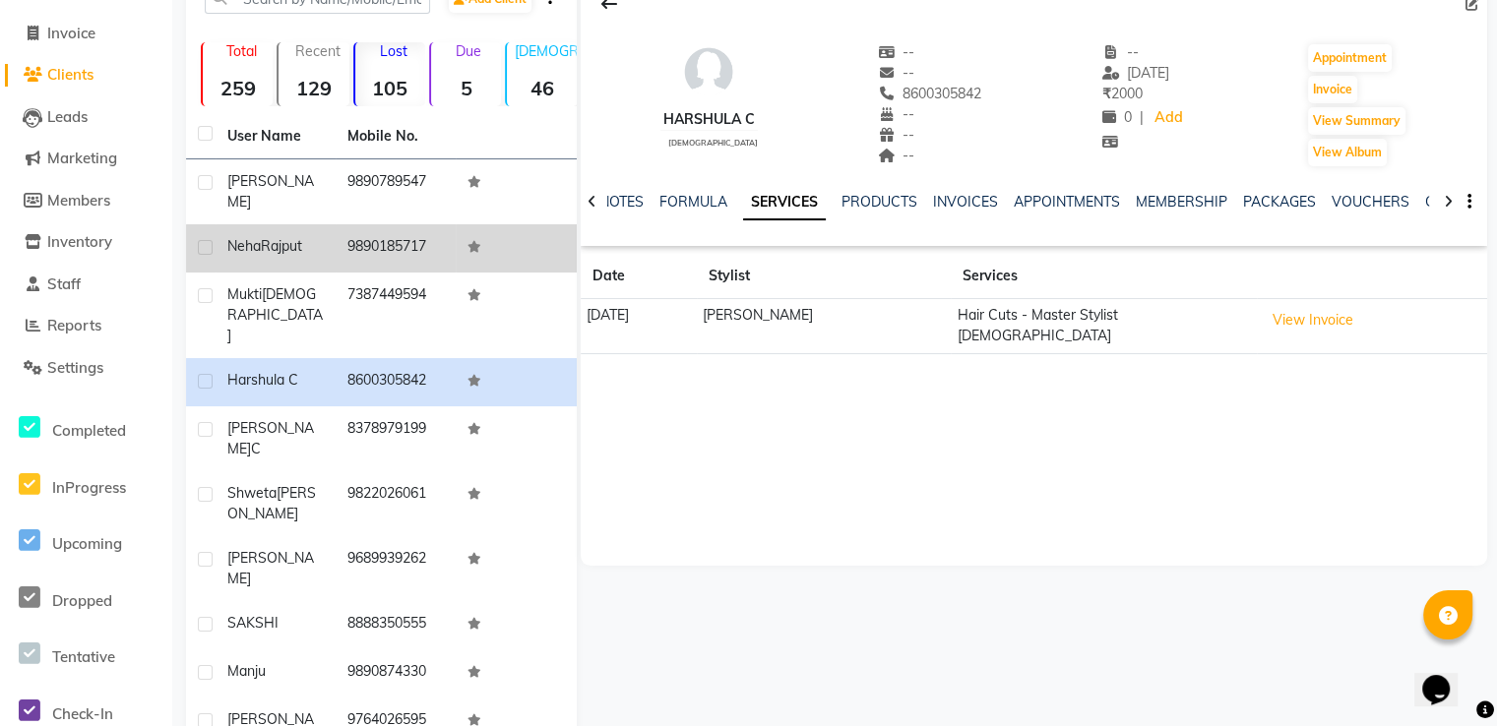
click at [295, 240] on td "[PERSON_NAME]" at bounding box center [276, 248] width 120 height 48
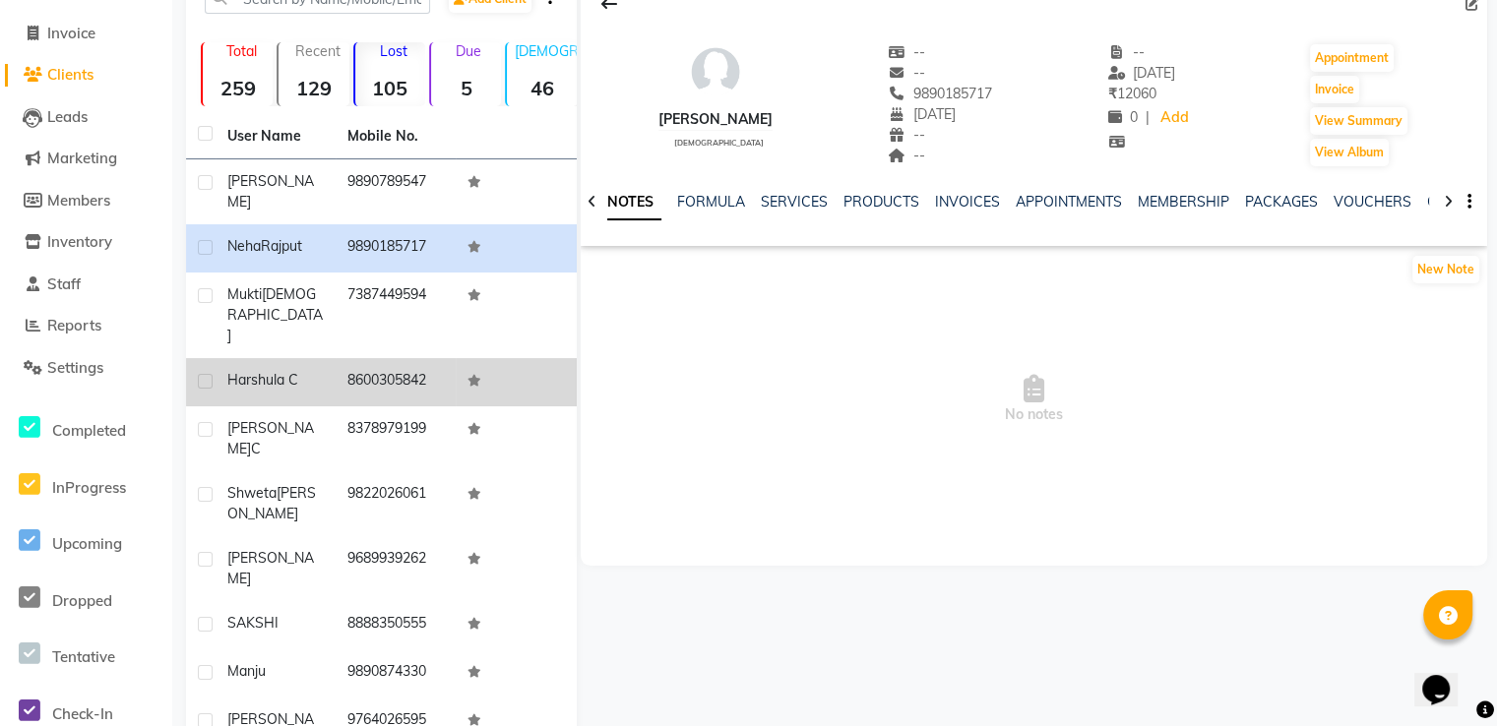
click at [346, 358] on td "8600305842" at bounding box center [396, 382] width 120 height 48
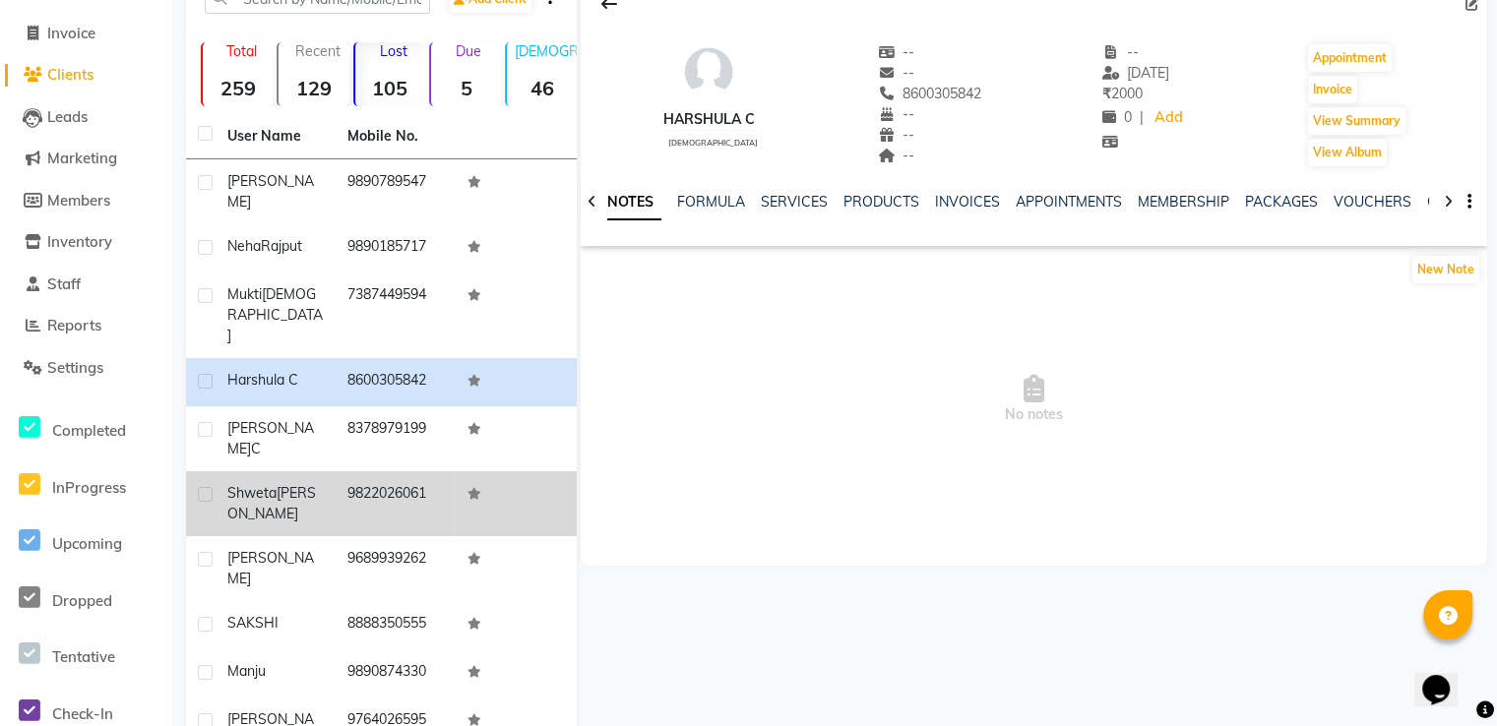
click at [322, 471] on td "[PERSON_NAME]" at bounding box center [276, 503] width 120 height 65
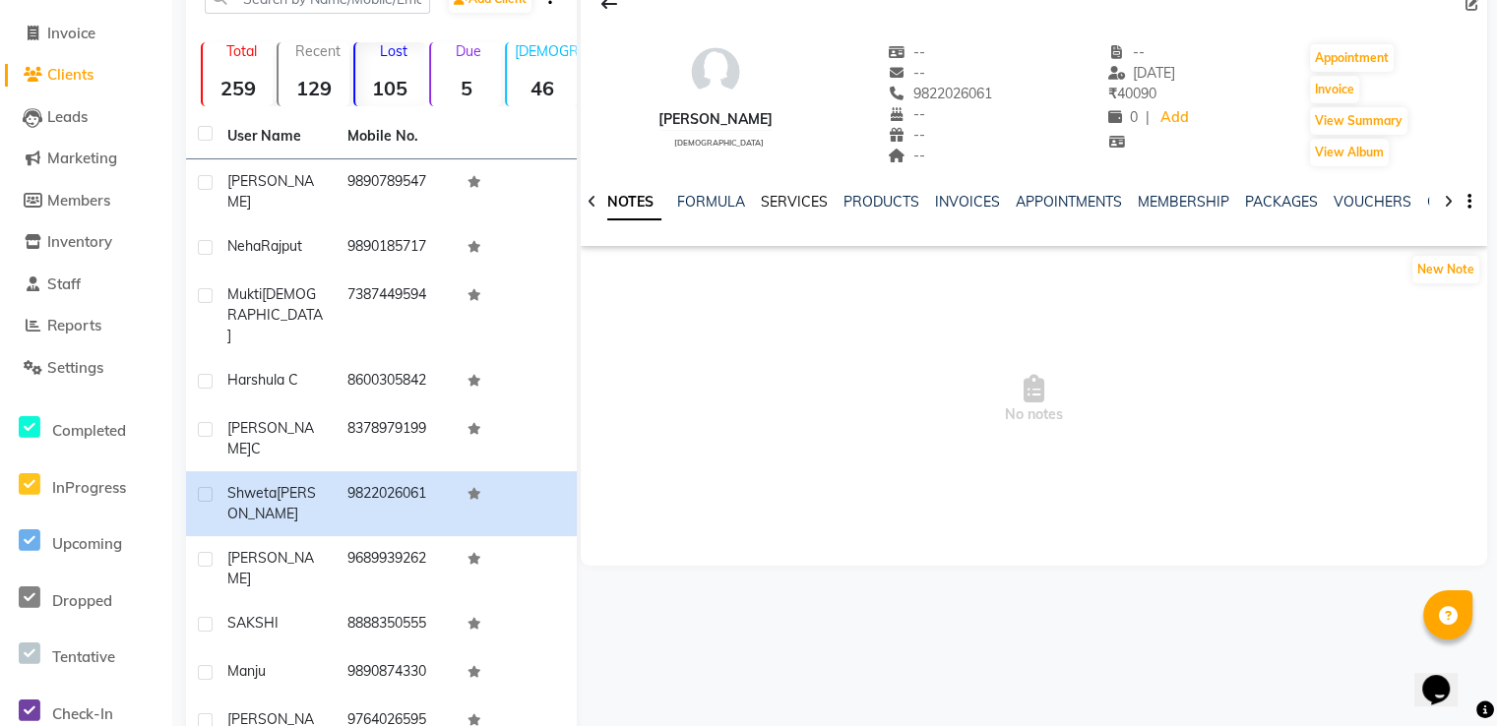
click at [799, 202] on link "SERVICES" at bounding box center [794, 202] width 67 height 18
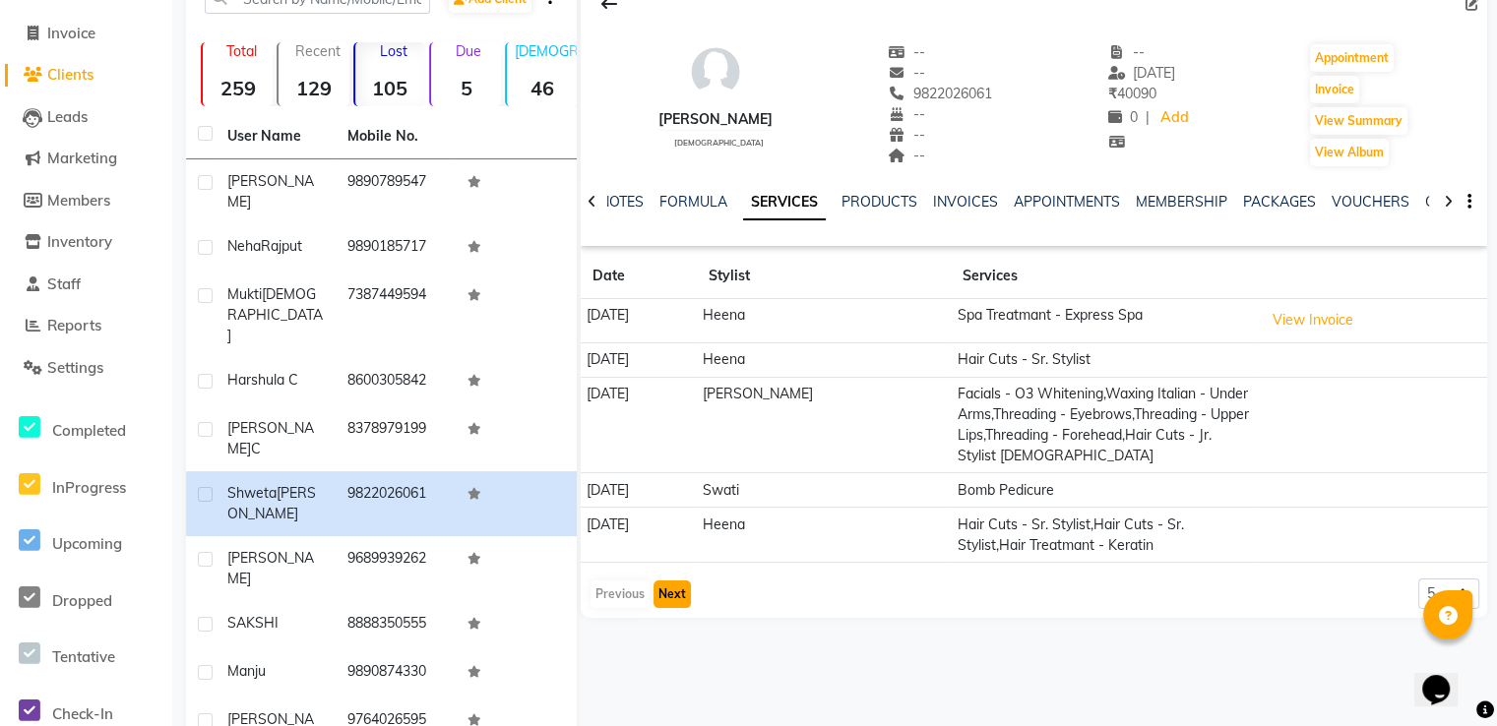
click at [682, 597] on button "Next" at bounding box center [671, 595] width 37 height 28
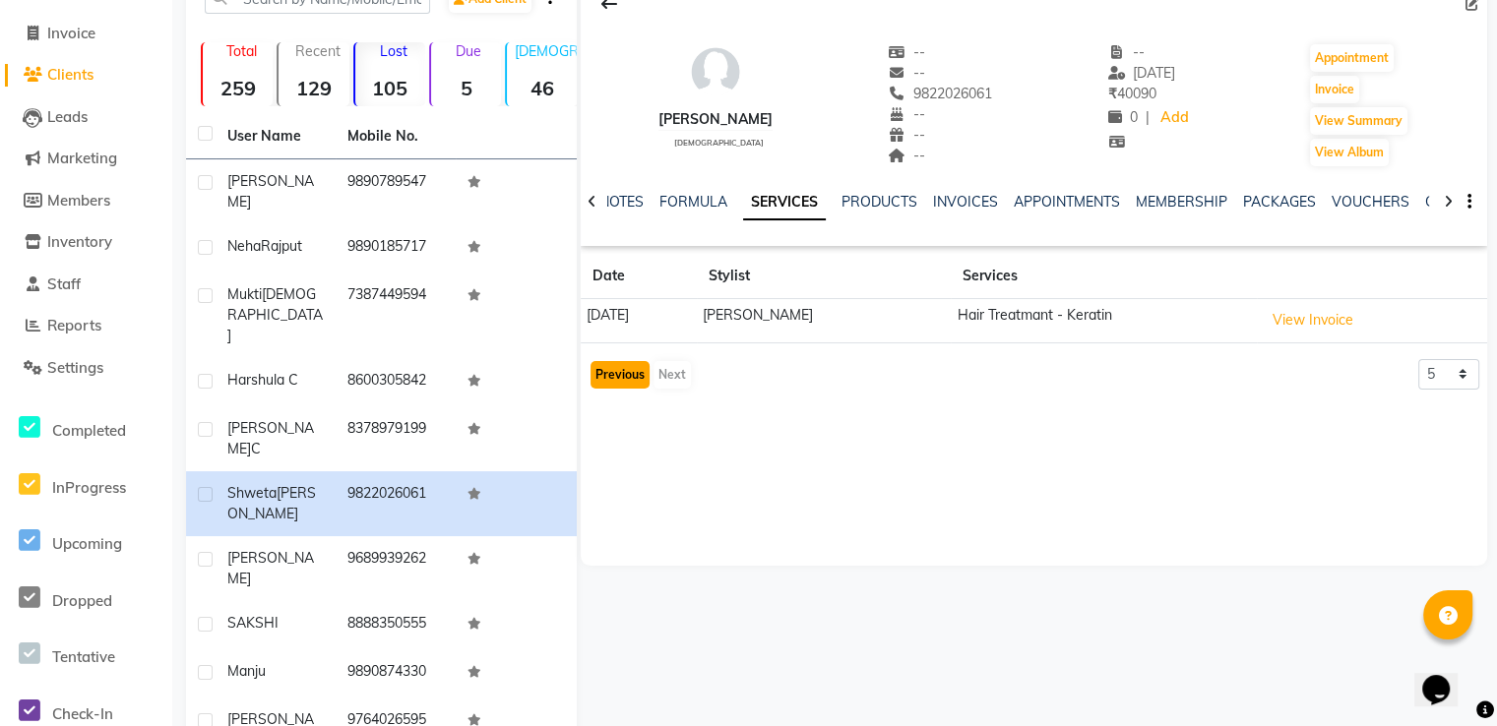
click at [612, 387] on button "Previous" at bounding box center [619, 375] width 59 height 28
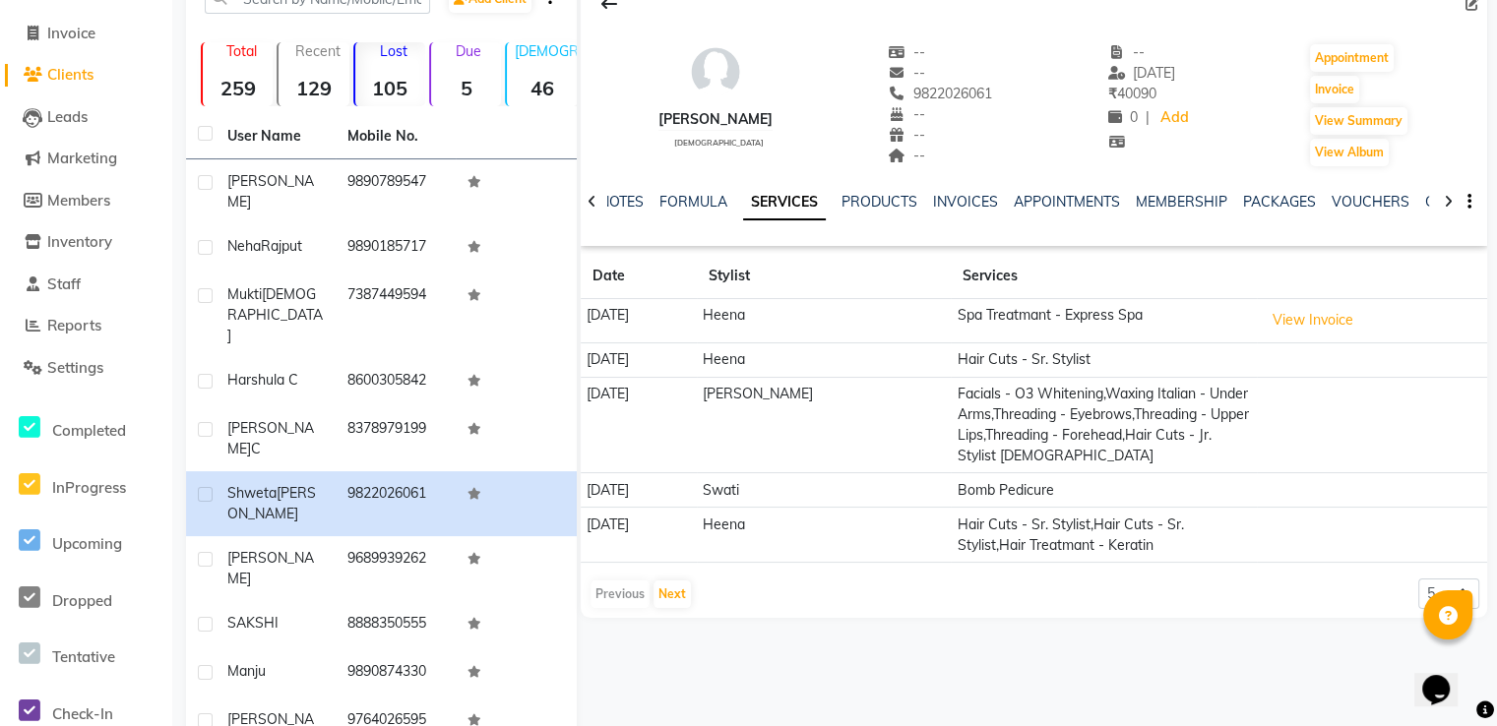
click at [677, 607] on div "Previous Next" at bounding box center [640, 594] width 104 height 31
click at [661, 595] on button "Next" at bounding box center [671, 595] width 37 height 28
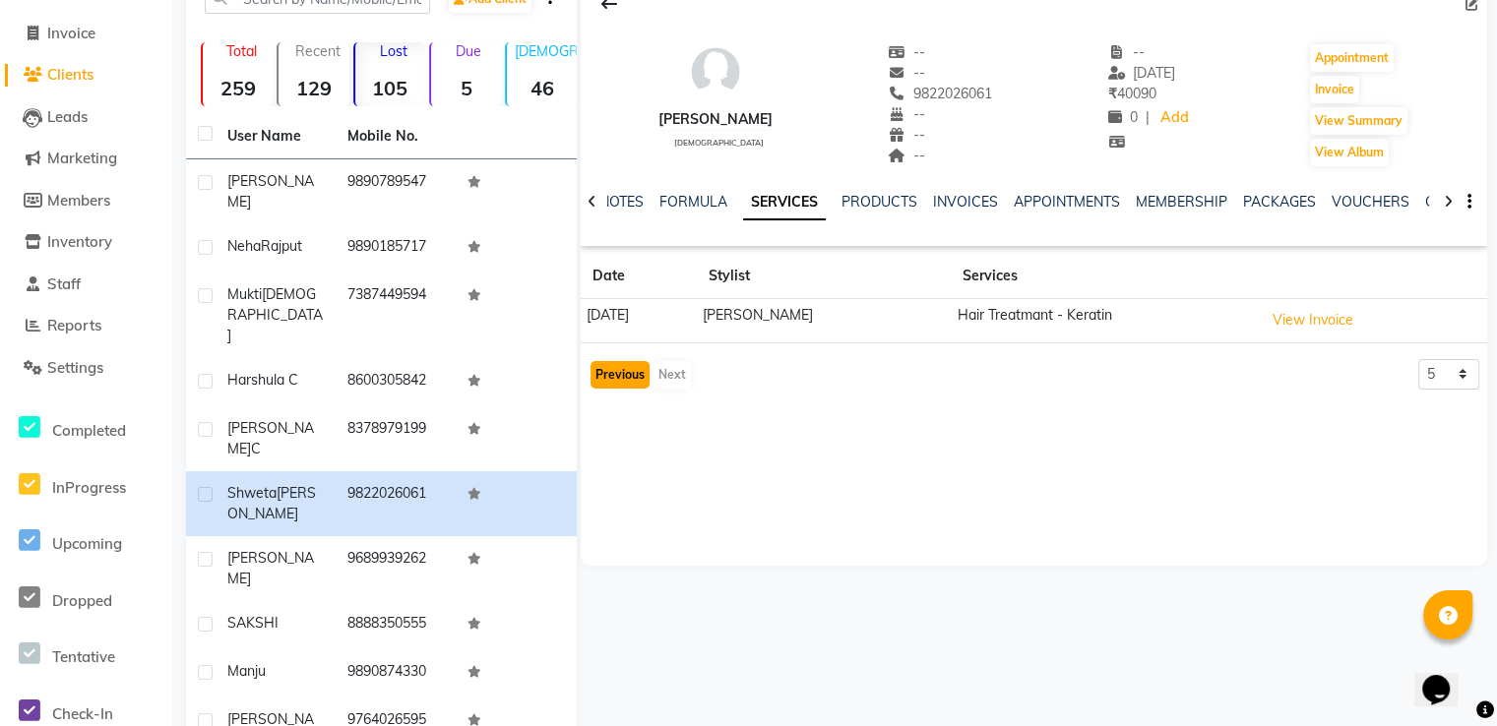
click at [618, 371] on button "Previous" at bounding box center [619, 375] width 59 height 28
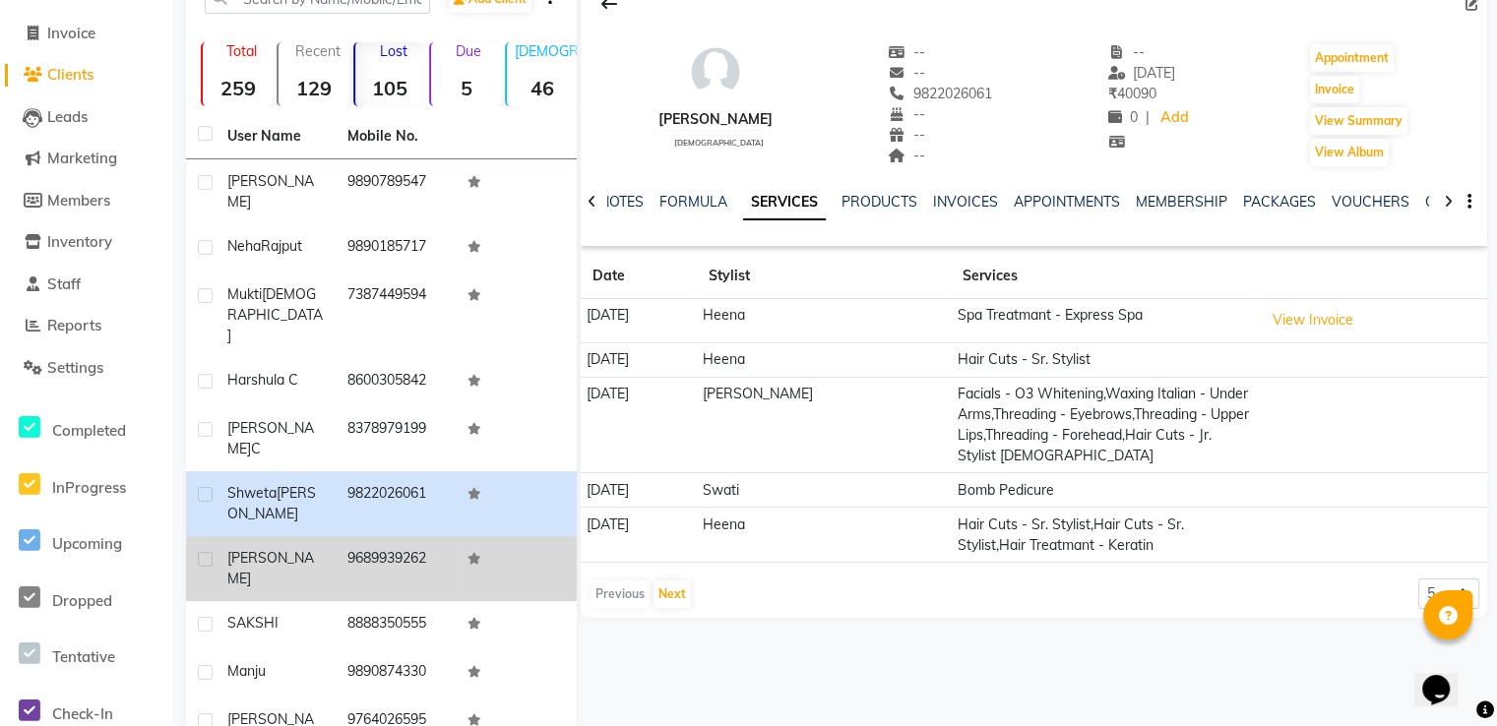
click at [391, 536] on td "9689939262" at bounding box center [396, 568] width 120 height 65
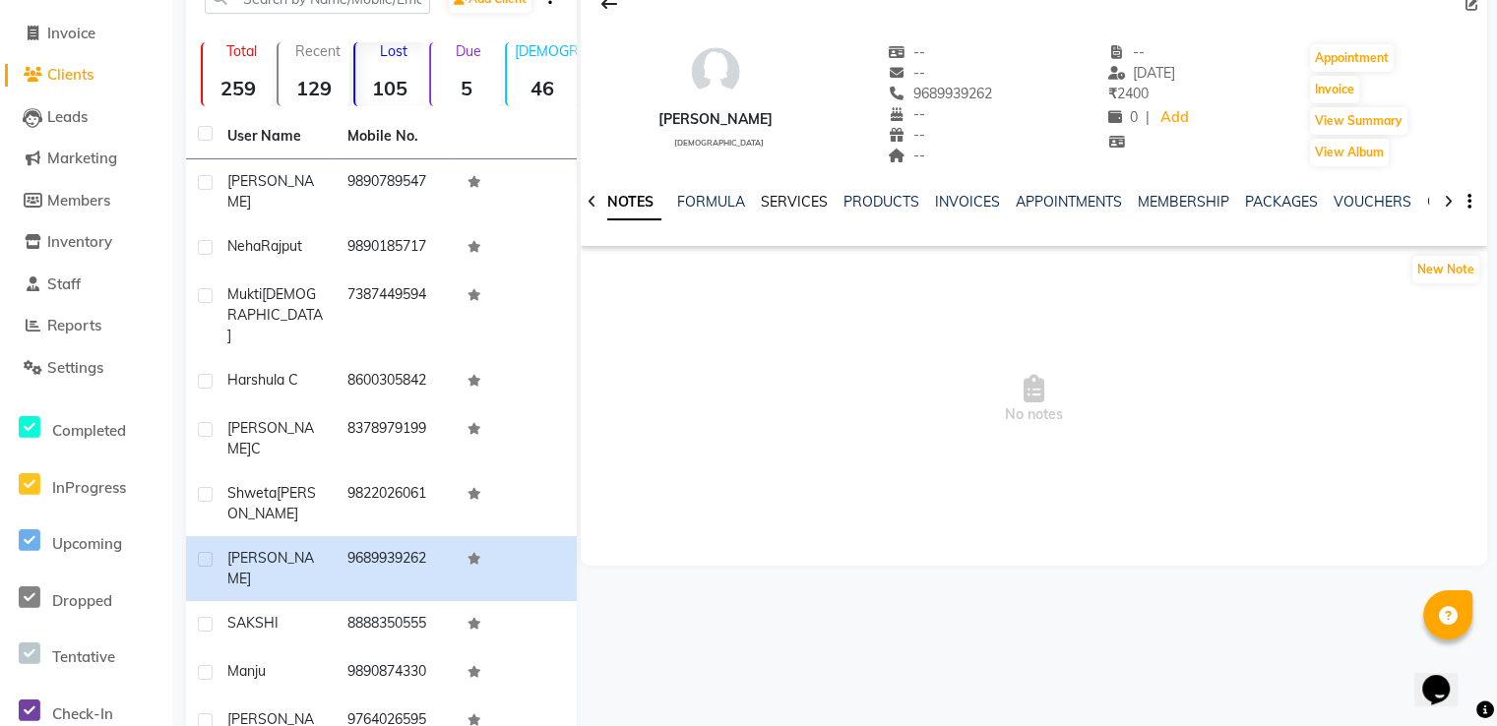
click at [785, 206] on link "SERVICES" at bounding box center [794, 202] width 67 height 18
click at [783, 189] on div "NOTES FORMULA SERVICES PRODUCTS INVOICES APPOINTMENTS MEMBERSHIP PACKAGES VOUCH…" at bounding box center [1034, 202] width 906 height 68
click at [791, 211] on link "SERVICES" at bounding box center [784, 202] width 83 height 35
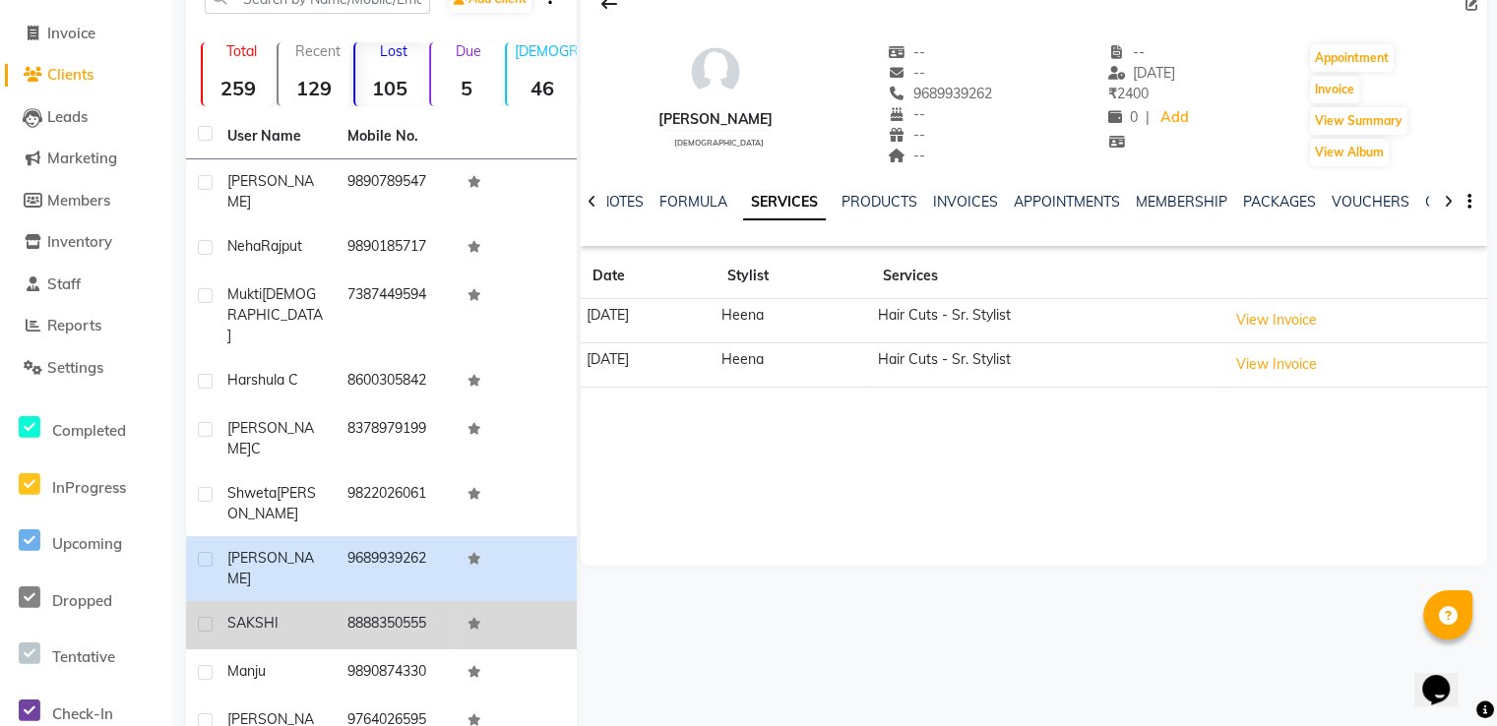
click at [414, 601] on td "8888350555" at bounding box center [396, 625] width 120 height 48
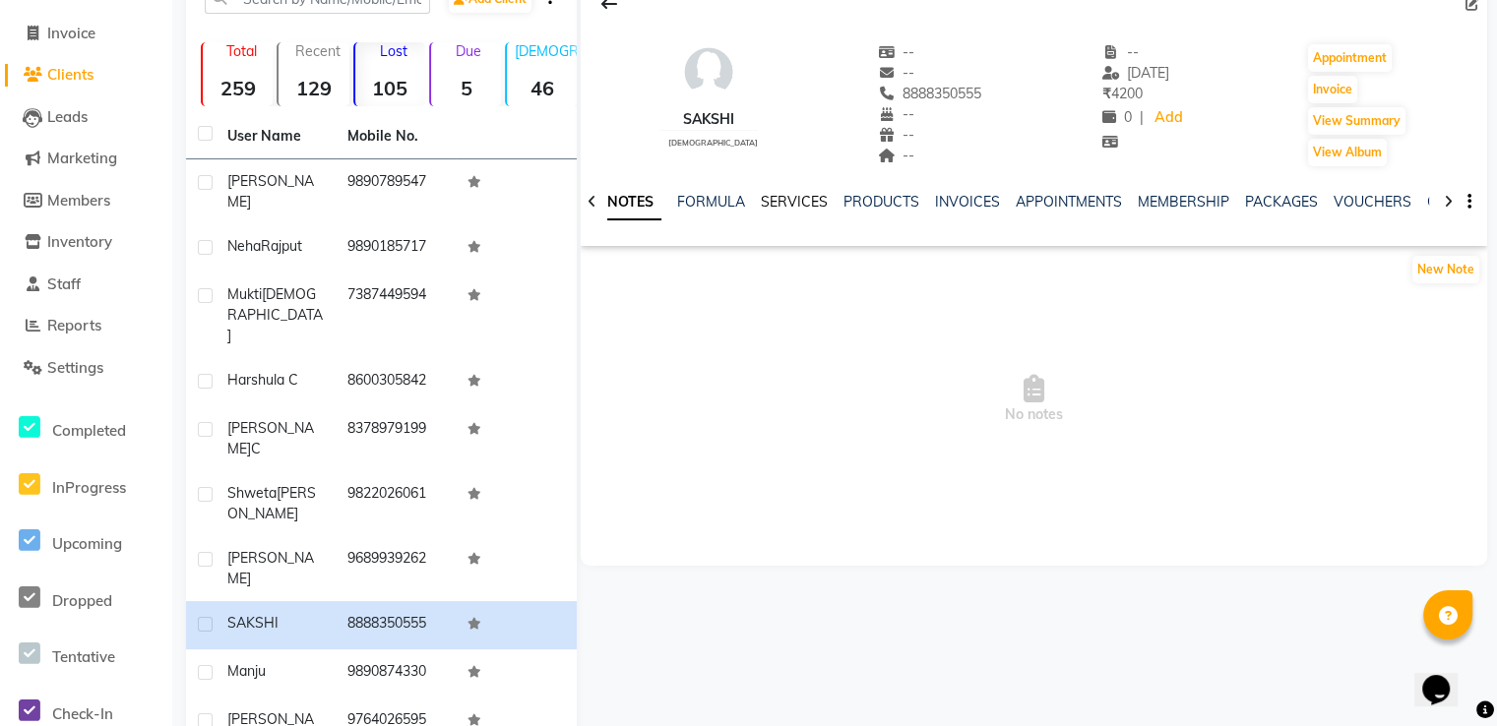
click at [772, 194] on link "SERVICES" at bounding box center [794, 202] width 67 height 18
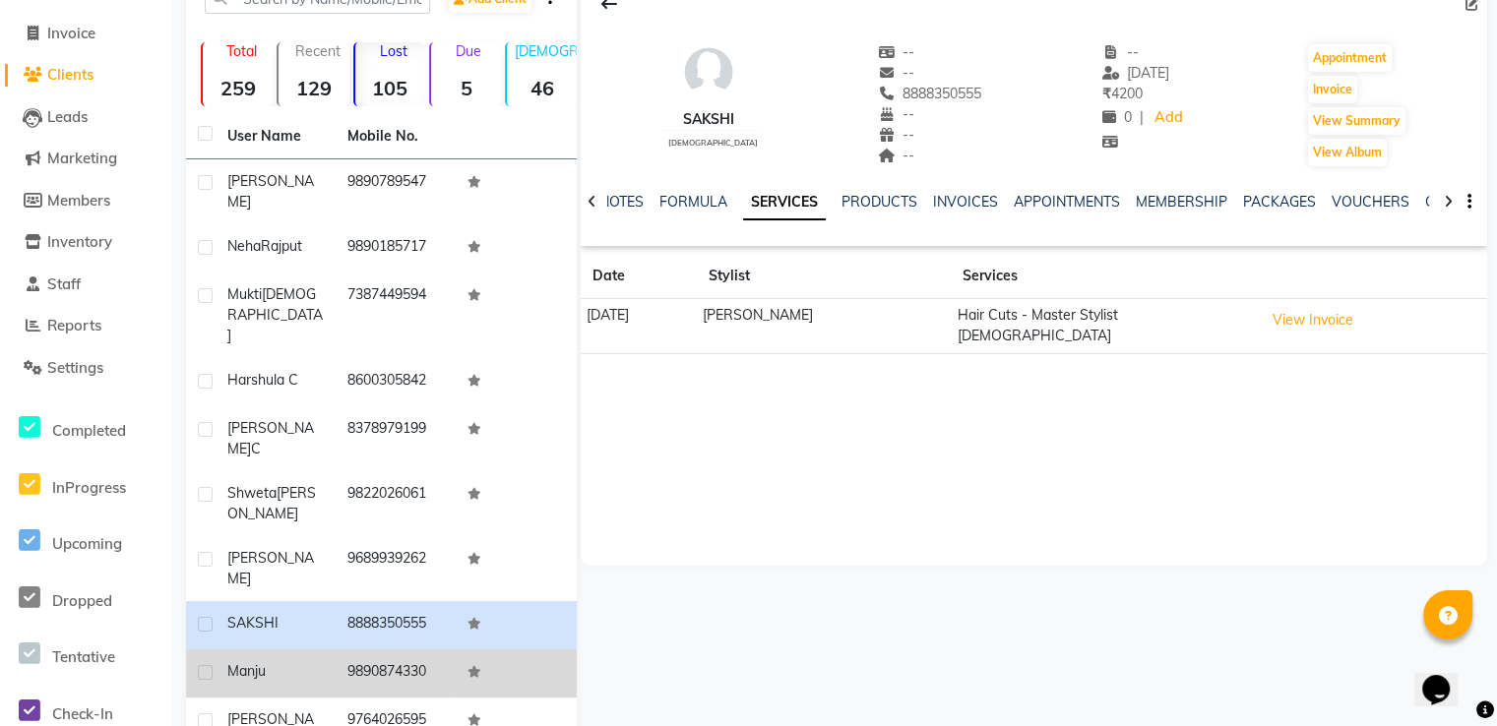
click at [405, 650] on td "9890874330" at bounding box center [396, 674] width 120 height 48
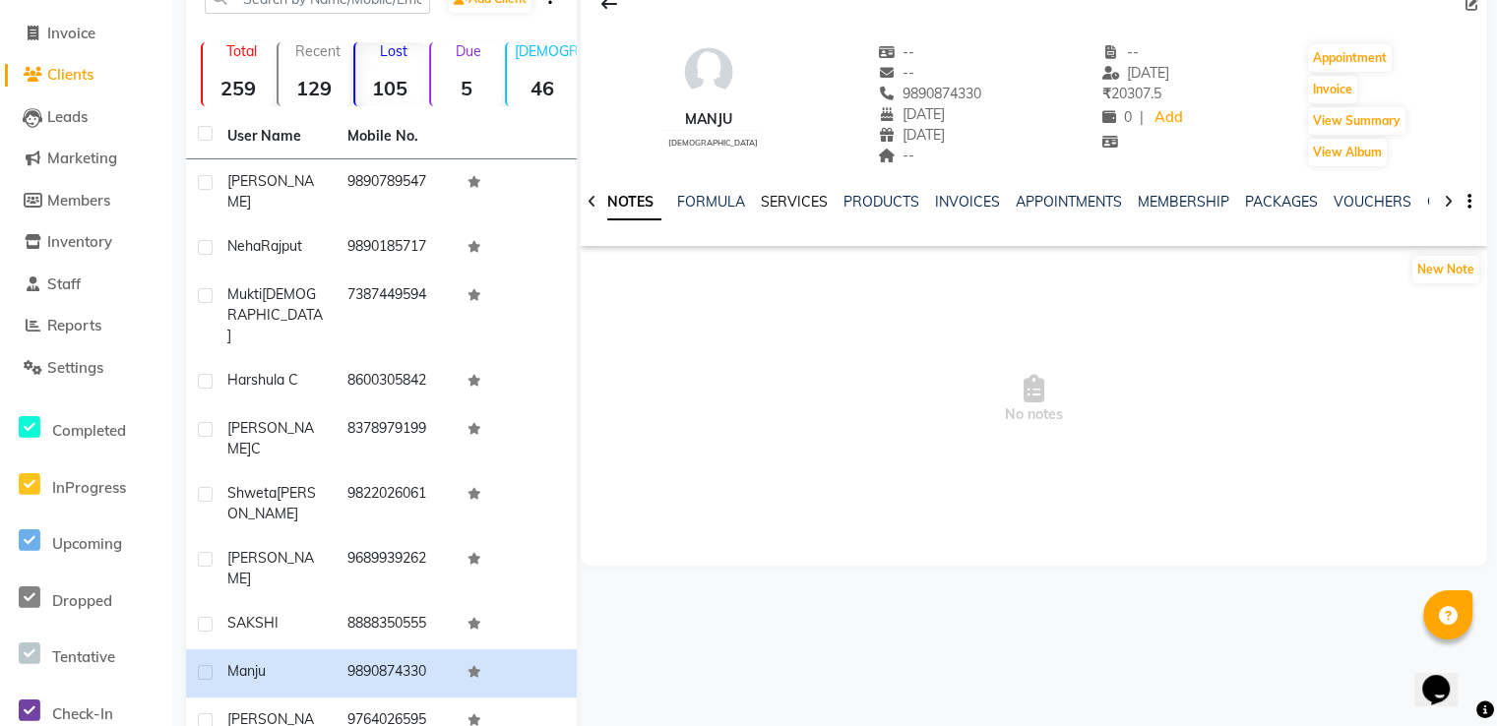
click at [779, 197] on link "SERVICES" at bounding box center [794, 202] width 67 height 18
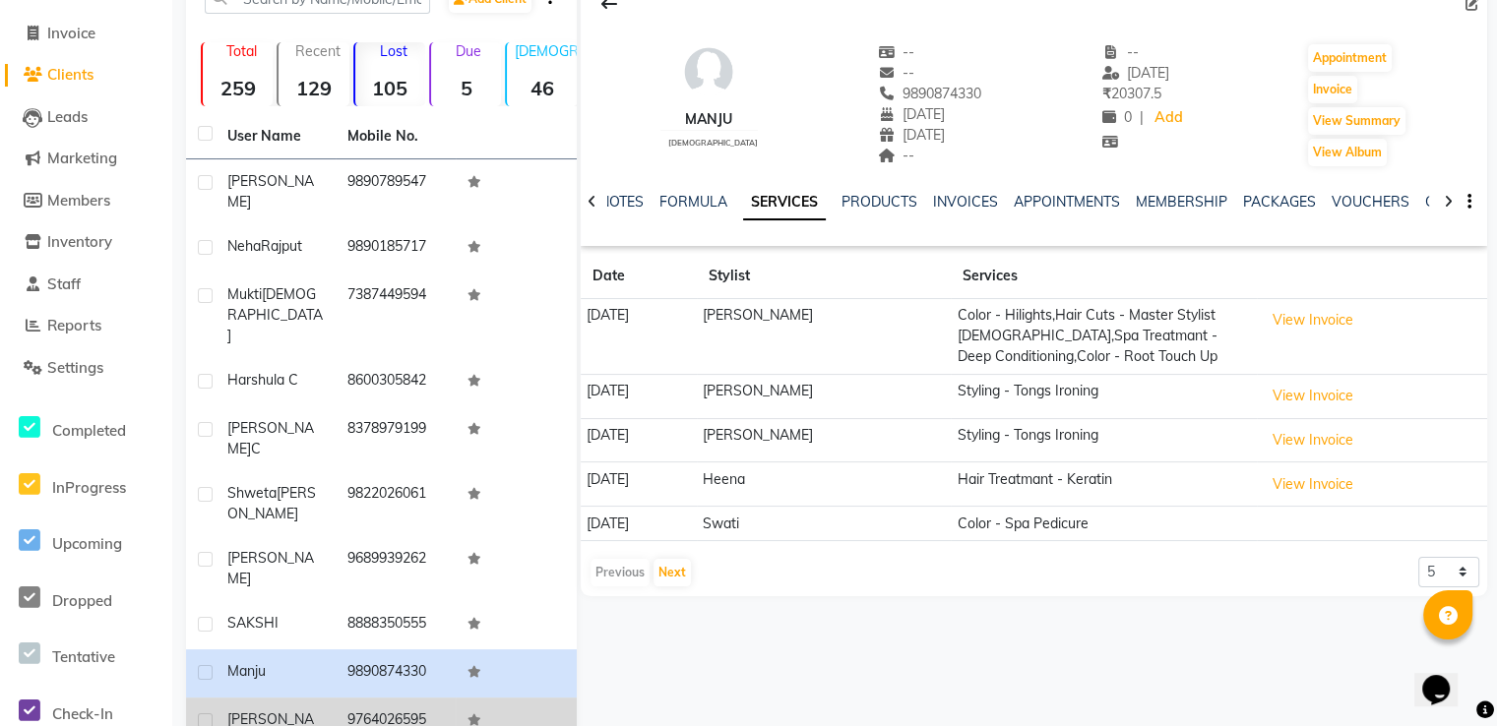
click at [413, 698] on td "9764026595" at bounding box center [396, 730] width 120 height 65
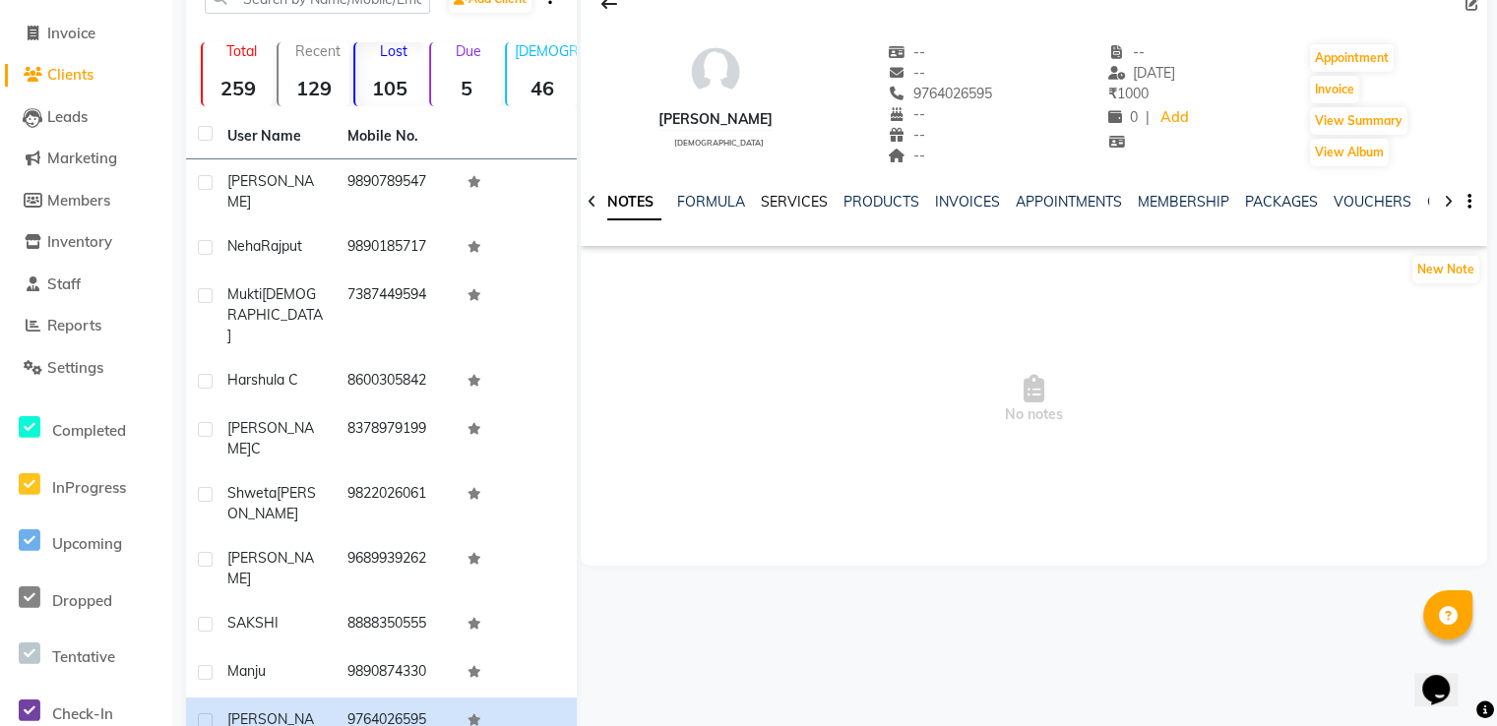
click at [813, 198] on link "SERVICES" at bounding box center [794, 202] width 67 height 18
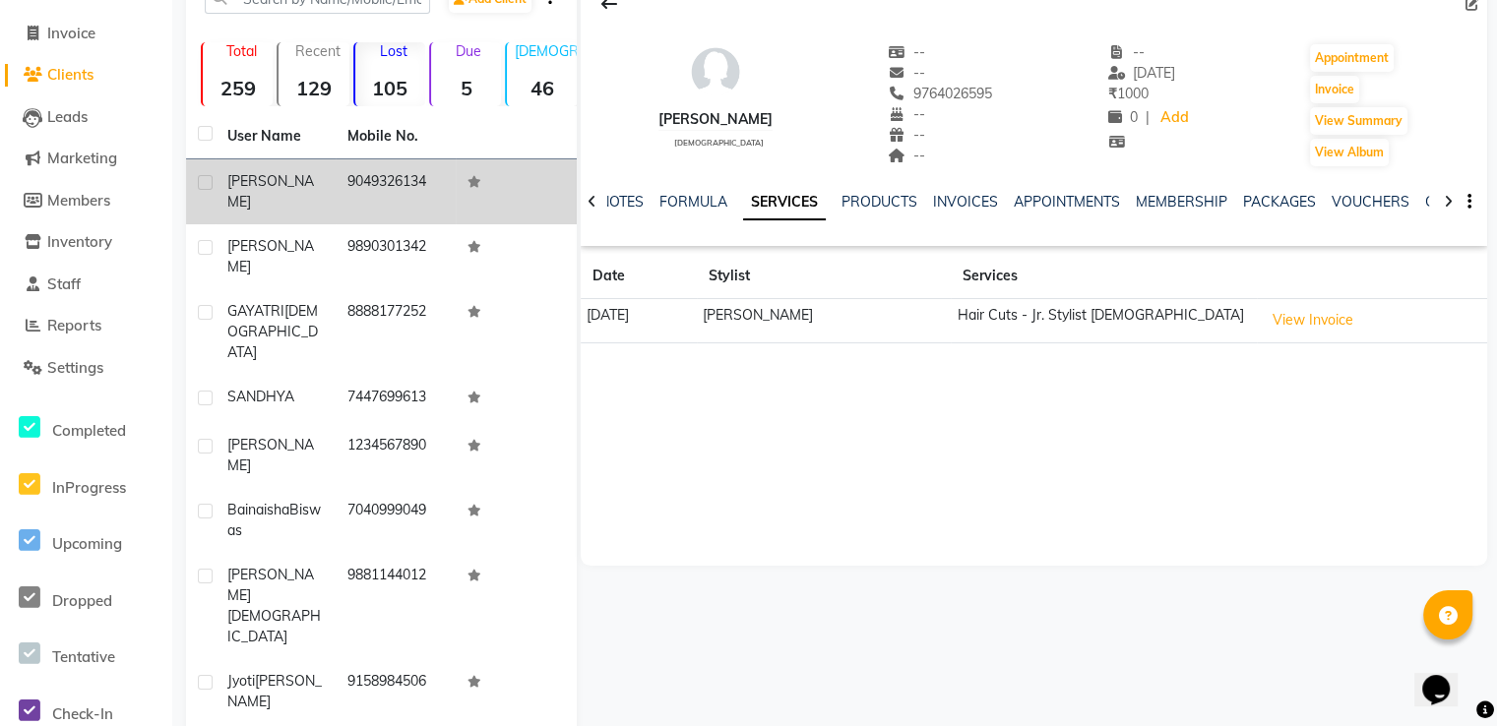
click at [340, 203] on td "9049326134" at bounding box center [396, 191] width 120 height 65
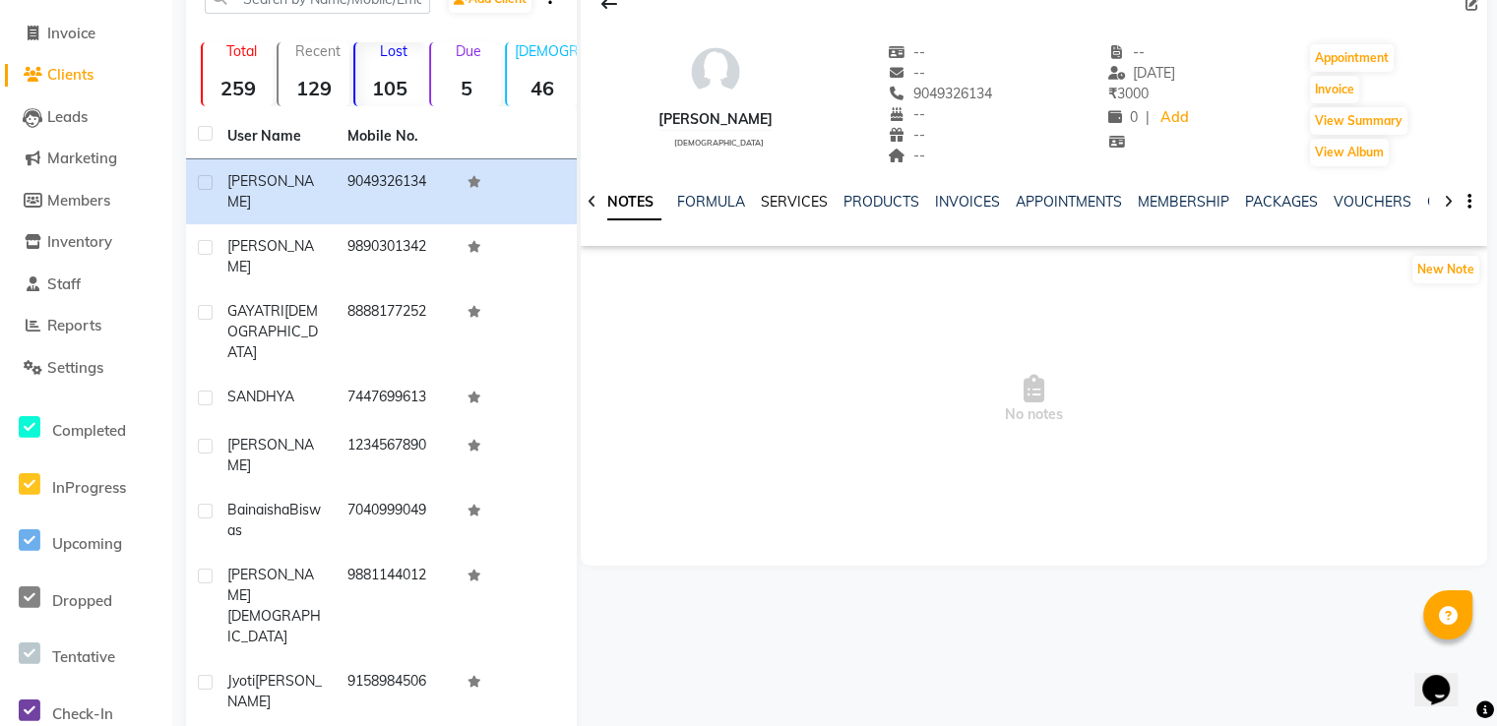
click at [775, 194] on link "SERVICES" at bounding box center [794, 202] width 67 height 18
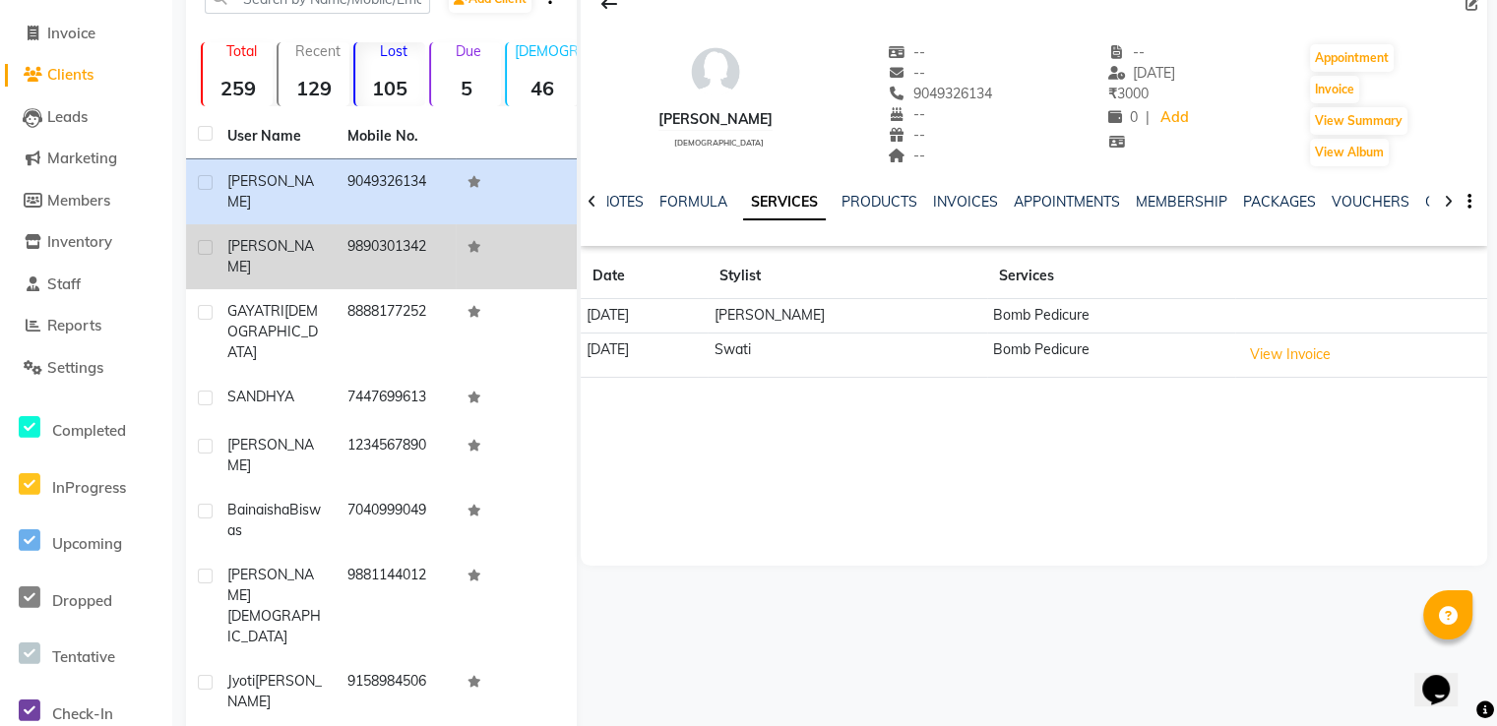
click at [291, 236] on div "[PERSON_NAME]" at bounding box center [275, 256] width 96 height 41
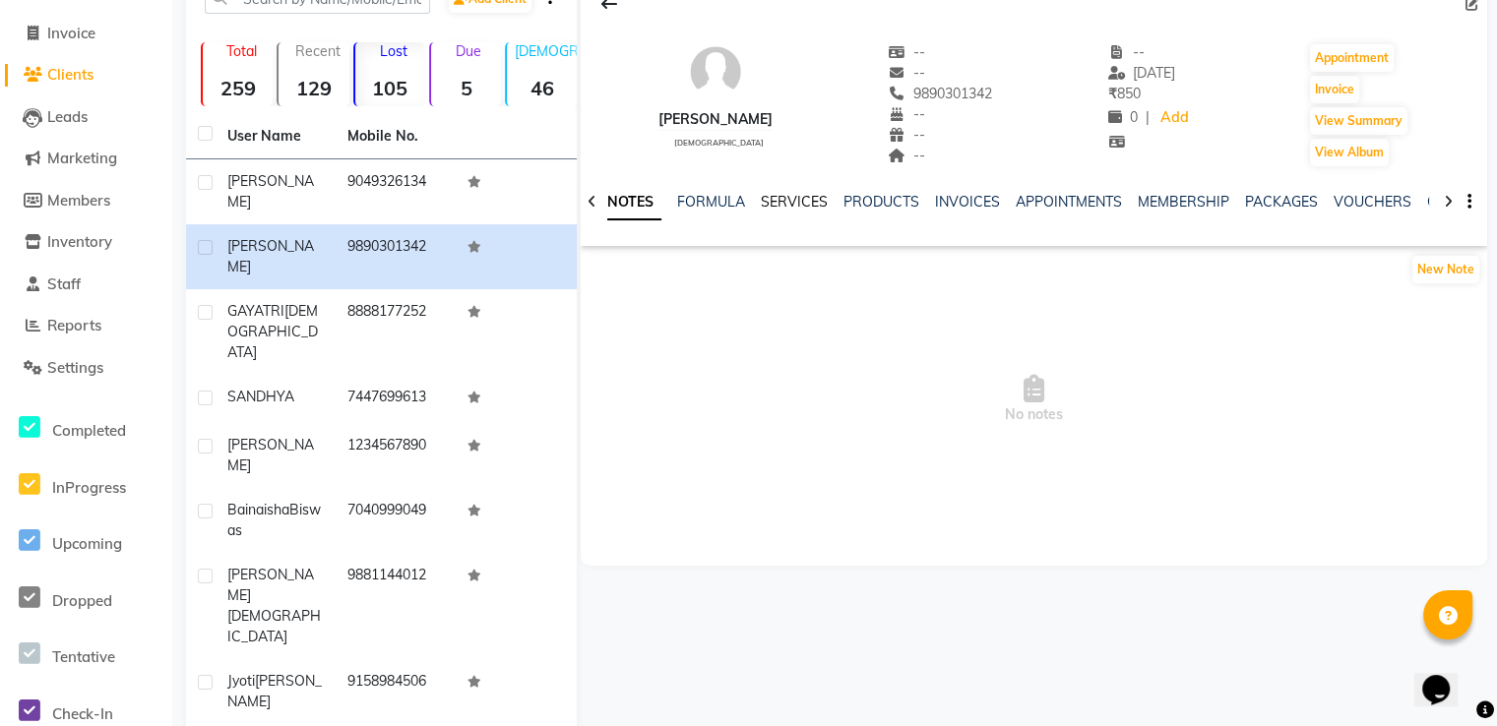
click at [811, 207] on link "SERVICES" at bounding box center [794, 202] width 67 height 18
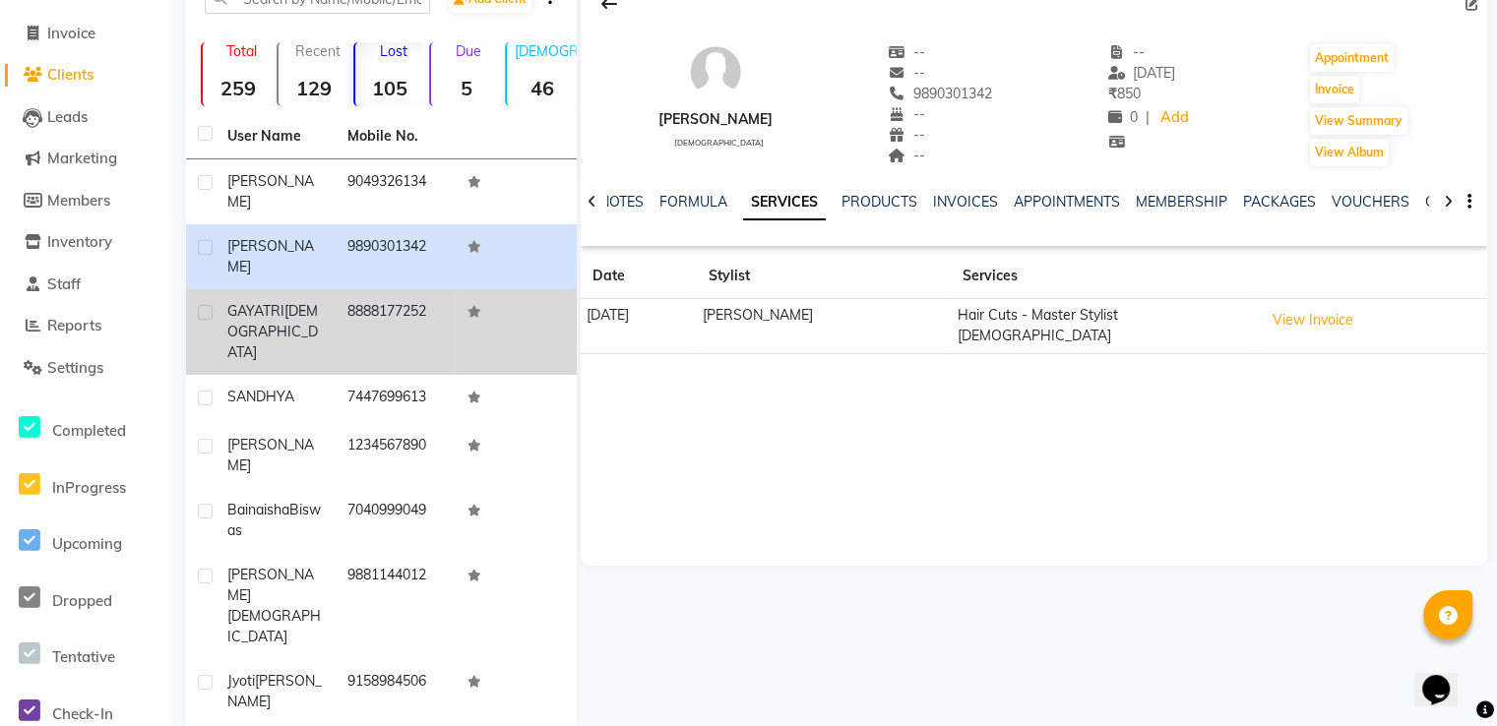
click at [343, 289] on td "8888177252" at bounding box center [396, 332] width 120 height 86
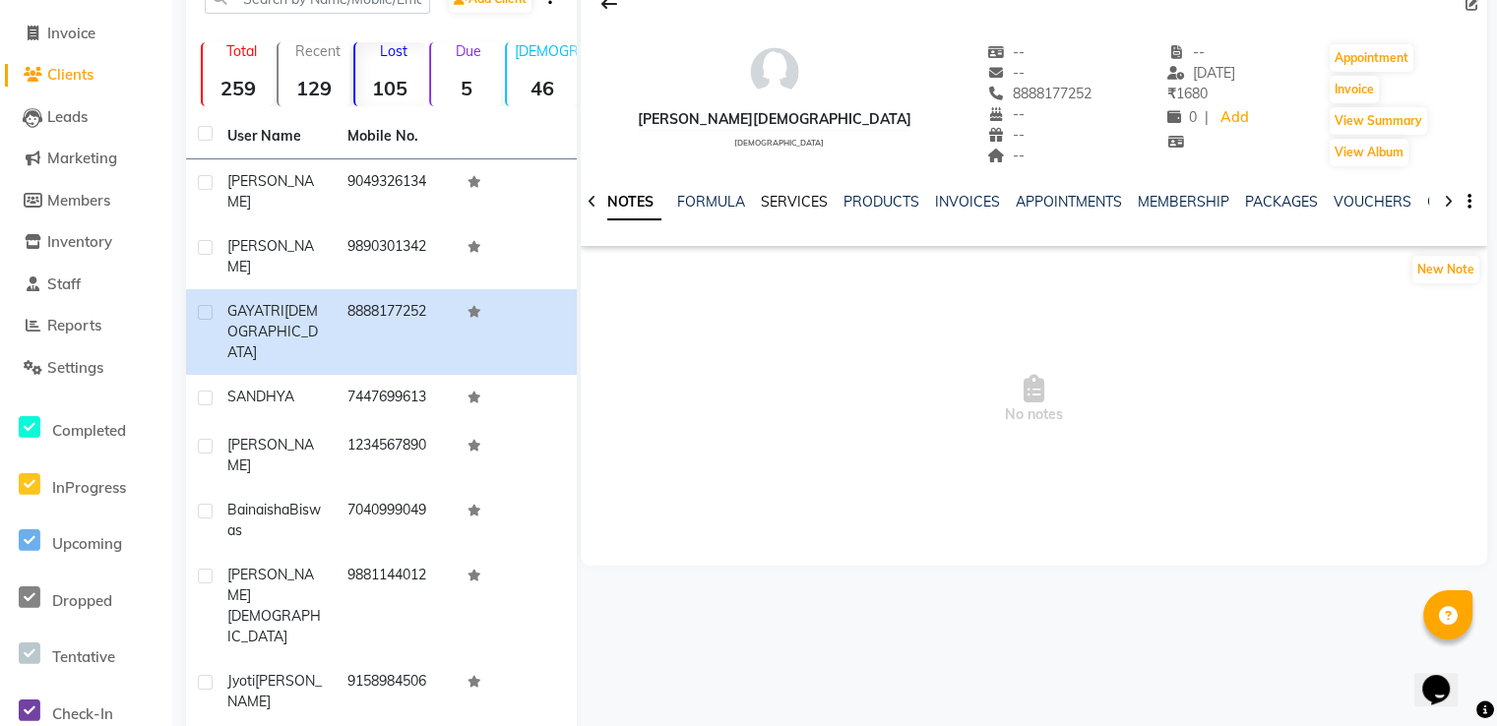
click at [813, 204] on link "SERVICES" at bounding box center [794, 202] width 67 height 18
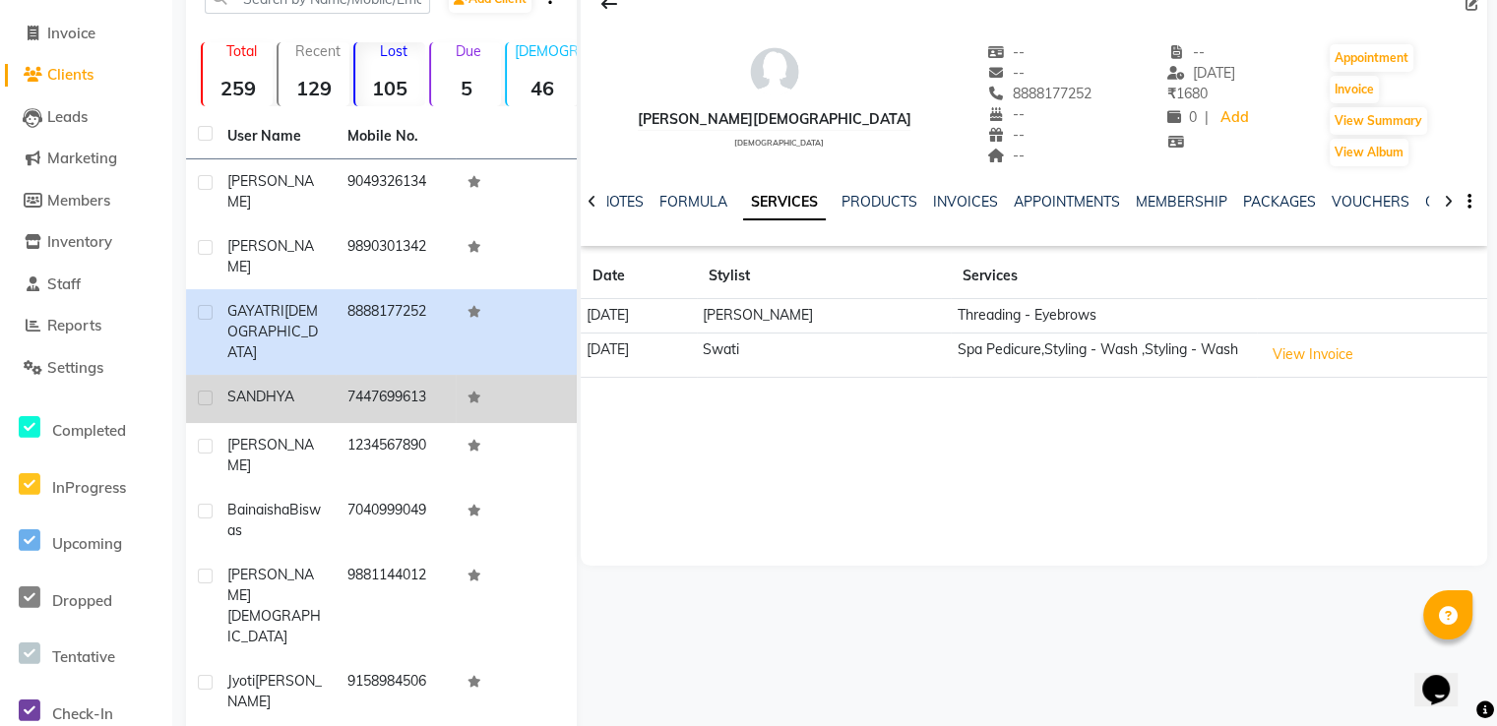
click at [404, 375] on td "7447699613" at bounding box center [396, 399] width 120 height 48
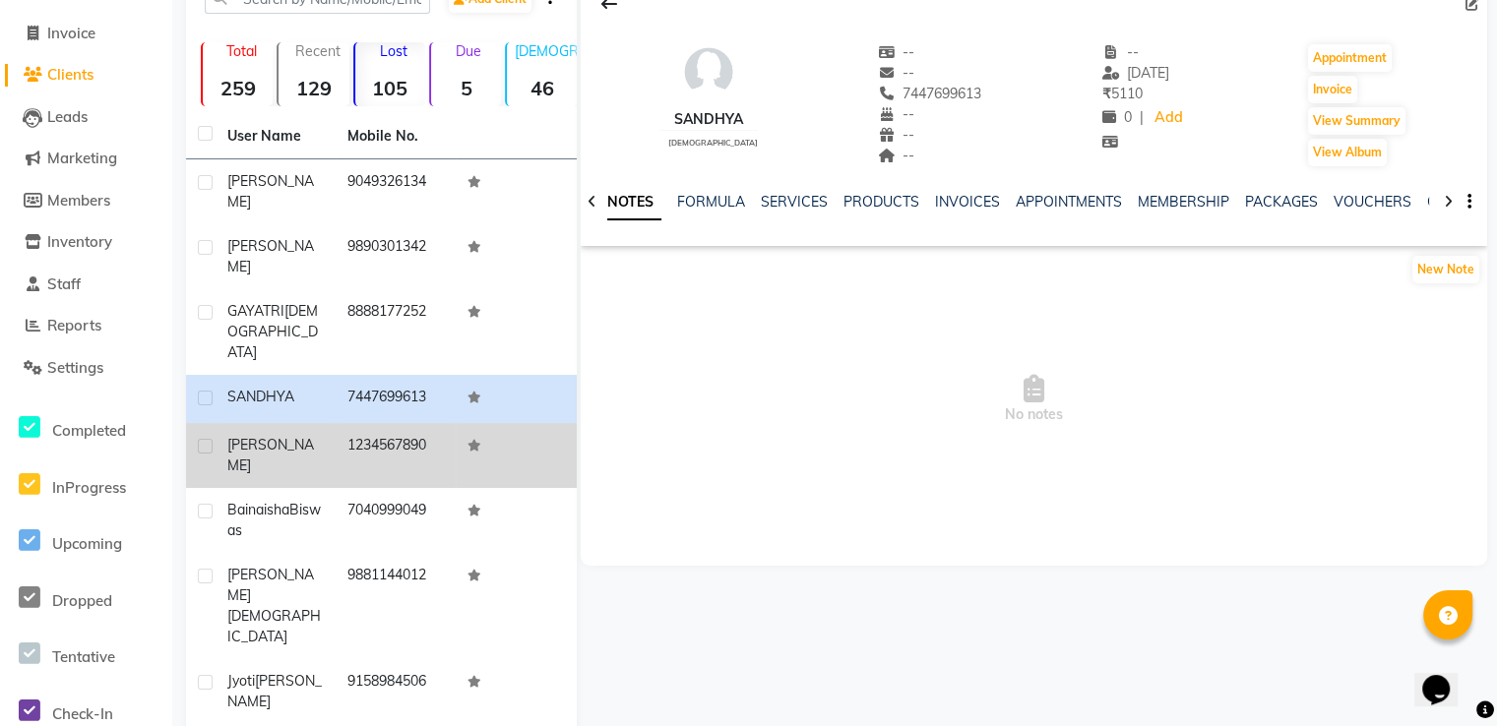
click at [413, 423] on td "1234567890" at bounding box center [396, 455] width 120 height 65
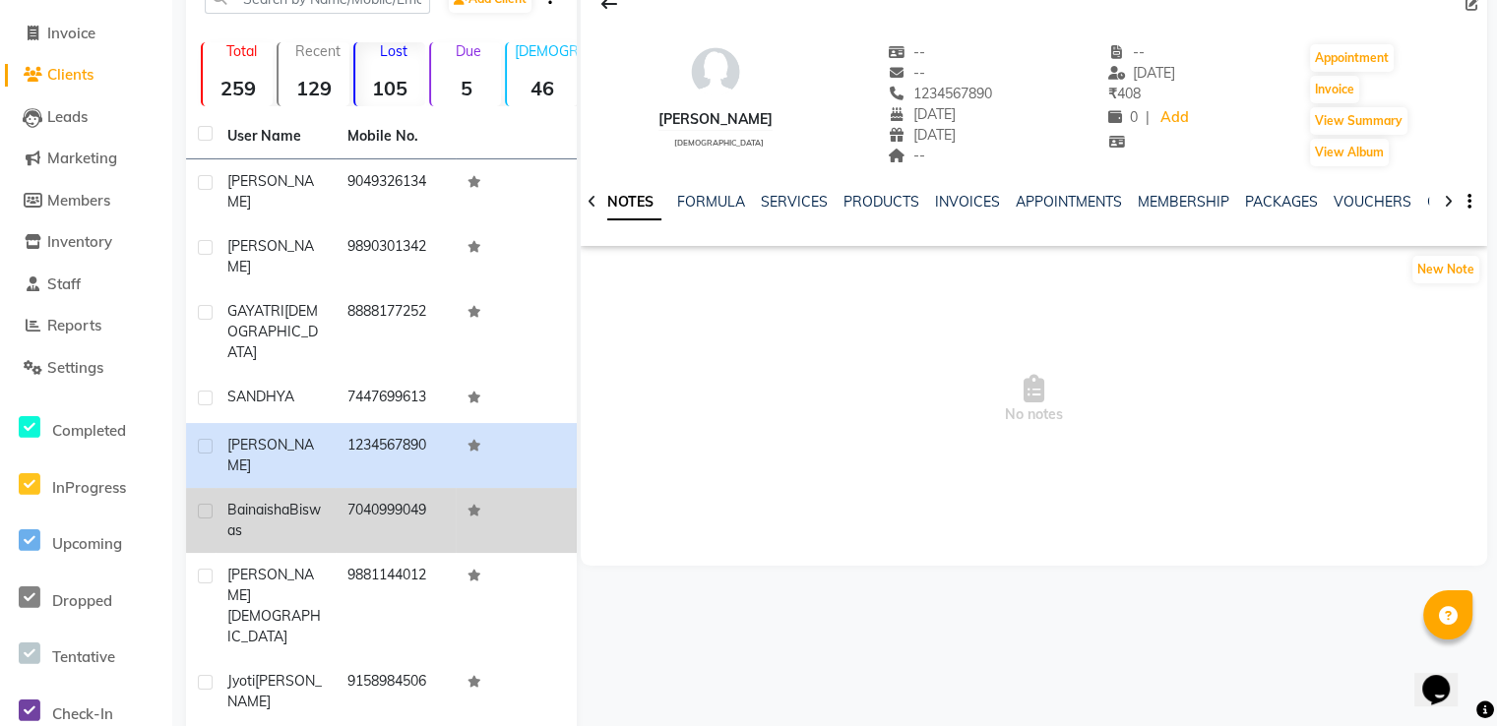
click at [366, 488] on td "7040999049" at bounding box center [396, 520] width 120 height 65
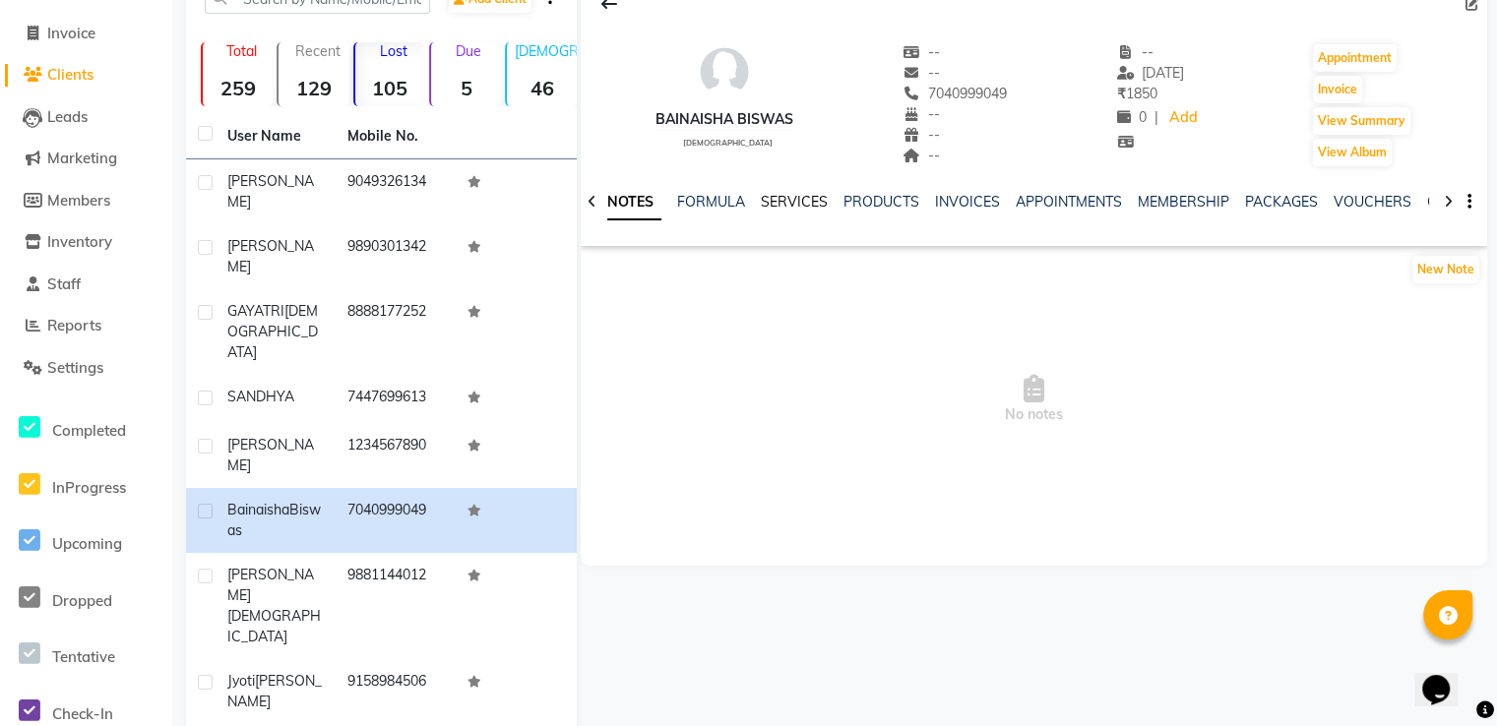
click at [816, 200] on link "SERVICES" at bounding box center [794, 202] width 67 height 18
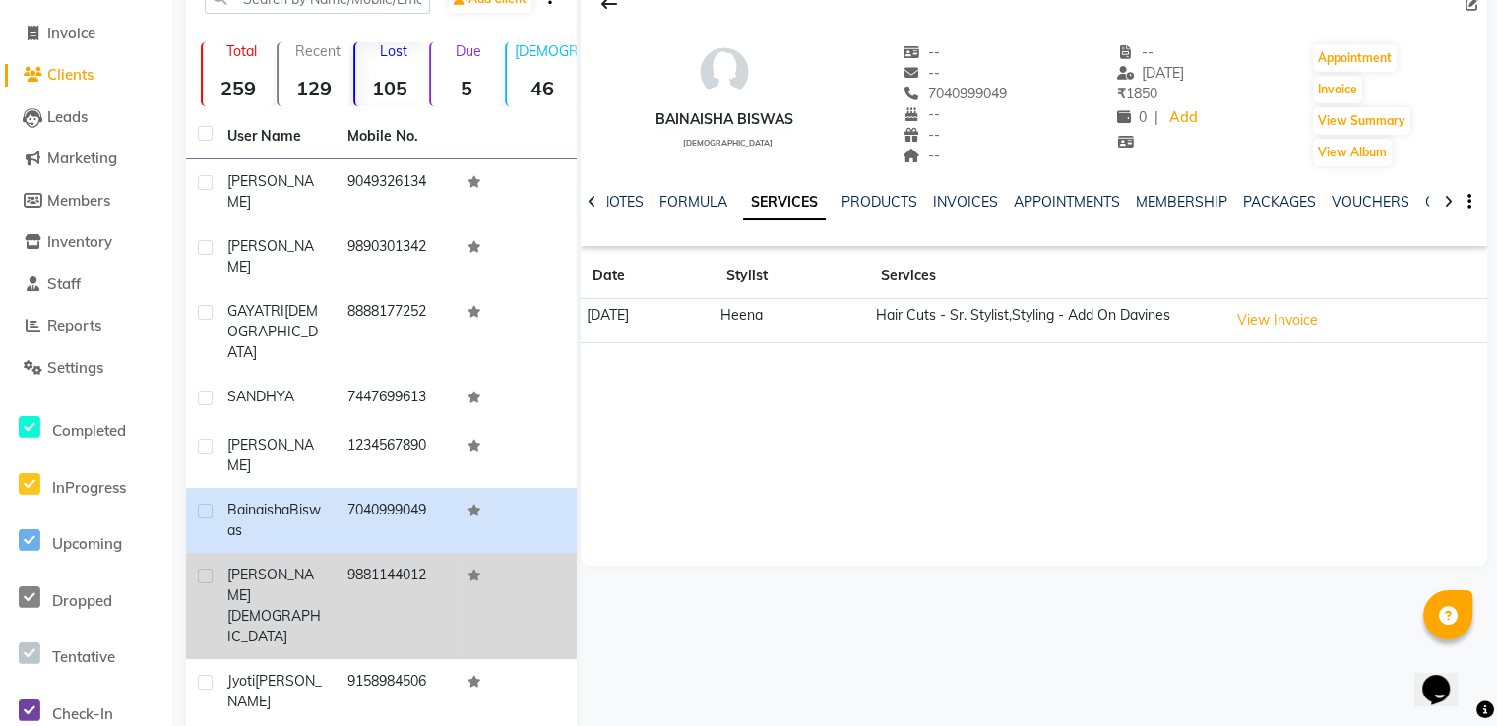
click at [359, 553] on td "9881144012" at bounding box center [396, 606] width 120 height 106
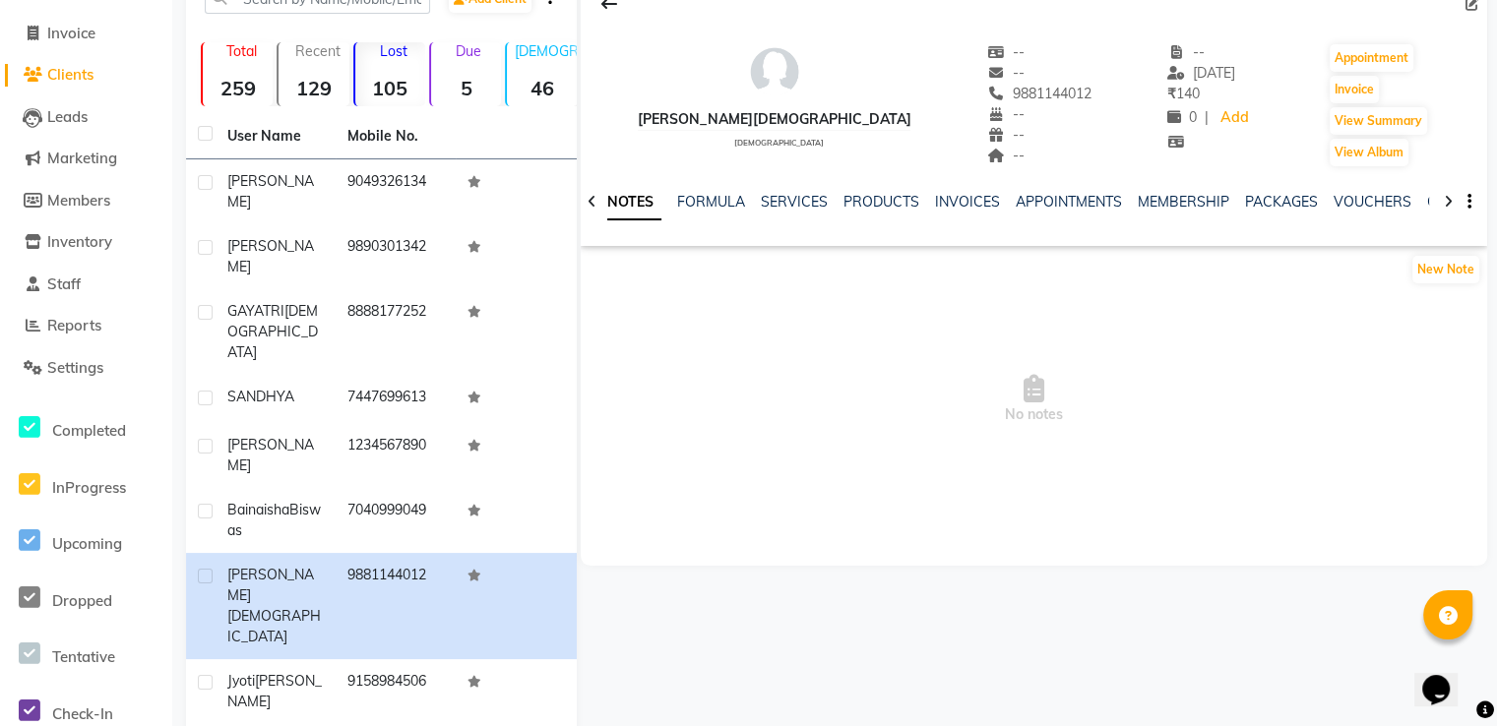
click at [793, 211] on div "SERVICES" at bounding box center [794, 202] width 67 height 21
click at [796, 200] on link "SERVICES" at bounding box center [794, 202] width 67 height 18
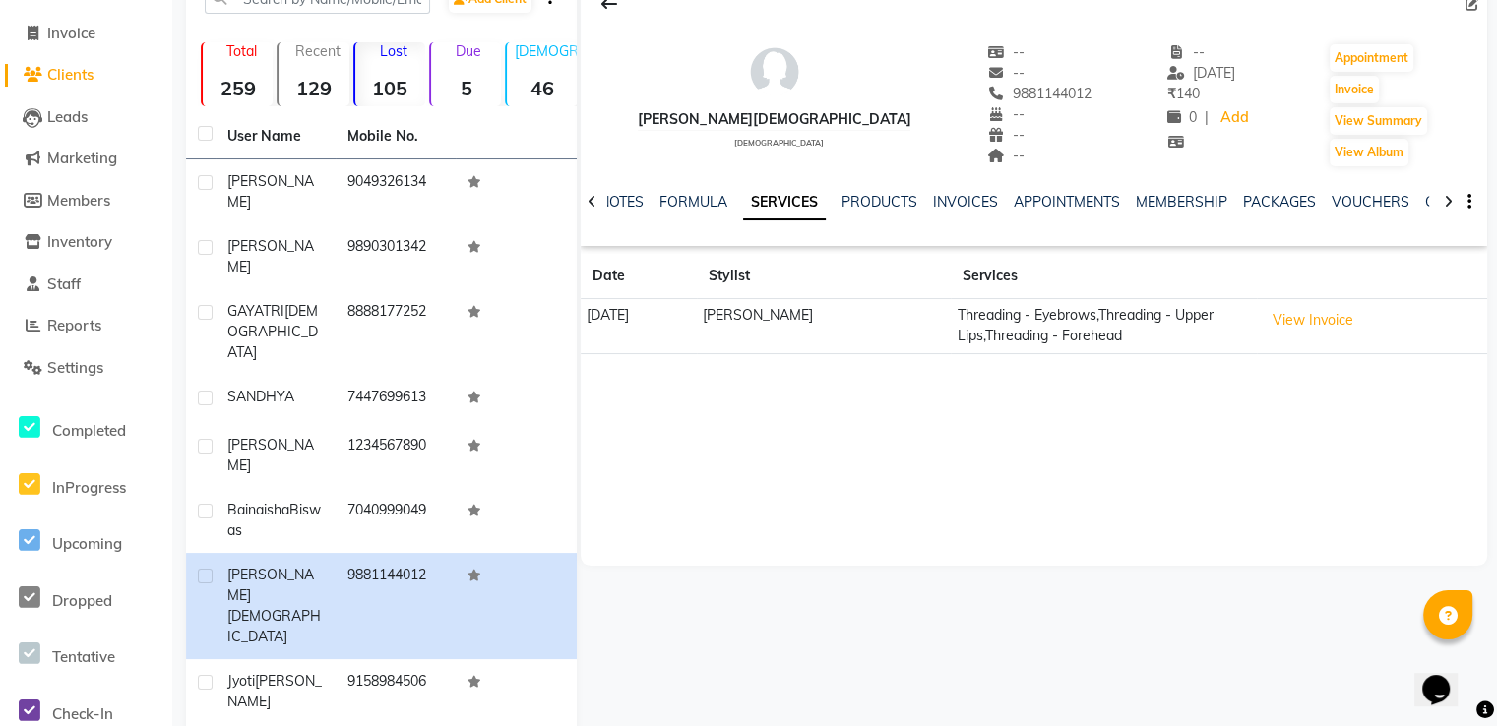
scroll to position [144, 0]
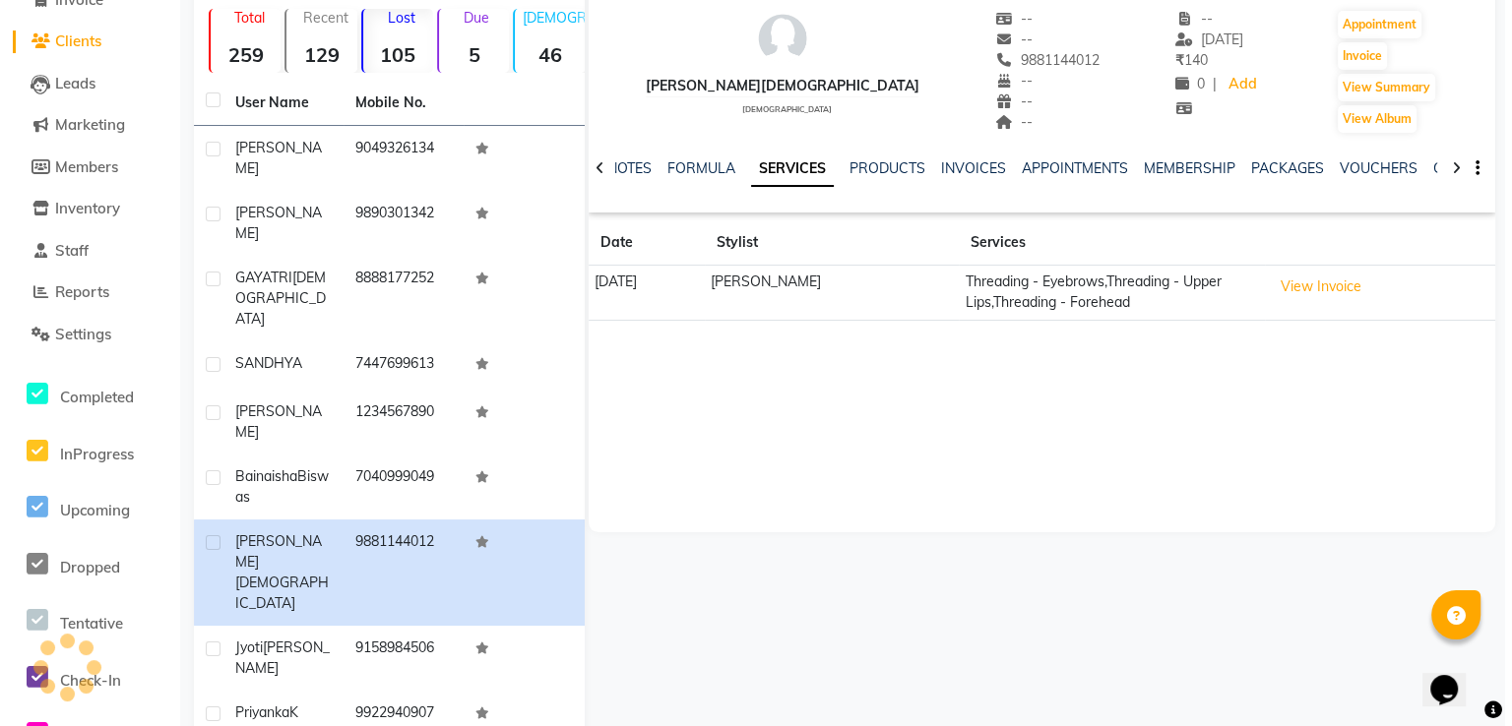
scroll to position [127, 0]
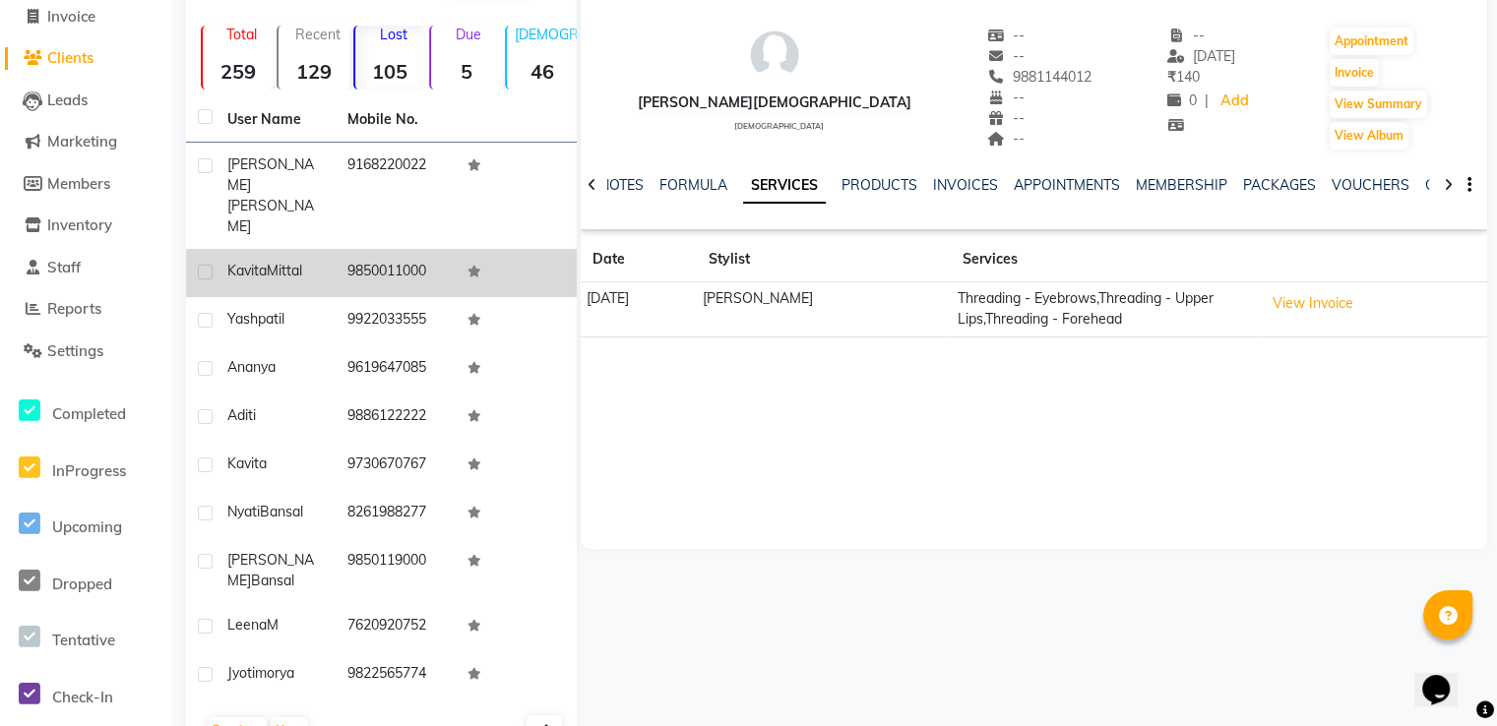
click at [325, 249] on td "[PERSON_NAME]" at bounding box center [276, 273] width 120 height 48
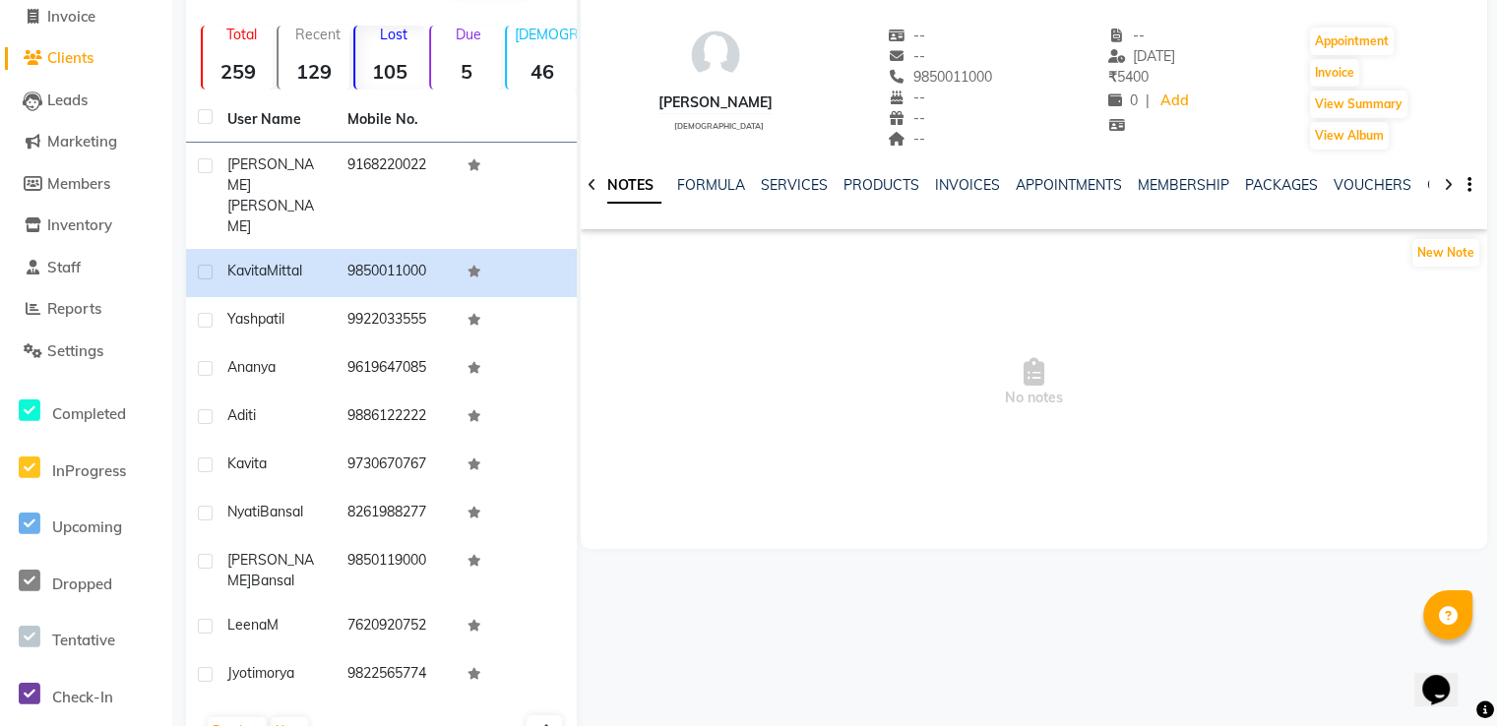
click at [810, 194] on div "SERVICES" at bounding box center [794, 185] width 67 height 21
click at [809, 188] on link "SERVICES" at bounding box center [794, 185] width 67 height 18
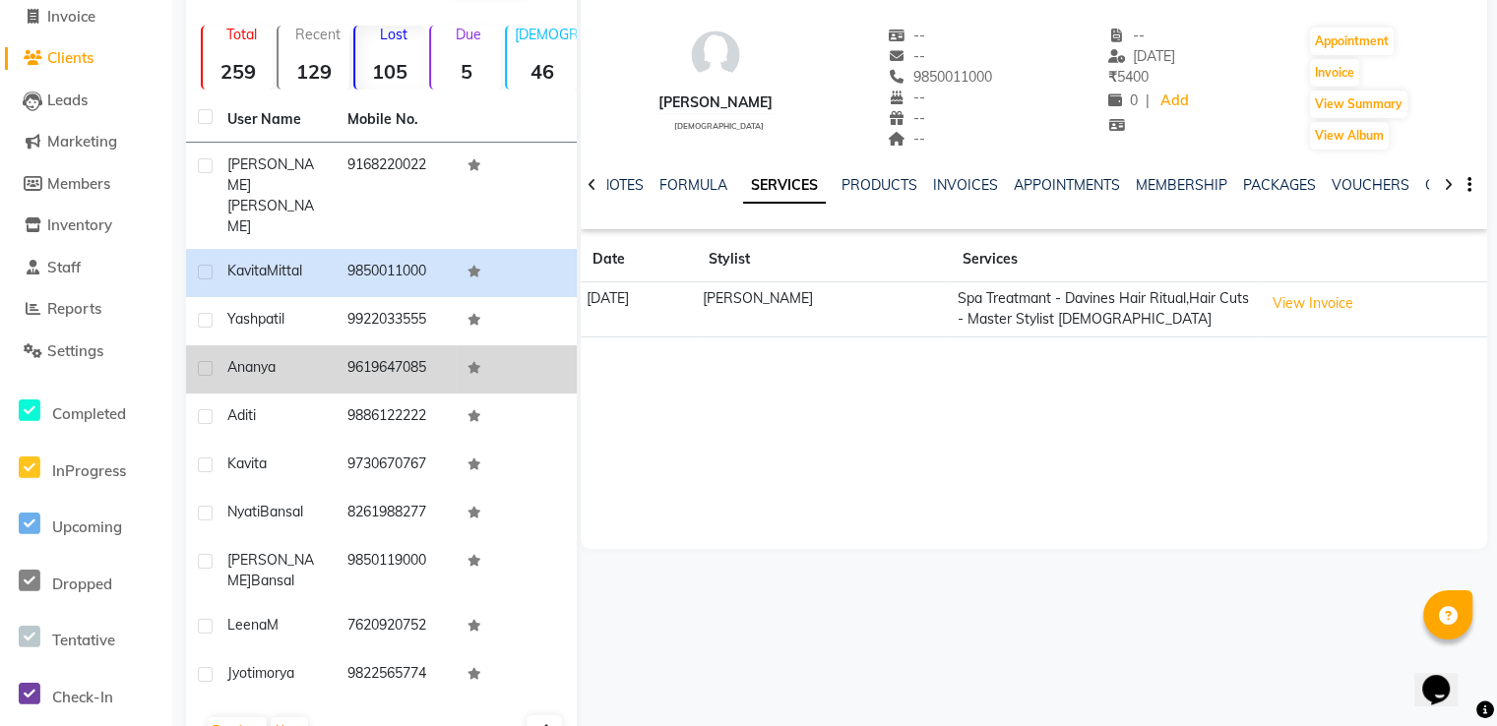
click at [392, 345] on td "9619647085" at bounding box center [396, 369] width 120 height 48
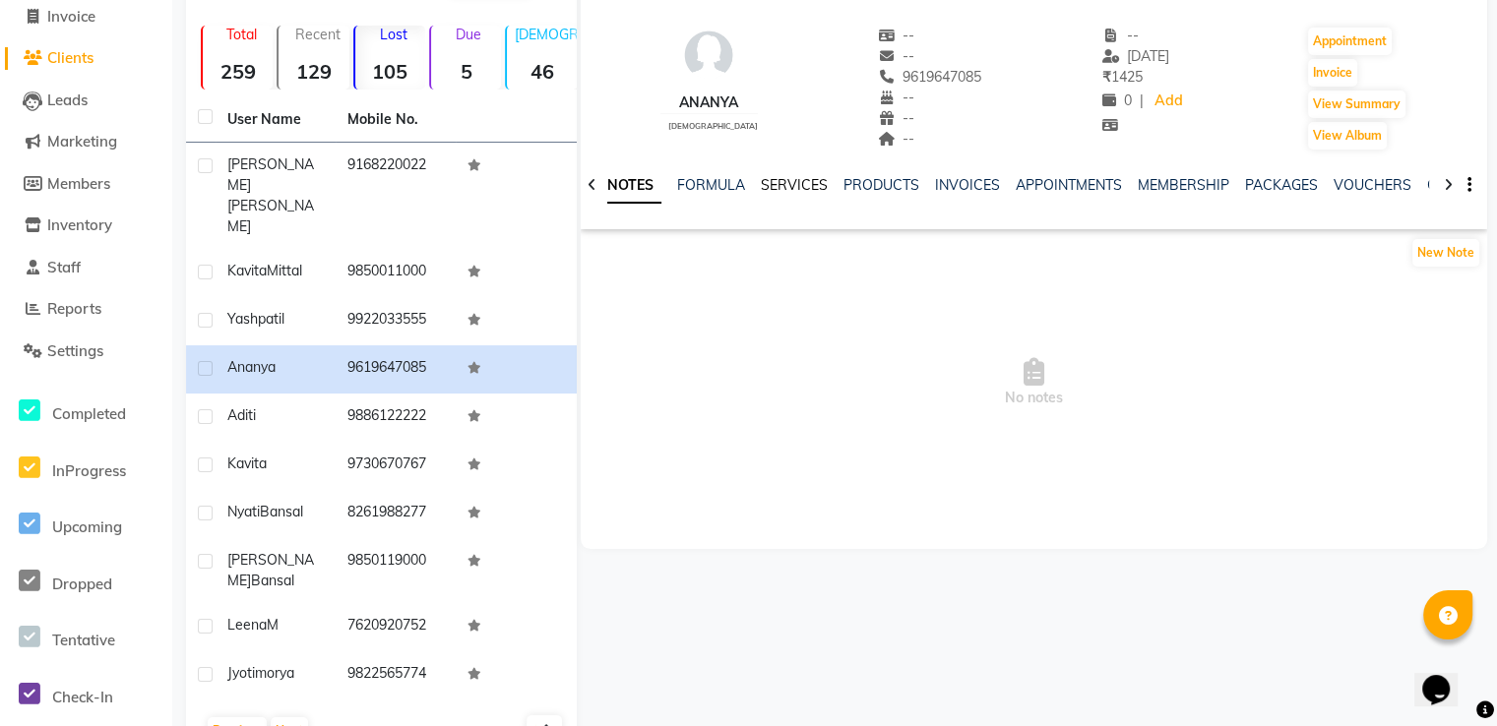
click at [799, 187] on link "SERVICES" at bounding box center [794, 185] width 67 height 18
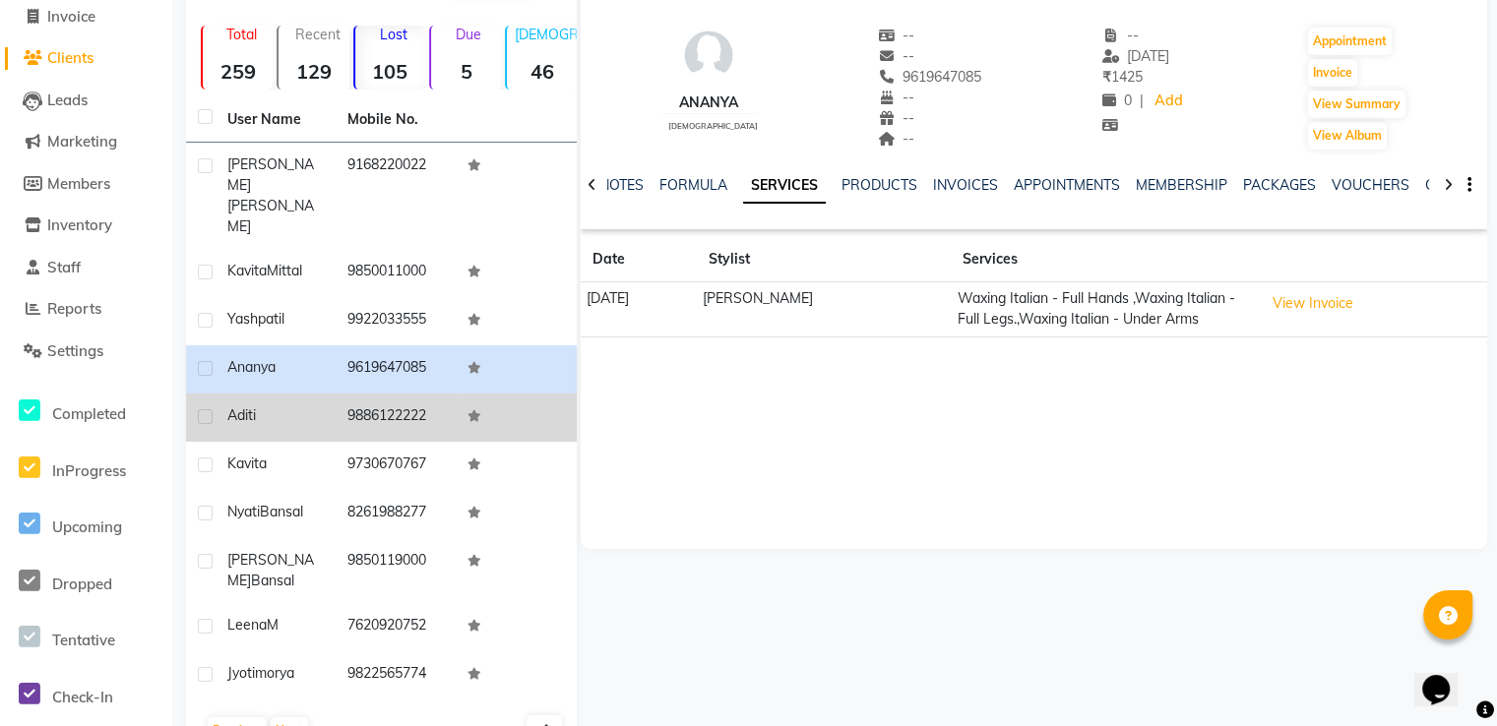
click at [389, 394] on td "9886122222" at bounding box center [396, 418] width 120 height 48
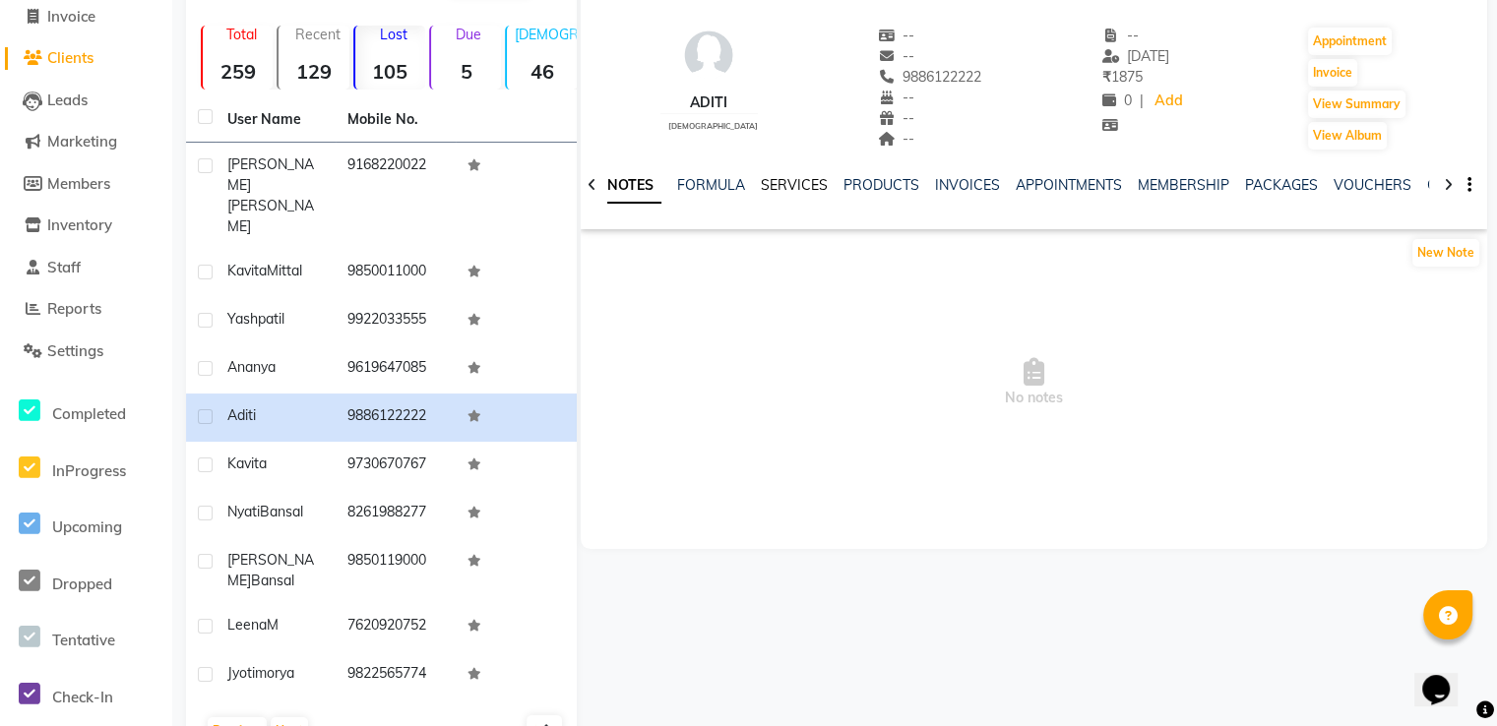
click at [772, 182] on link "SERVICES" at bounding box center [794, 185] width 67 height 18
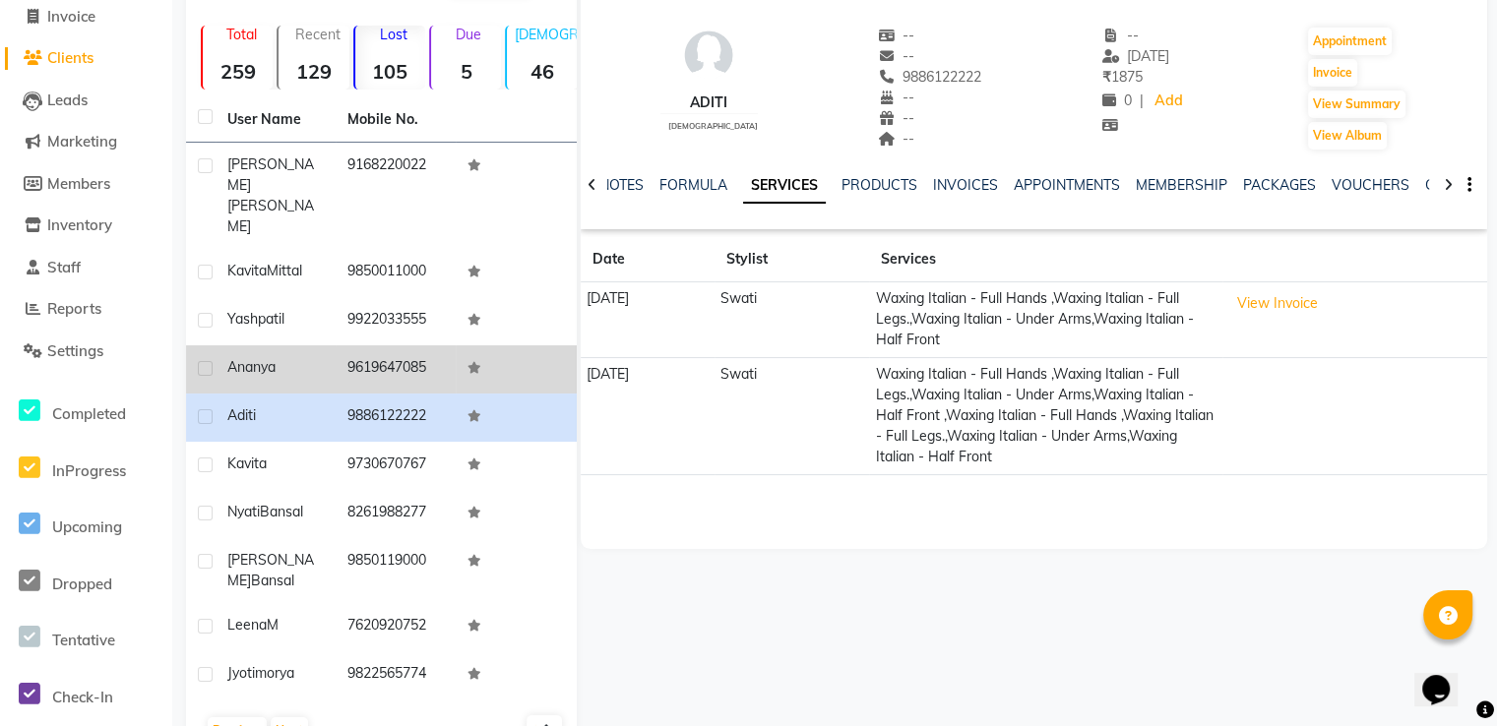
click at [394, 345] on td "9619647085" at bounding box center [396, 369] width 120 height 48
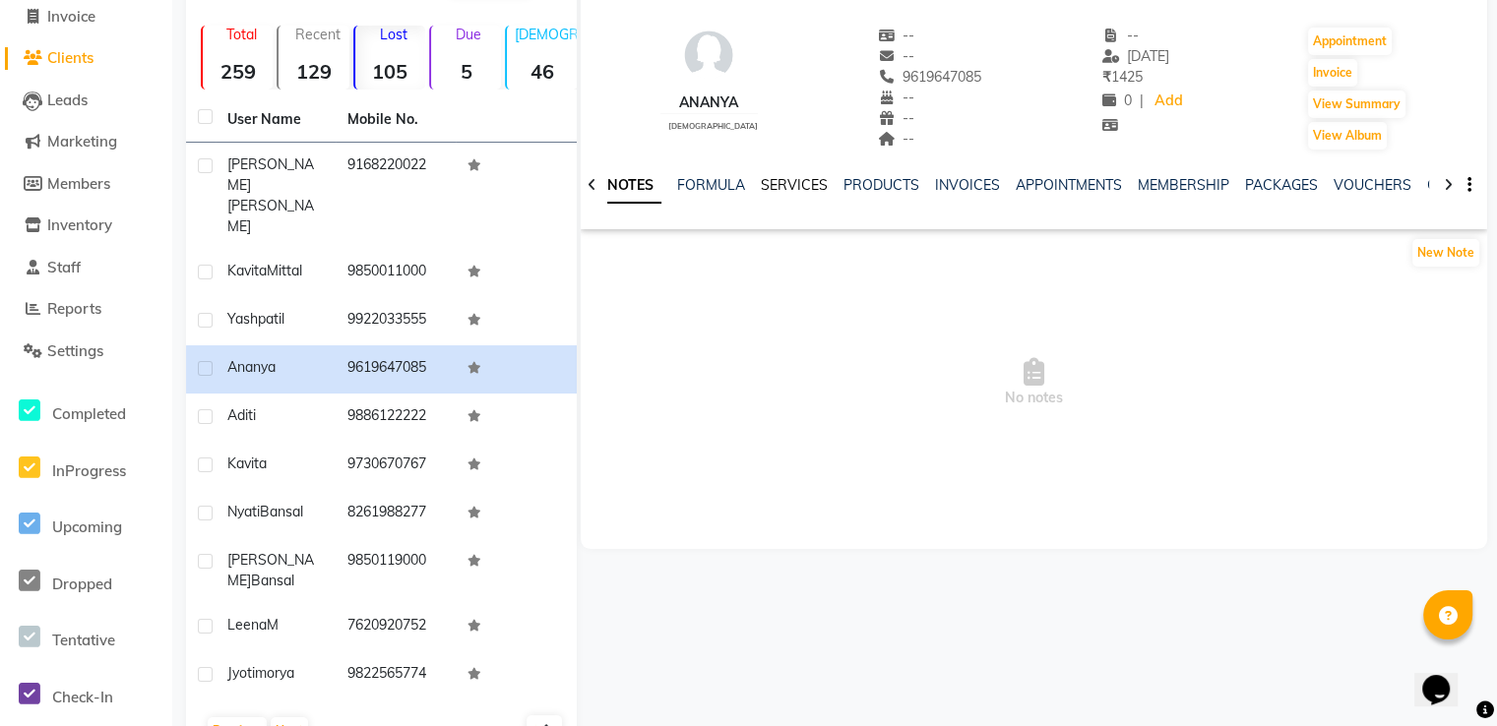
click at [790, 186] on link "SERVICES" at bounding box center [794, 185] width 67 height 18
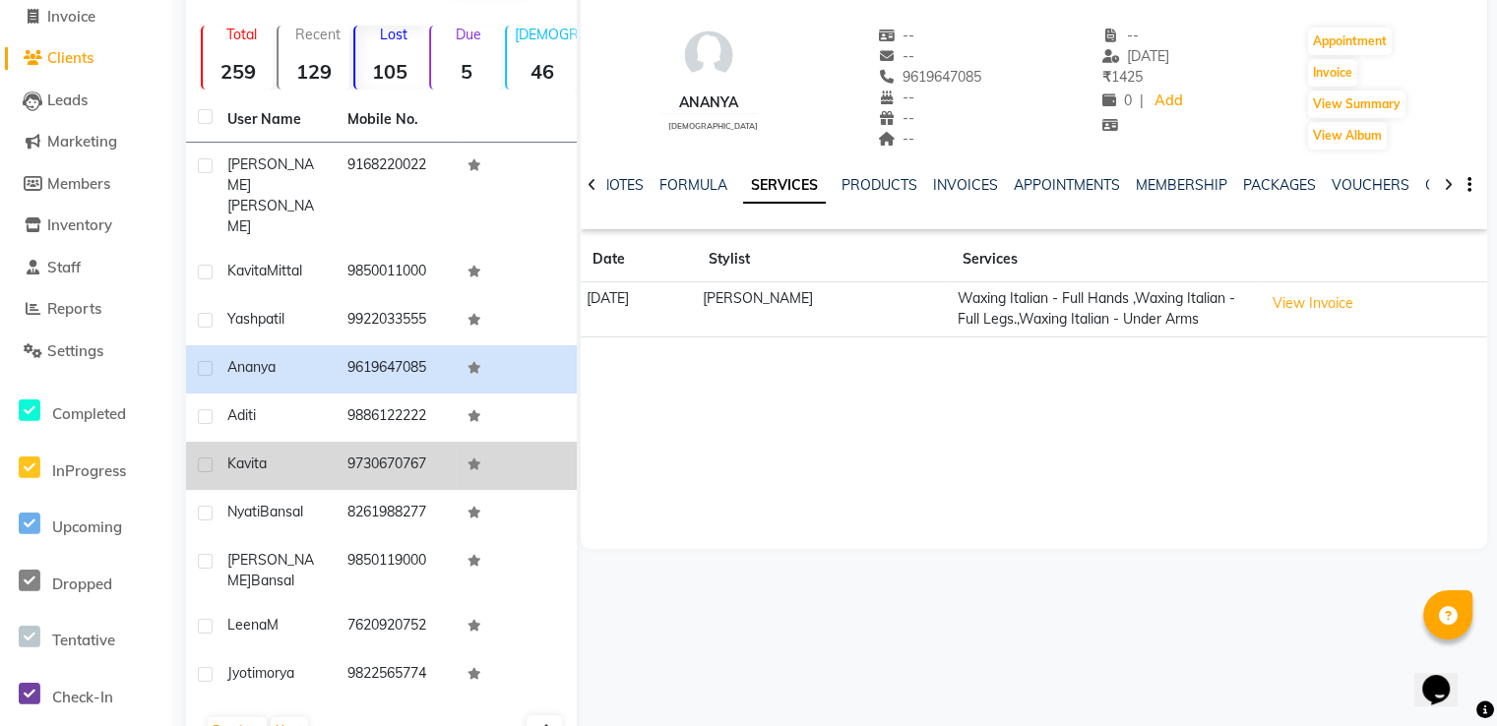
click at [299, 454] on div "kavita" at bounding box center [275, 464] width 96 height 21
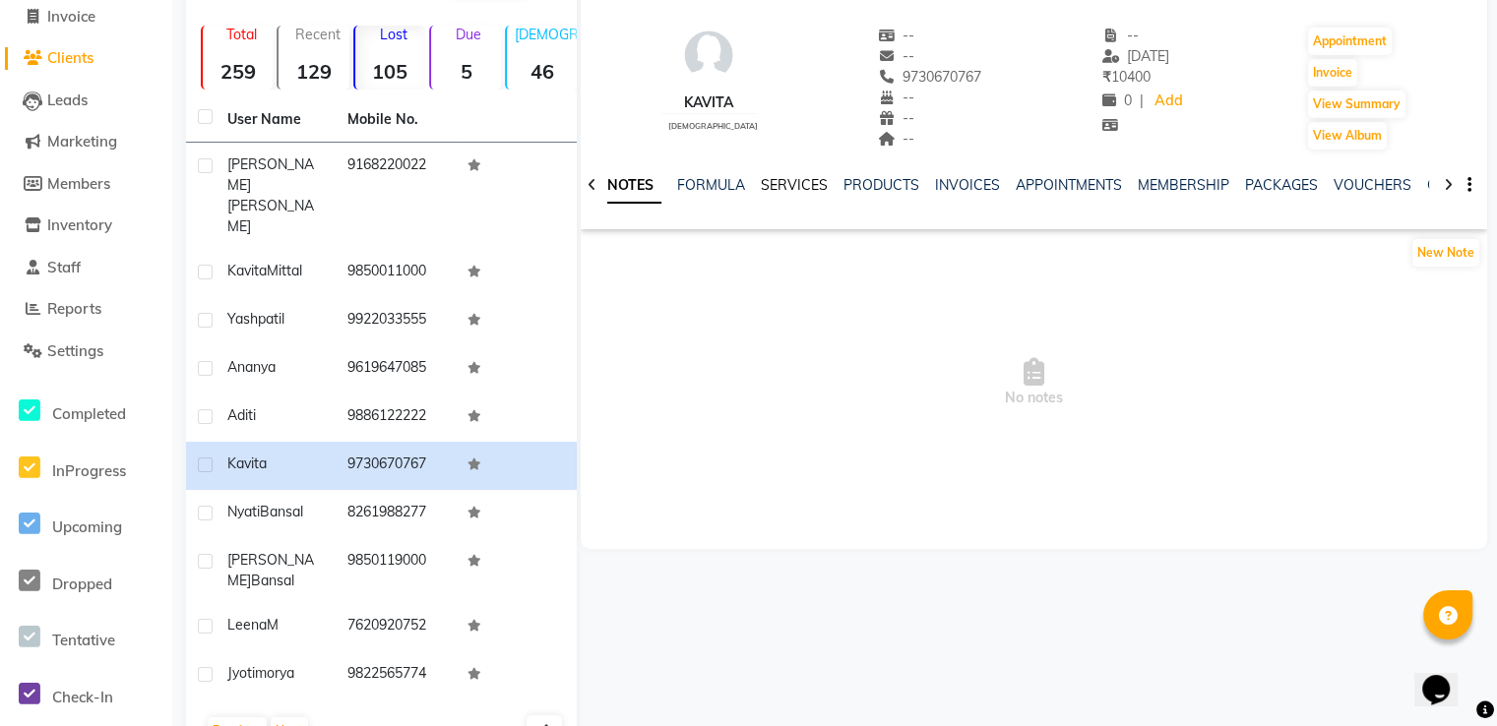
click at [782, 185] on link "SERVICES" at bounding box center [794, 185] width 67 height 18
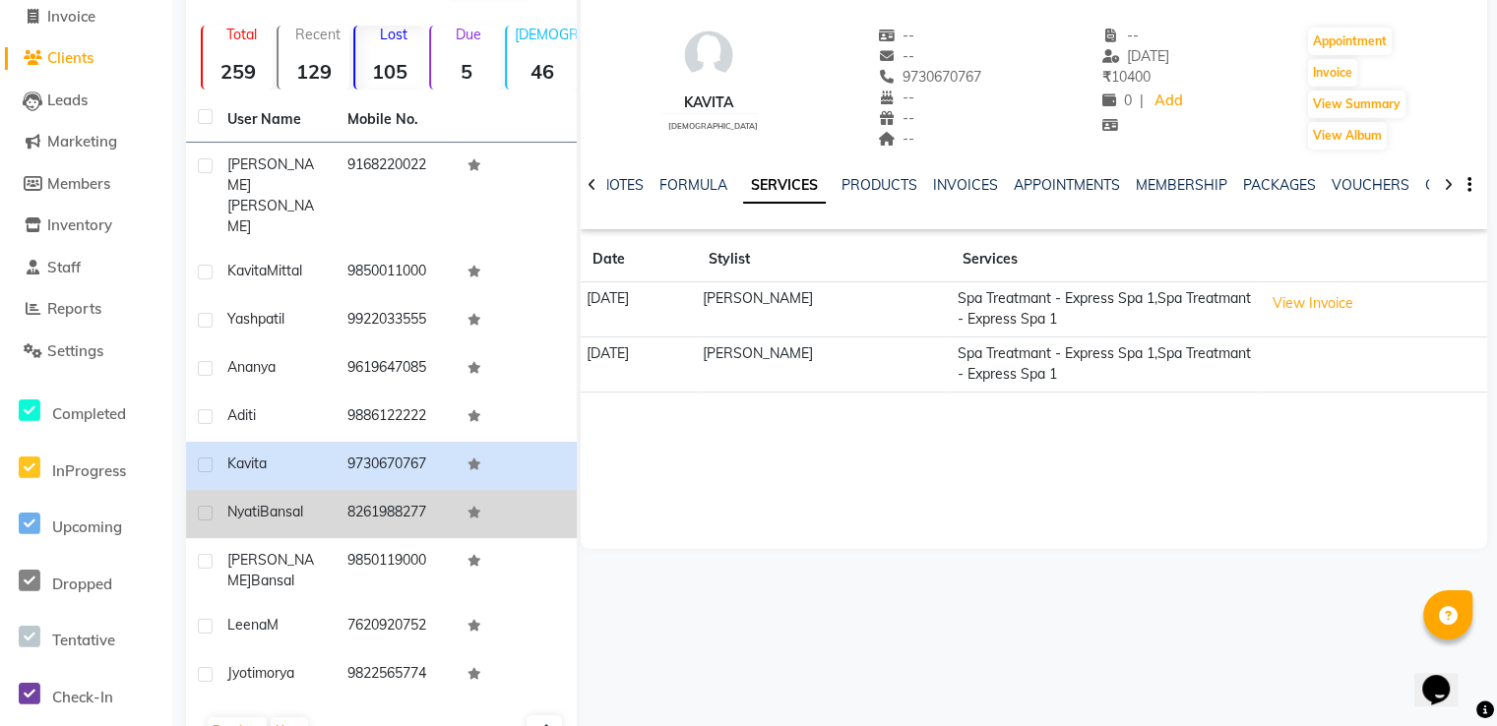
click at [392, 490] on td "8261988277" at bounding box center [396, 514] width 120 height 48
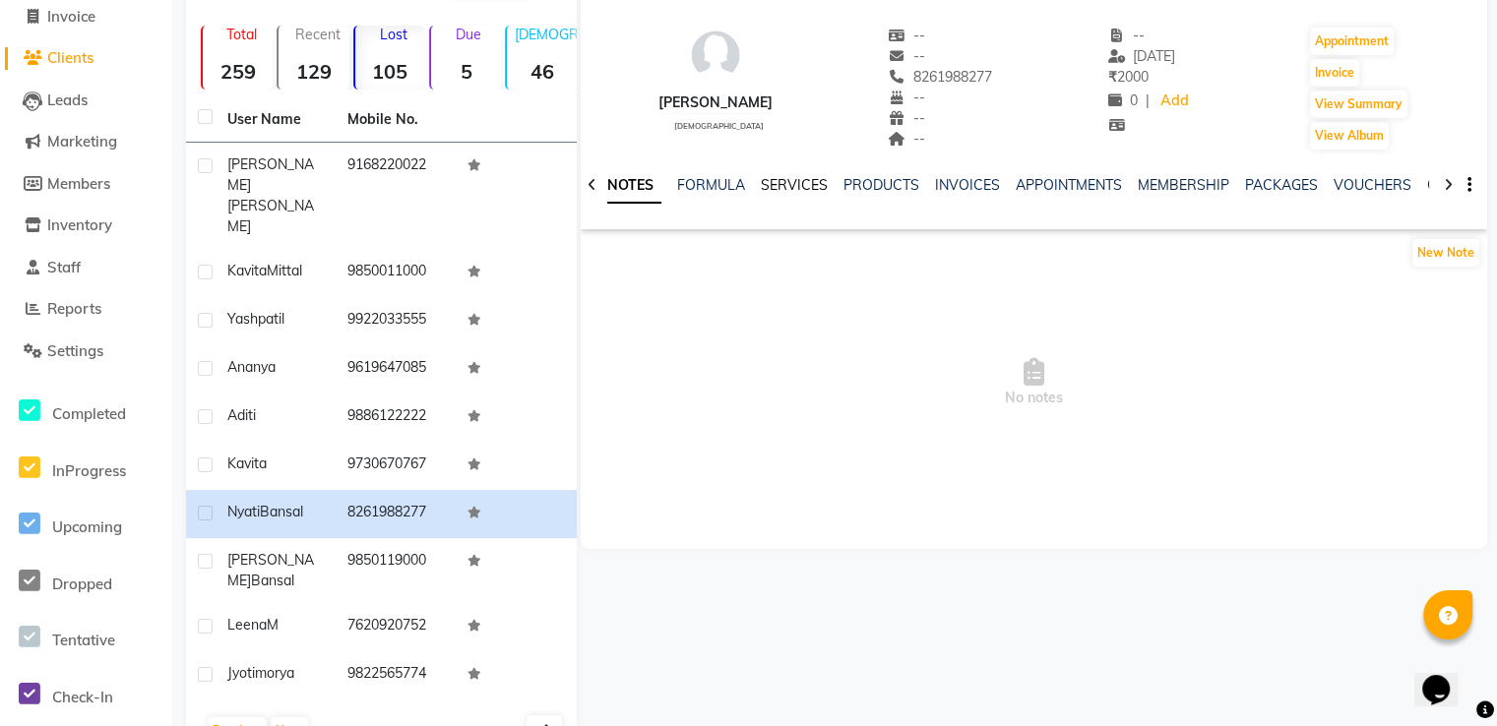
click at [790, 190] on link "SERVICES" at bounding box center [794, 185] width 67 height 18
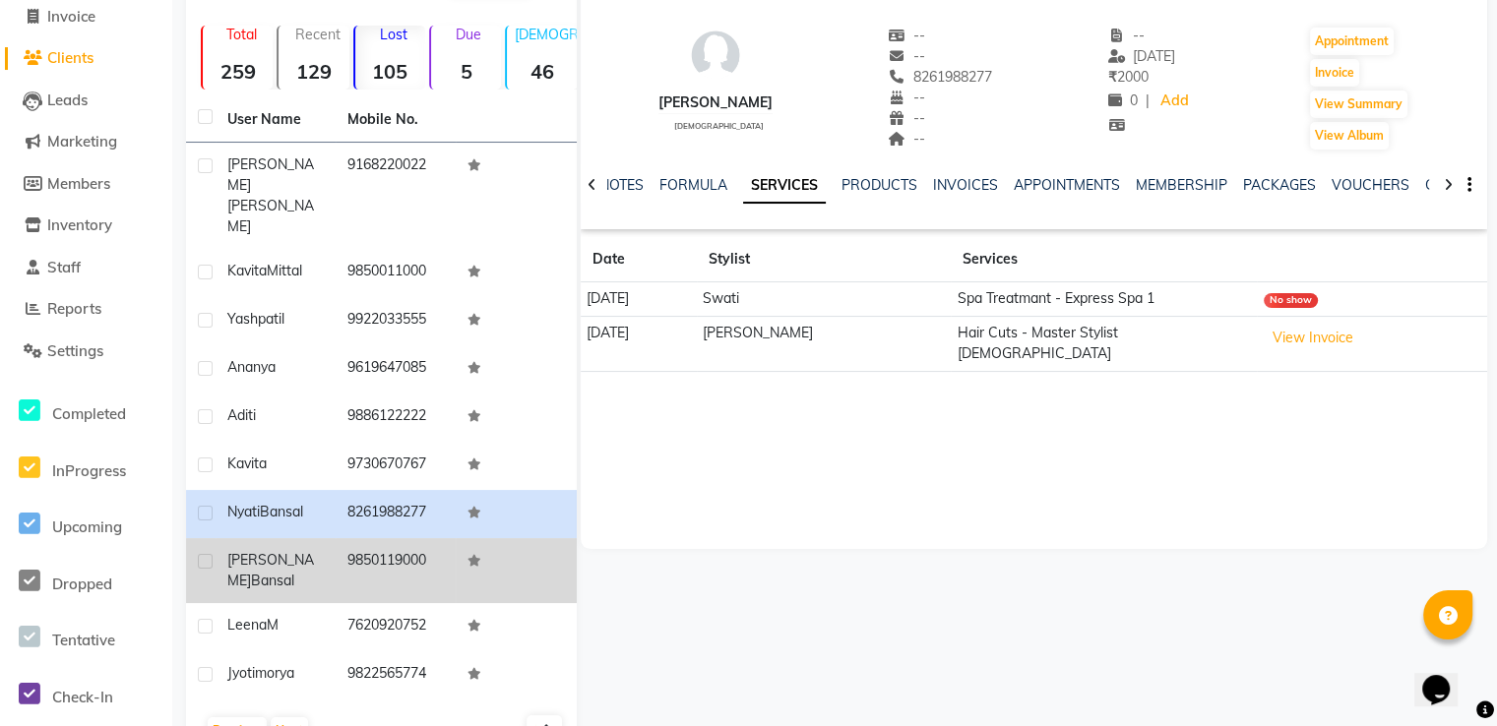
click at [362, 538] on td "9850119000" at bounding box center [396, 570] width 120 height 65
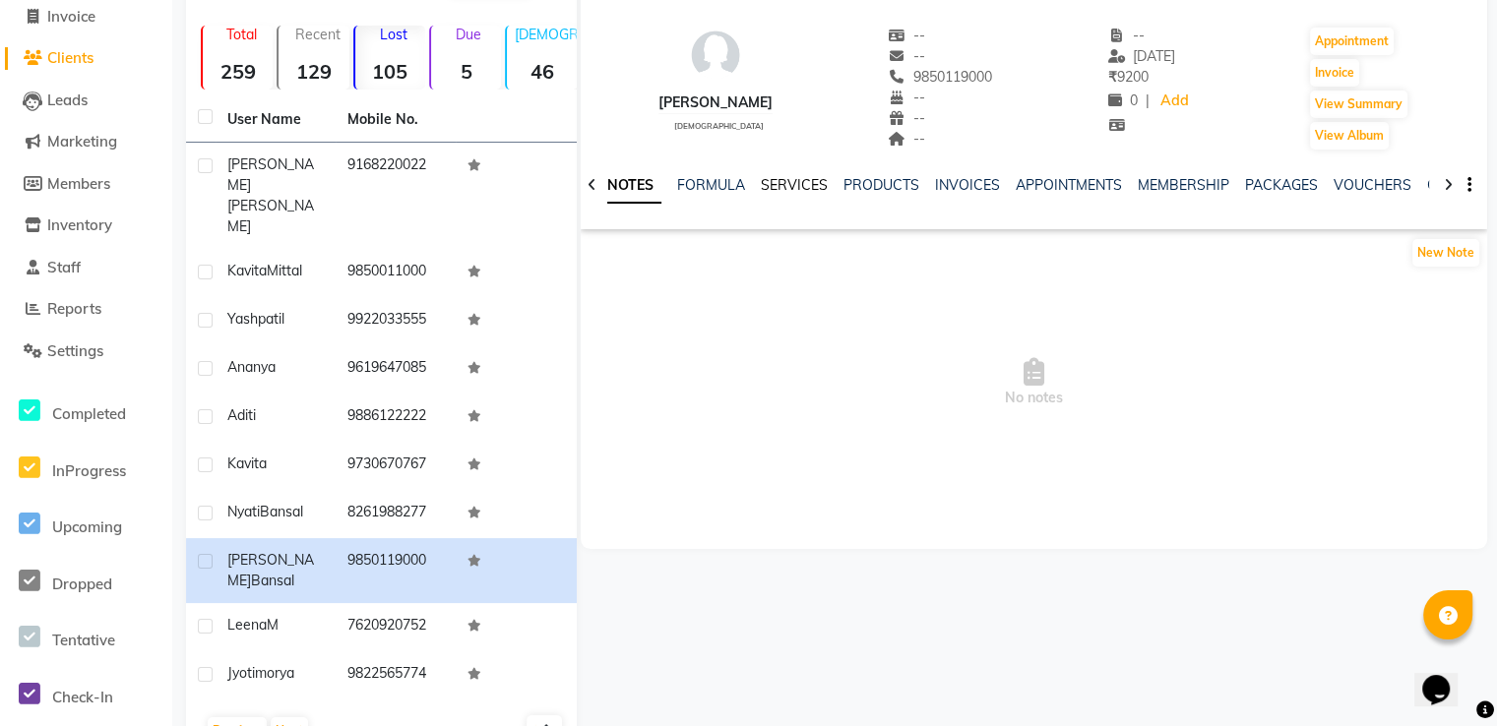
click at [801, 191] on link "SERVICES" at bounding box center [794, 185] width 67 height 18
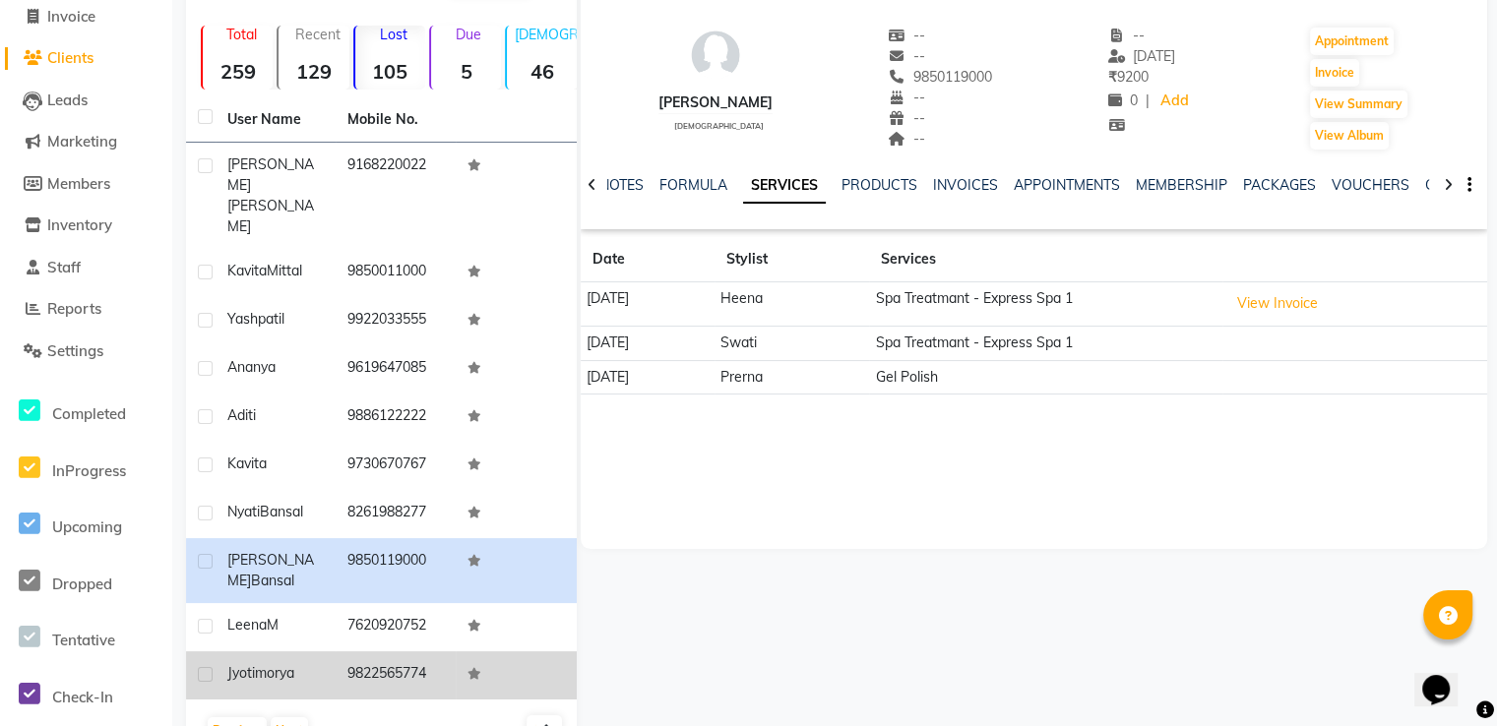
click at [339, 651] on td "9822565774" at bounding box center [396, 675] width 120 height 48
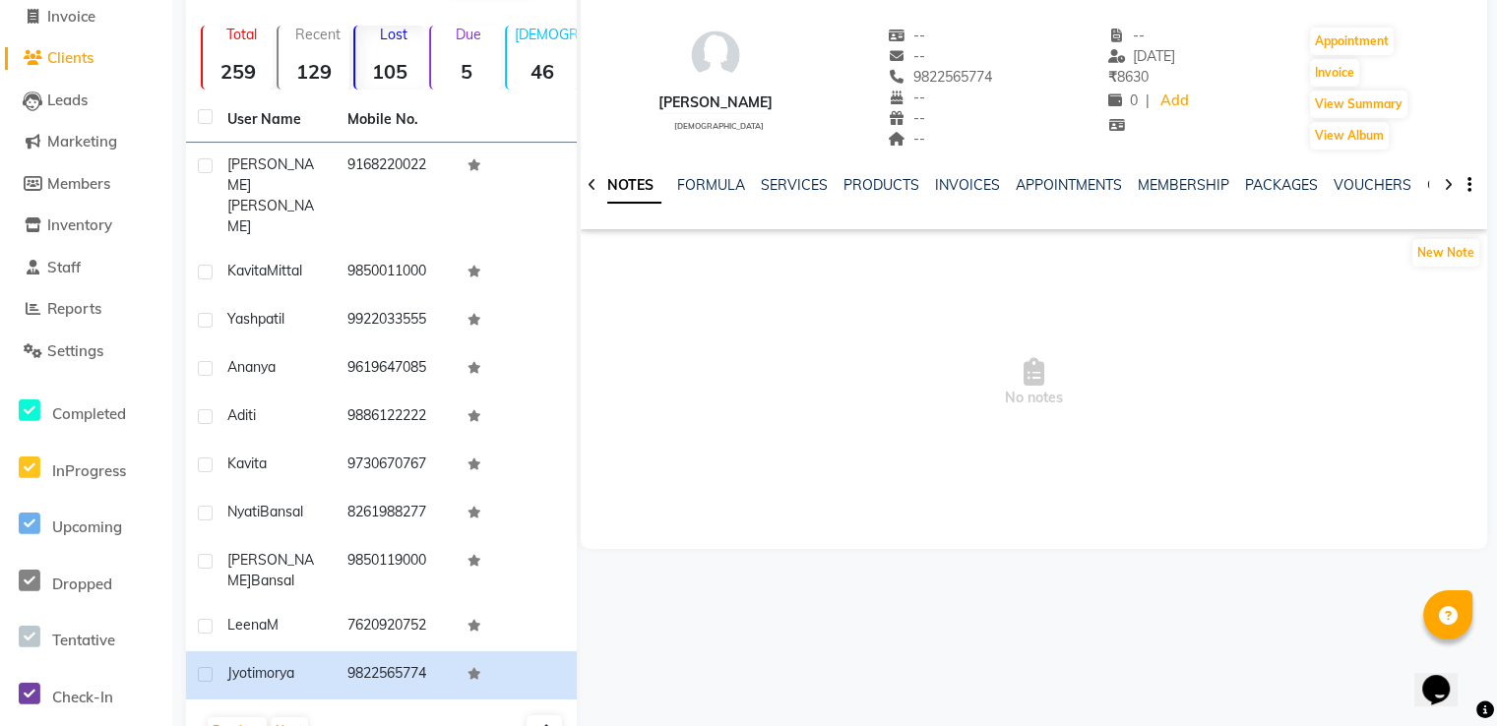
click at [770, 193] on div "SERVICES" at bounding box center [794, 185] width 67 height 21
click at [800, 175] on div "SERVICES" at bounding box center [794, 185] width 67 height 21
click at [808, 183] on link "SERVICES" at bounding box center [794, 185] width 67 height 18
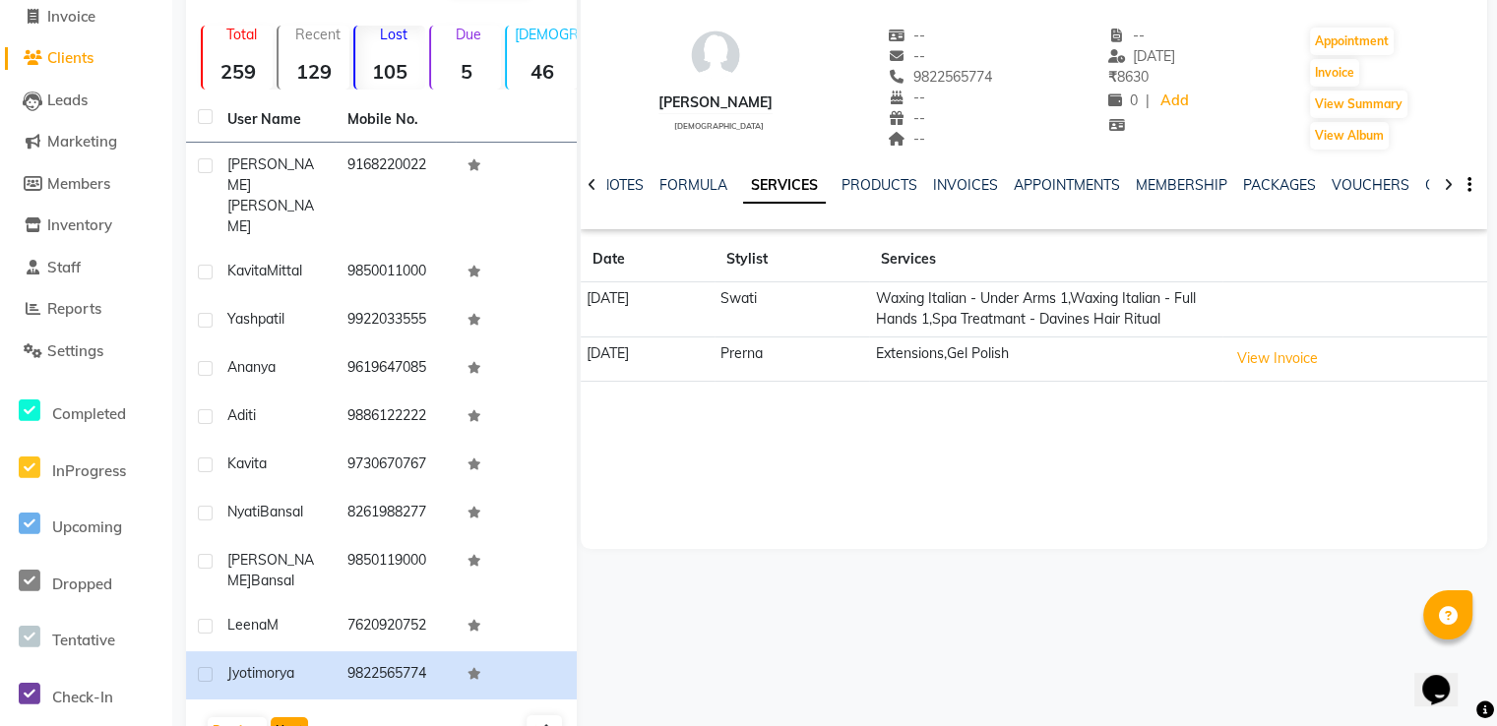
click at [276, 717] on button "Next" at bounding box center [289, 731] width 37 height 28
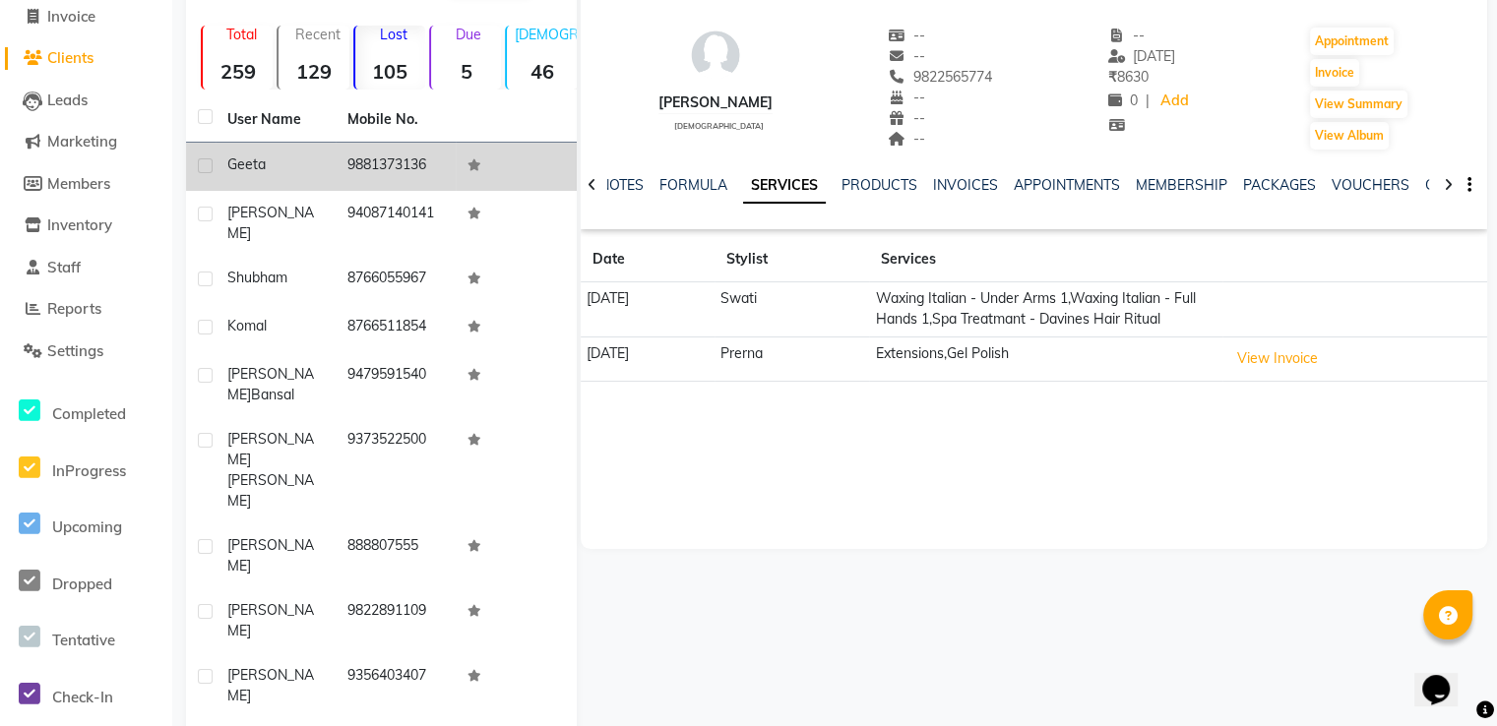
click at [327, 172] on td "geeta" at bounding box center [276, 167] width 120 height 48
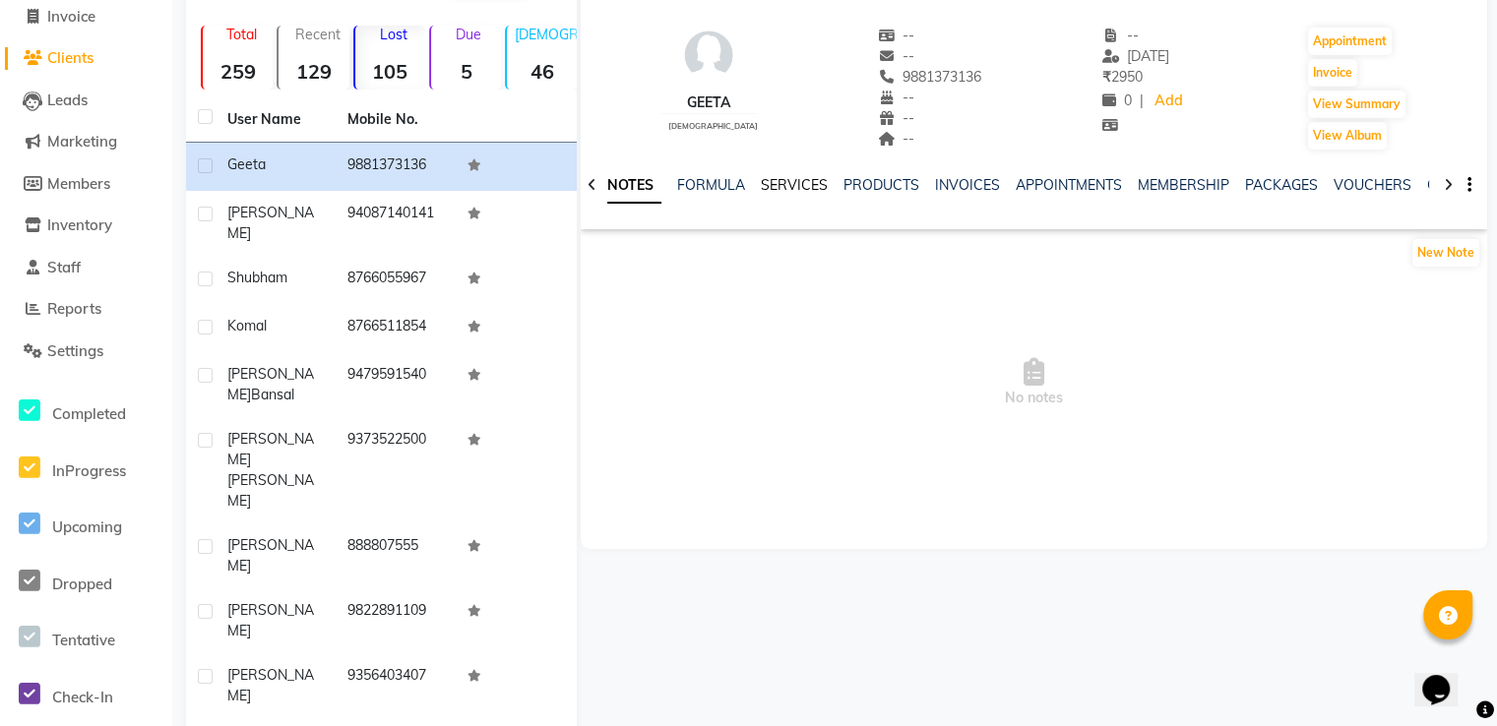
click at [762, 182] on link "SERVICES" at bounding box center [794, 185] width 67 height 18
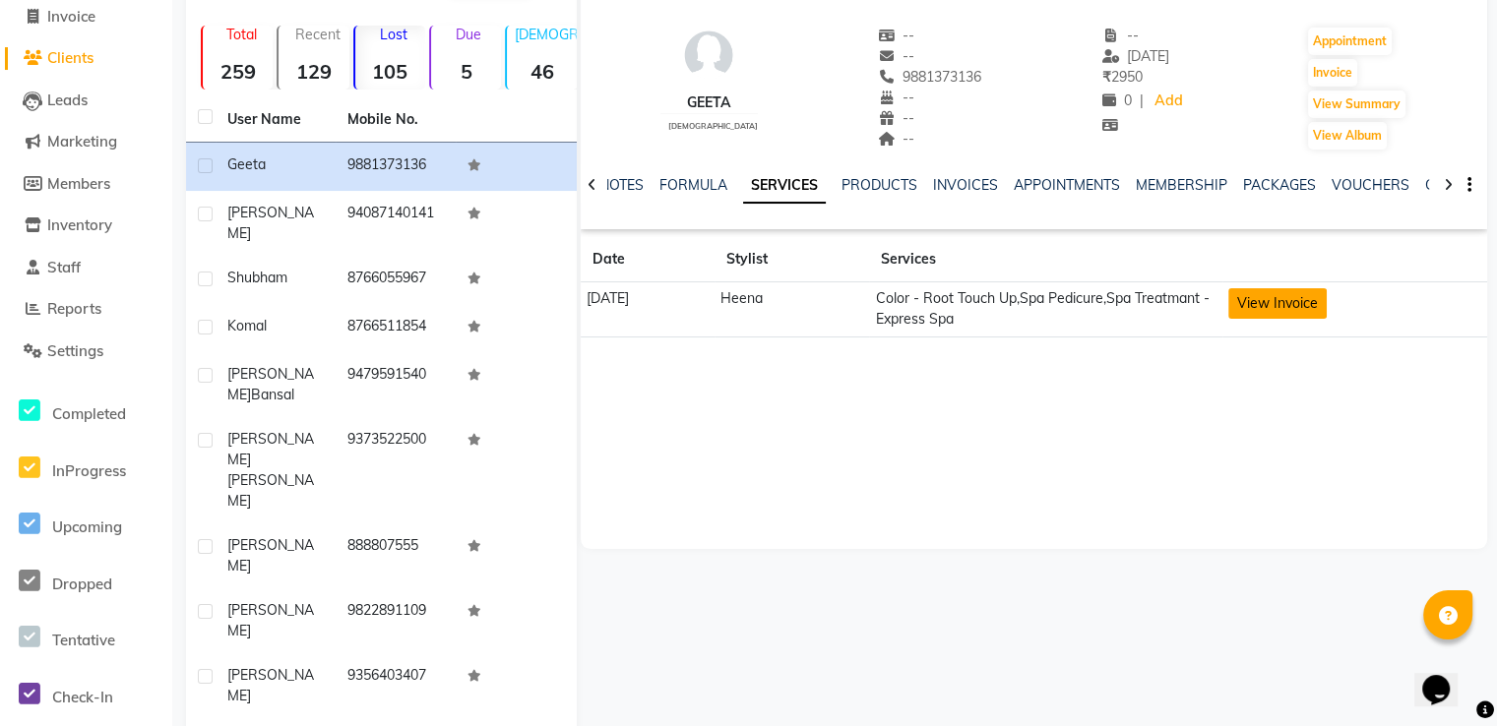
click at [1322, 304] on button "View Invoice" at bounding box center [1277, 303] width 98 height 31
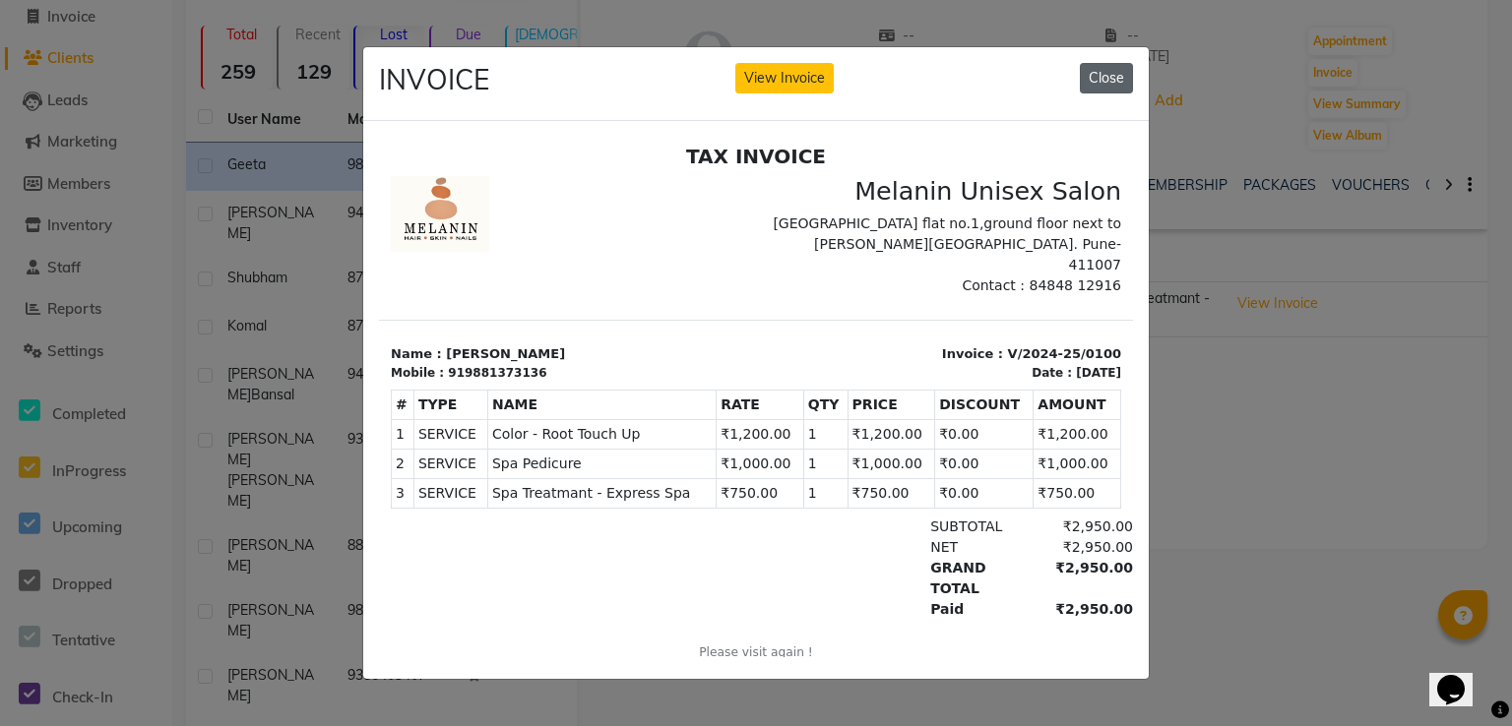
click at [1086, 70] on button "Close" at bounding box center [1106, 78] width 53 height 31
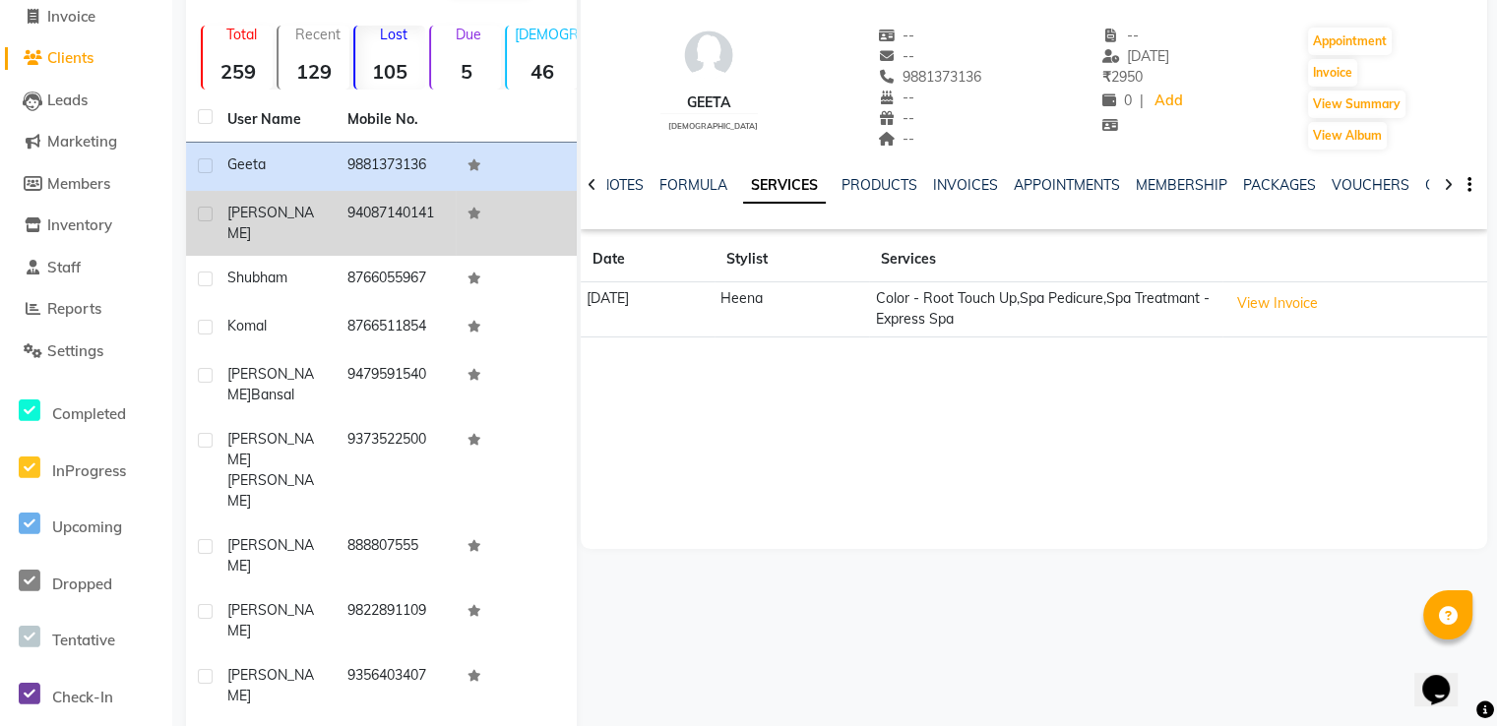
click at [433, 233] on td "94087140141" at bounding box center [396, 223] width 120 height 65
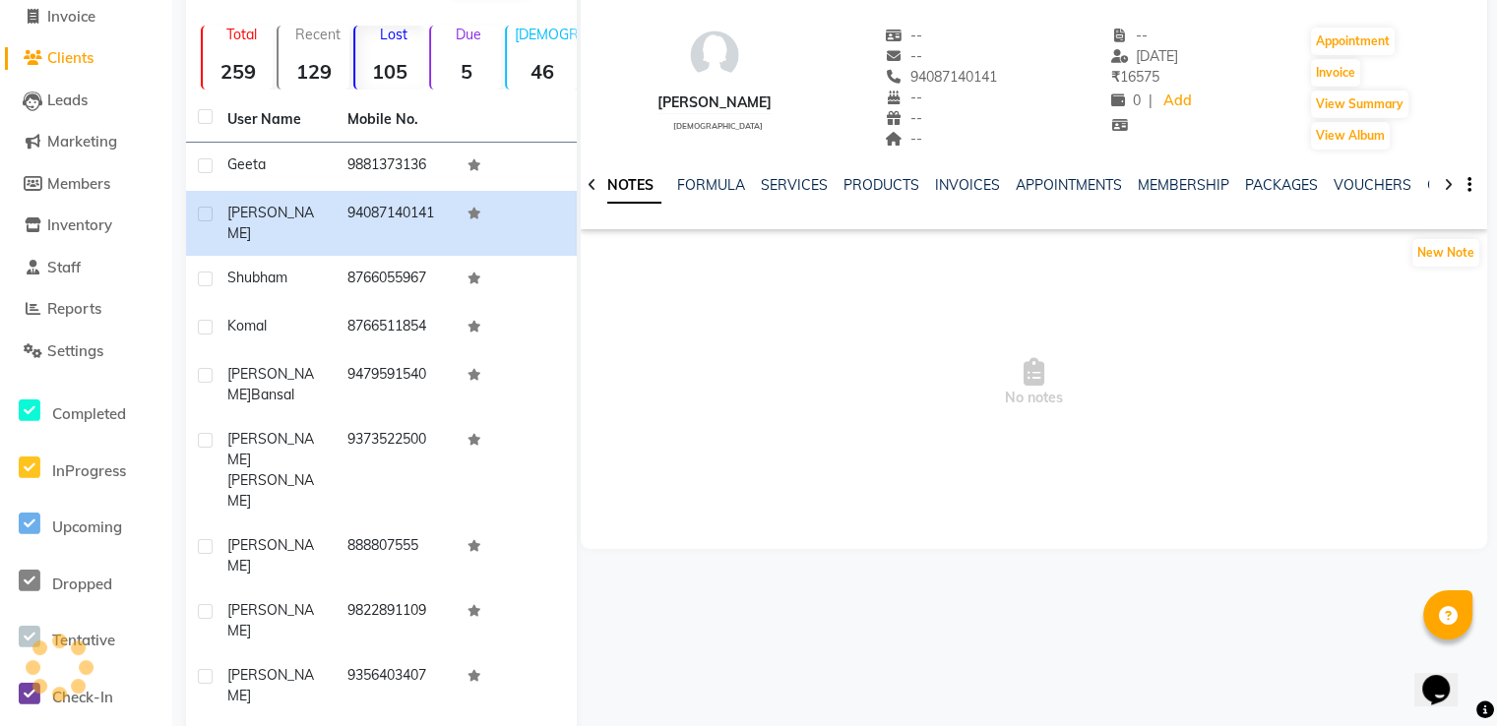
click at [787, 195] on div "NOTES FORMULA SERVICES PRODUCTS INVOICES APPOINTMENTS MEMBERSHIP PACKAGES VOUCH…" at bounding box center [1010, 193] width 790 height 36
click at [790, 189] on link "SERVICES" at bounding box center [794, 185] width 67 height 18
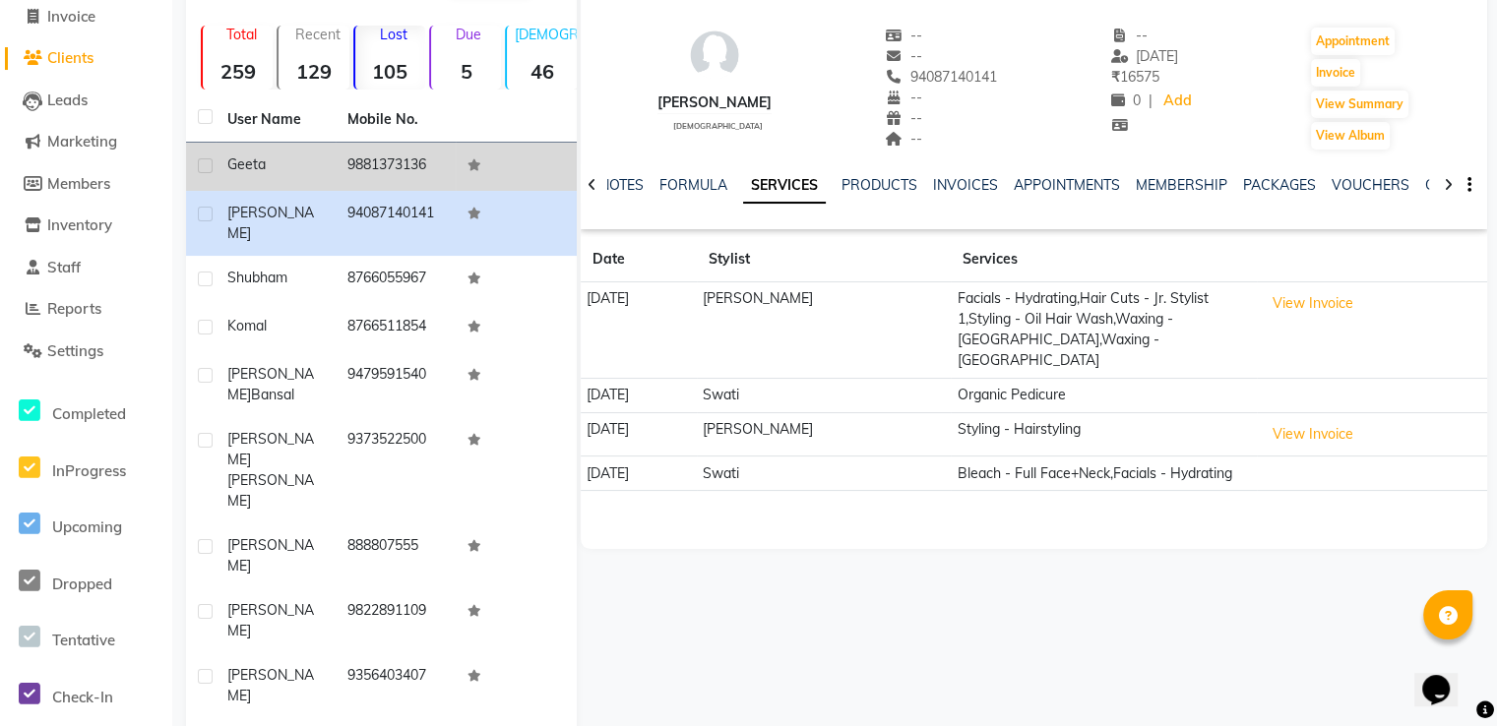
click at [431, 157] on td "9881373136" at bounding box center [396, 167] width 120 height 48
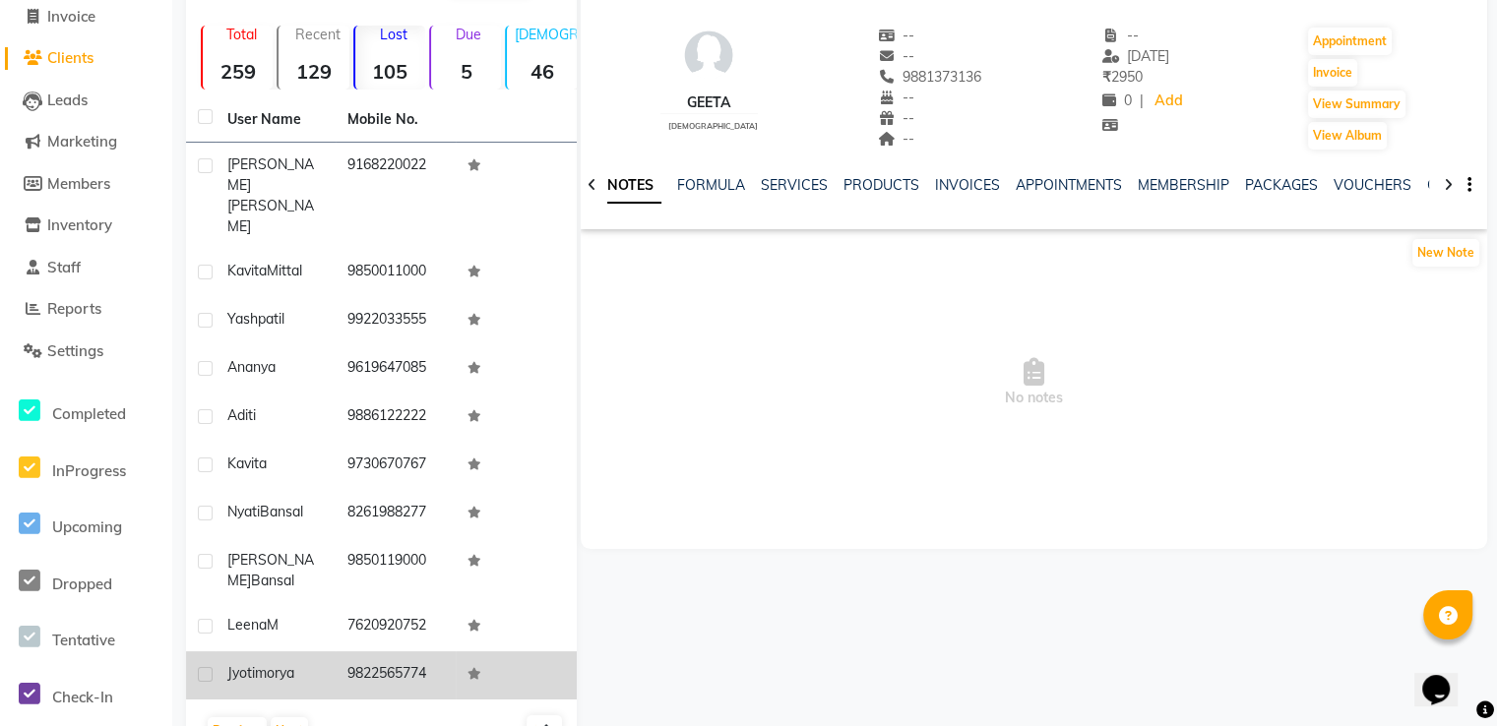
click at [338, 651] on td "9822565774" at bounding box center [396, 675] width 120 height 48
click at [395, 651] on td "9822565774" at bounding box center [396, 675] width 120 height 48
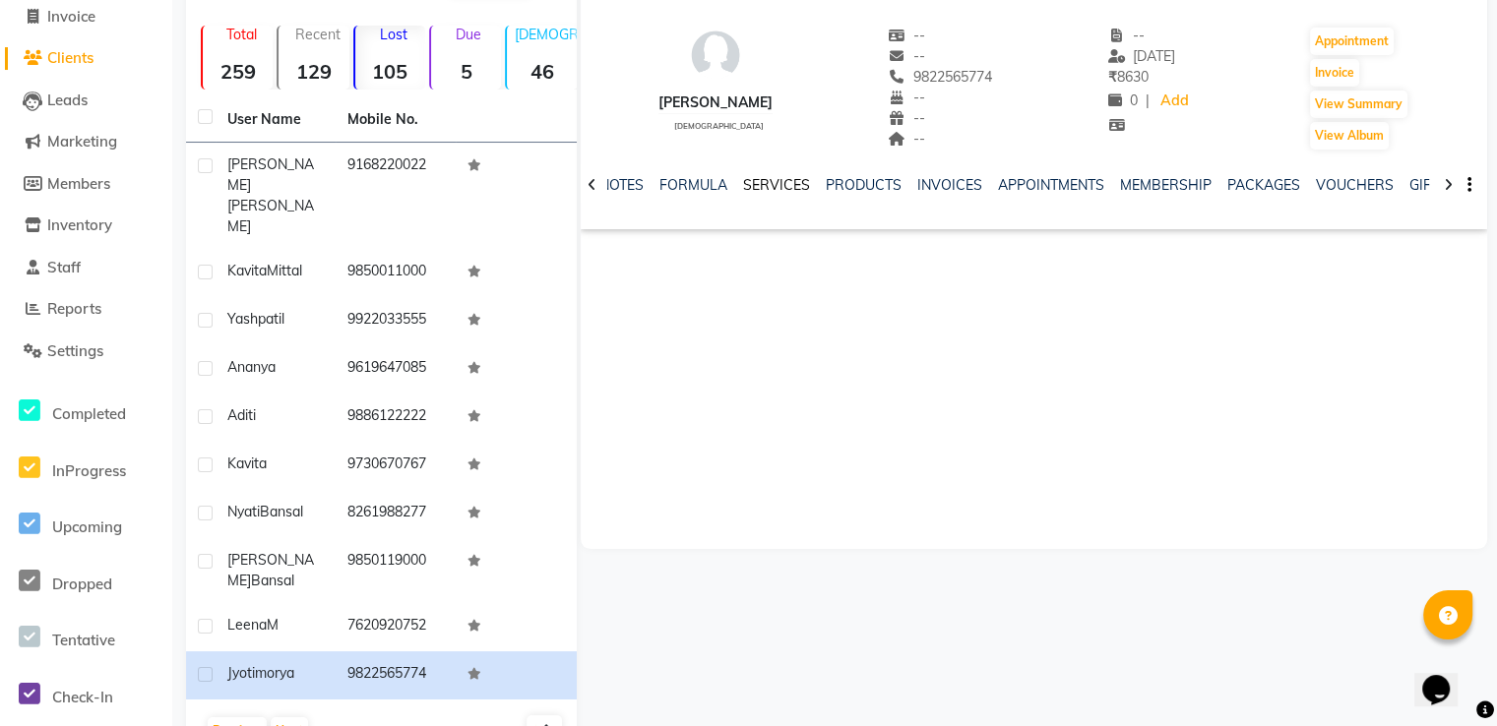
click at [772, 178] on link "SERVICES" at bounding box center [776, 185] width 67 height 18
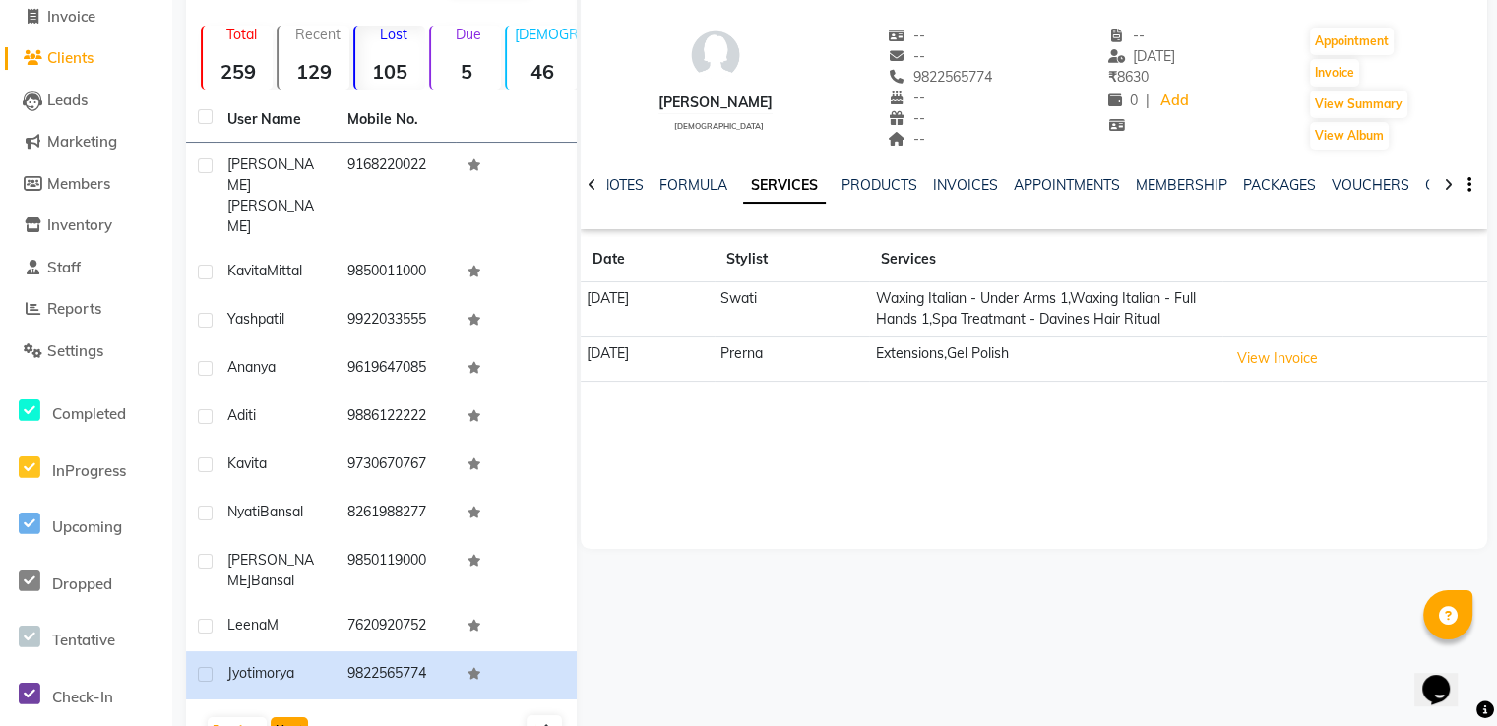
click at [289, 717] on button "Next" at bounding box center [289, 731] width 37 height 28
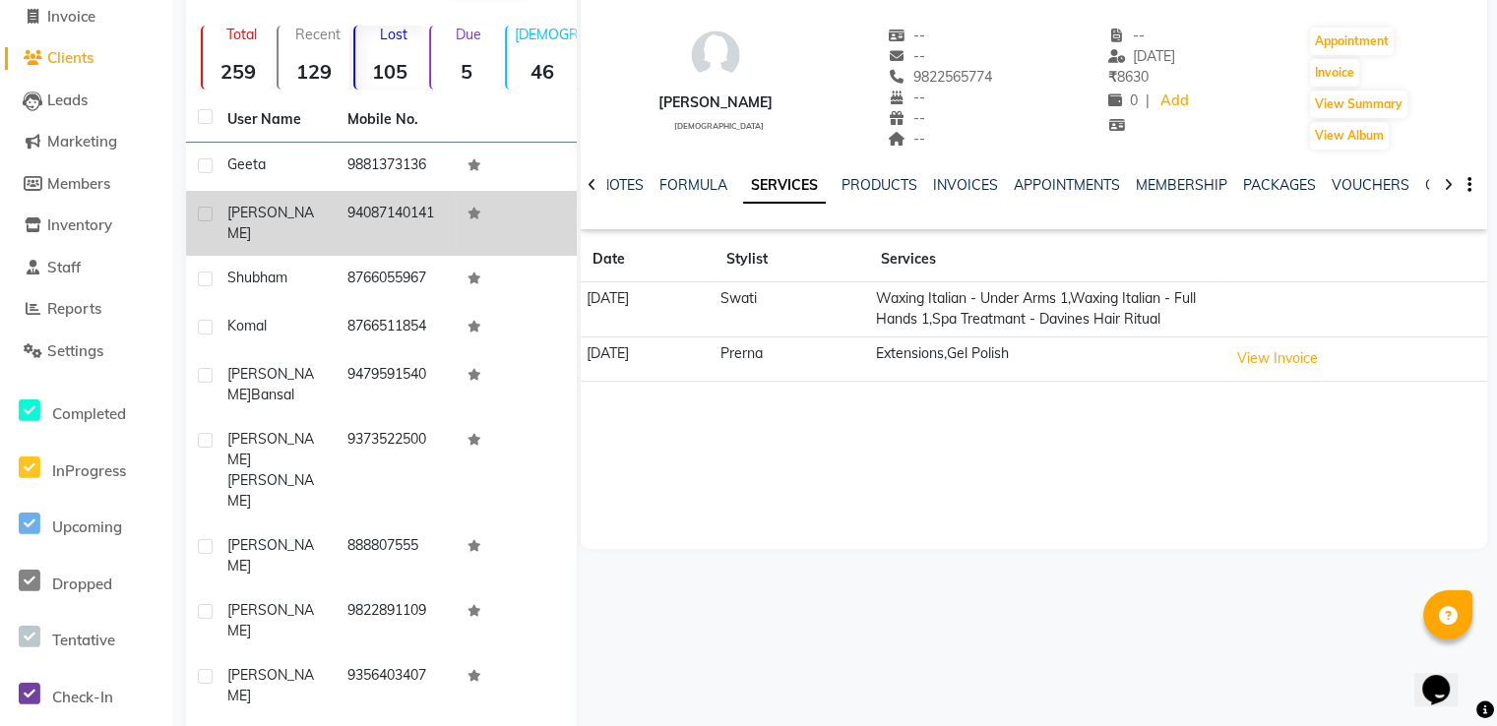
click at [417, 211] on td "94087140141" at bounding box center [396, 223] width 120 height 65
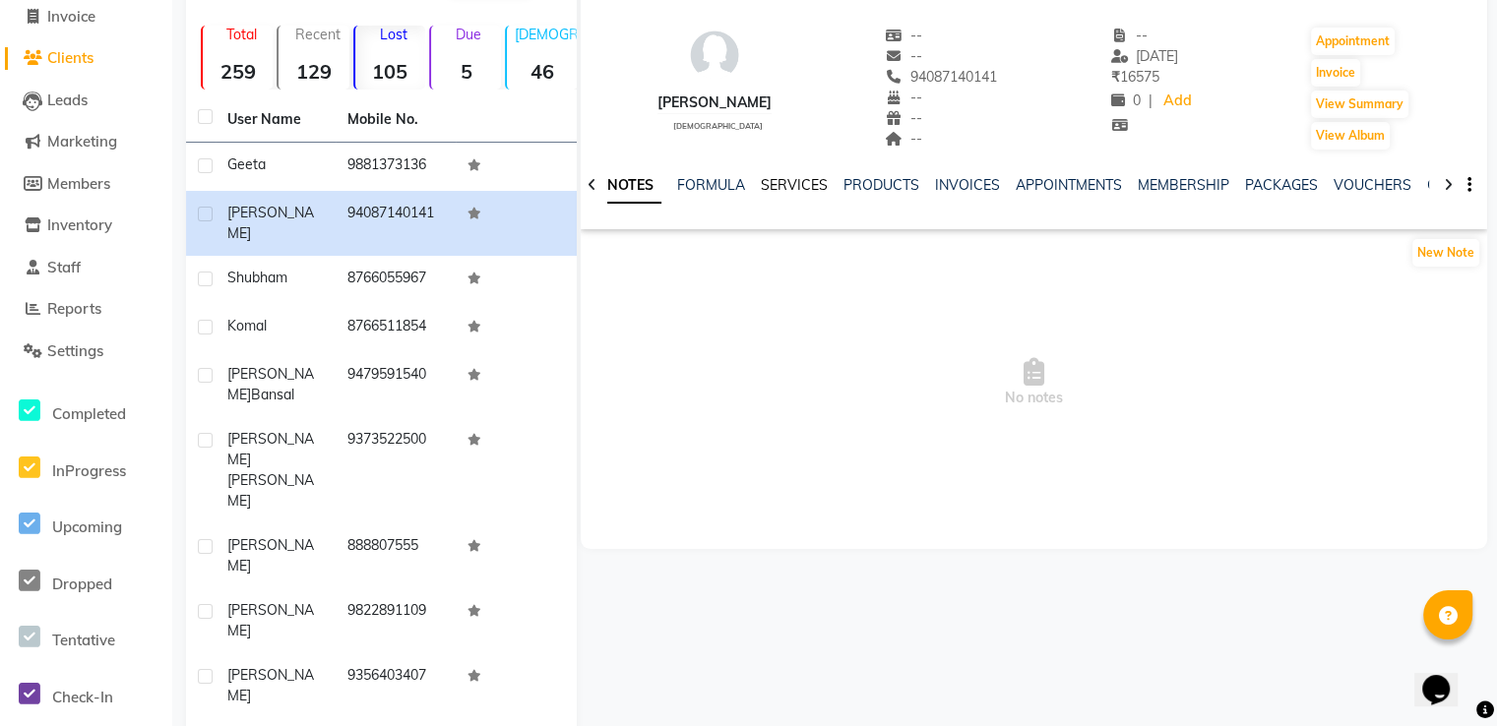
click at [795, 185] on link "SERVICES" at bounding box center [794, 185] width 67 height 18
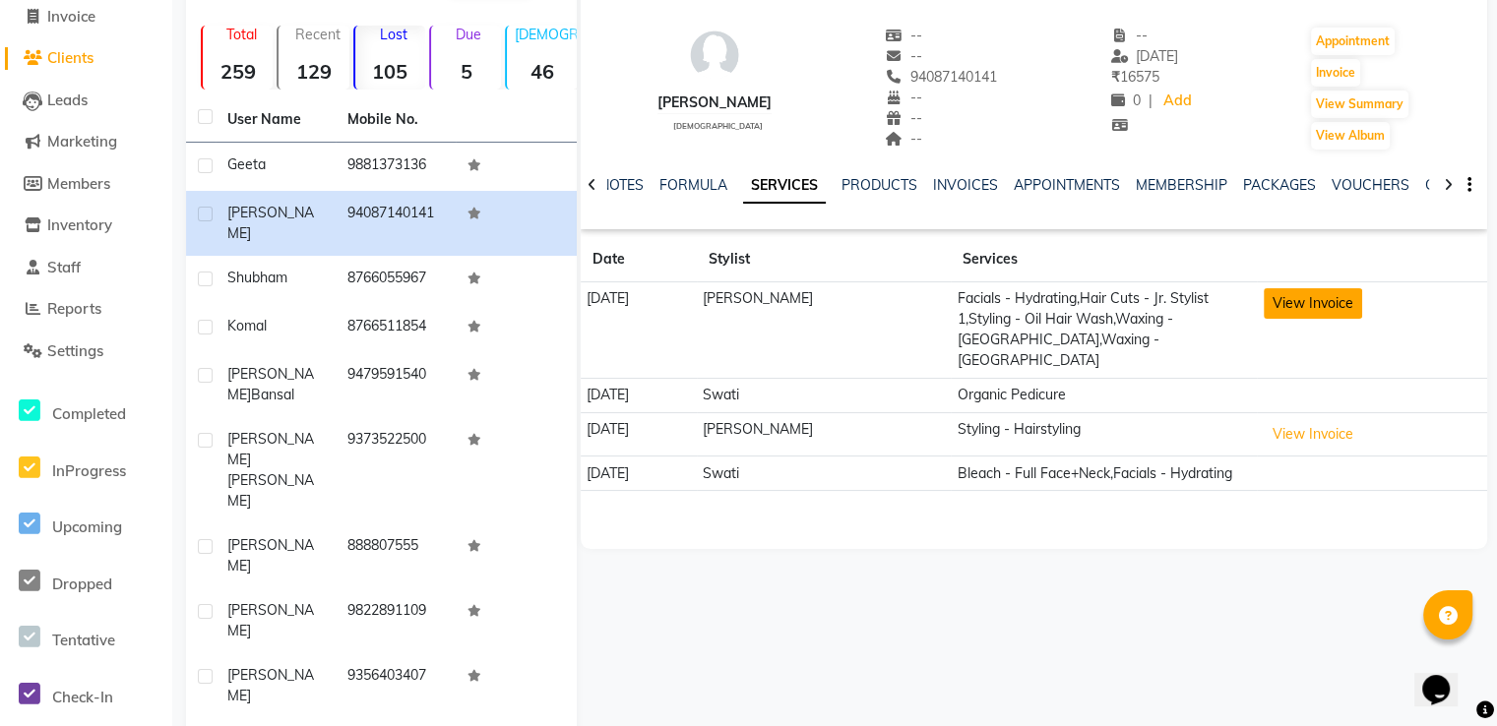
click at [1275, 298] on button "View Invoice" at bounding box center [1313, 303] width 98 height 31
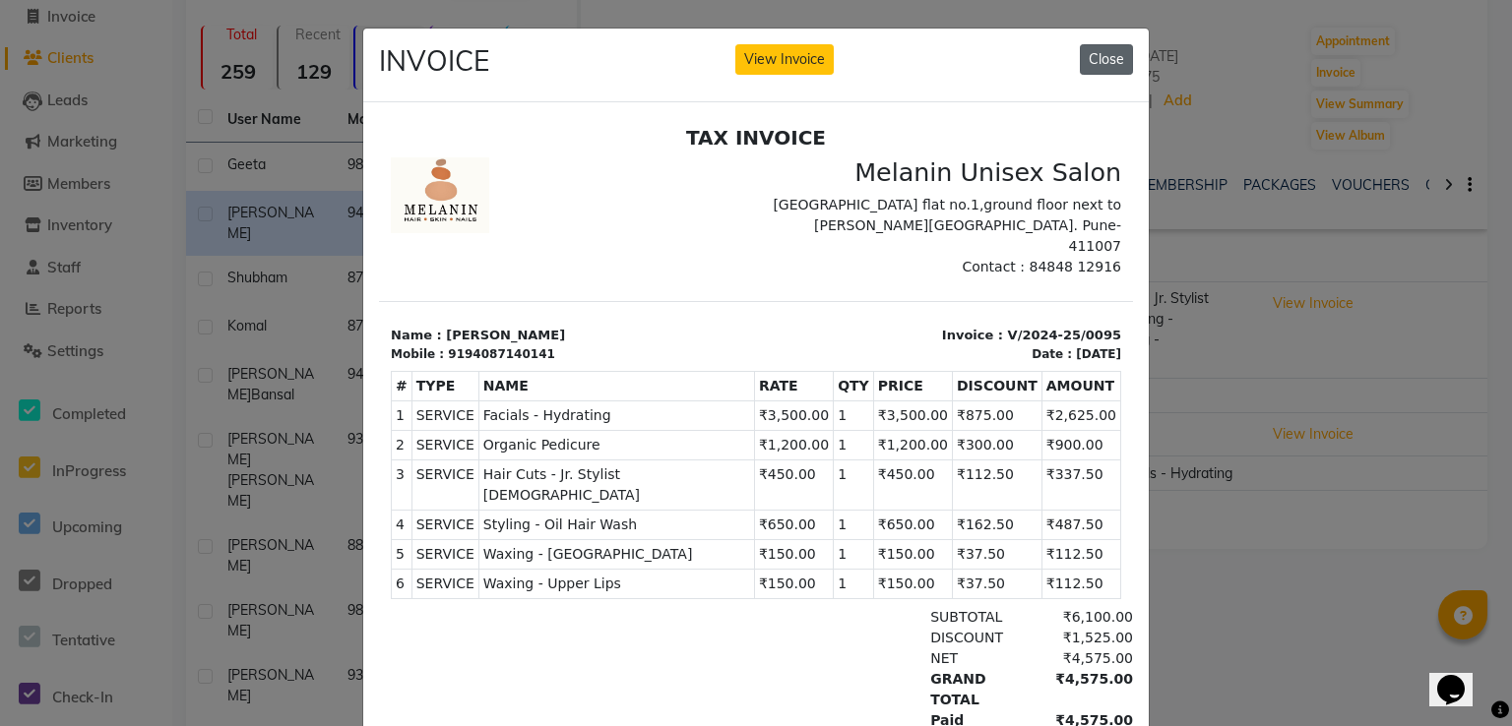
click at [1111, 51] on button "Close" at bounding box center [1106, 59] width 53 height 31
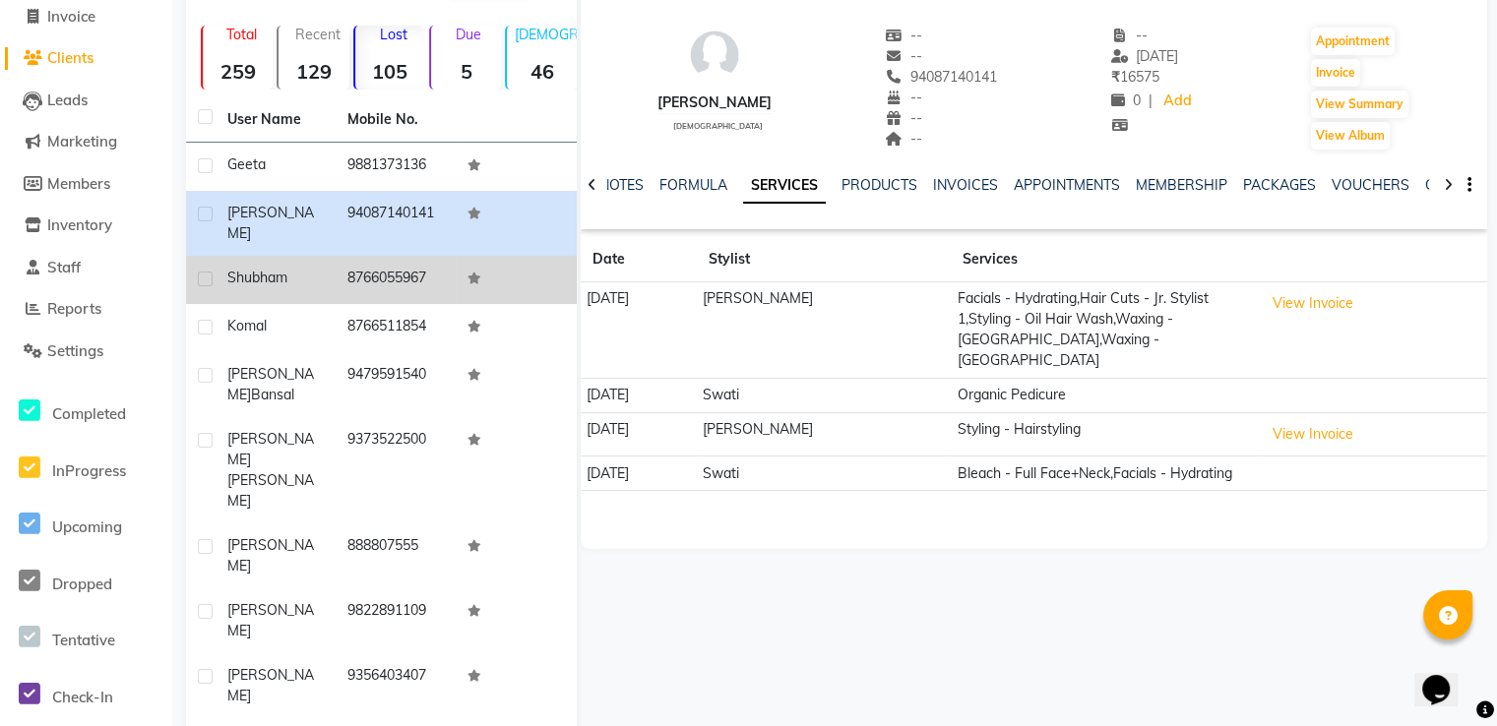
click at [331, 278] on td "shubham" at bounding box center [276, 280] width 120 height 48
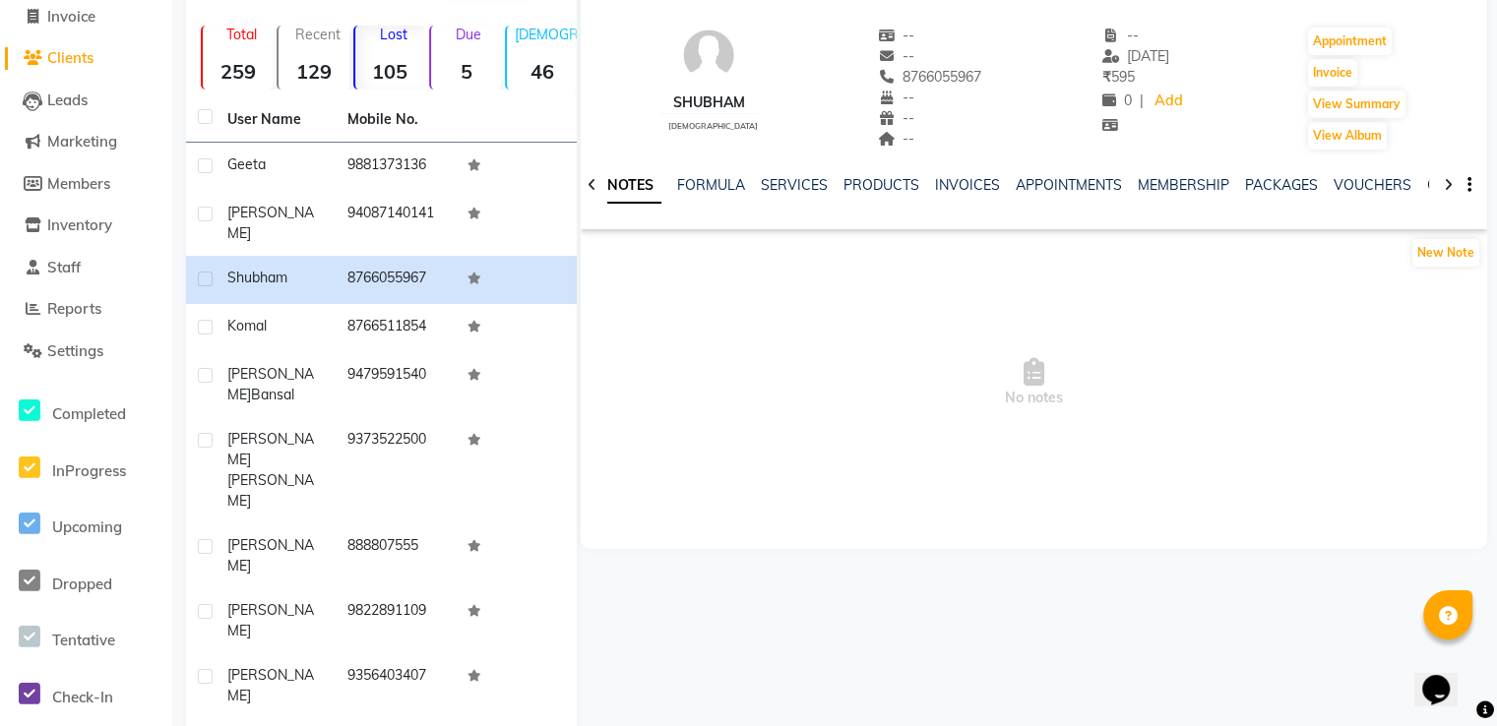
click at [782, 198] on div "NOTES FORMULA SERVICES PRODUCTS INVOICES APPOINTMENTS MEMBERSHIP PACKAGES VOUCH…" at bounding box center [1010, 193] width 790 height 36
click at [786, 186] on link "SERVICES" at bounding box center [794, 185] width 67 height 18
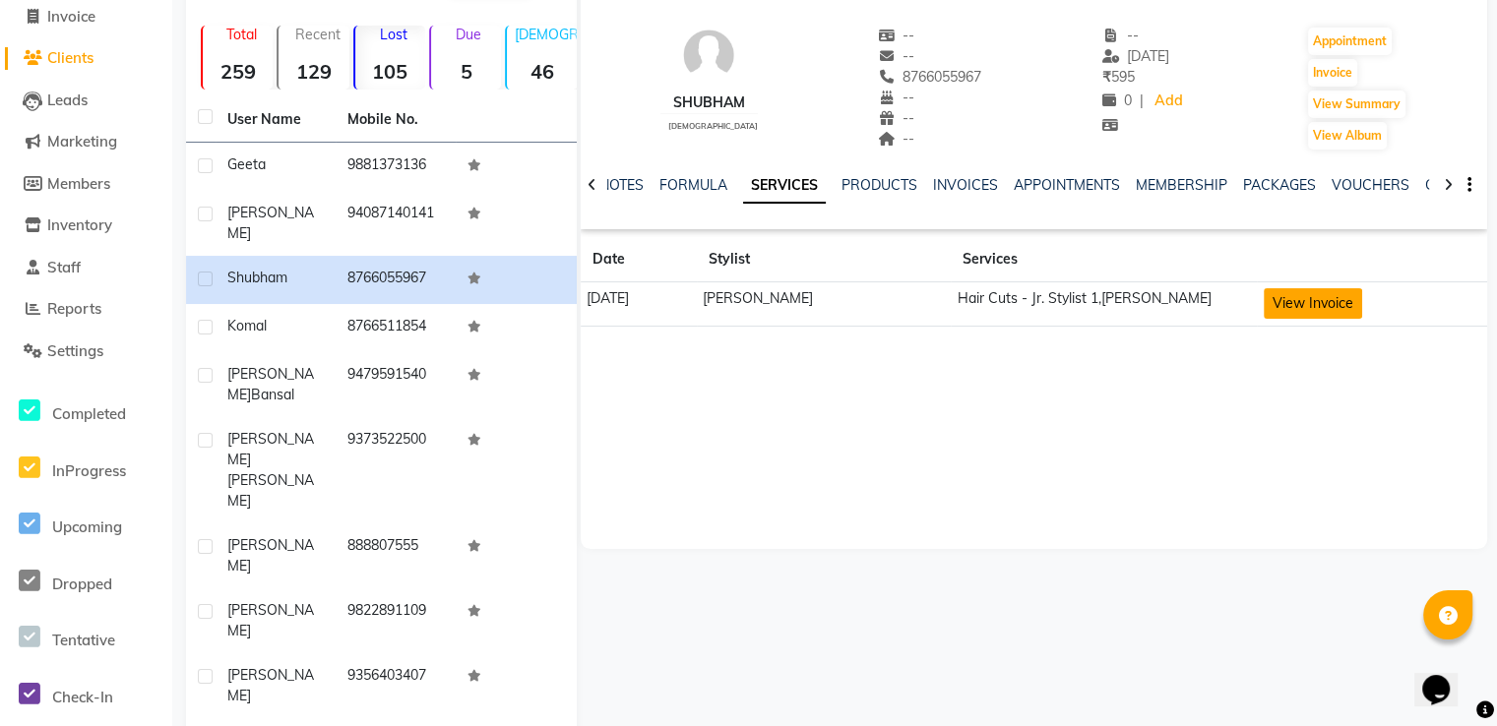
click at [1274, 306] on button "View Invoice" at bounding box center [1313, 303] width 98 height 31
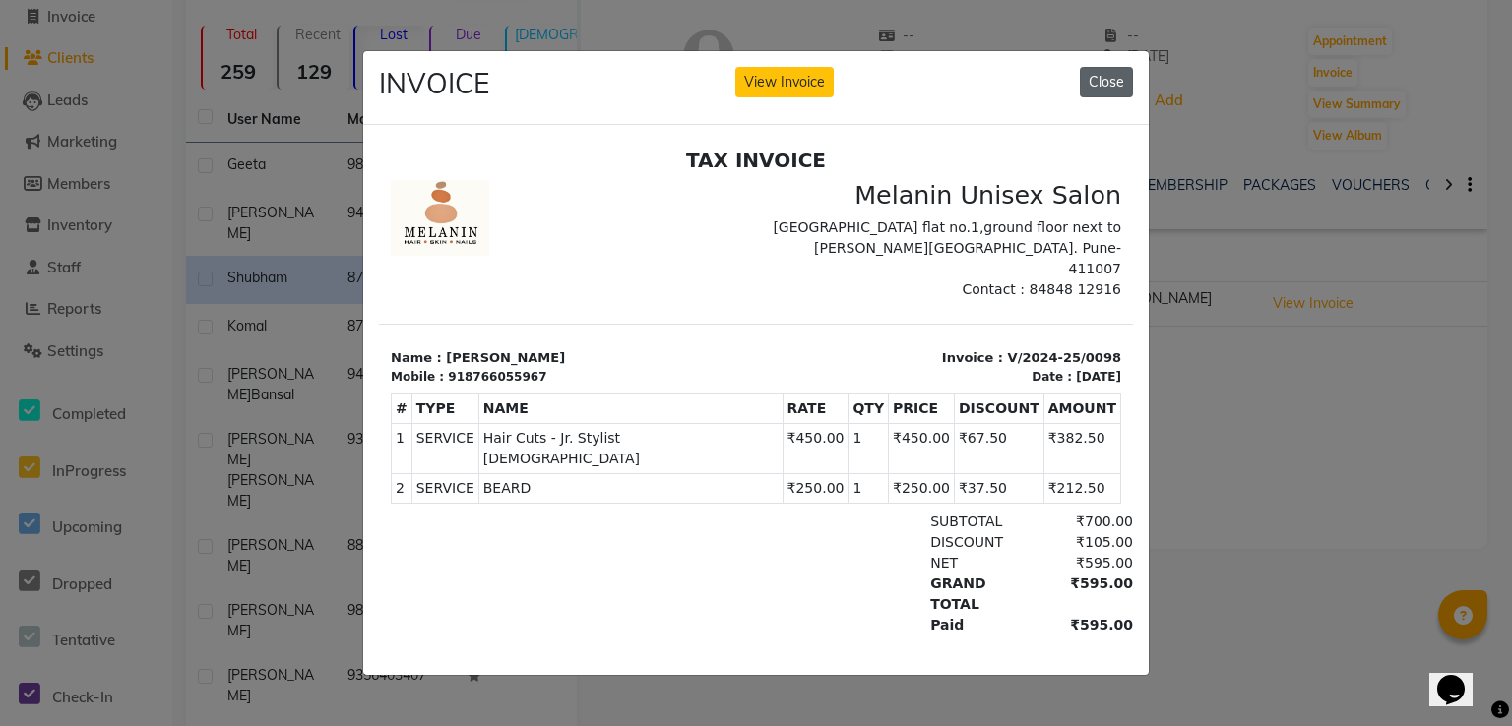
click at [1113, 67] on button "Close" at bounding box center [1106, 82] width 53 height 31
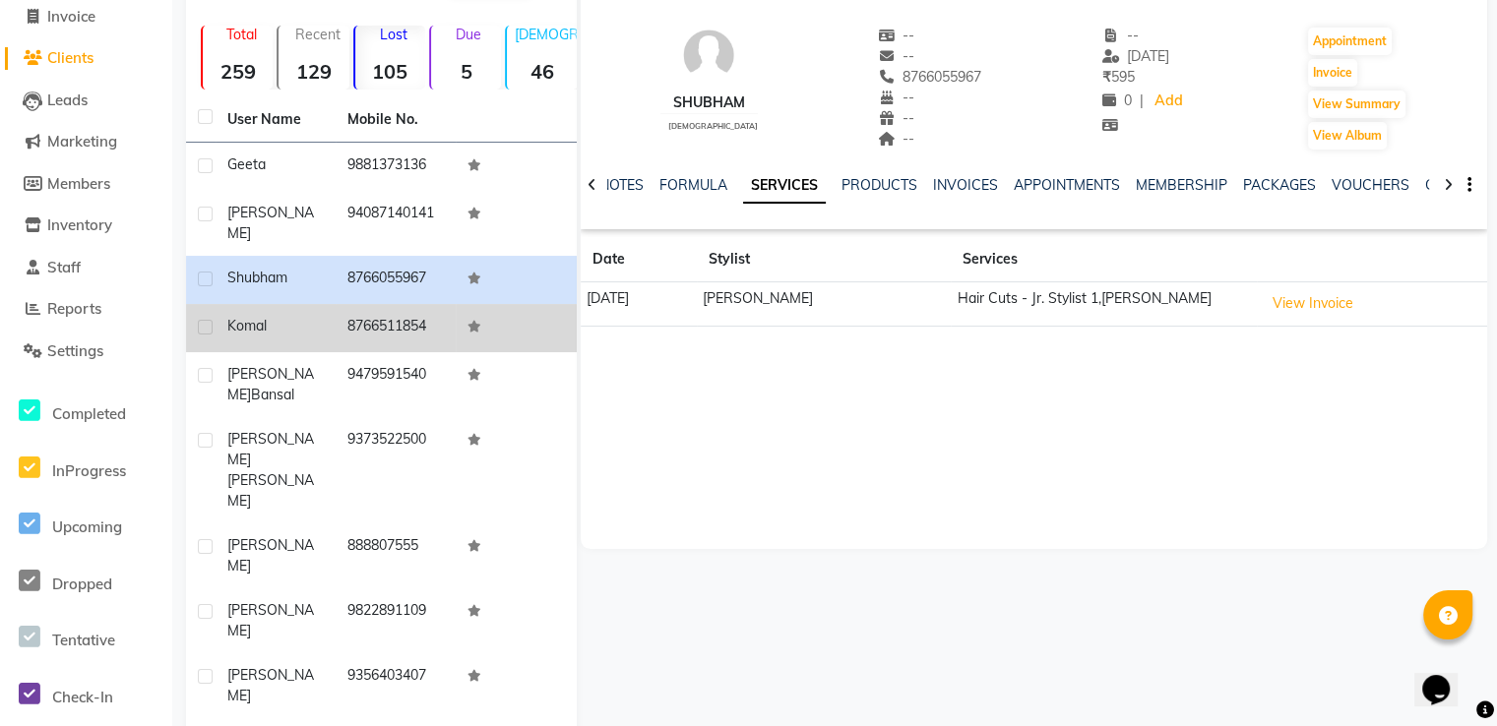
click at [395, 304] on td "8766511854" at bounding box center [396, 328] width 120 height 48
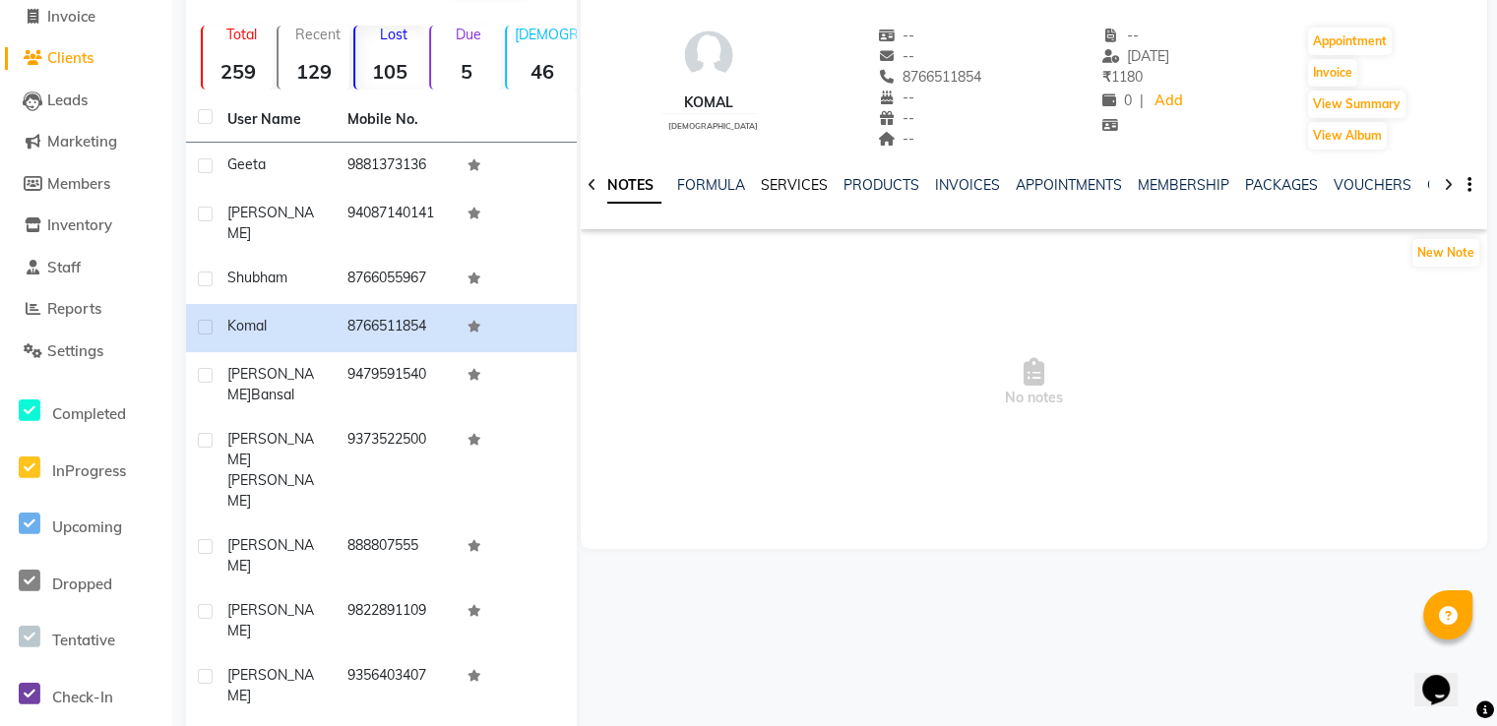
click at [819, 187] on link "SERVICES" at bounding box center [794, 185] width 67 height 18
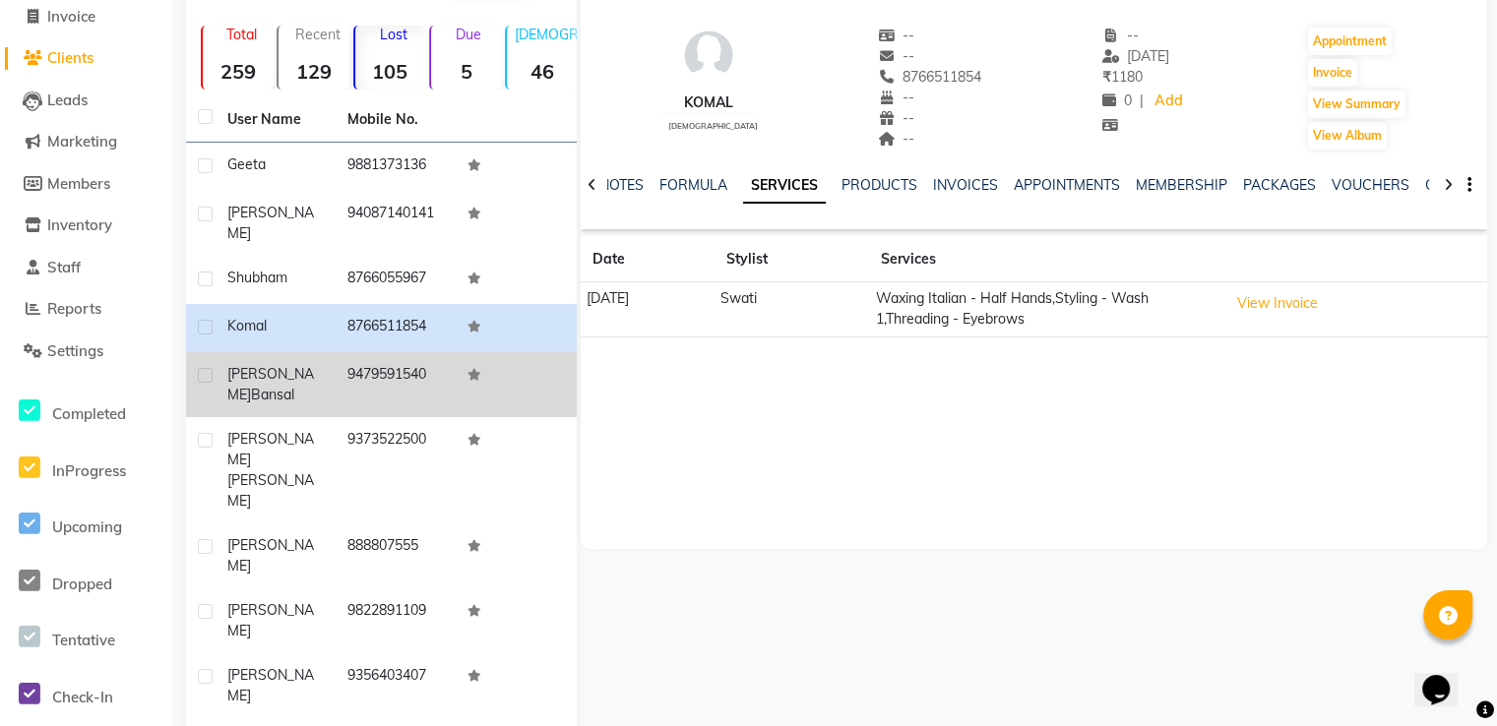
click at [378, 363] on td "9479591540" at bounding box center [396, 384] width 120 height 65
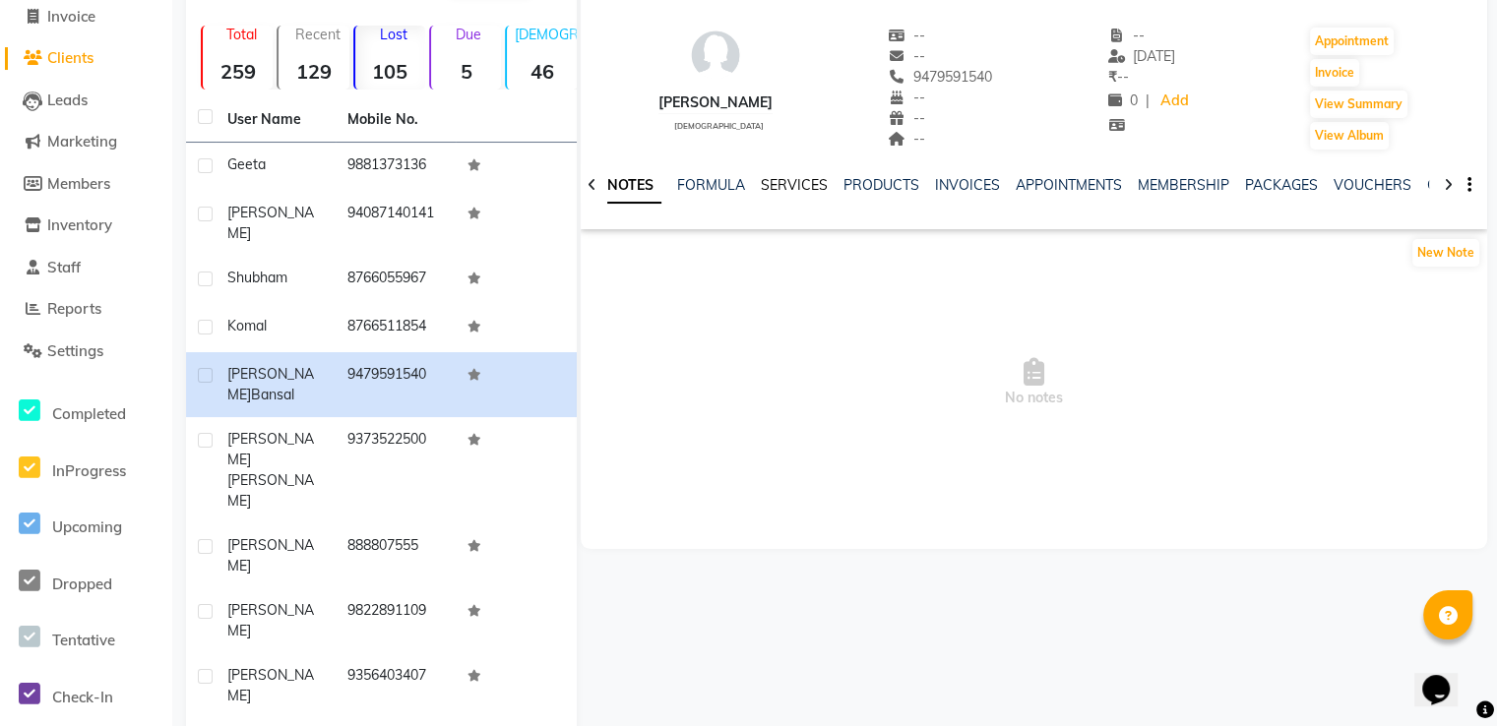
click at [795, 190] on link "SERVICES" at bounding box center [794, 185] width 67 height 18
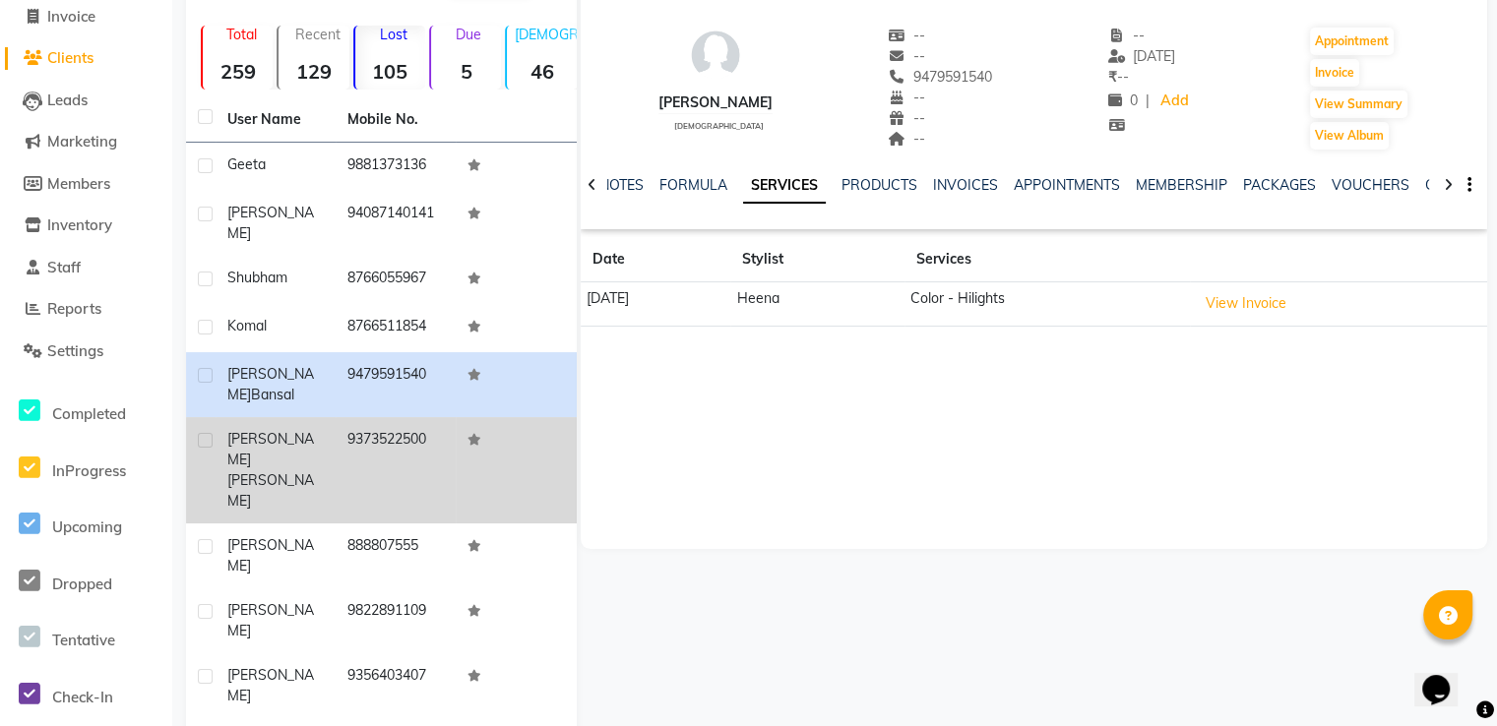
click at [395, 457] on td "9373522500" at bounding box center [396, 470] width 120 height 106
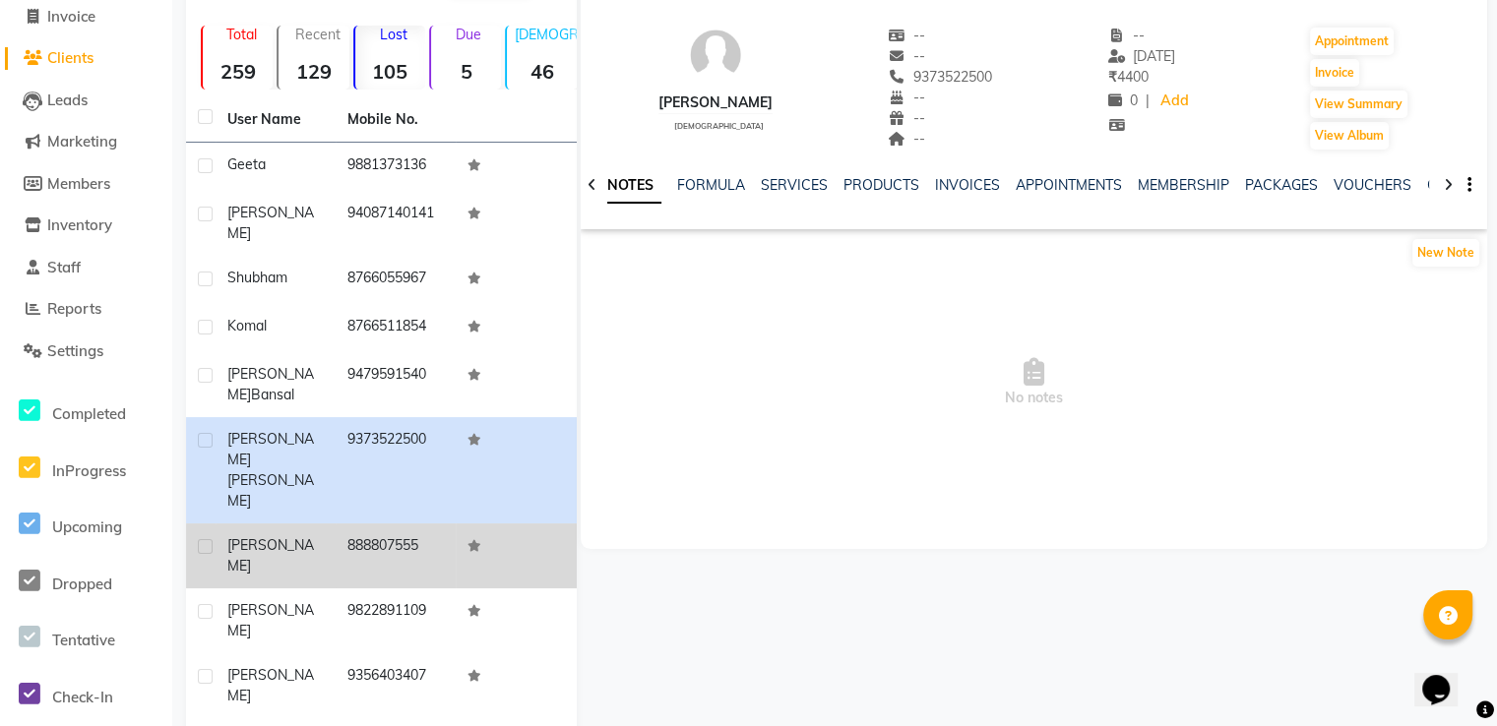
click at [397, 524] on td "888807555" at bounding box center [396, 556] width 120 height 65
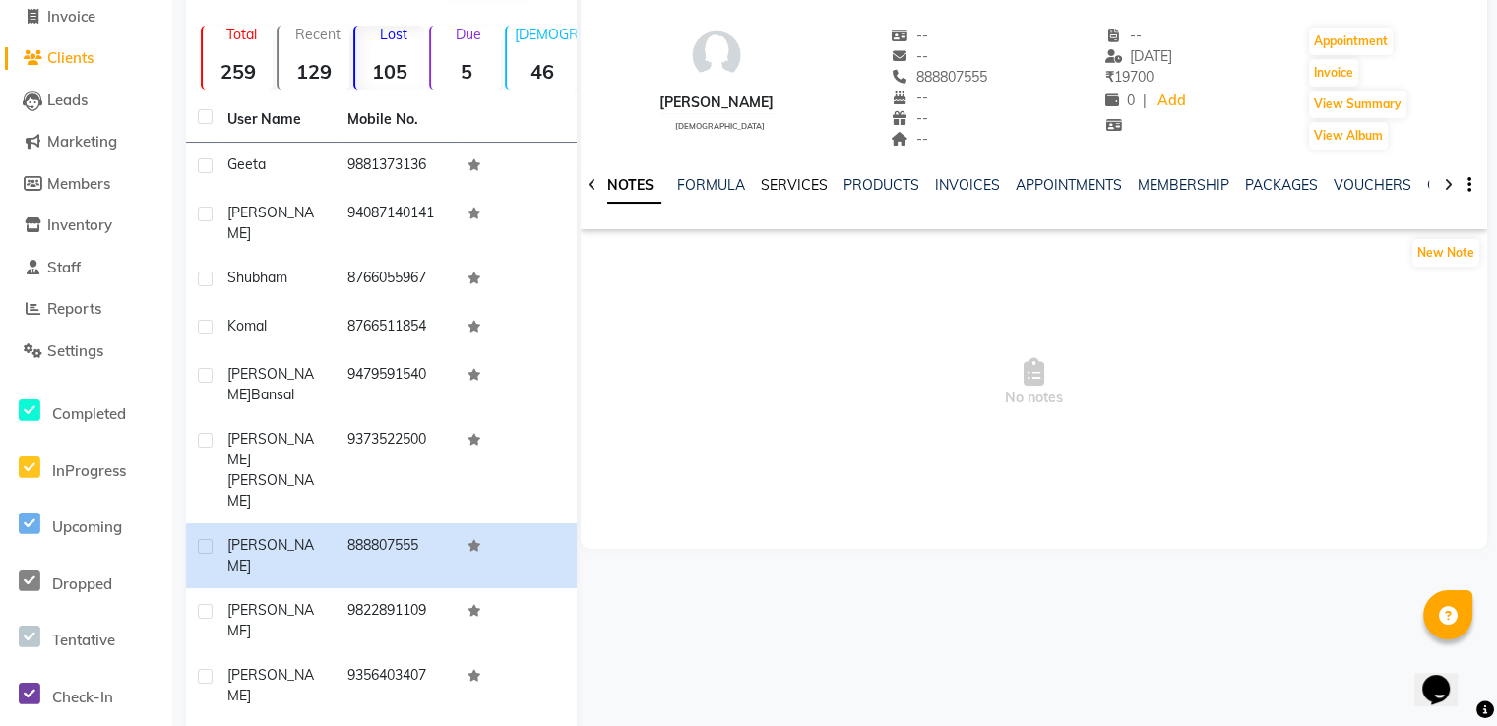
click at [813, 185] on link "SERVICES" at bounding box center [794, 185] width 67 height 18
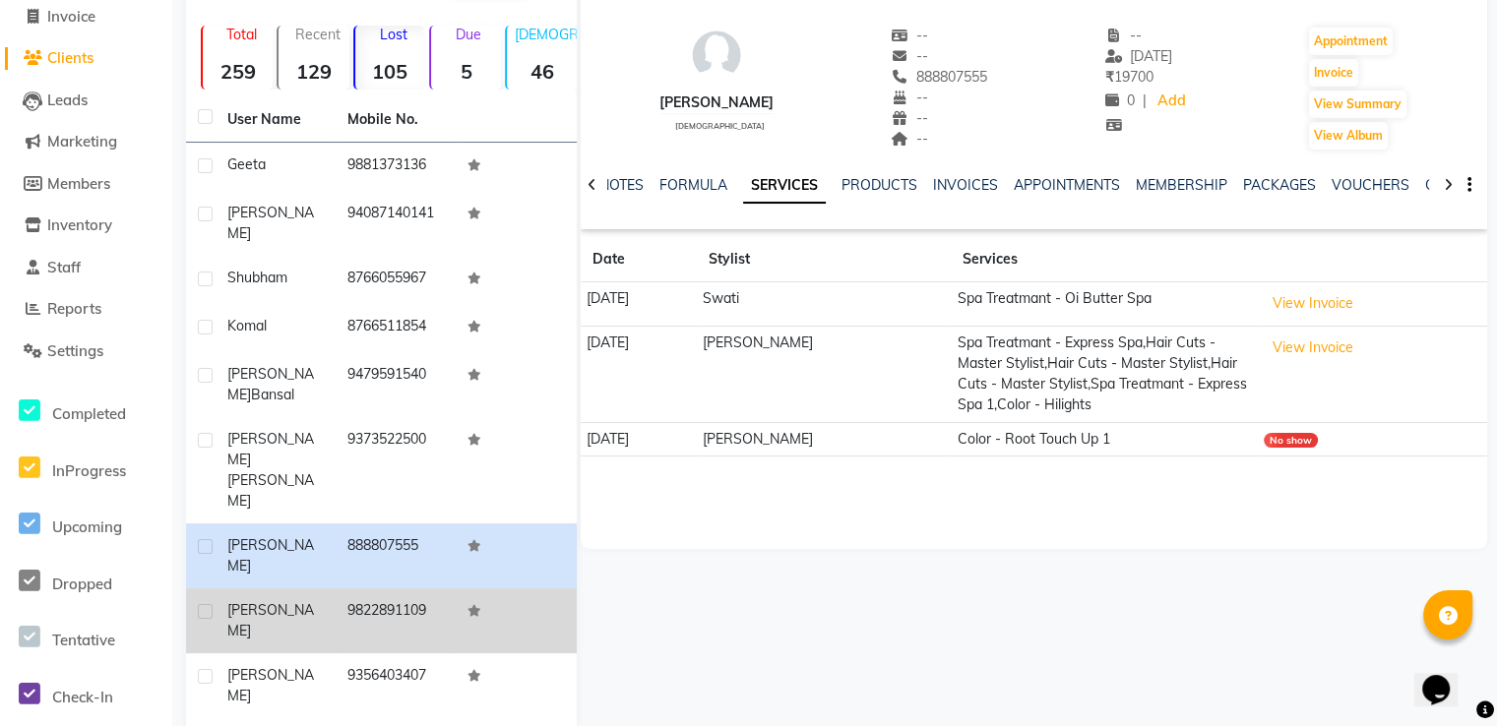
click at [409, 588] on td "9822891109" at bounding box center [396, 620] width 120 height 65
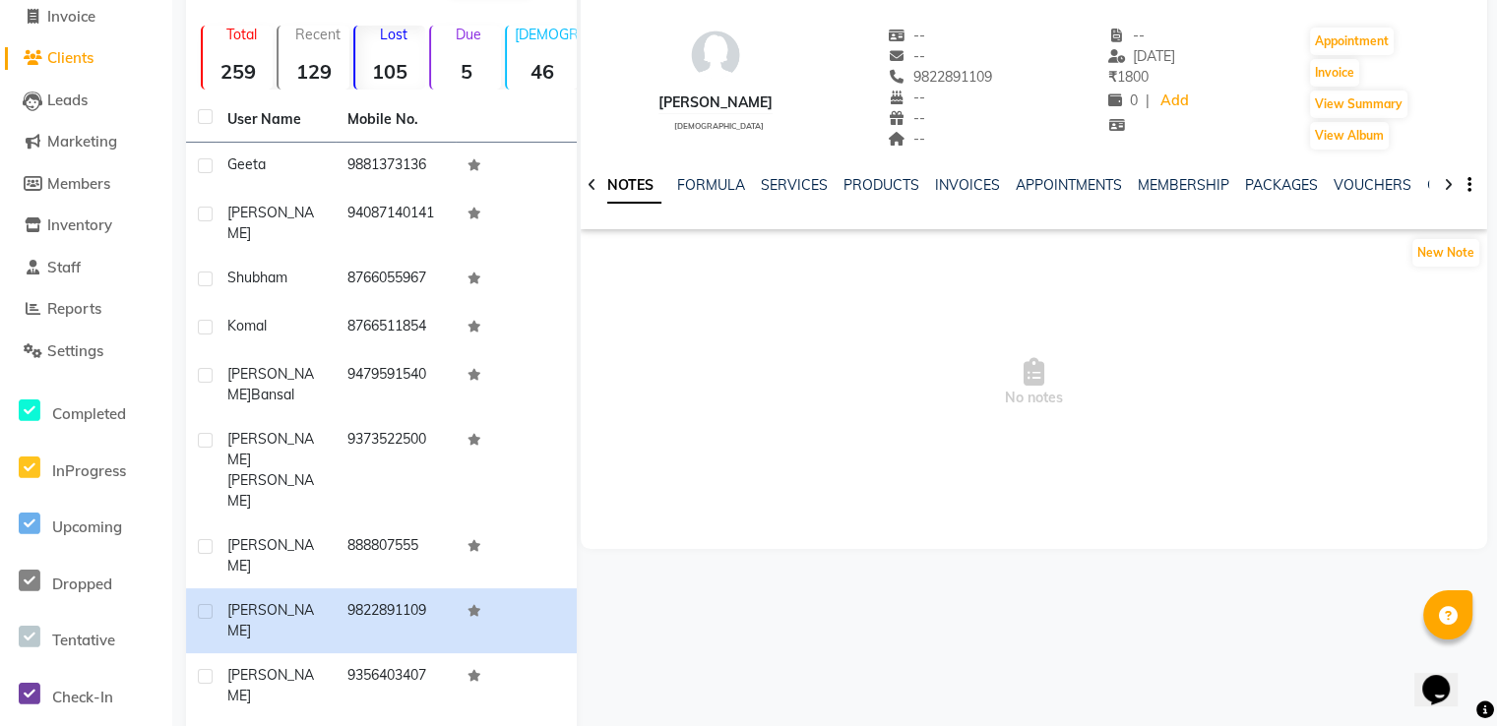
click at [802, 194] on div "SERVICES" at bounding box center [794, 185] width 67 height 21
click at [803, 182] on link "SERVICES" at bounding box center [794, 185] width 67 height 18
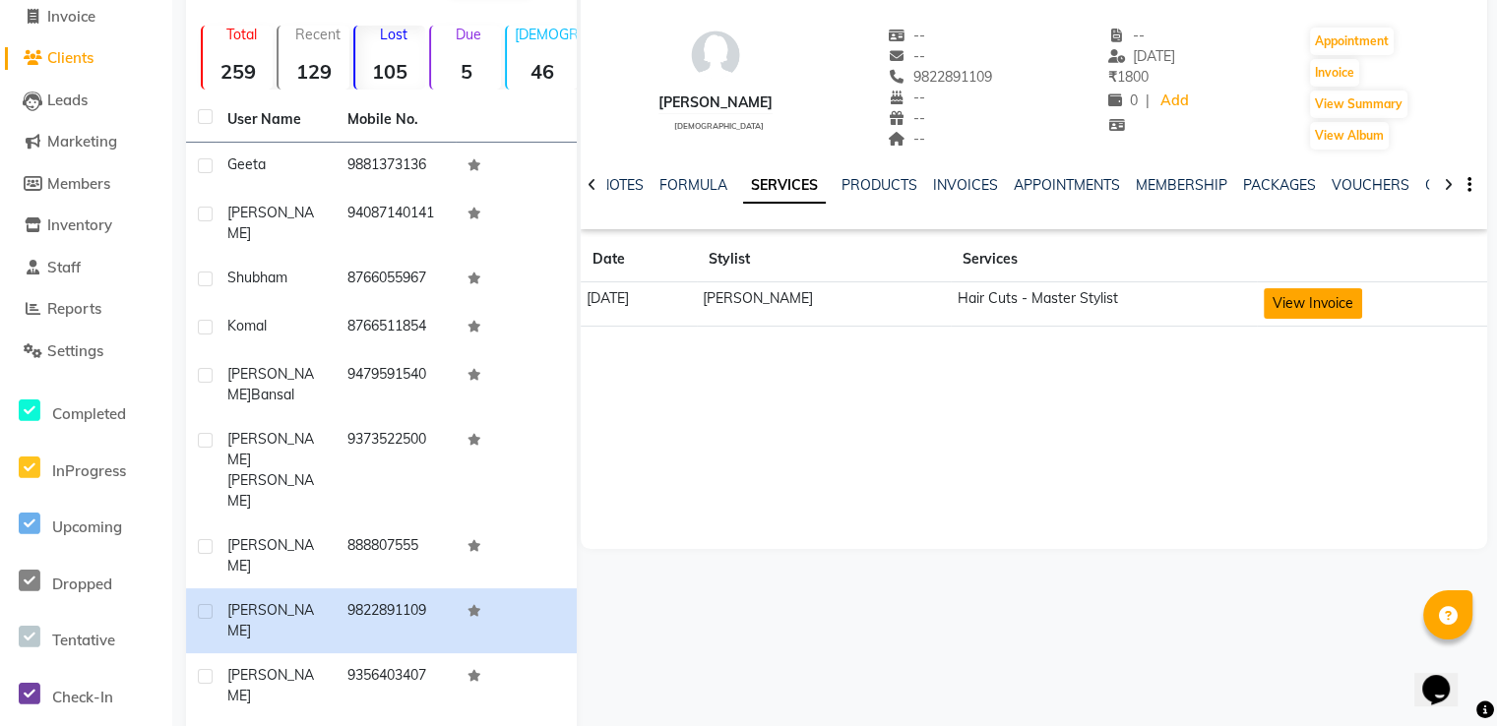
click at [1325, 298] on button "View Invoice" at bounding box center [1313, 303] width 98 height 31
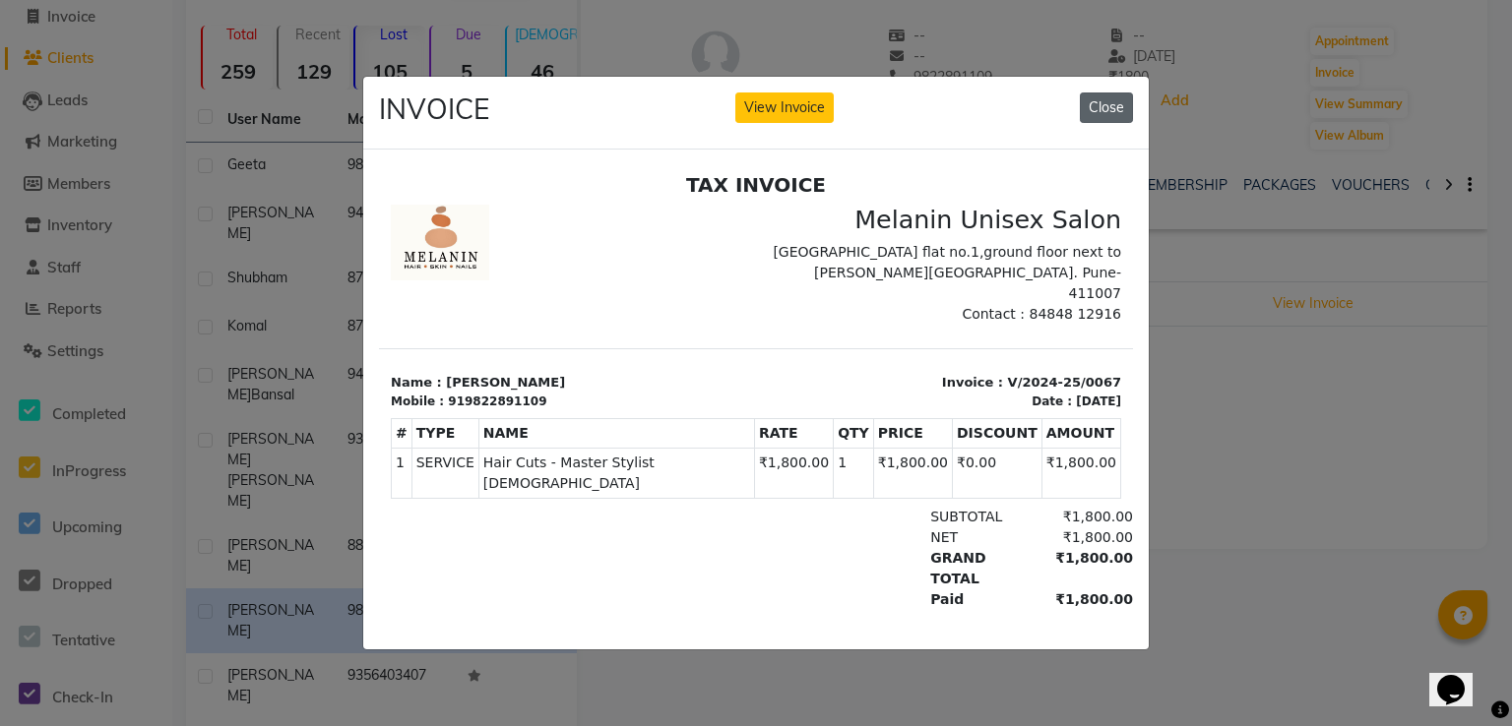
click at [1110, 103] on button "Close" at bounding box center [1106, 108] width 53 height 31
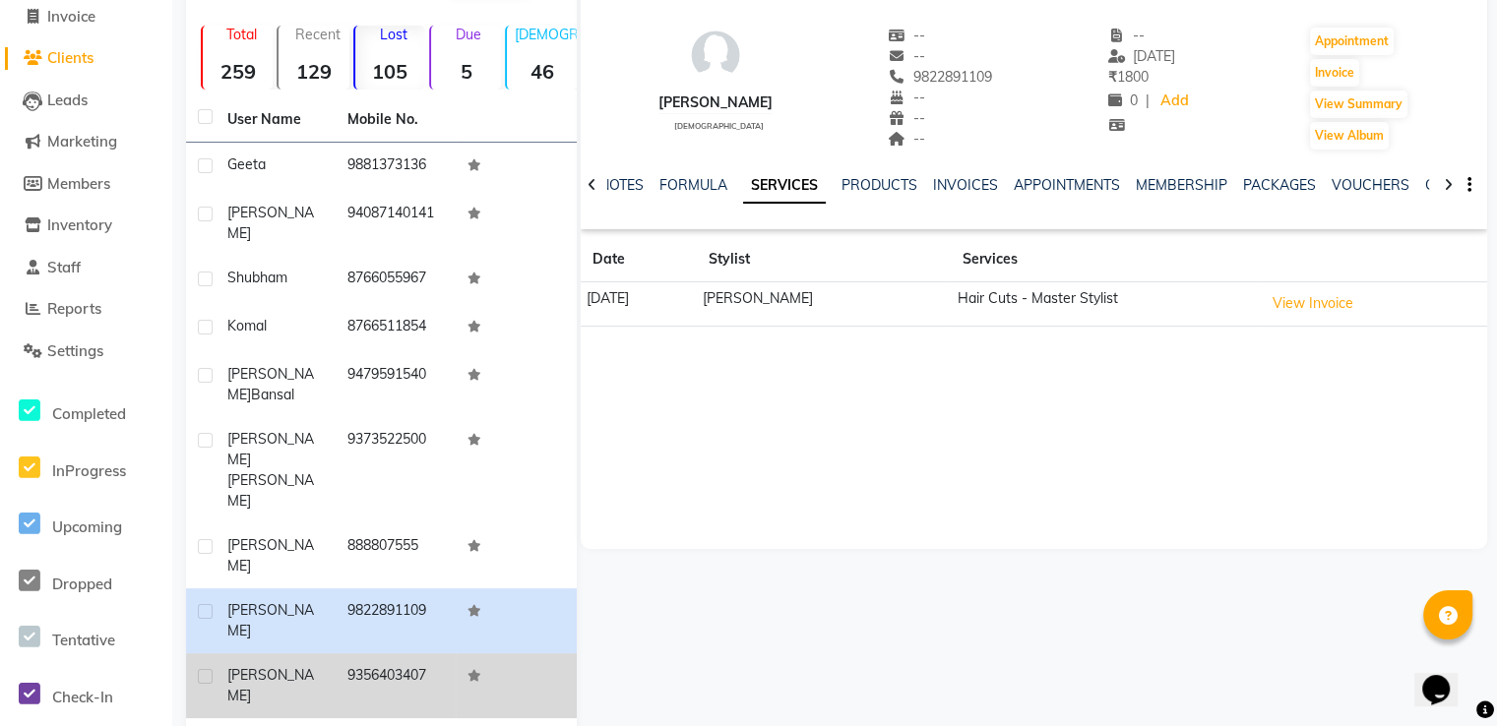
click at [344, 653] on td "9356403407" at bounding box center [396, 685] width 120 height 65
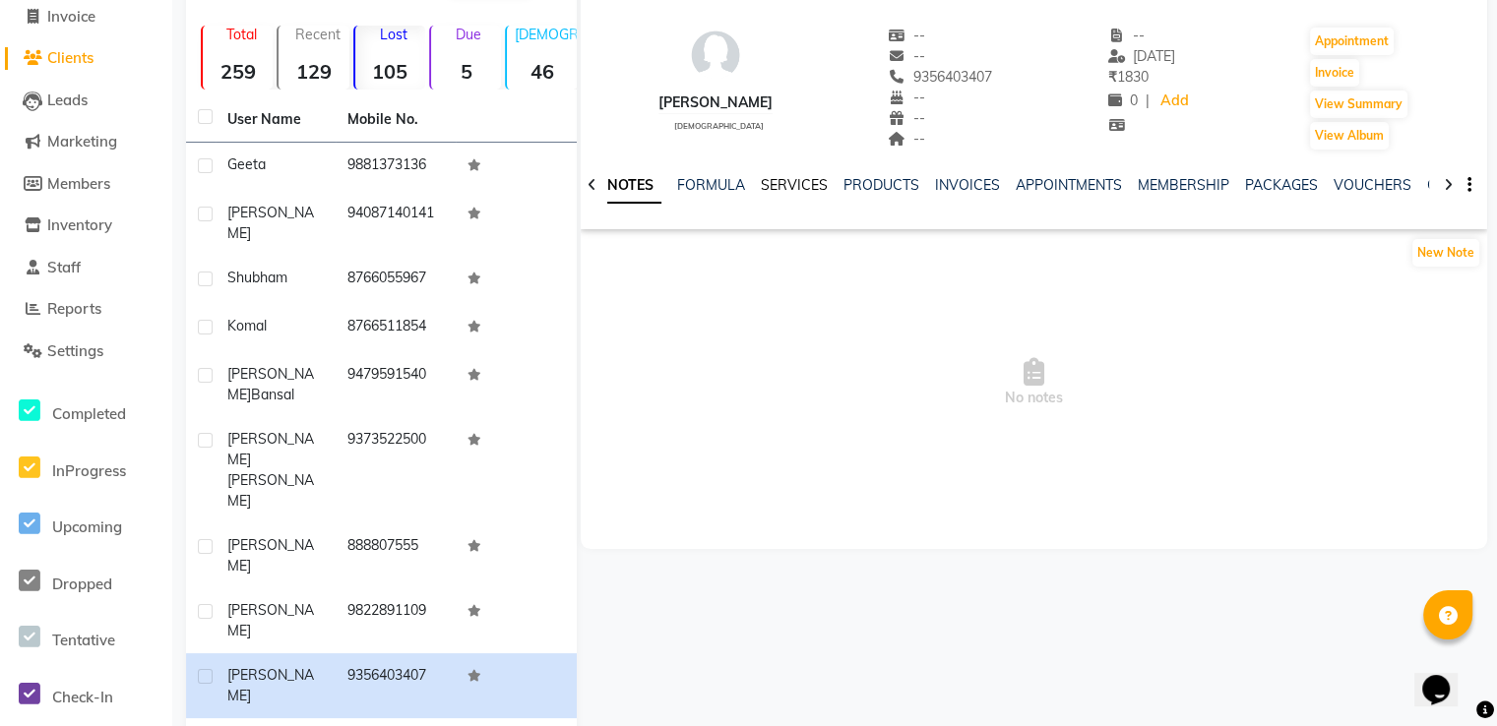
click at [816, 176] on link "SERVICES" at bounding box center [794, 185] width 67 height 18
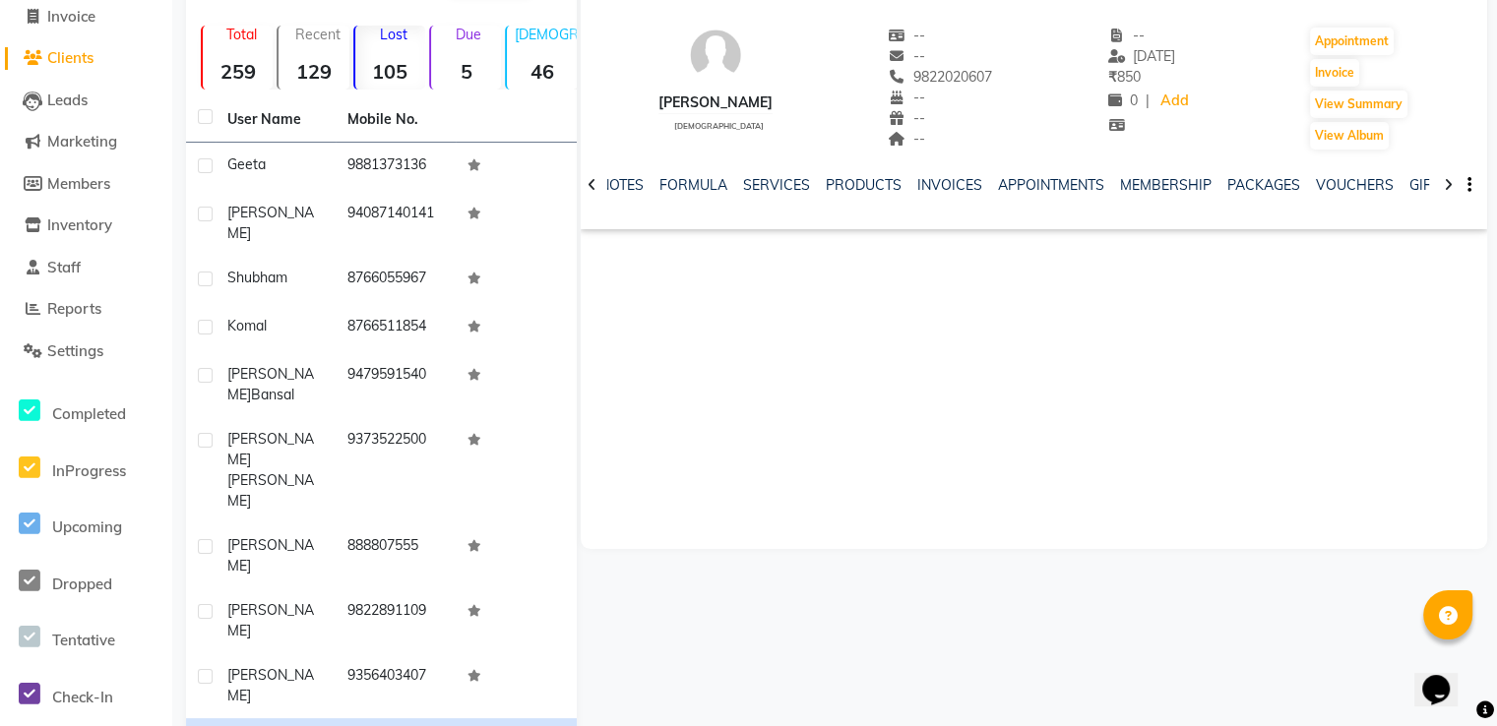
click at [797, 193] on div "SERVICES" at bounding box center [776, 185] width 67 height 21
click at [797, 183] on link "SERVICES" at bounding box center [776, 185] width 67 height 18
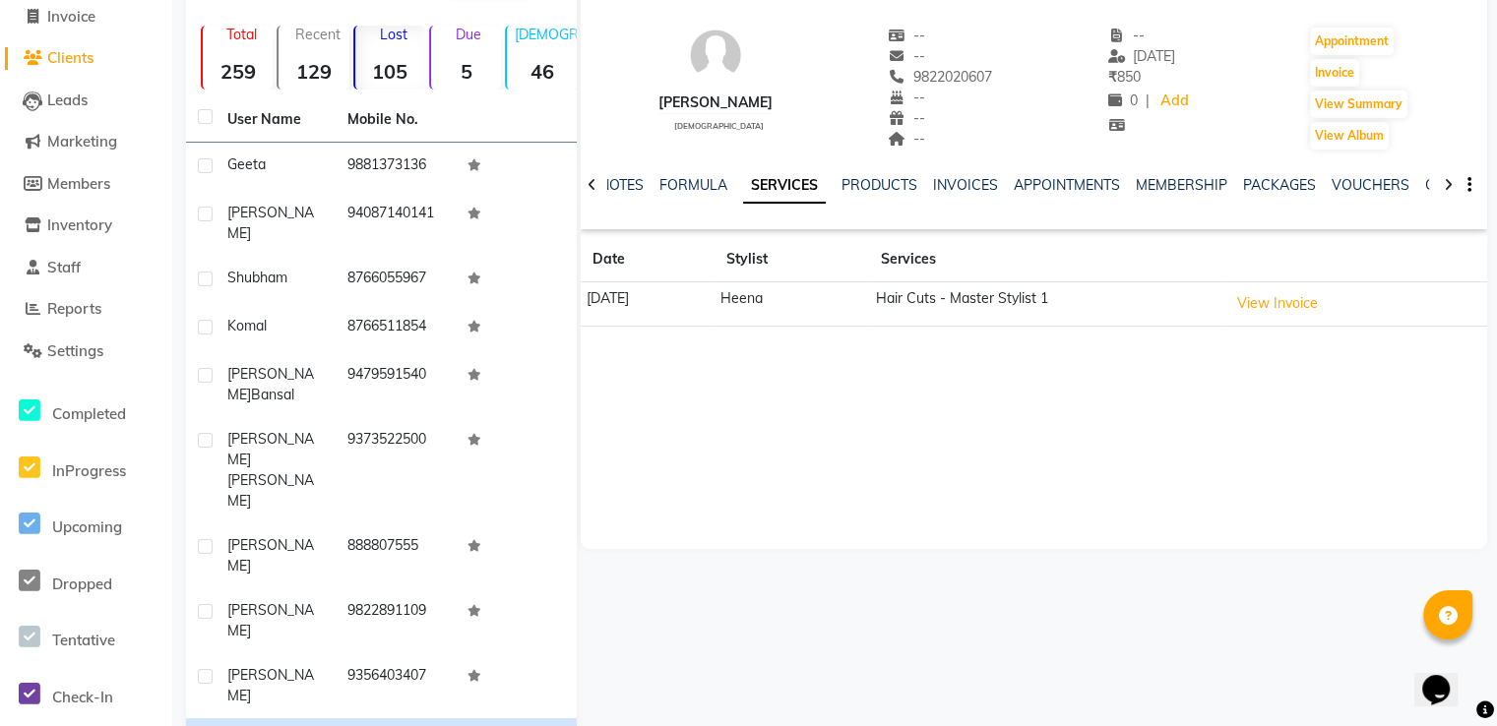
click at [1354, 304] on td "View Invoice" at bounding box center [1354, 304] width 265 height 44
click at [1312, 304] on button "View Invoice" at bounding box center [1277, 303] width 98 height 31
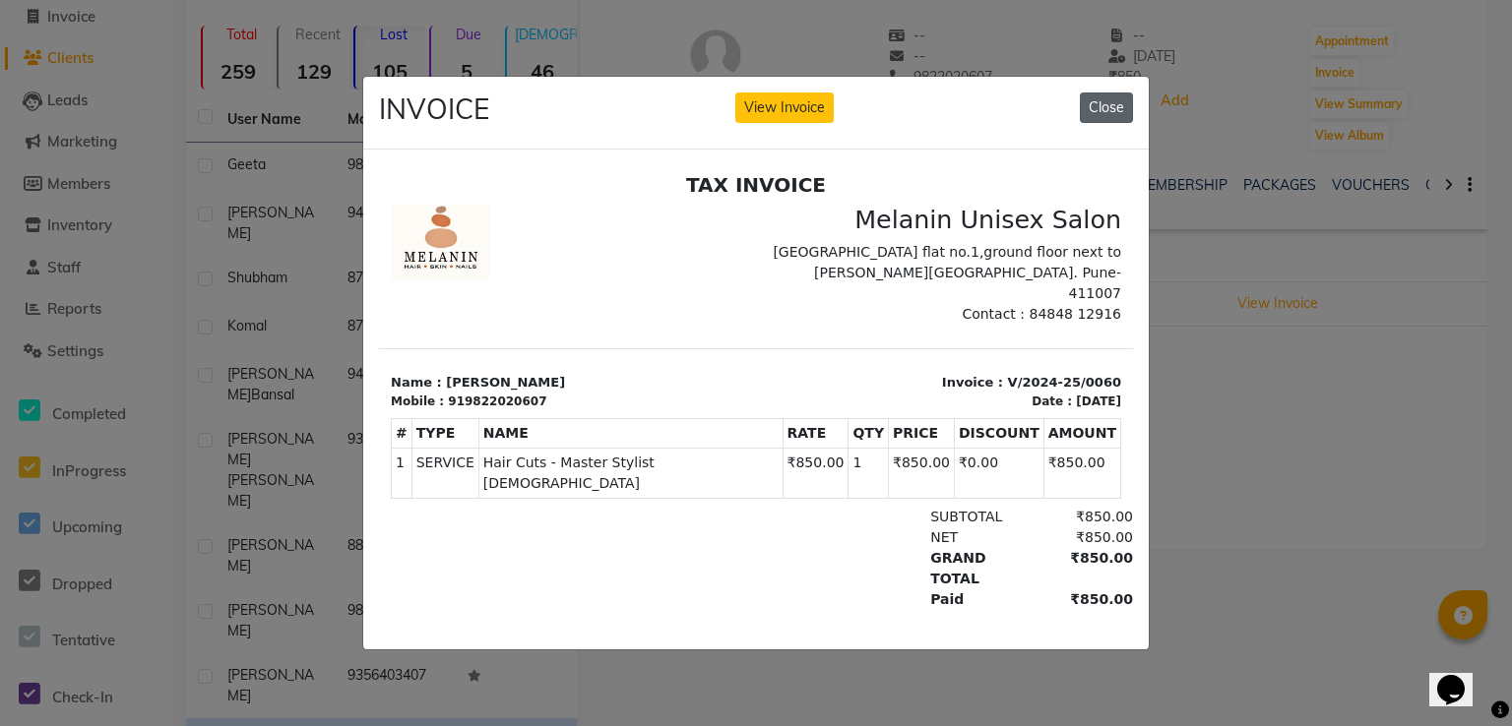
click at [1095, 112] on button "Close" at bounding box center [1106, 108] width 53 height 31
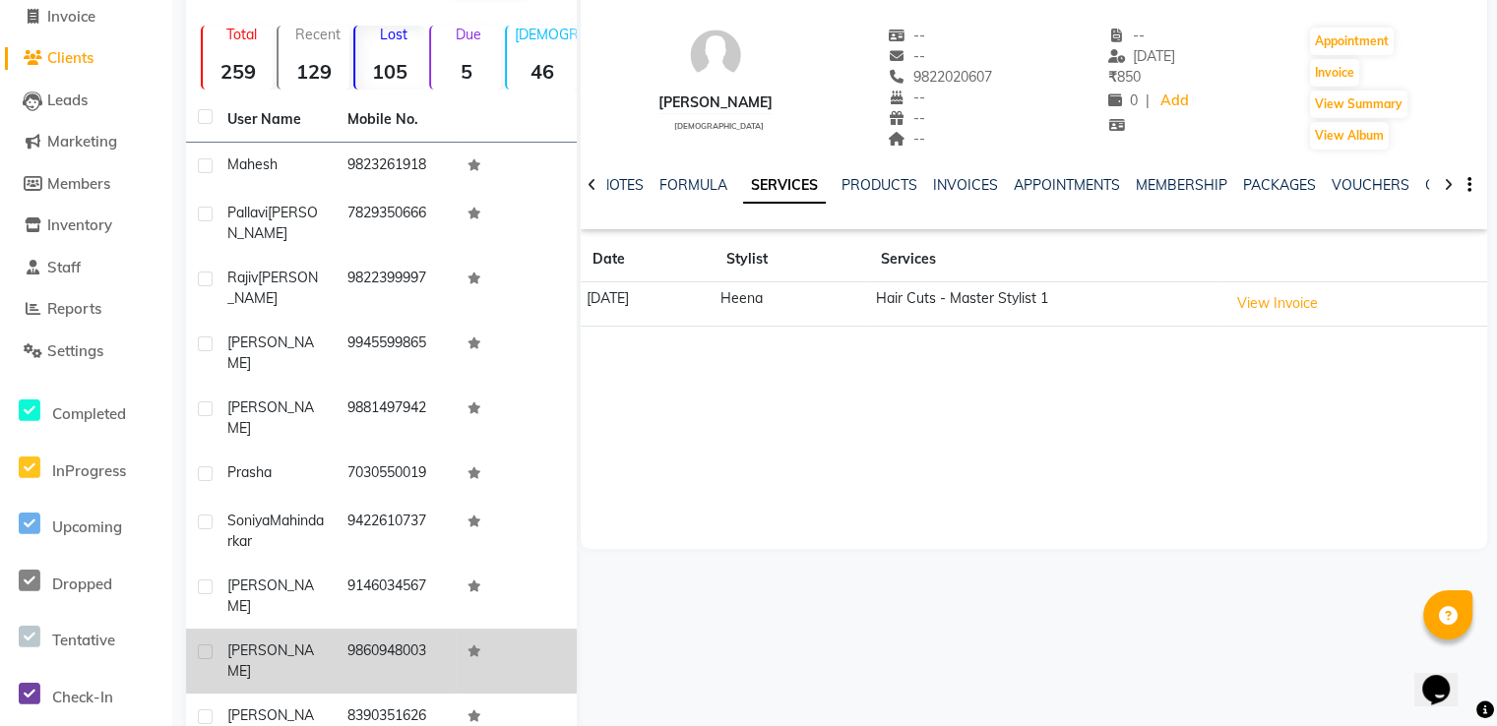
click at [294, 629] on td "[PERSON_NAME]" at bounding box center [276, 661] width 120 height 65
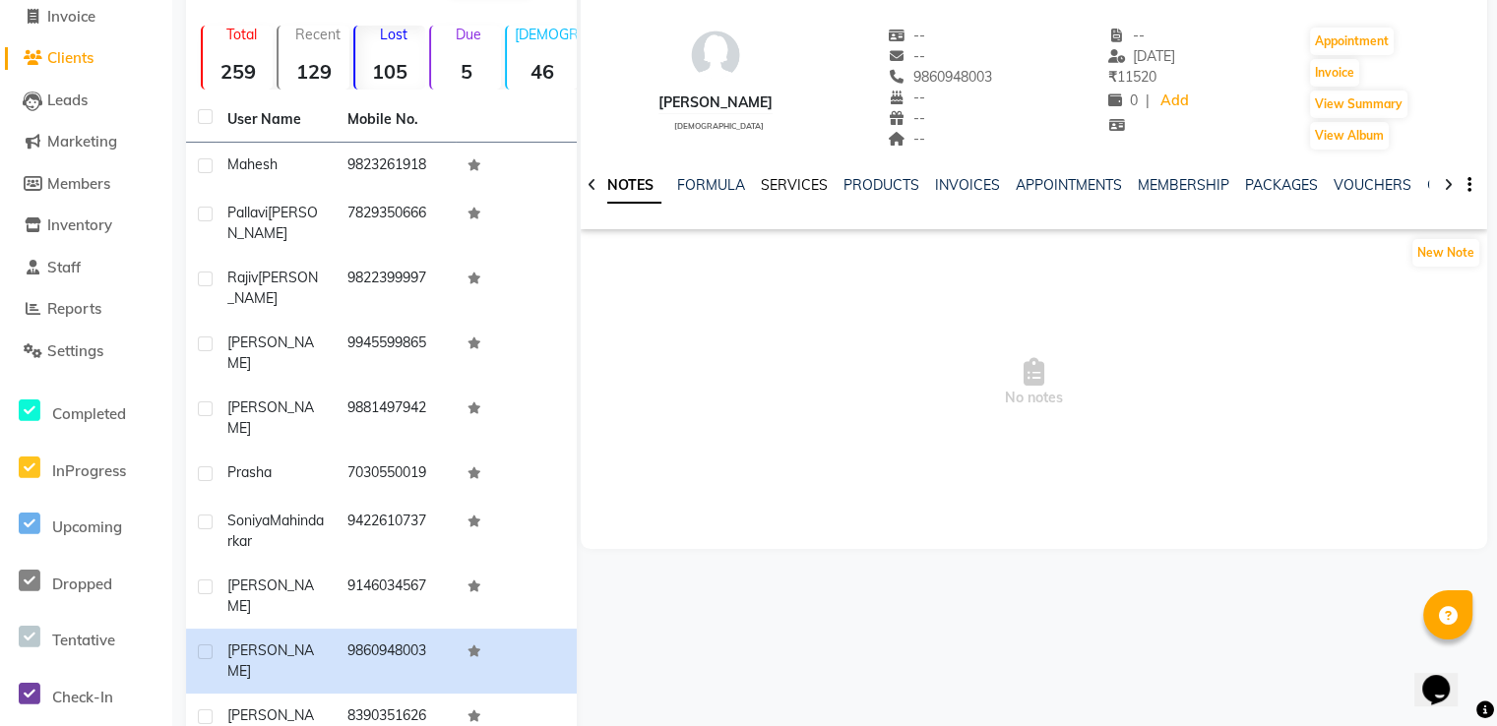
click at [789, 190] on link "SERVICES" at bounding box center [794, 185] width 67 height 18
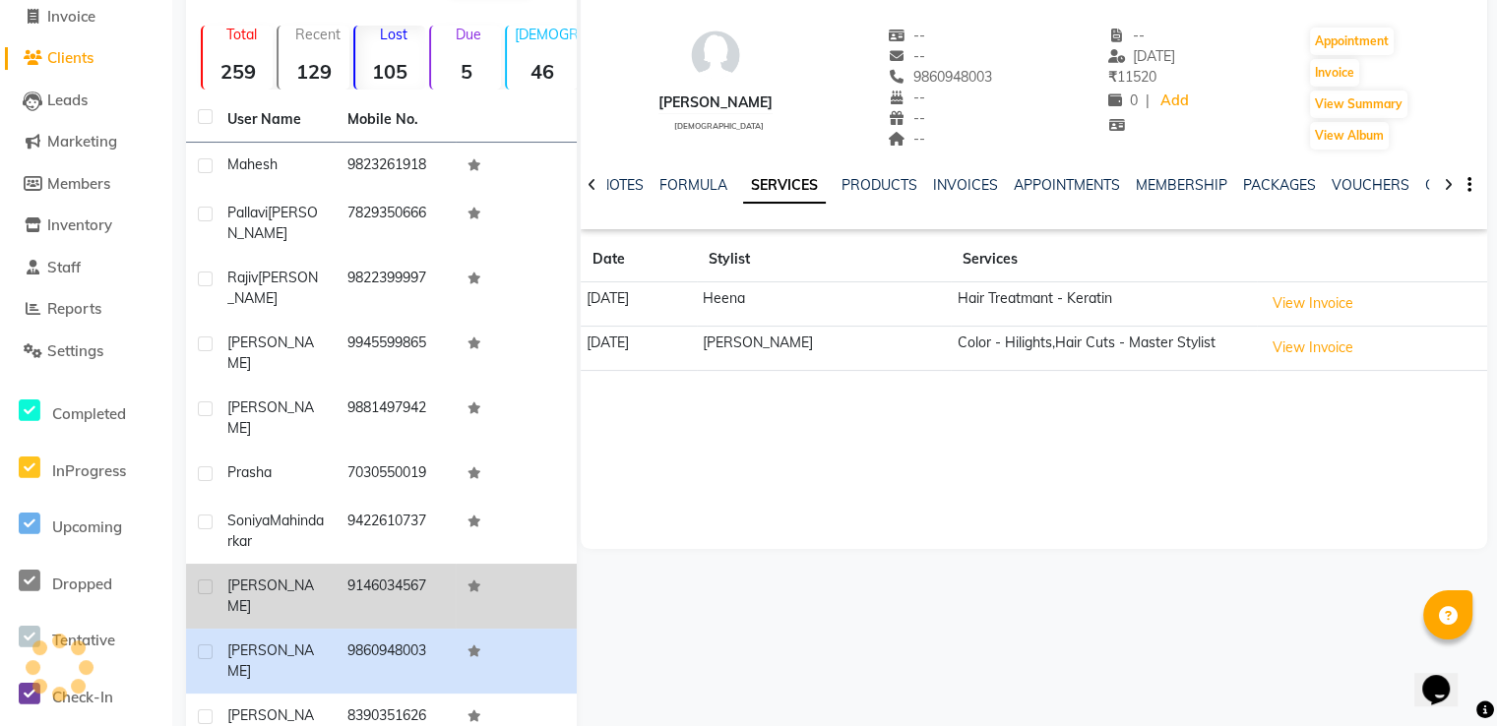
click at [372, 564] on td "9146034567" at bounding box center [396, 596] width 120 height 65
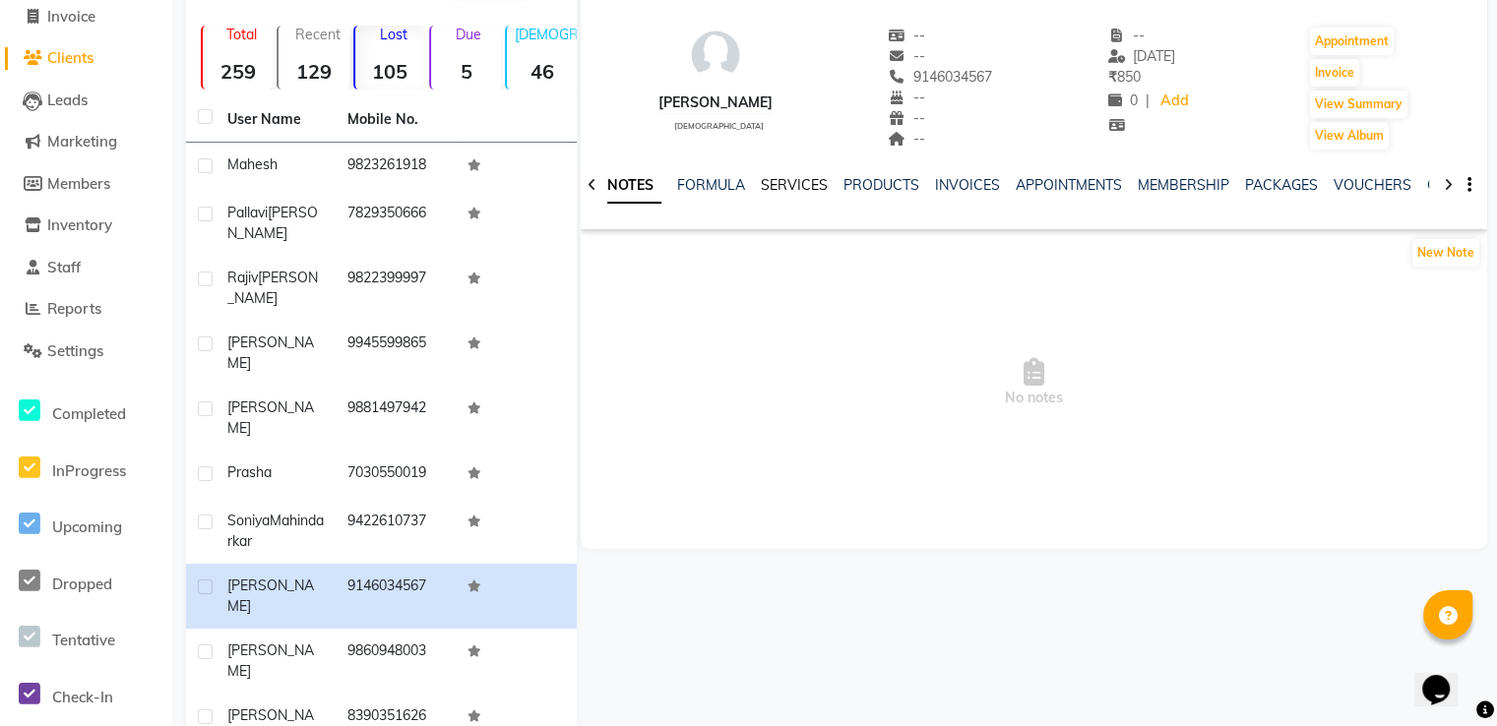
click at [779, 187] on link "SERVICES" at bounding box center [794, 185] width 67 height 18
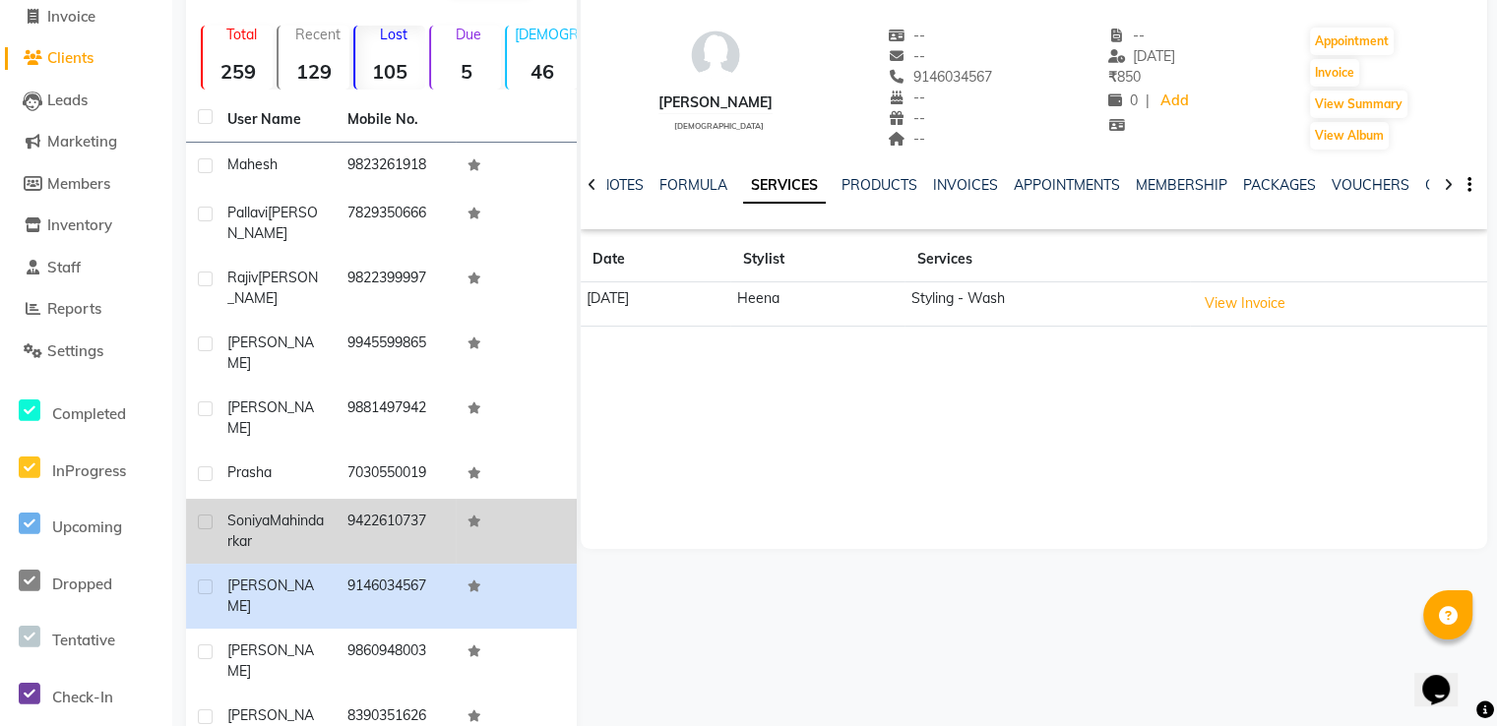
click at [348, 499] on td "9422610737" at bounding box center [396, 531] width 120 height 65
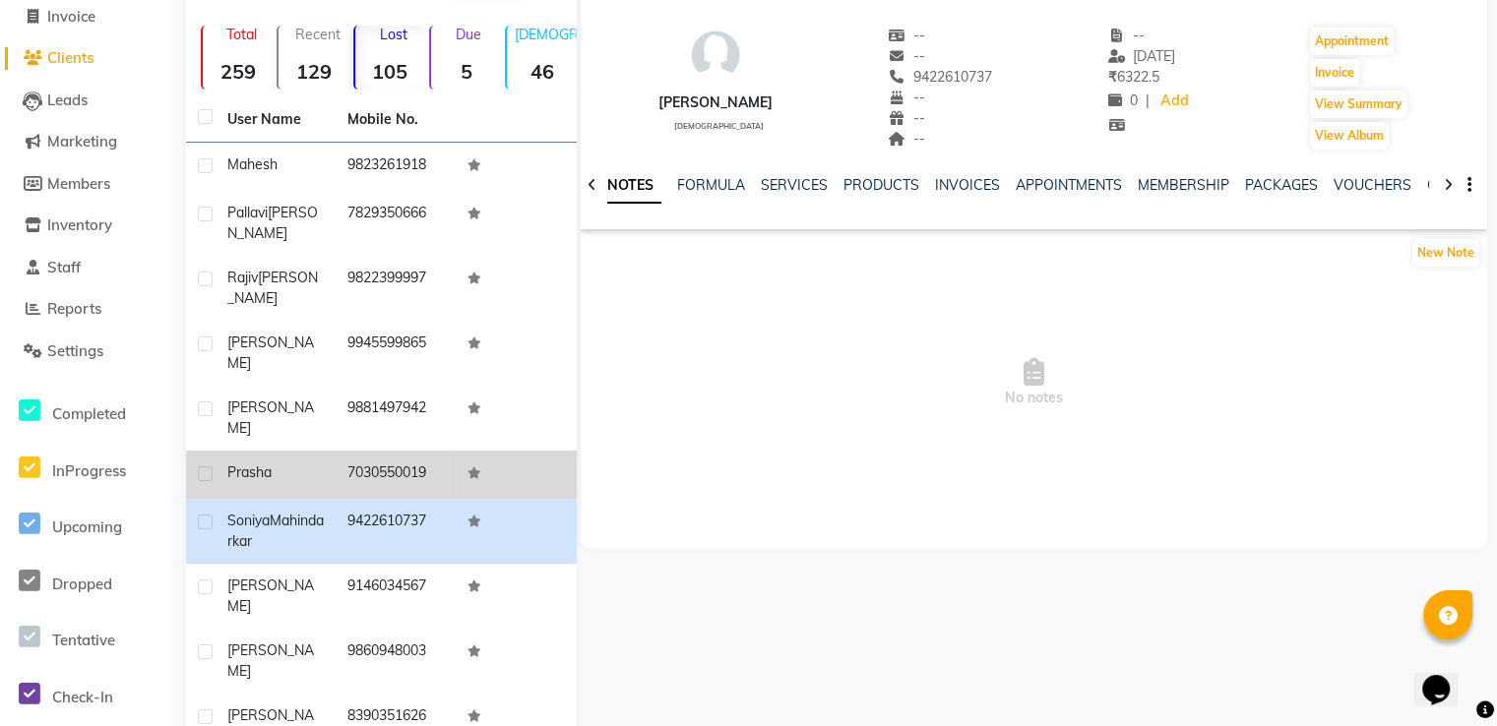
click at [365, 451] on td "7030550019" at bounding box center [396, 475] width 120 height 48
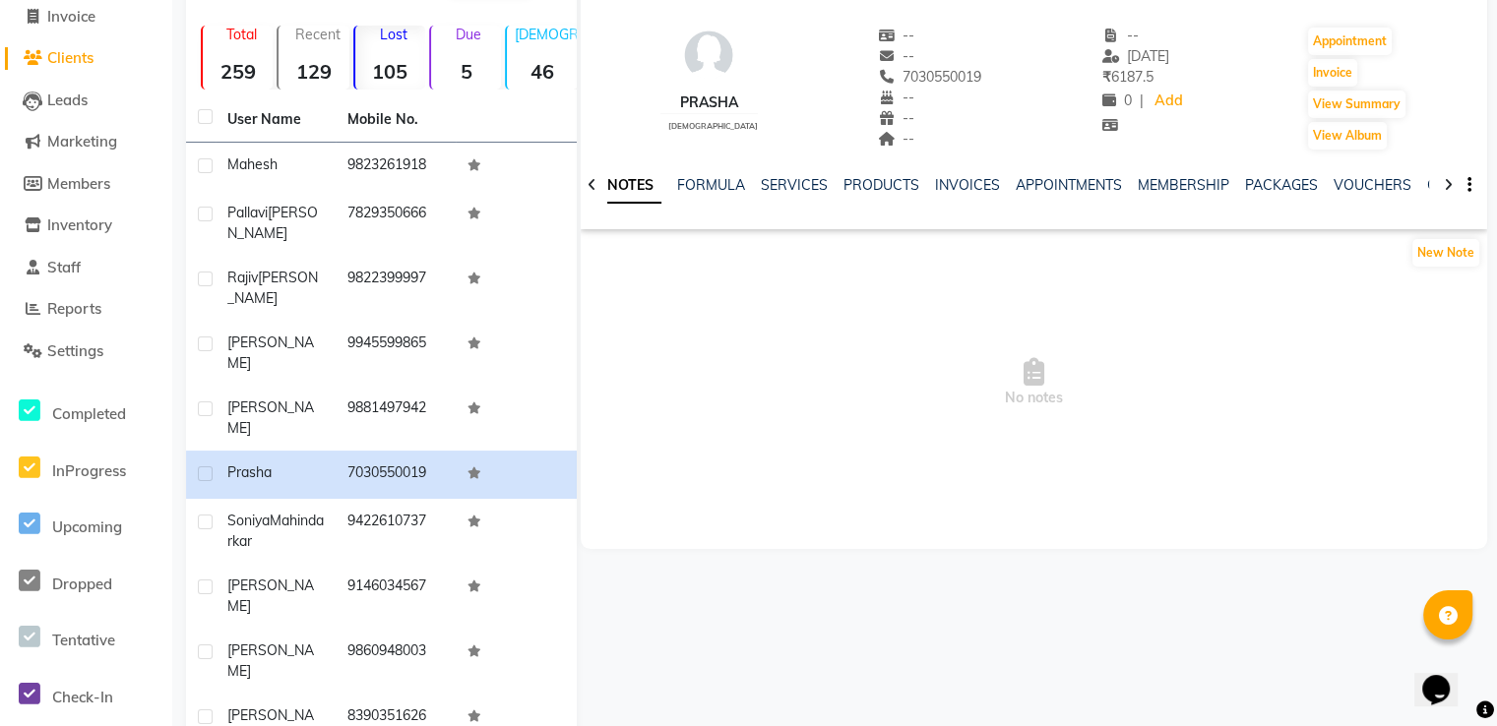
click at [756, 191] on ul "NOTES FORMULA SERVICES PRODUCTS INVOICES APPOINTMENTS MEMBERSHIP PACKAGES VOUCH…" at bounding box center [1224, 185] width 1250 height 21
click at [767, 182] on link "SERVICES" at bounding box center [794, 185] width 67 height 18
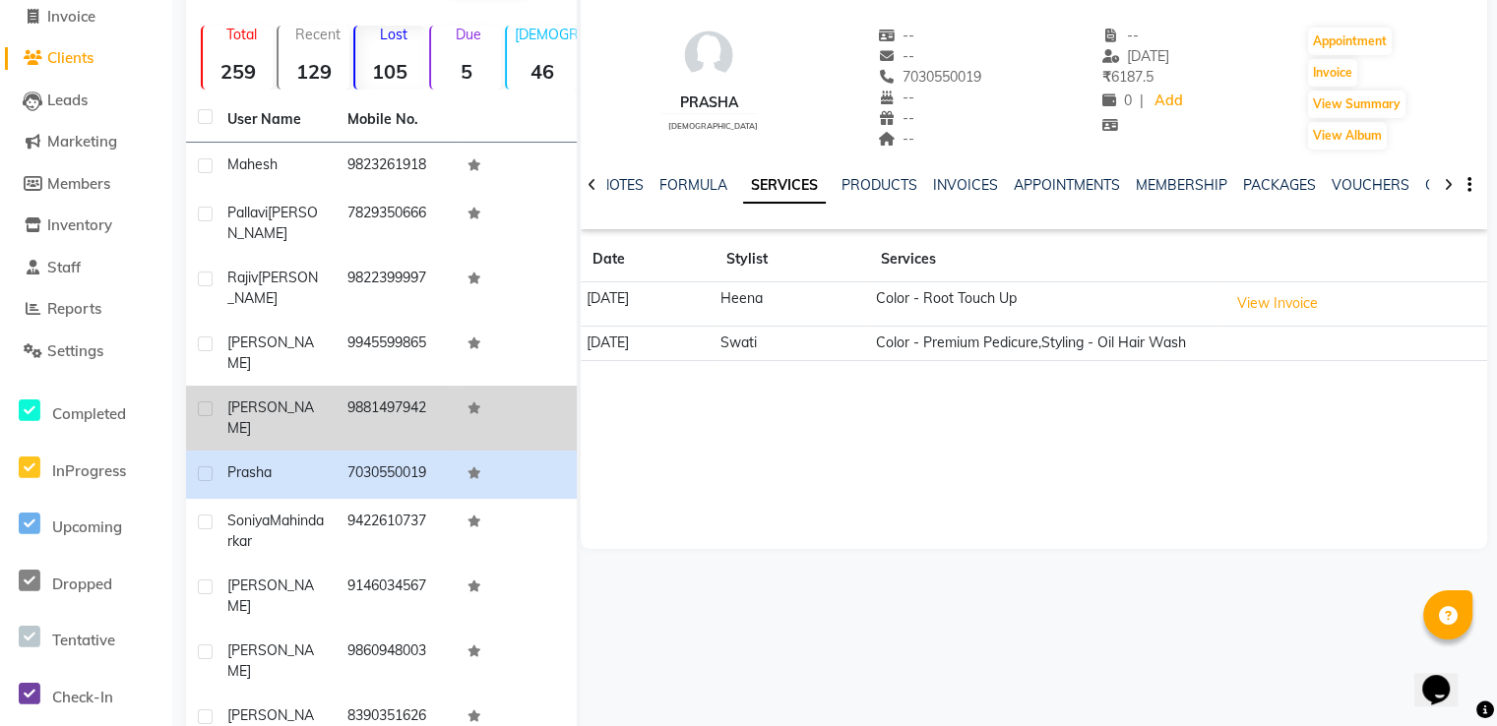
click at [382, 386] on td "9881497942" at bounding box center [396, 418] width 120 height 65
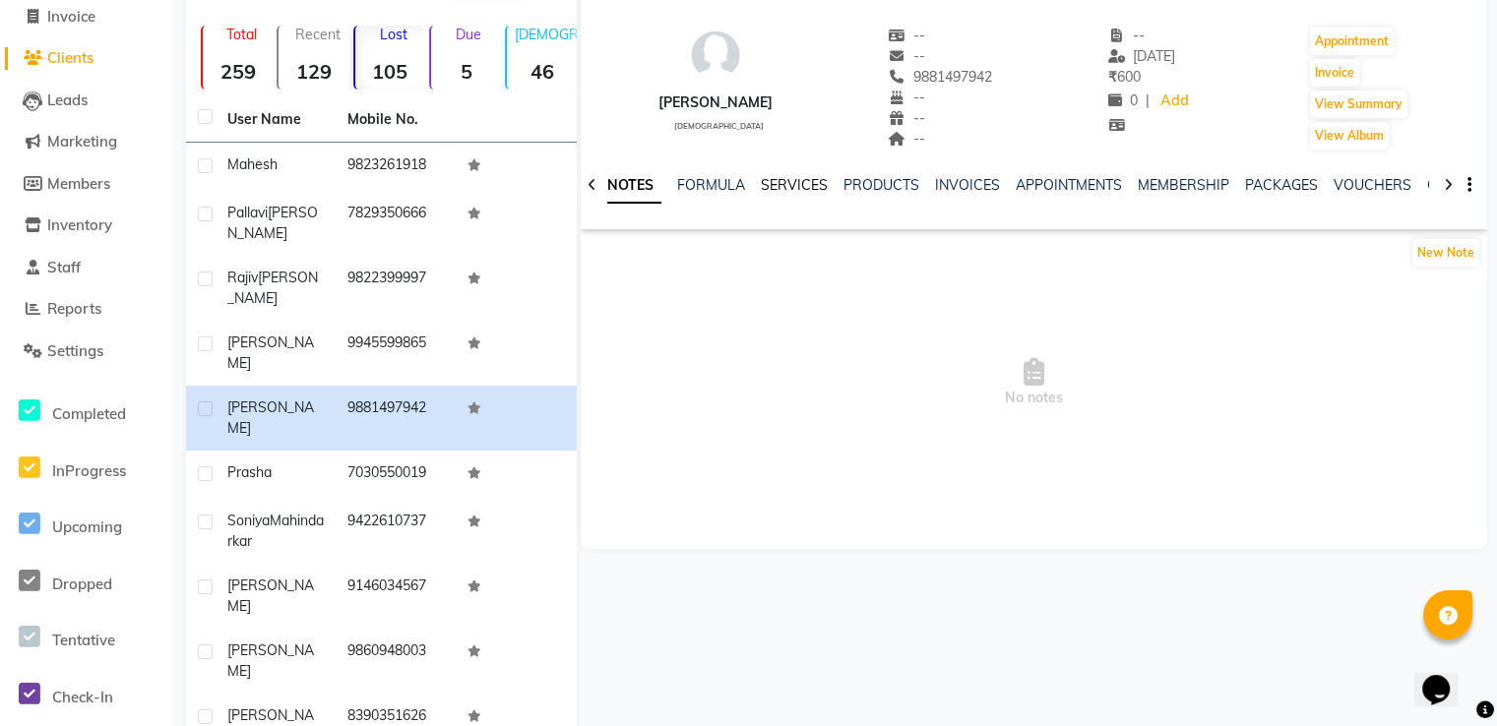
click at [764, 178] on link "SERVICES" at bounding box center [794, 185] width 67 height 18
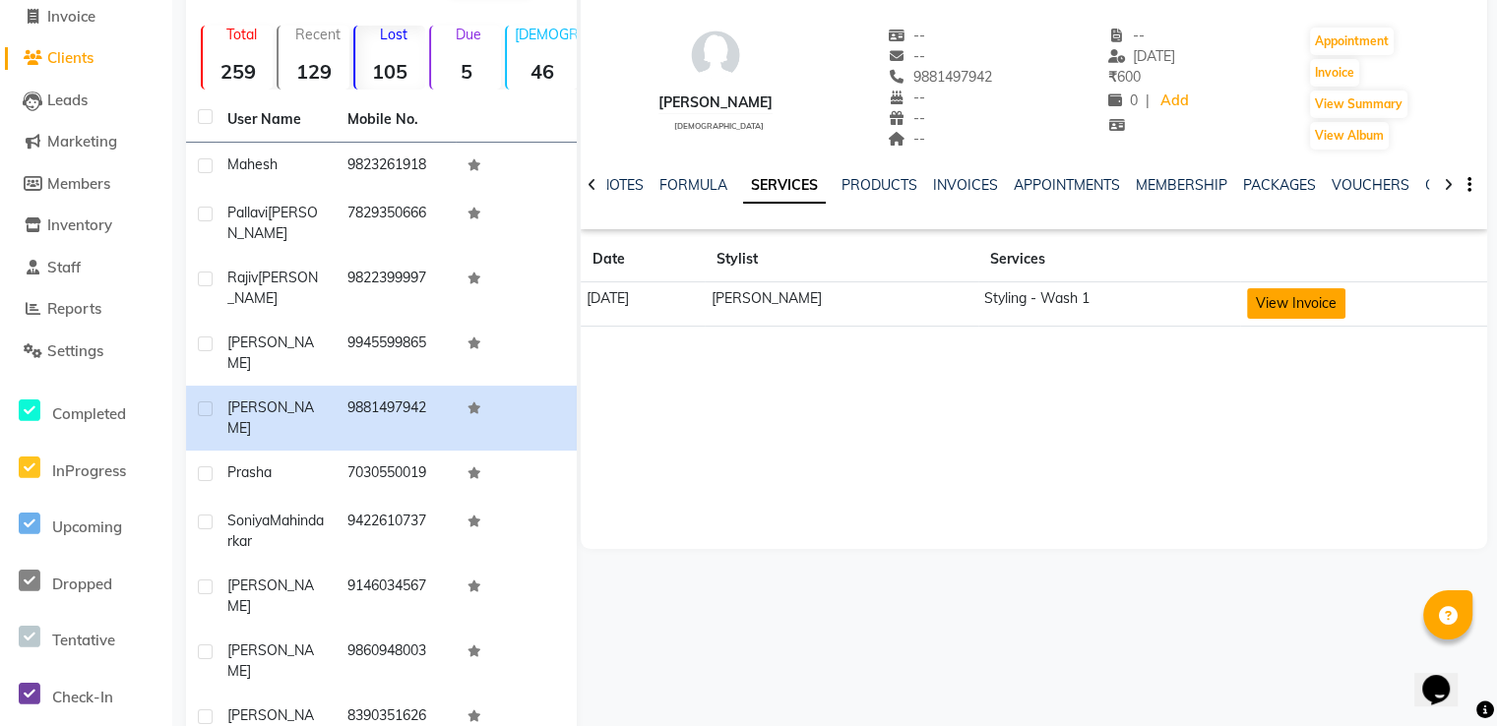
click at [1292, 308] on button "View Invoice" at bounding box center [1296, 303] width 98 height 31
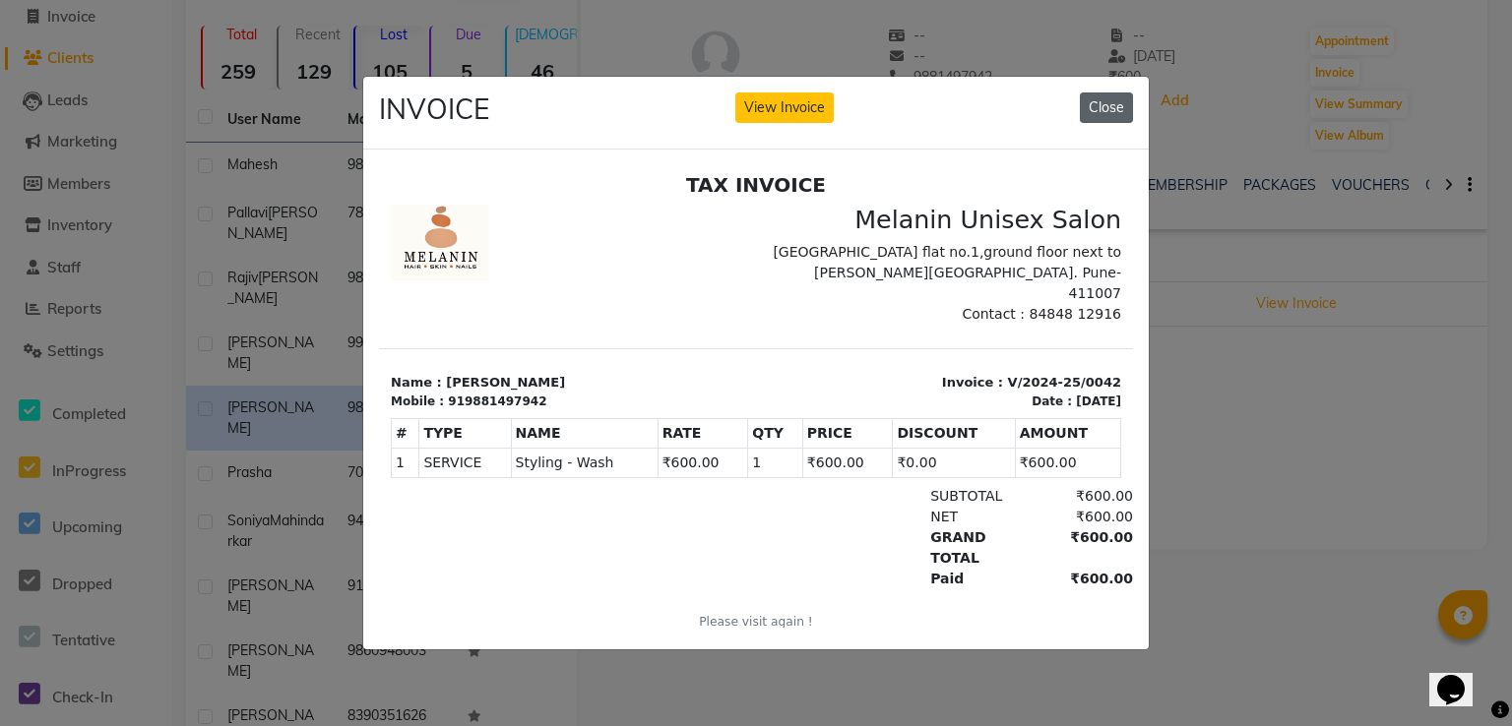
click at [1116, 95] on button "Close" at bounding box center [1106, 108] width 53 height 31
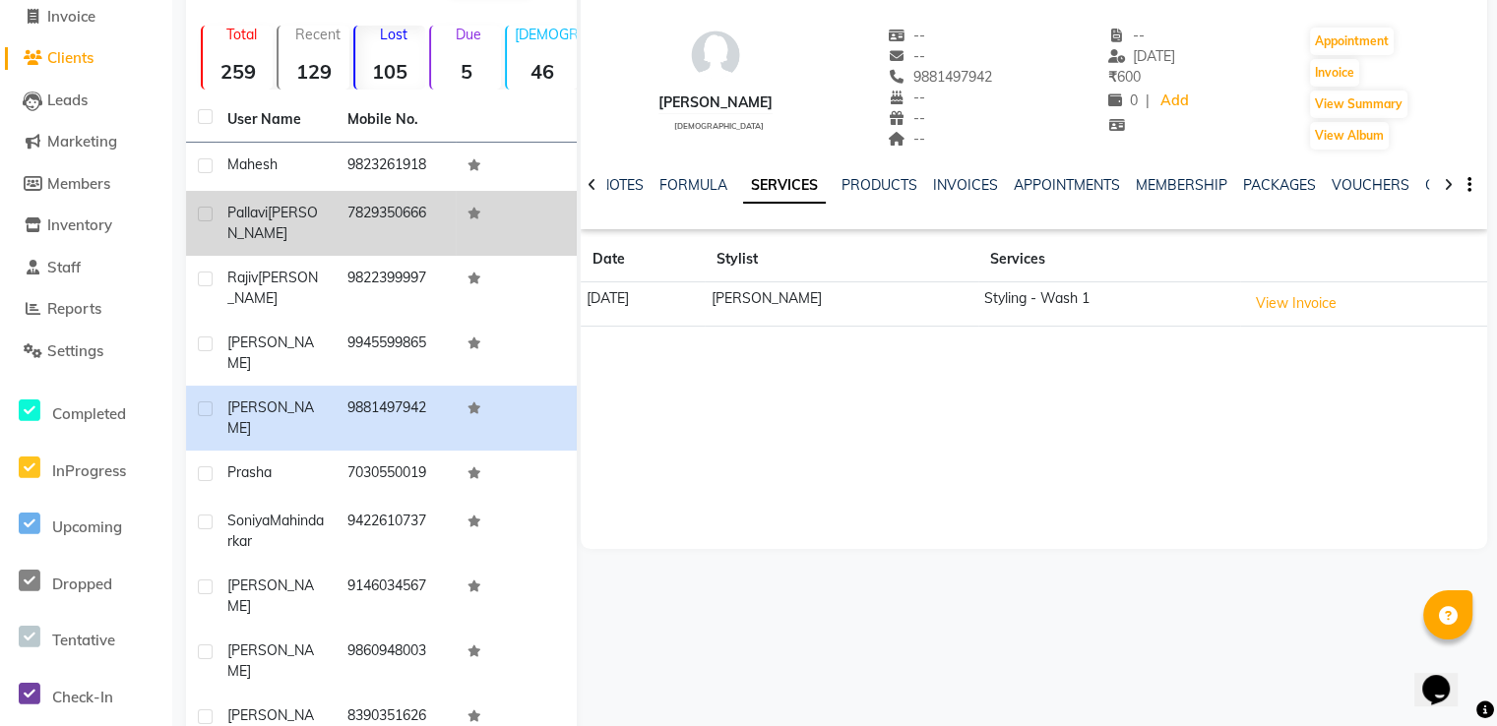
click at [418, 205] on td "7829350666" at bounding box center [396, 223] width 120 height 65
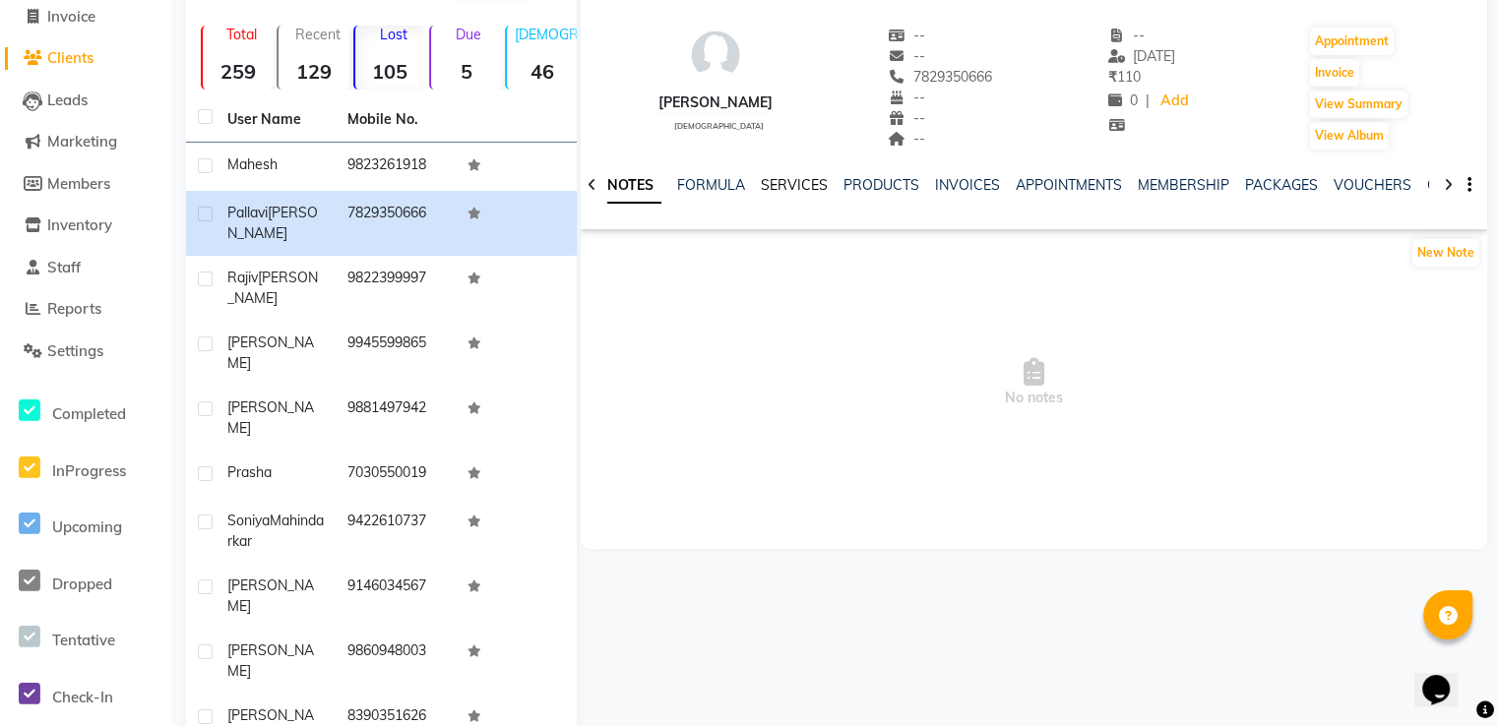
click at [761, 185] on link "SERVICES" at bounding box center [794, 185] width 67 height 18
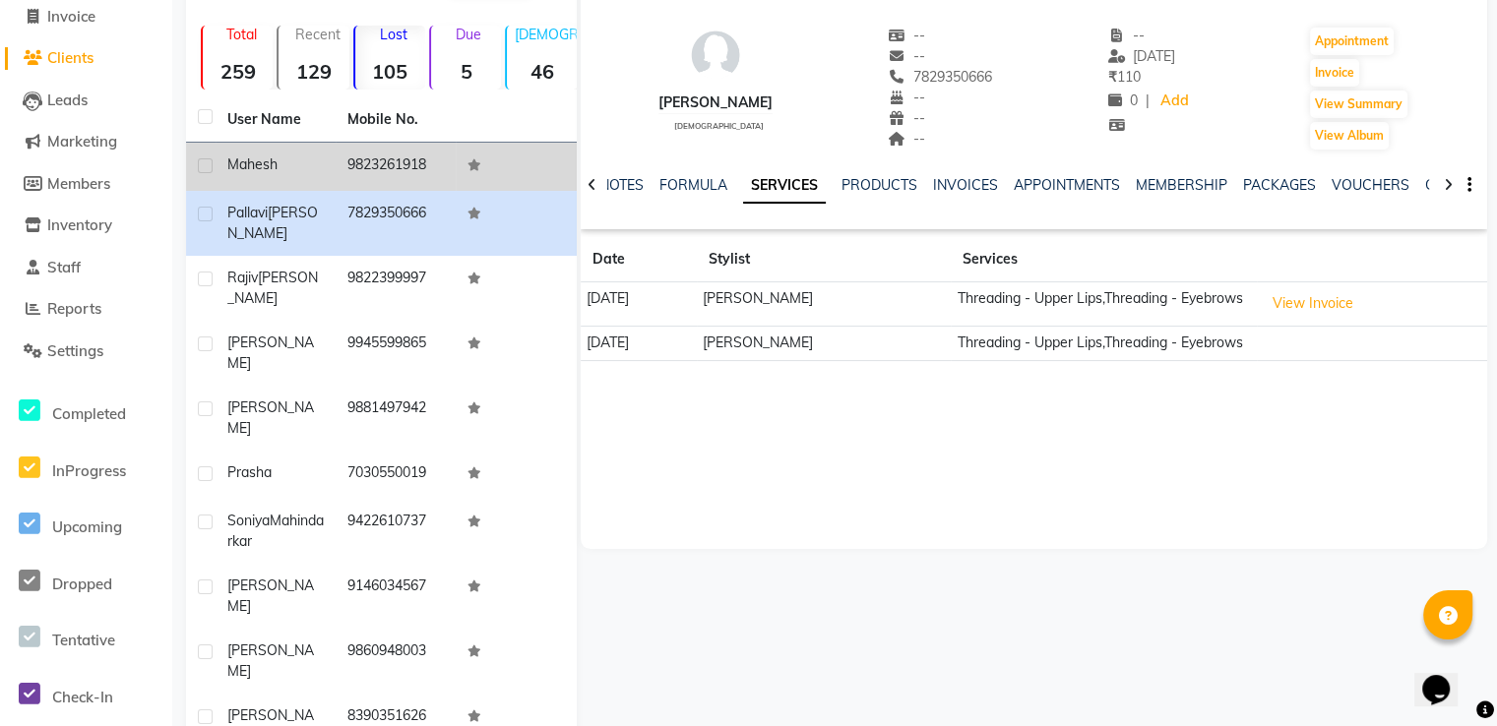
click at [386, 156] on td "9823261918" at bounding box center [396, 167] width 120 height 48
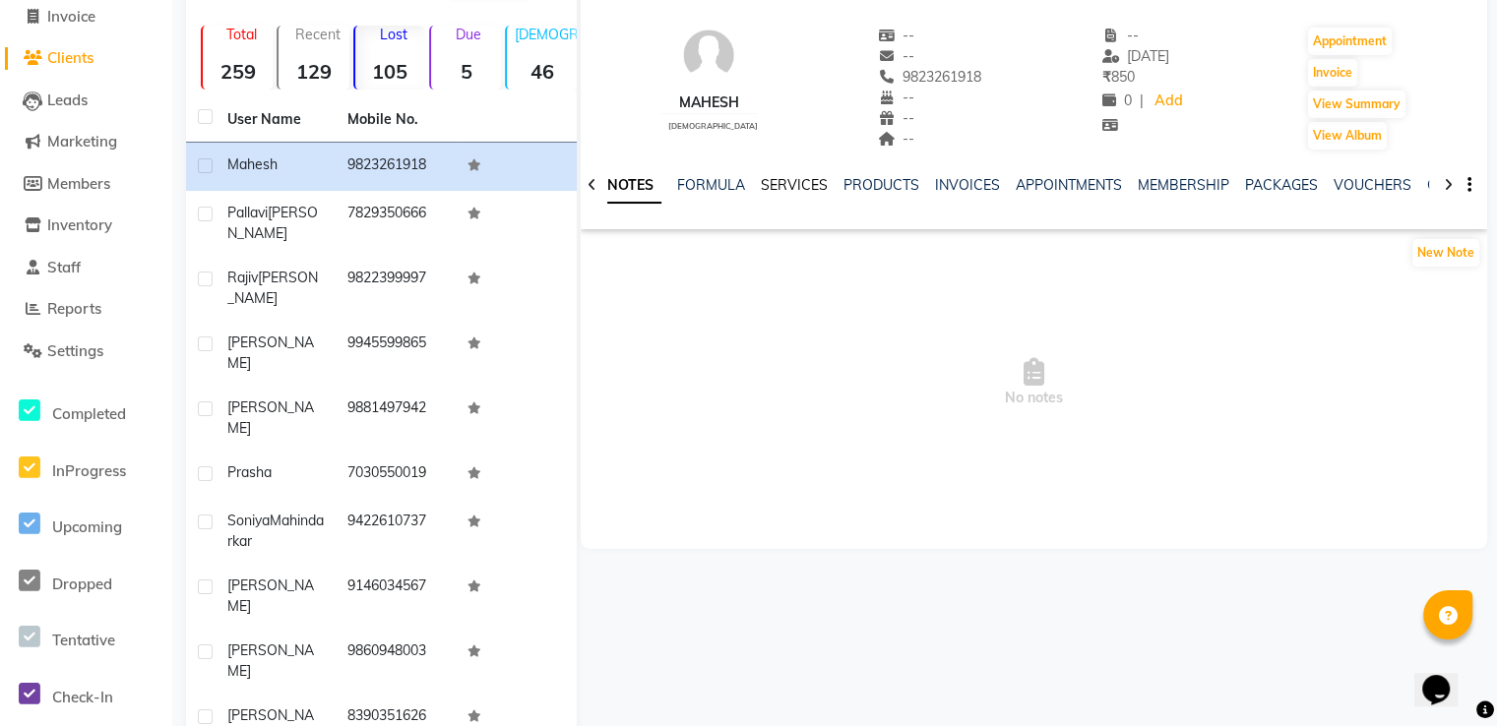
click at [791, 181] on link "SERVICES" at bounding box center [794, 185] width 67 height 18
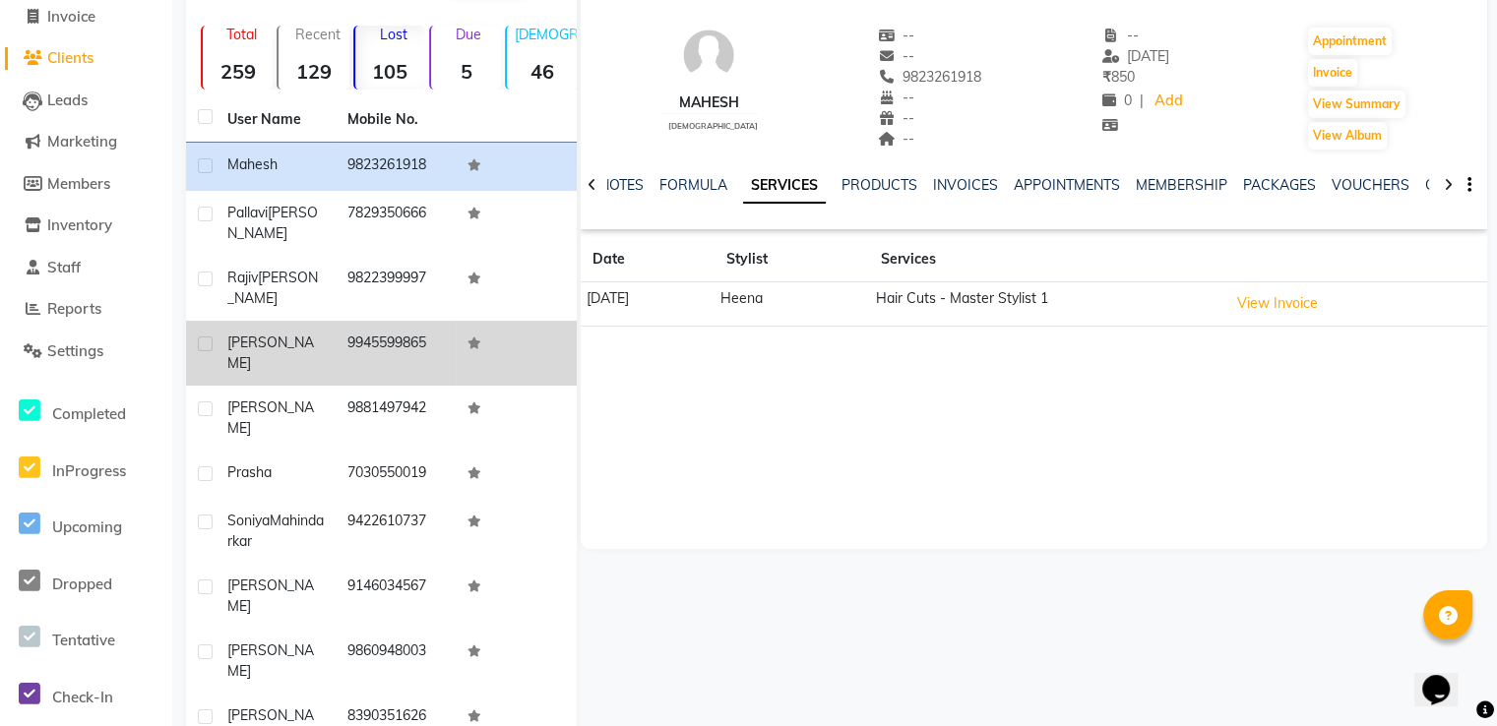
click at [325, 321] on td "[PERSON_NAME]" at bounding box center [276, 353] width 120 height 65
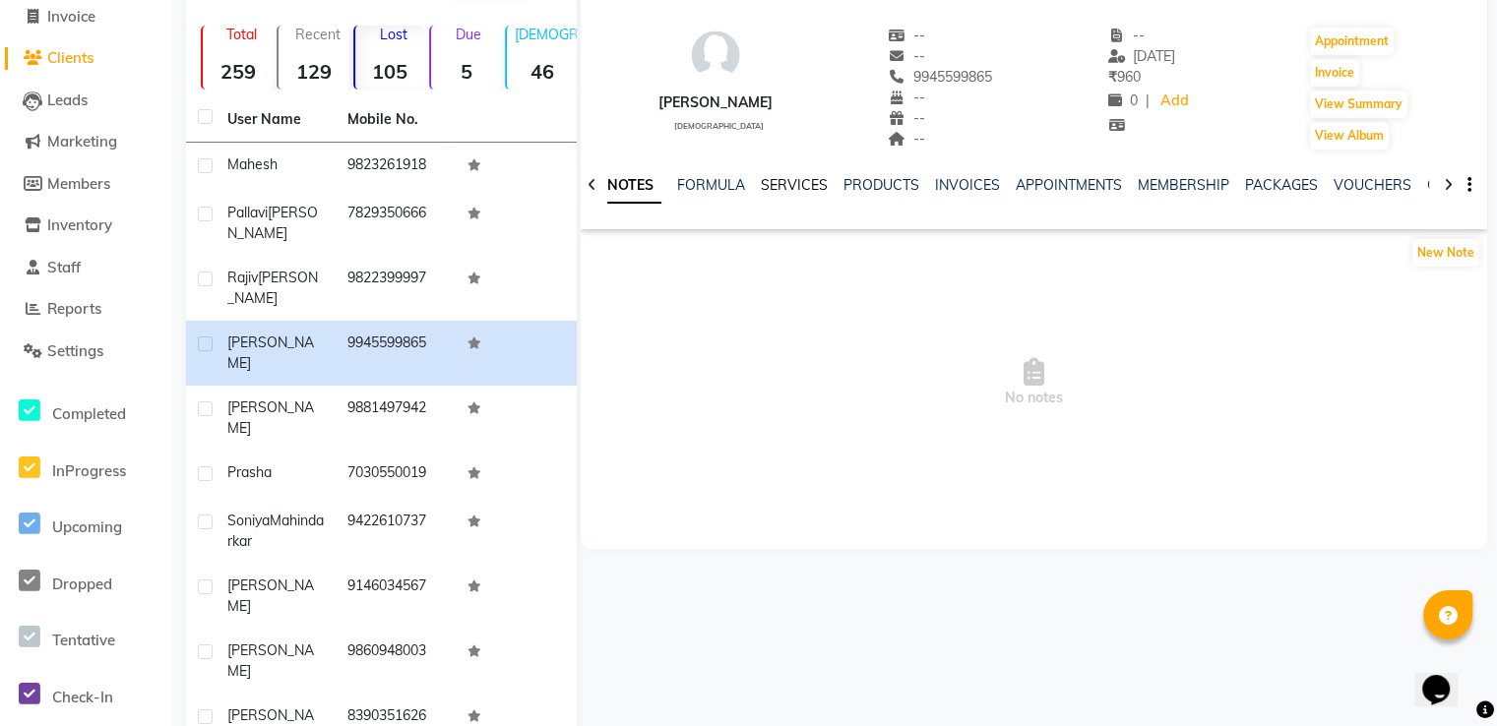
click at [797, 184] on link "SERVICES" at bounding box center [794, 185] width 67 height 18
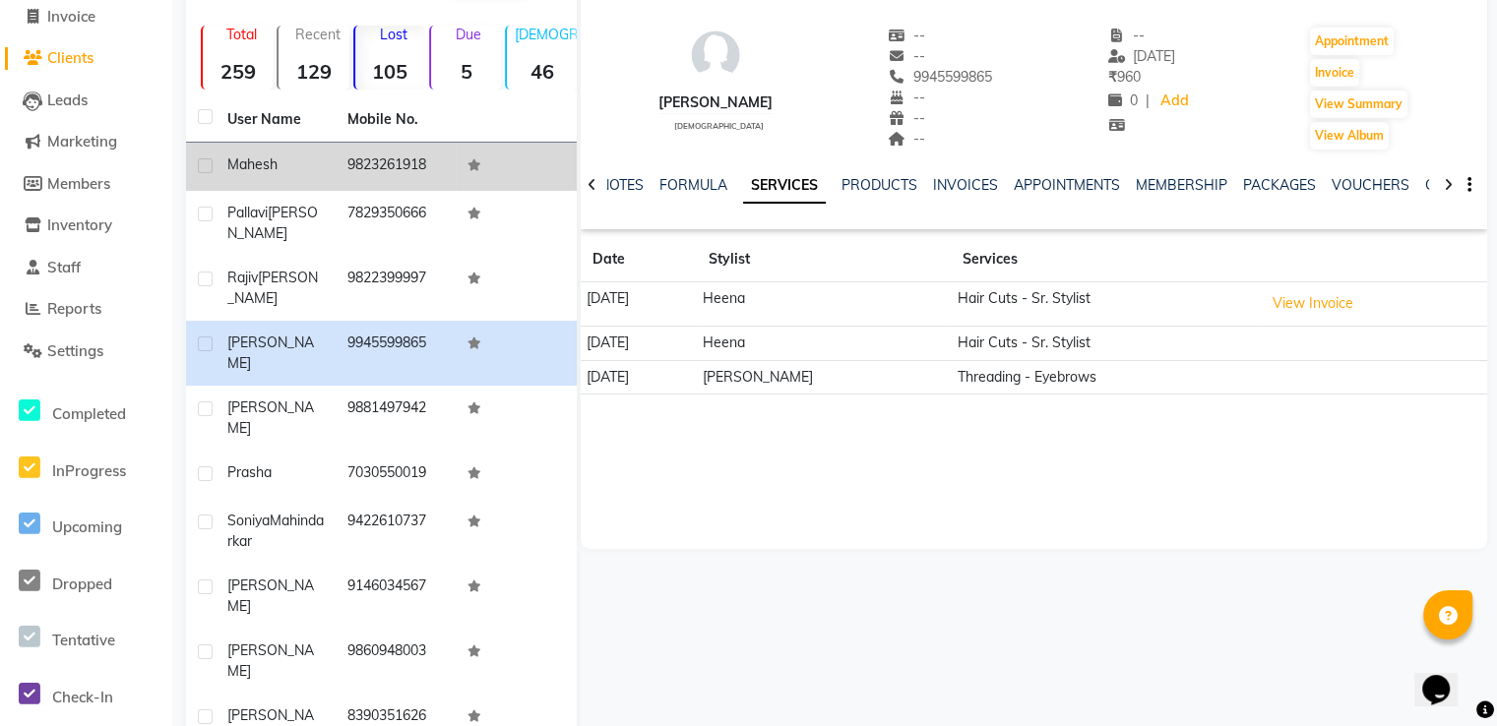
click at [430, 155] on td "9823261918" at bounding box center [396, 167] width 120 height 48
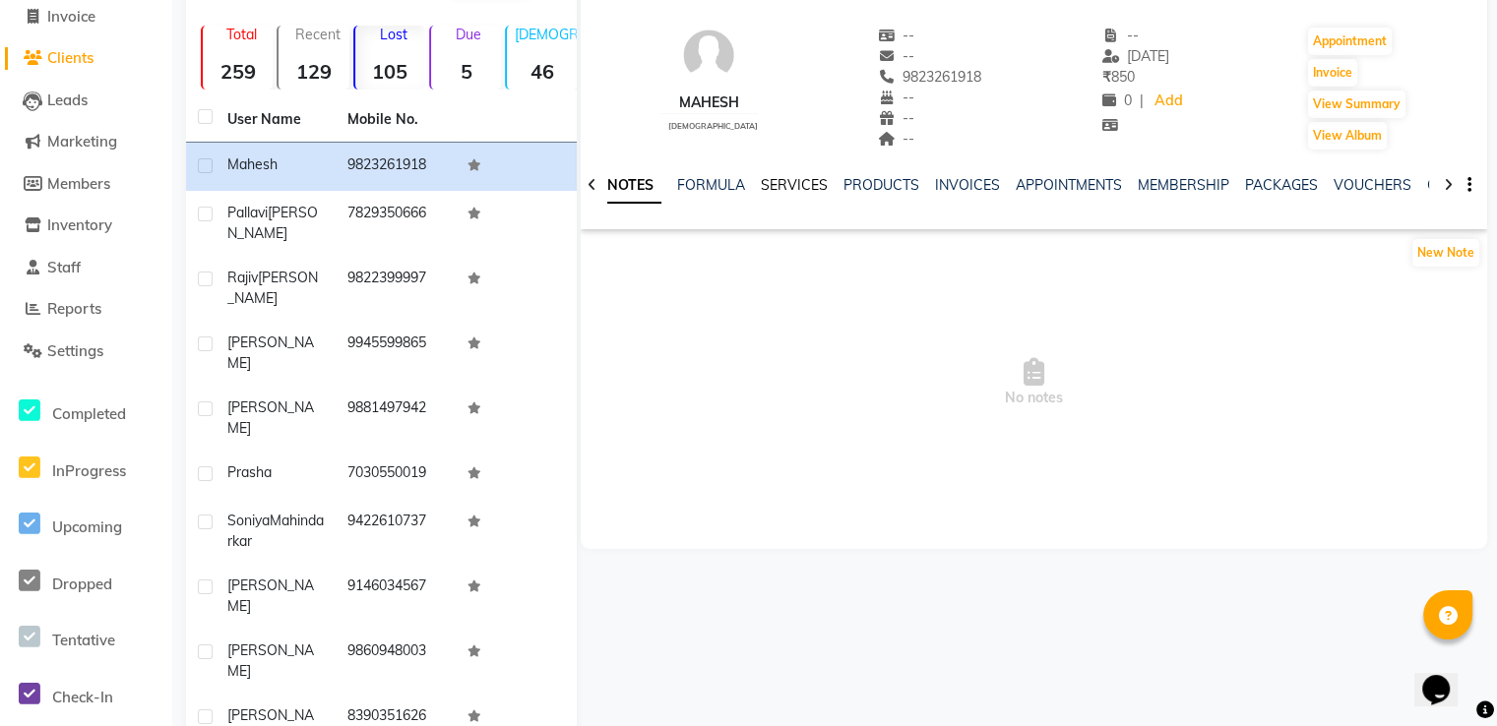
click at [789, 188] on link "SERVICES" at bounding box center [794, 185] width 67 height 18
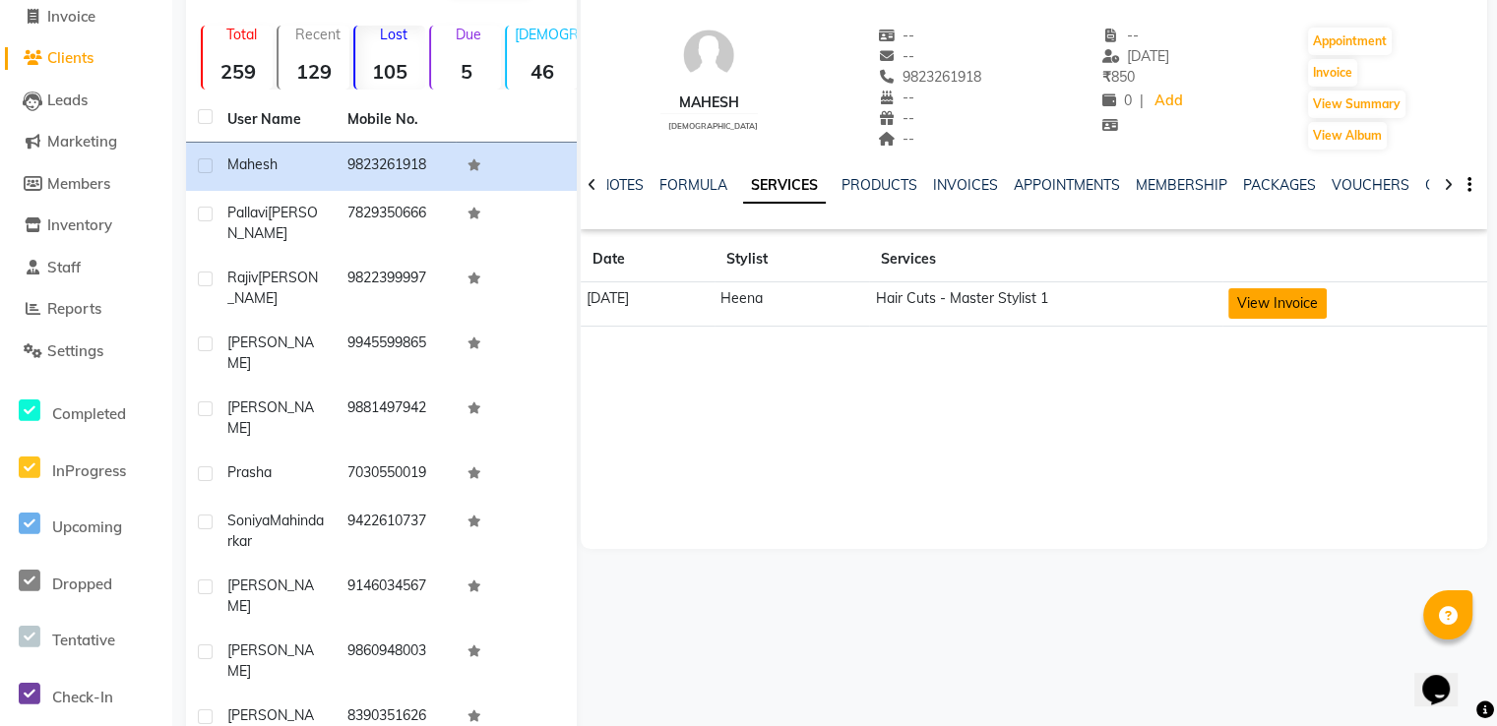
click at [1277, 309] on button "View Invoice" at bounding box center [1277, 303] width 98 height 31
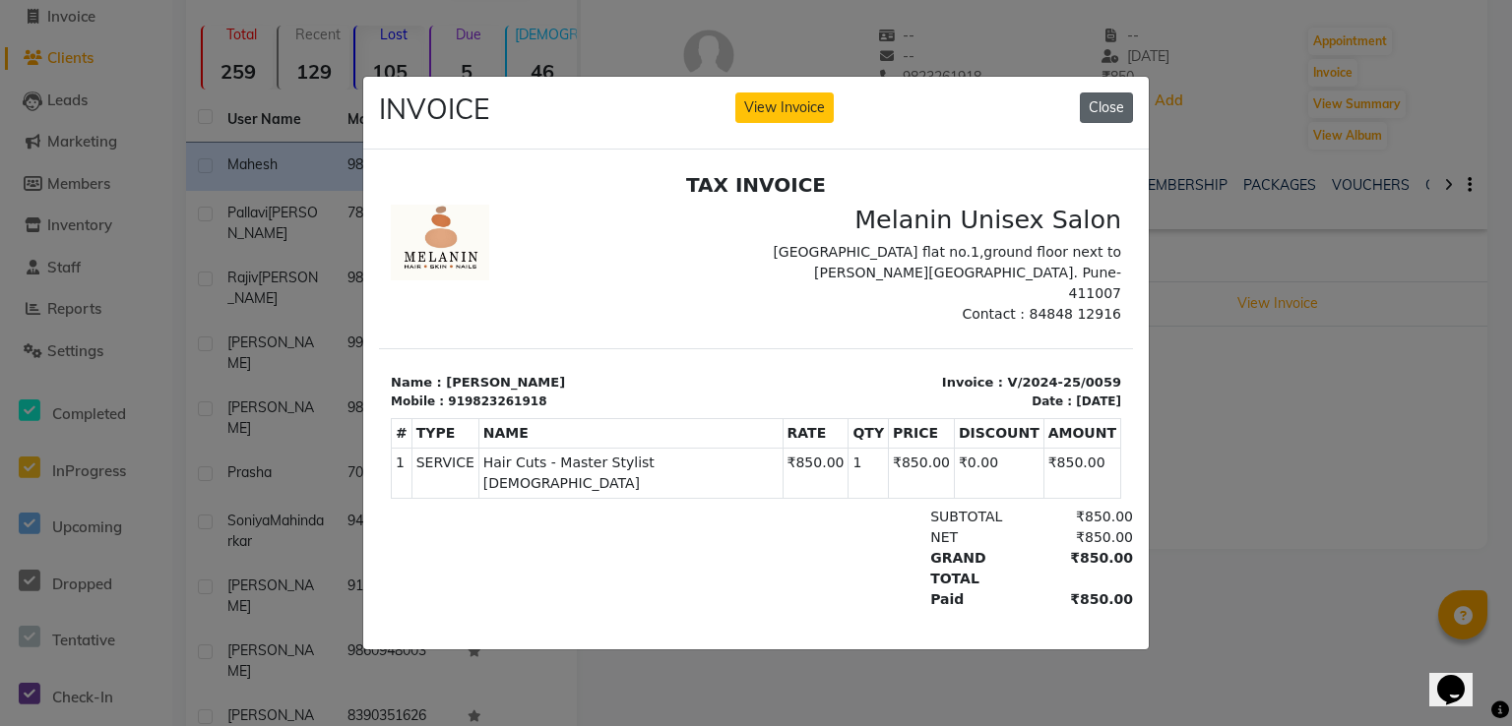
click at [1116, 99] on button "Close" at bounding box center [1106, 108] width 53 height 31
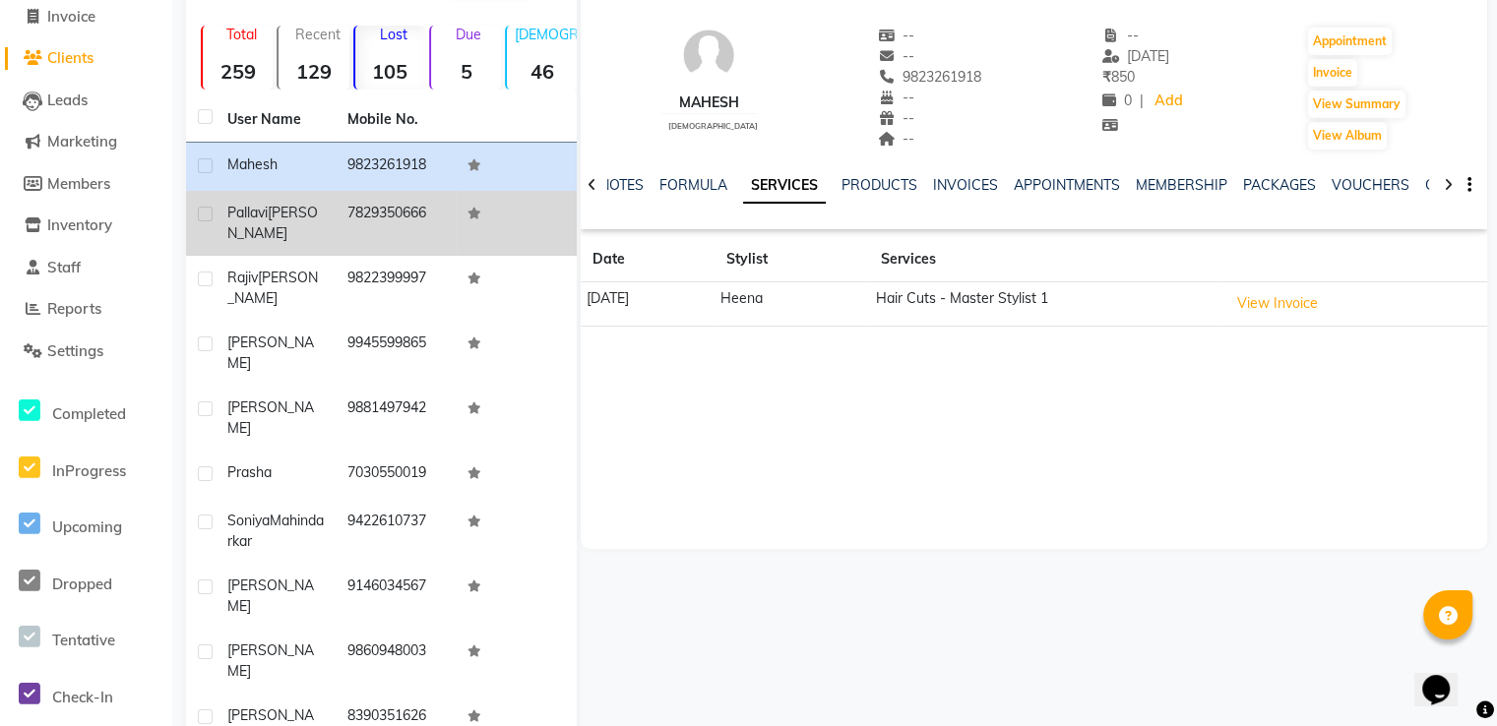
click at [349, 224] on td "7829350666" at bounding box center [396, 223] width 120 height 65
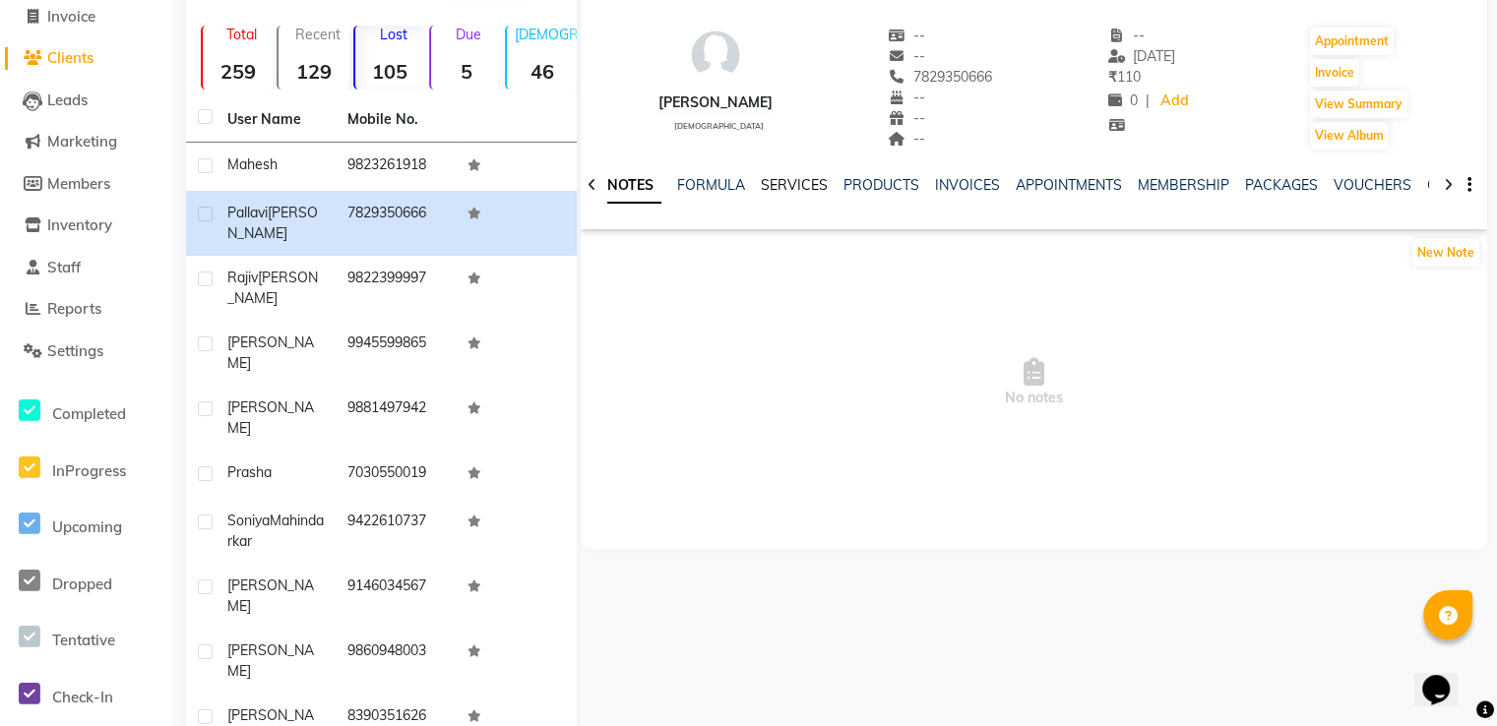
click at [765, 178] on link "SERVICES" at bounding box center [794, 185] width 67 height 18
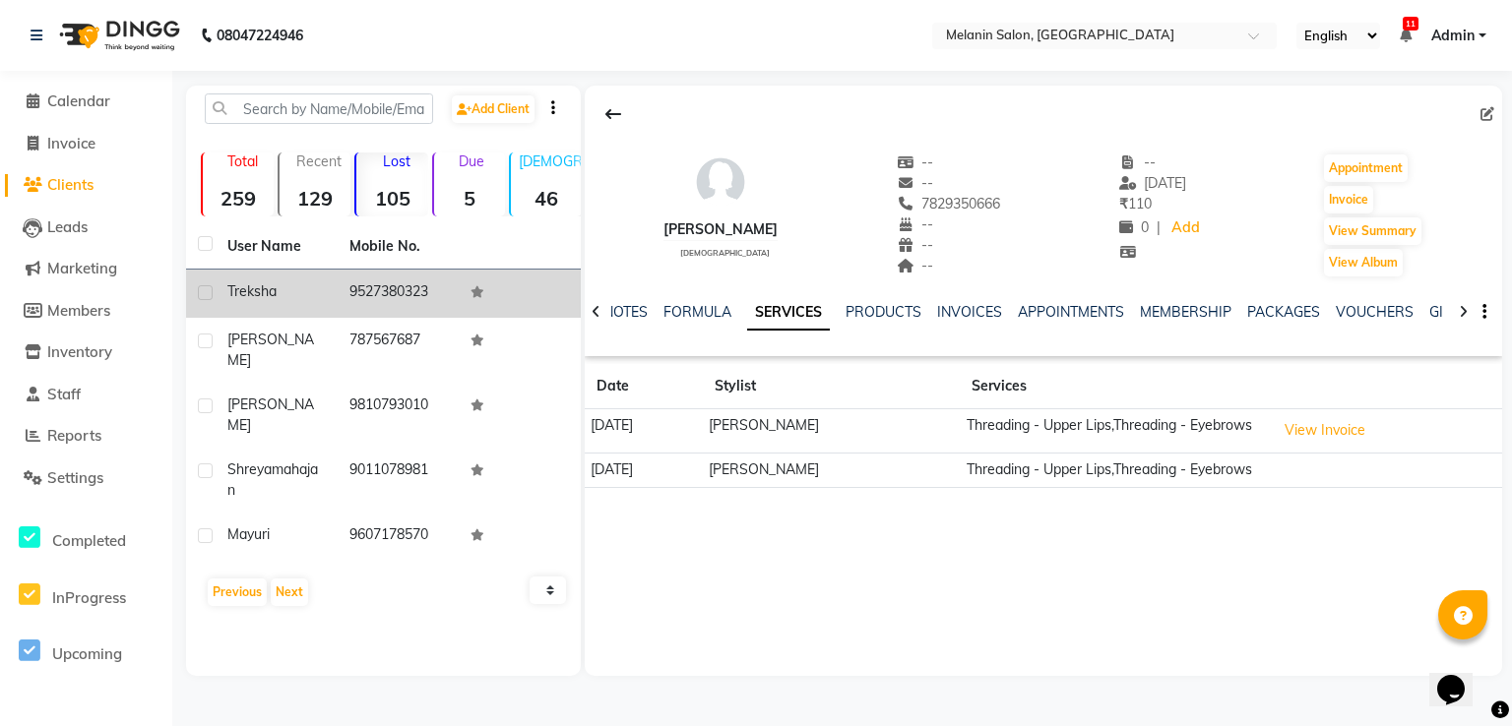
click at [377, 279] on td "9527380323" at bounding box center [399, 294] width 122 height 48
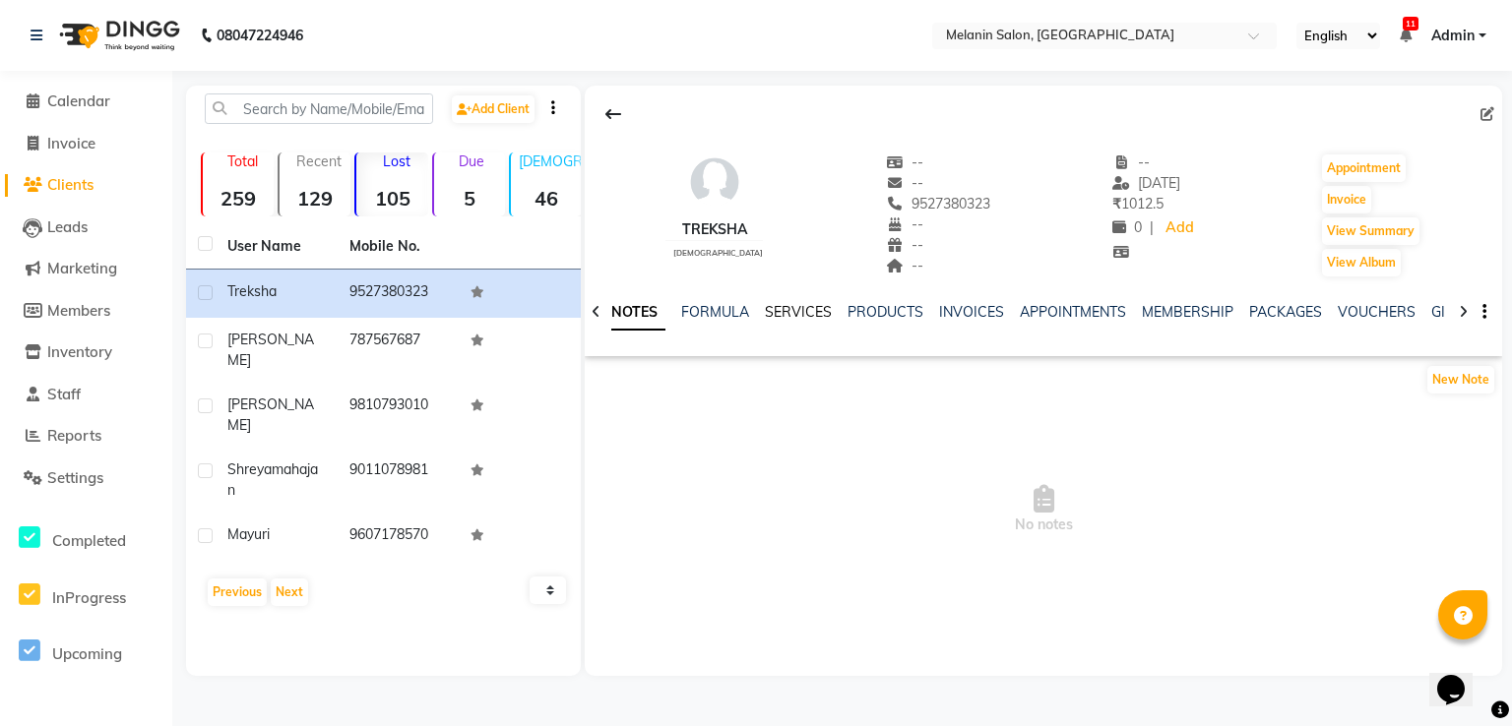
click at [791, 306] on link "SERVICES" at bounding box center [798, 312] width 67 height 18
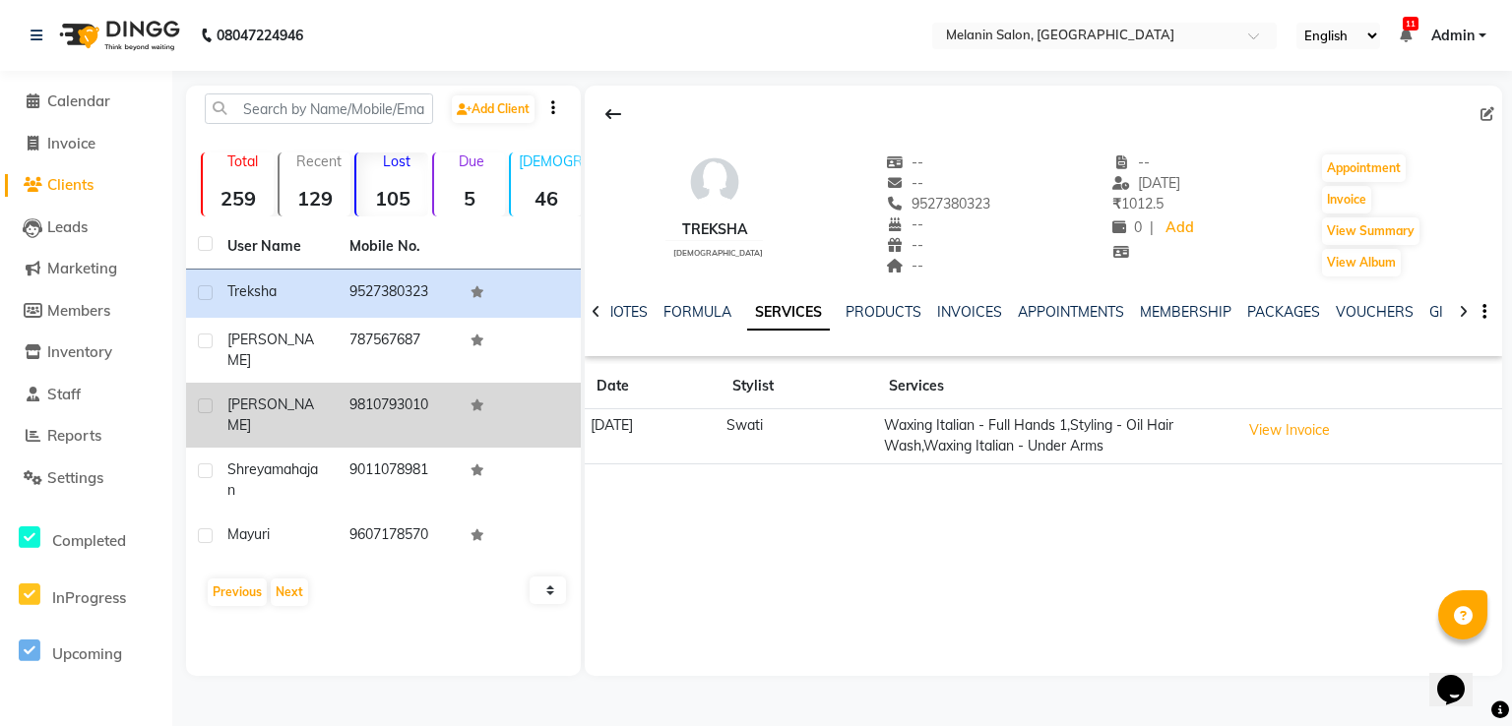
click at [382, 396] on td "9810793010" at bounding box center [399, 415] width 122 height 65
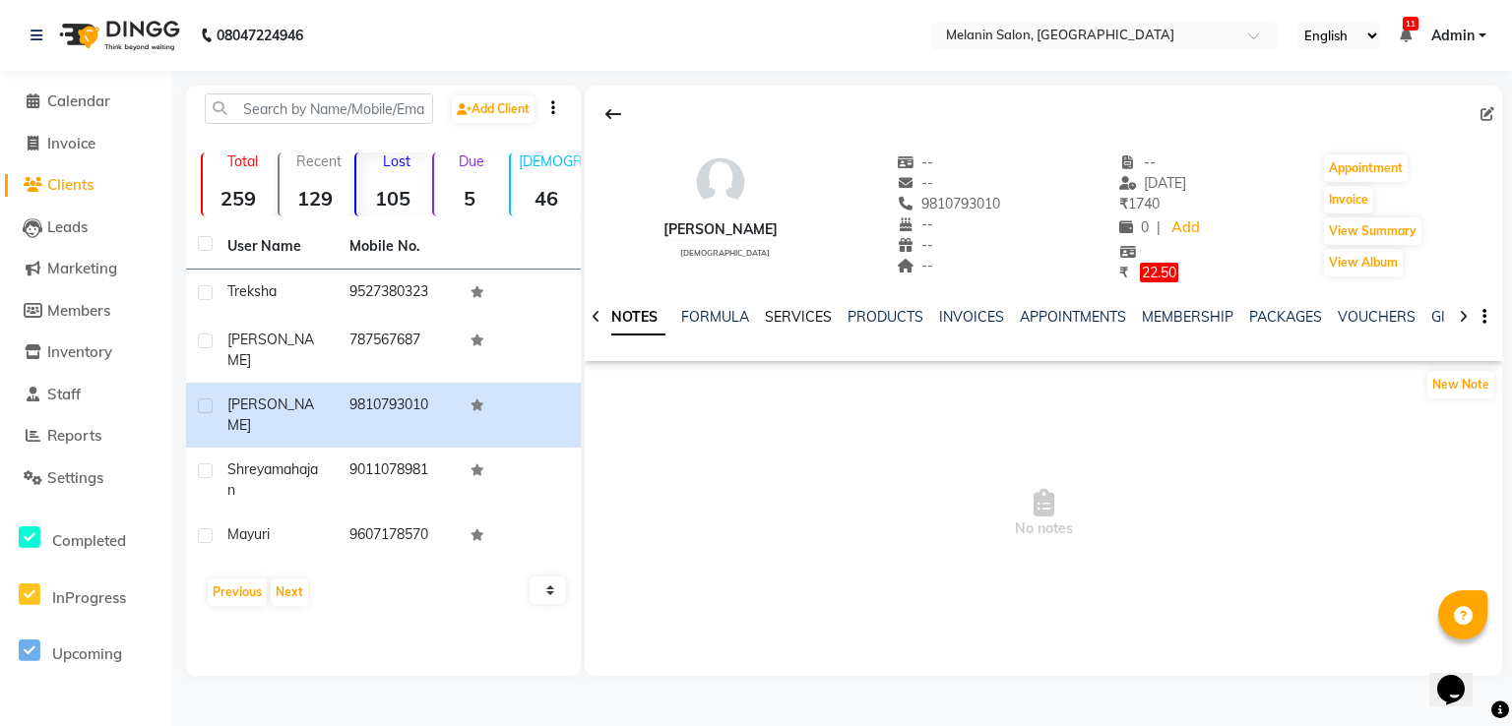
click at [819, 320] on link "SERVICES" at bounding box center [798, 317] width 67 height 18
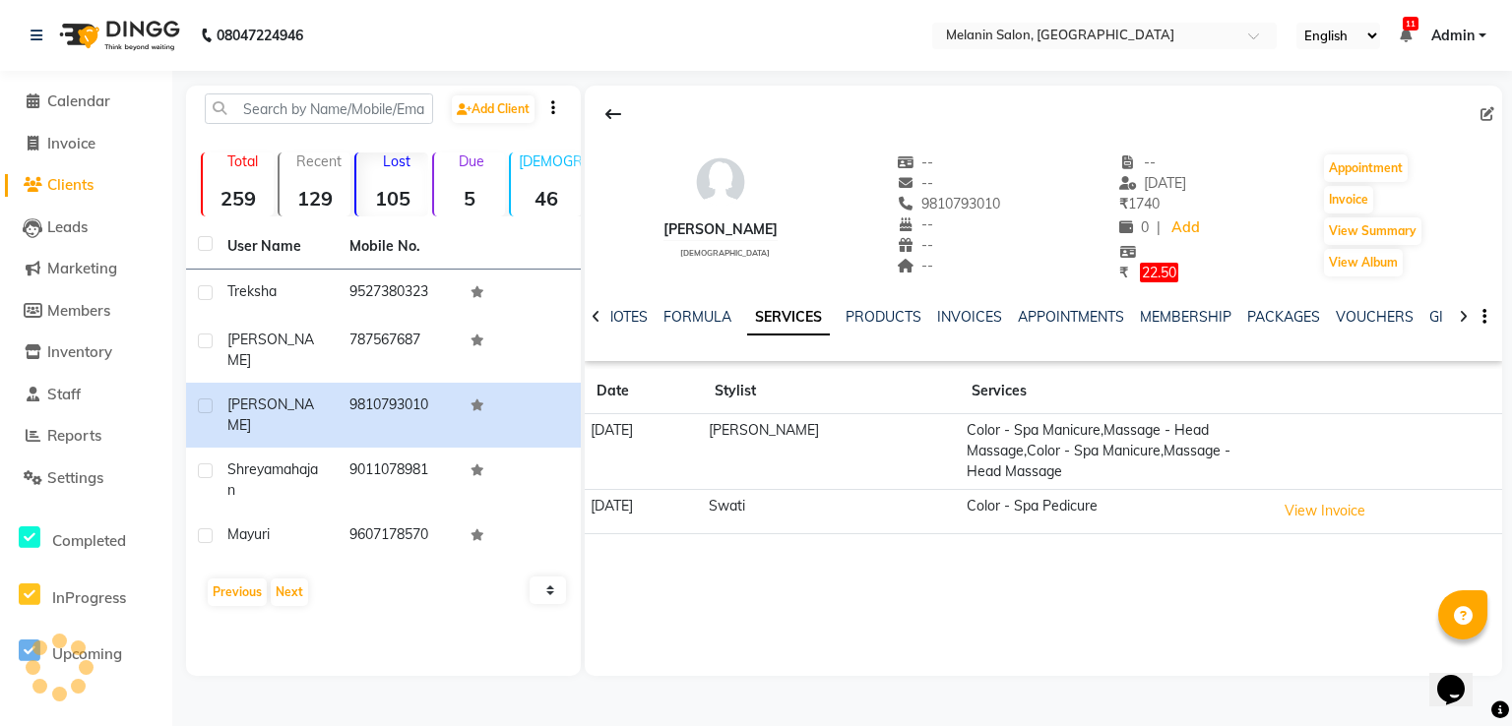
click at [1140, 271] on span "22.50" at bounding box center [1159, 273] width 38 height 20
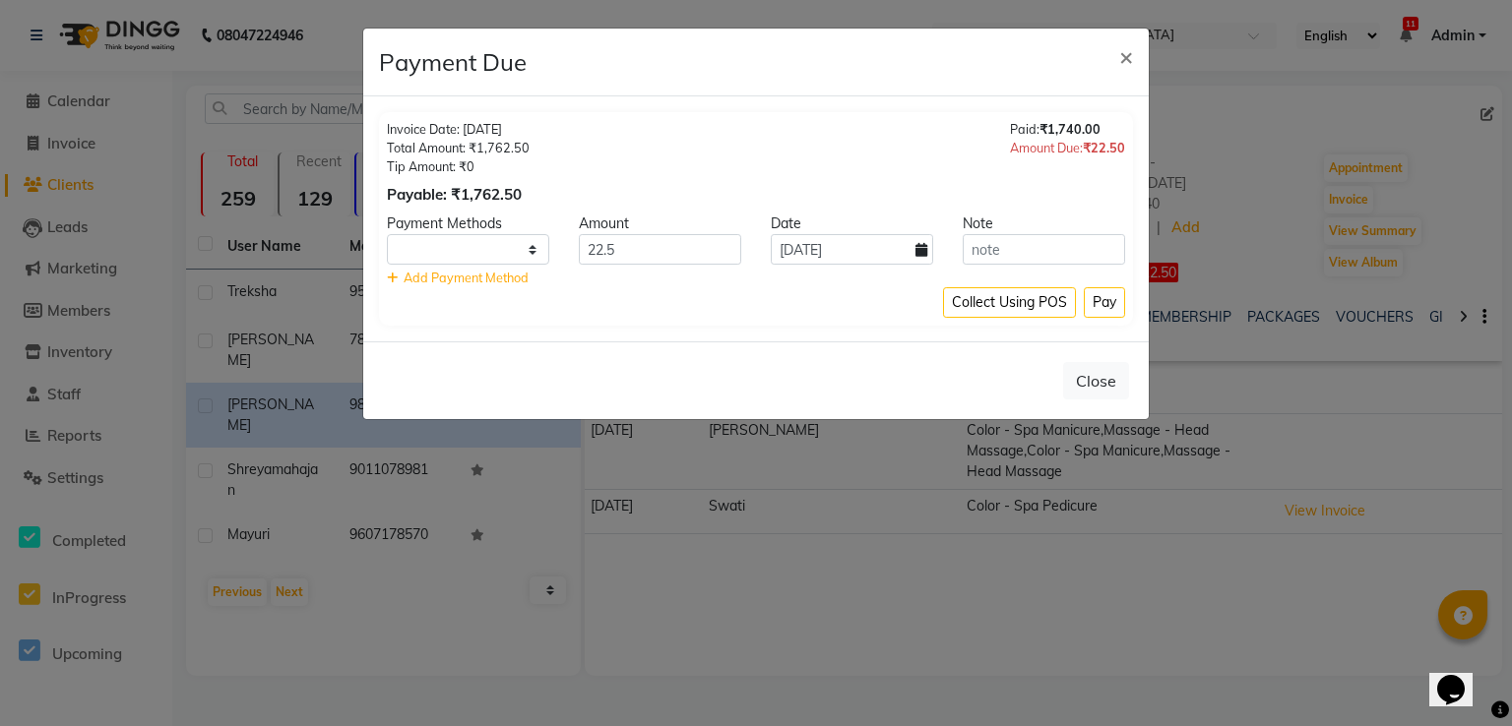
select select "1"
click at [1122, 52] on span "×" at bounding box center [1126, 56] width 14 height 30
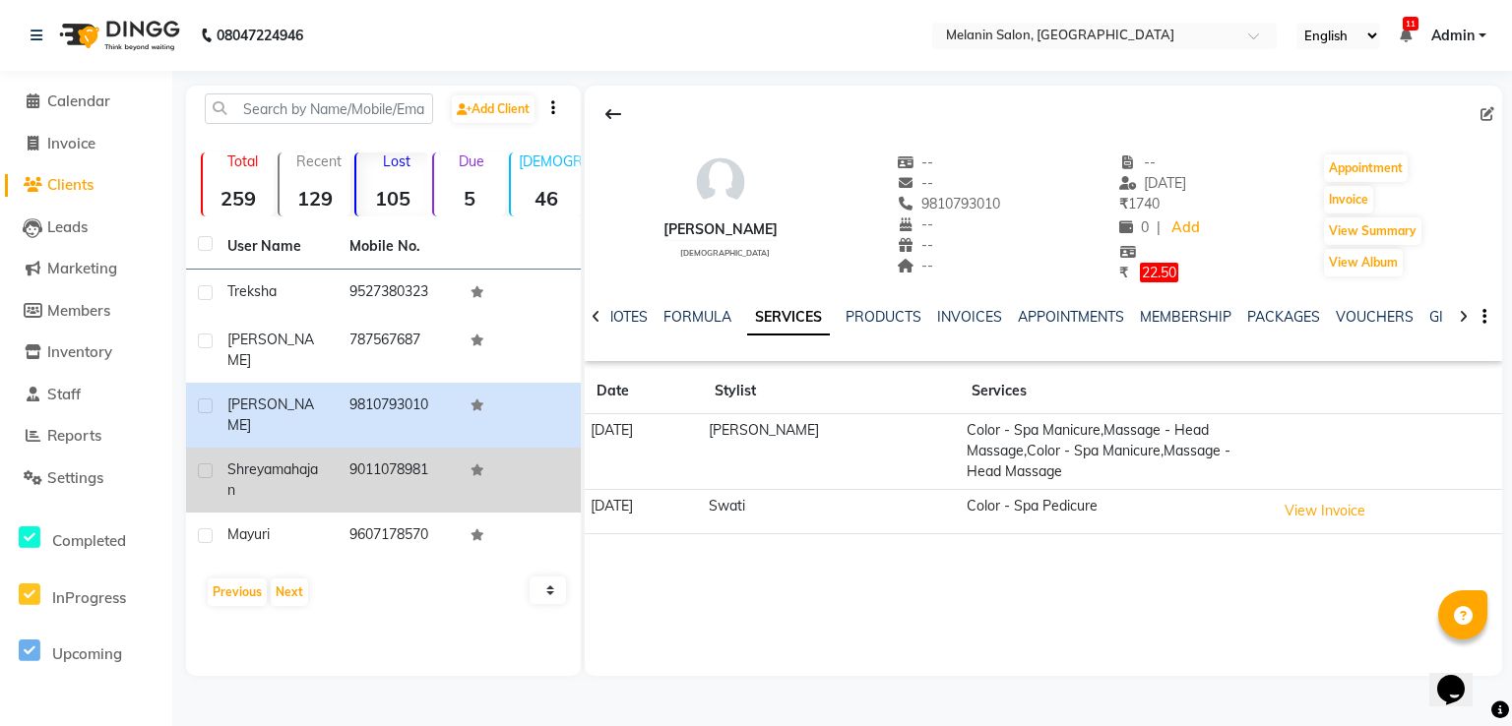
click at [384, 472] on td "9011078981" at bounding box center [399, 480] width 122 height 65
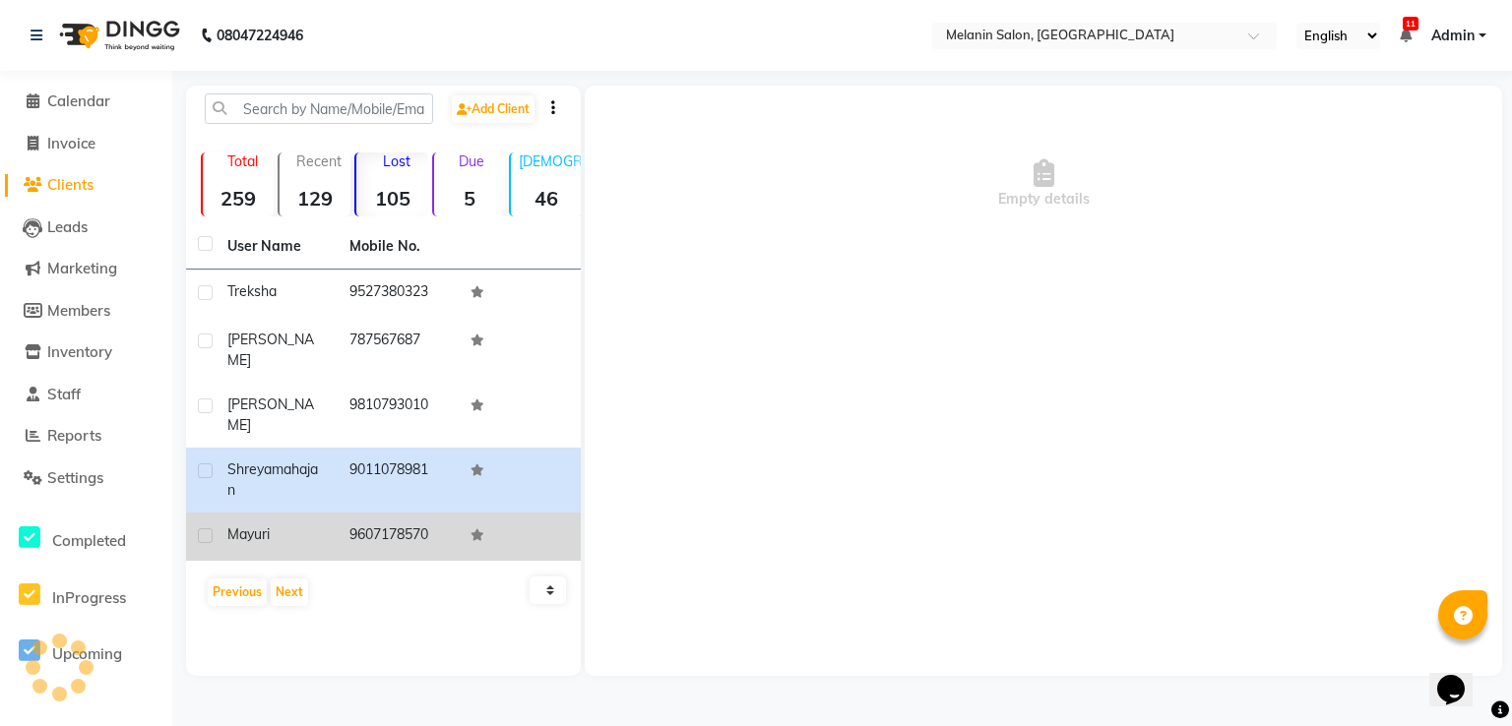
click at [404, 513] on td "9607178570" at bounding box center [399, 537] width 122 height 48
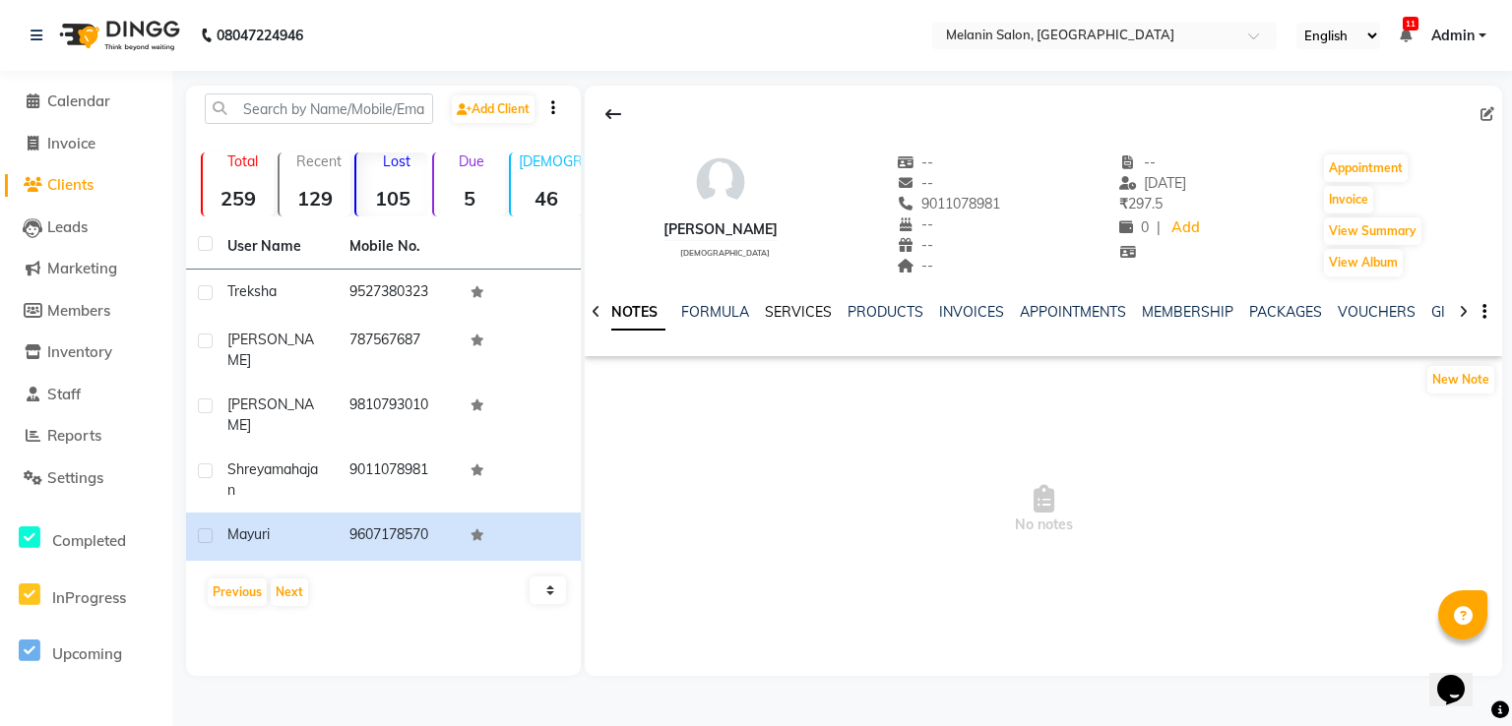
click at [807, 305] on link "SERVICES" at bounding box center [798, 312] width 67 height 18
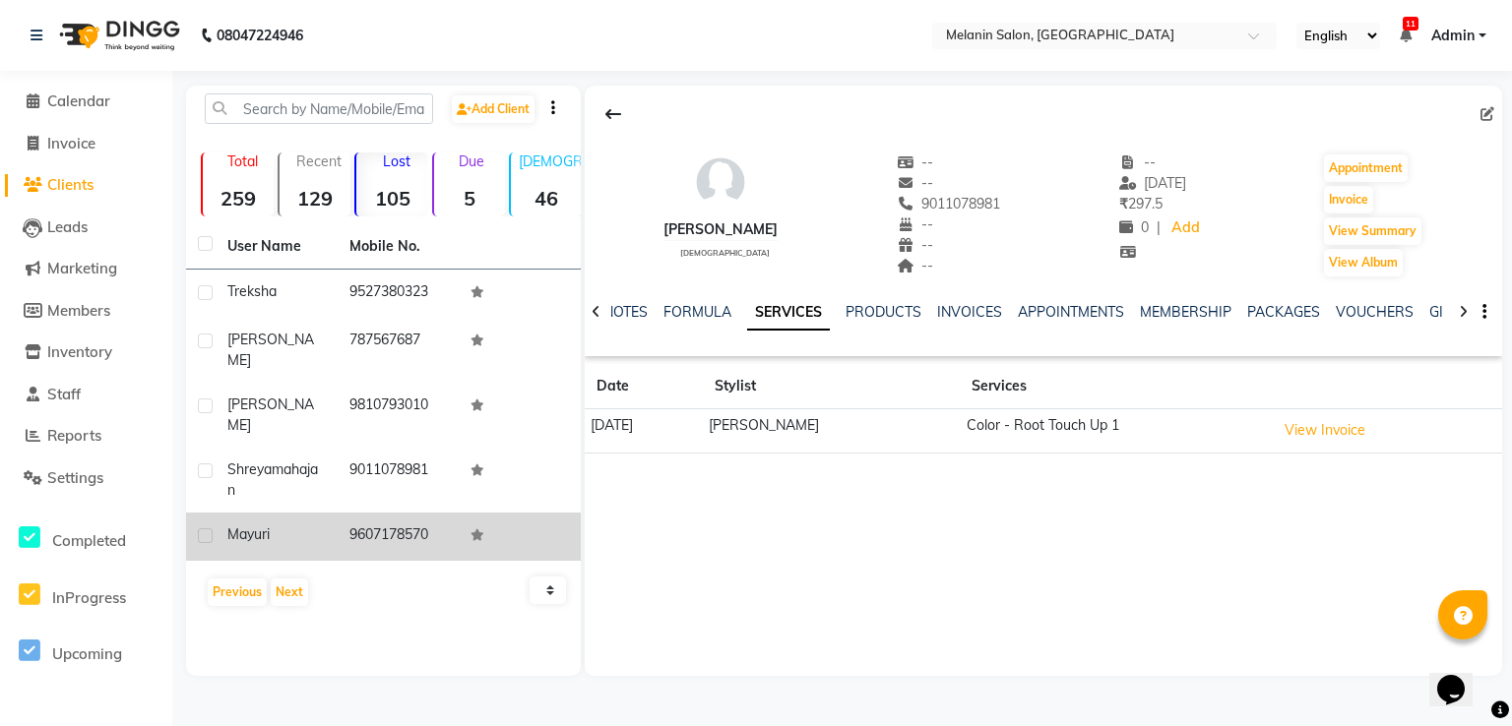
click at [410, 513] on td "9607178570" at bounding box center [399, 537] width 122 height 48
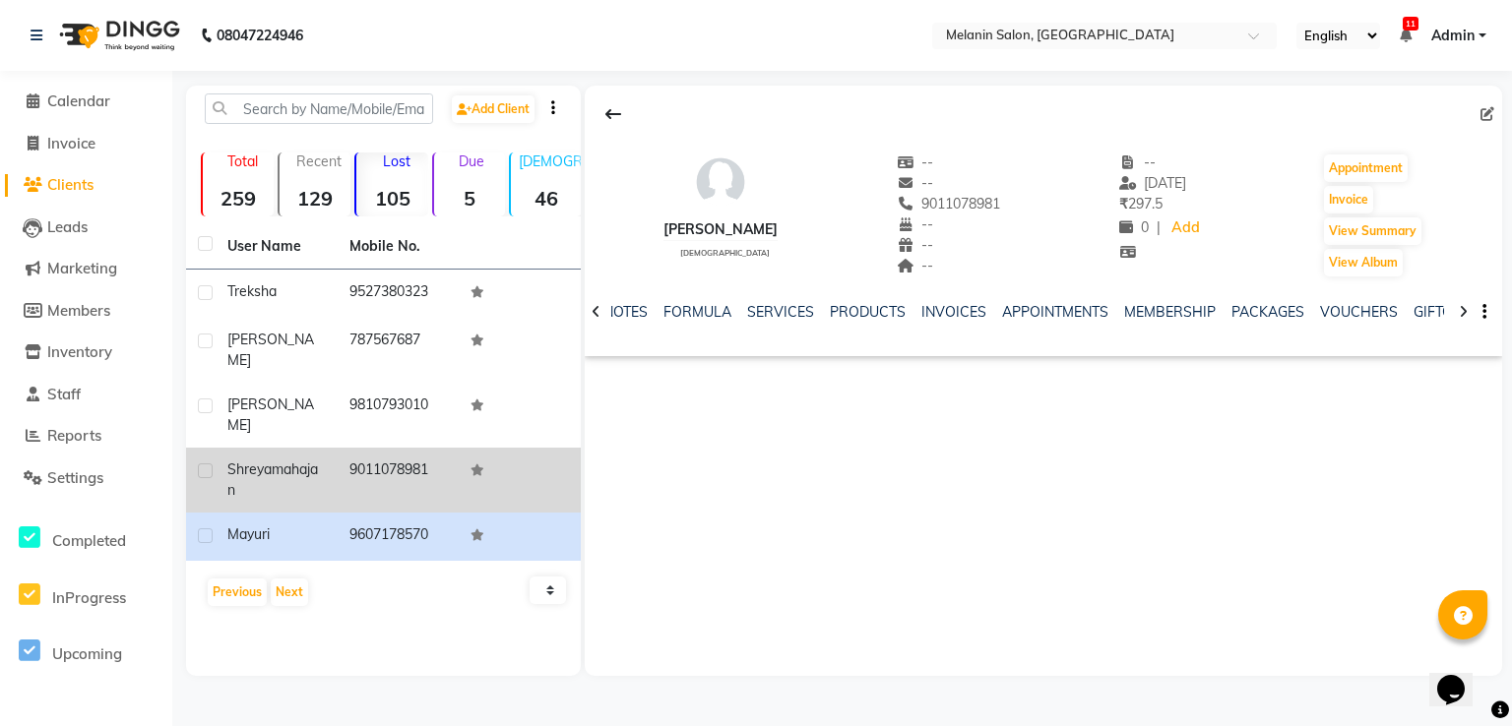
click at [362, 454] on td "9011078981" at bounding box center [399, 480] width 122 height 65
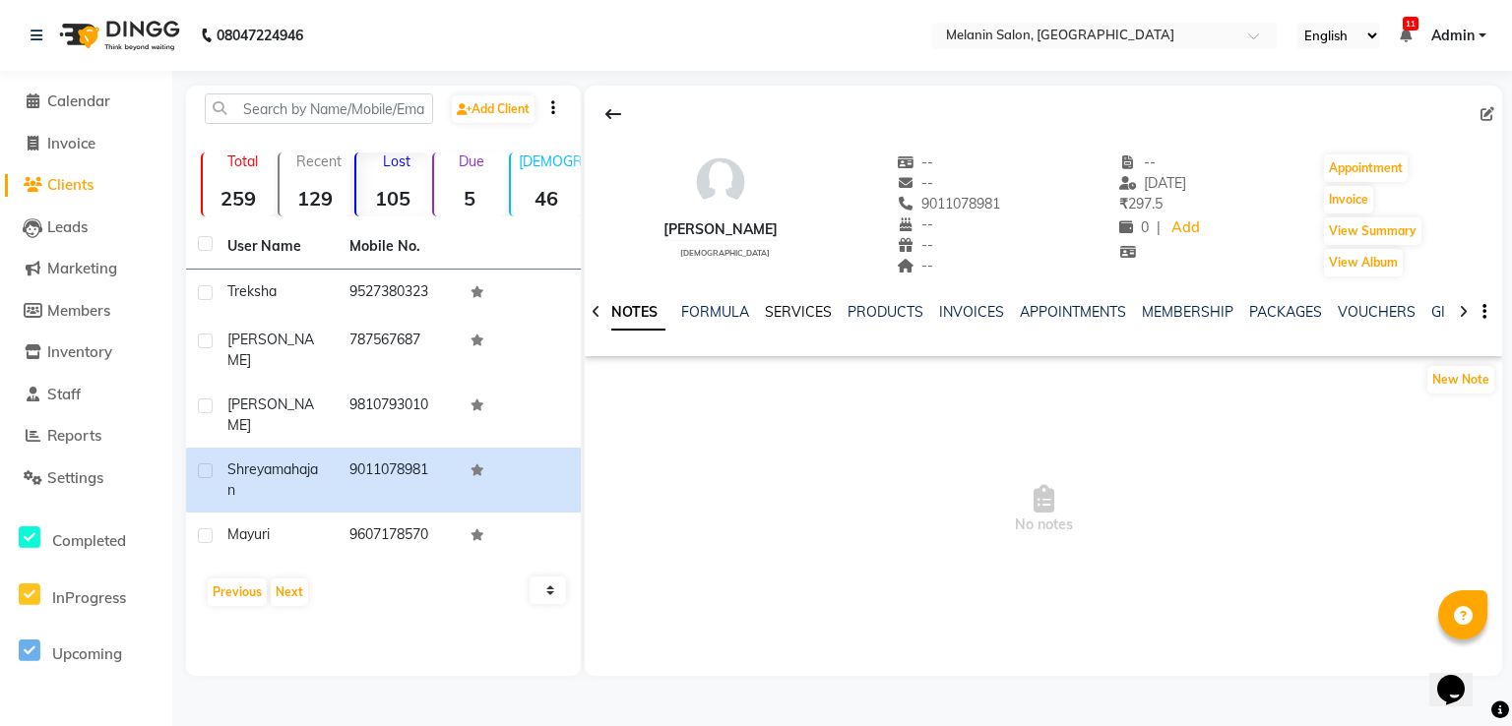
click at [823, 306] on link "SERVICES" at bounding box center [798, 312] width 67 height 18
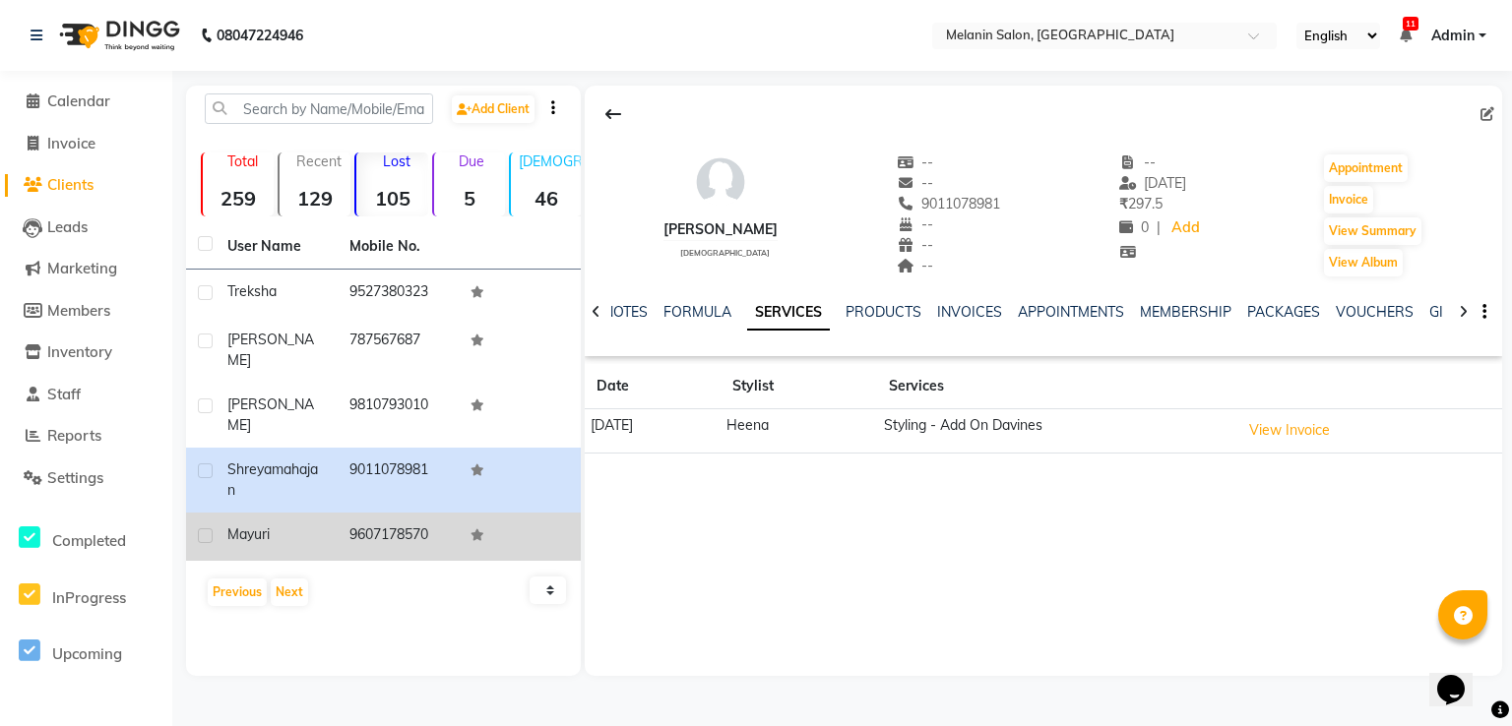
click at [297, 525] on div "Mayuri" at bounding box center [276, 535] width 98 height 21
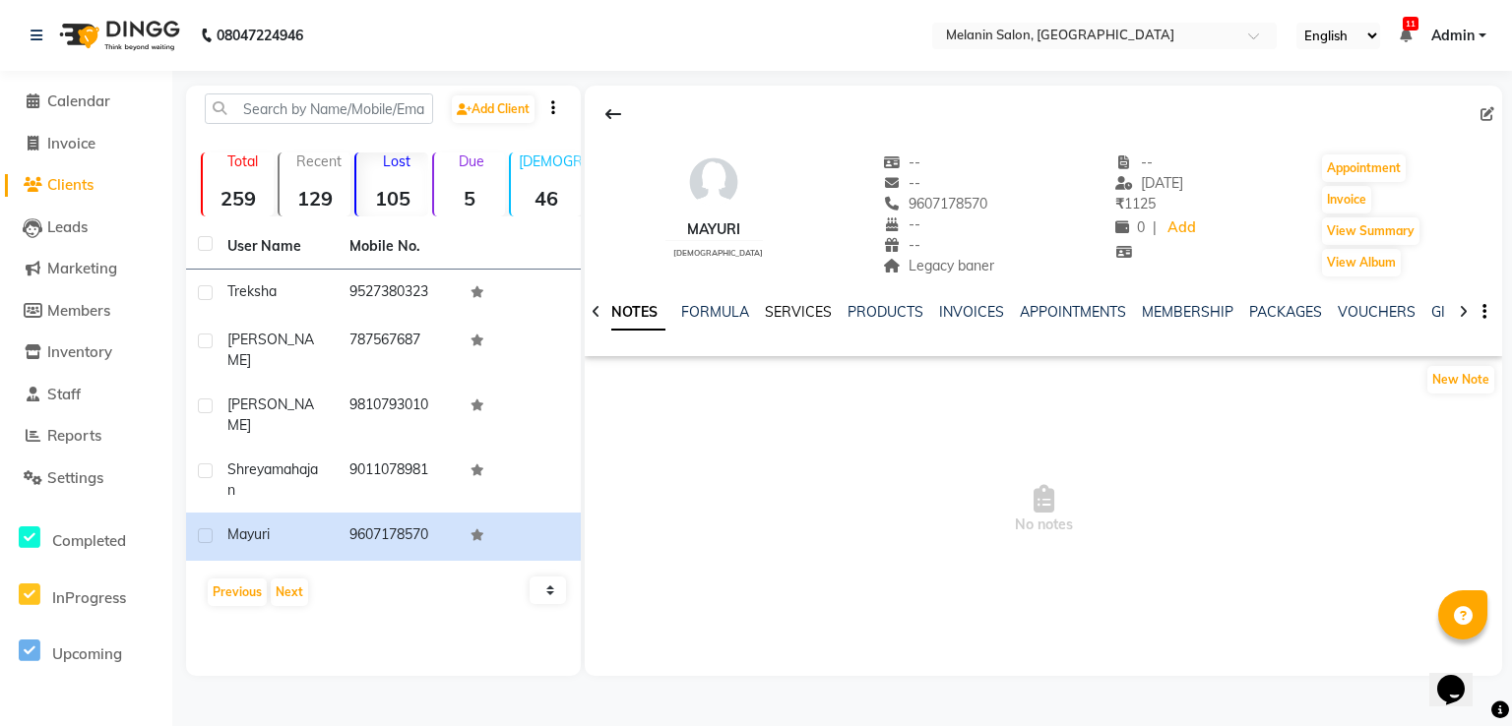
click at [803, 316] on link "SERVICES" at bounding box center [798, 312] width 67 height 18
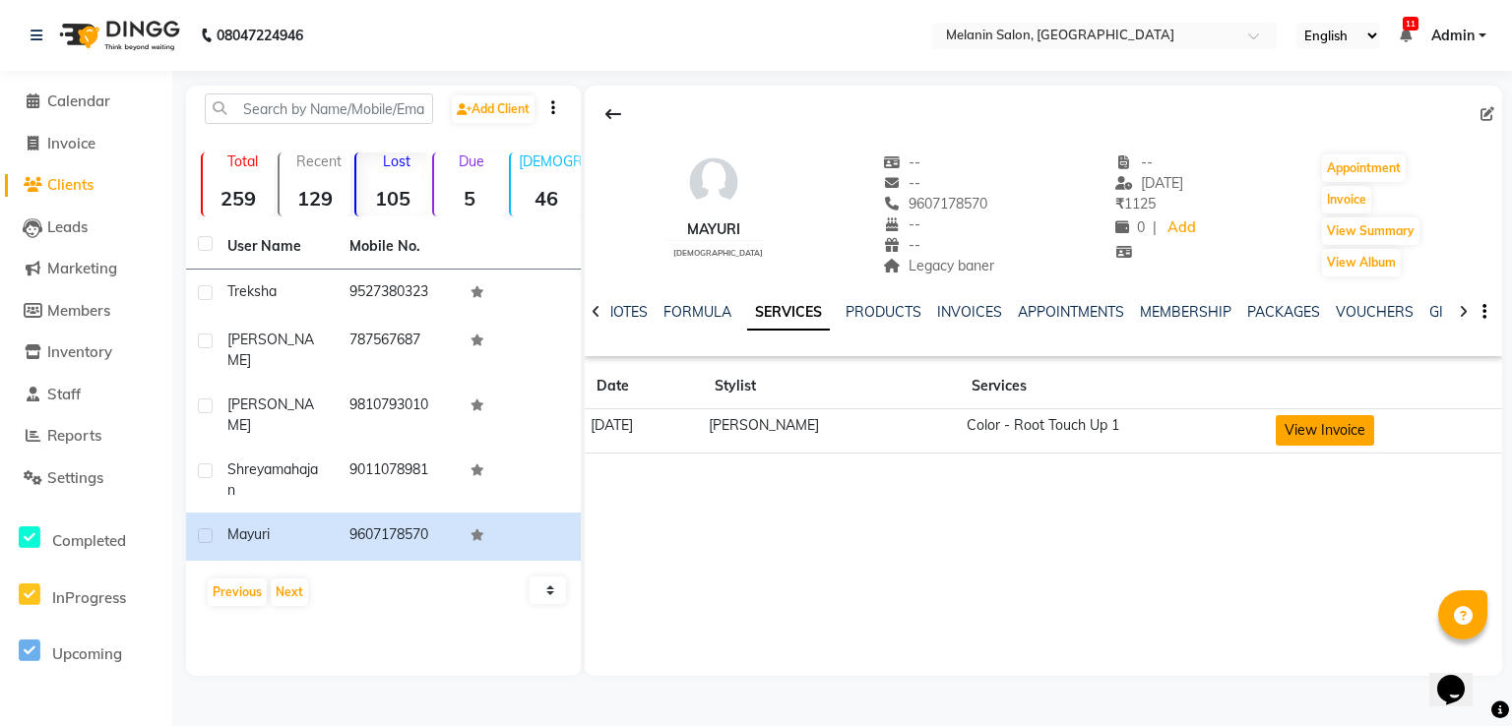
click at [1330, 418] on button "View Invoice" at bounding box center [1324, 430] width 98 height 31
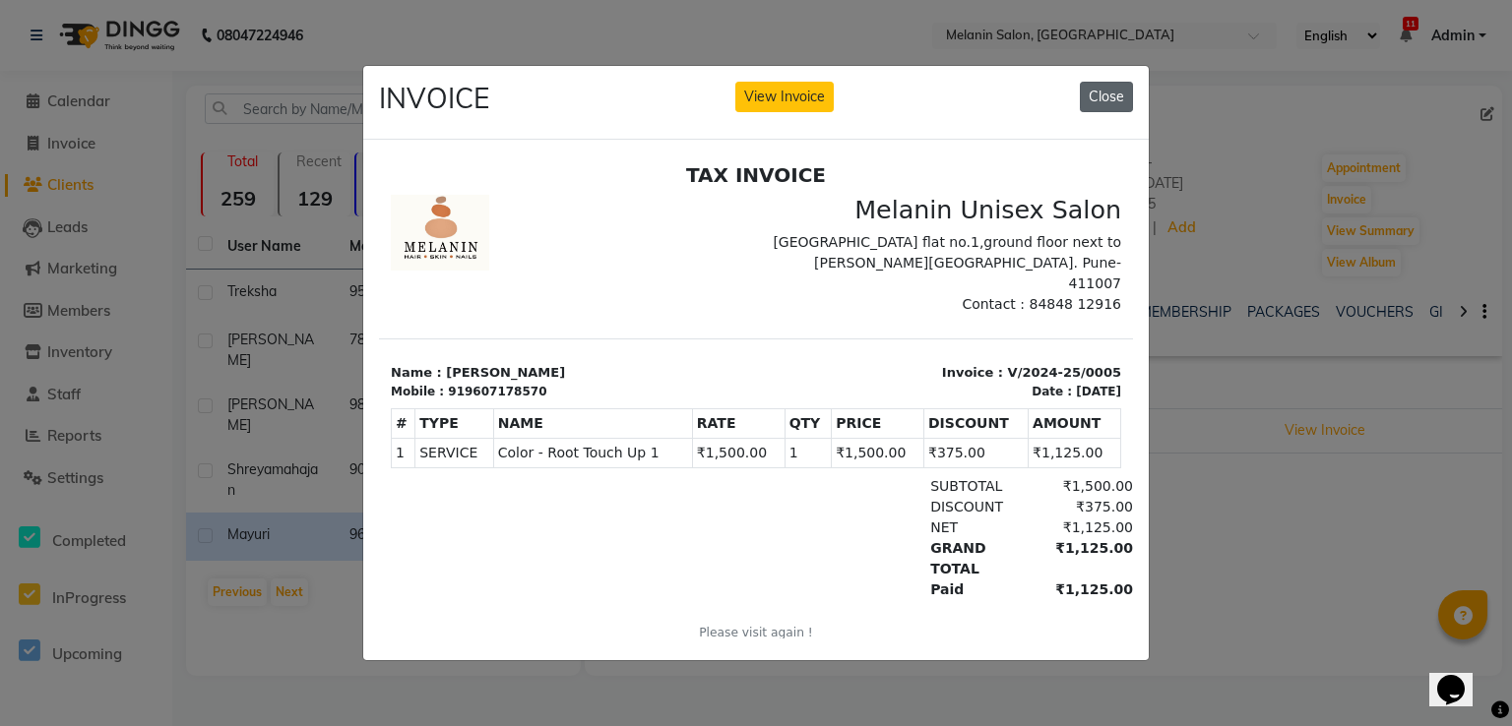
click at [1113, 86] on button "Close" at bounding box center [1106, 97] width 53 height 31
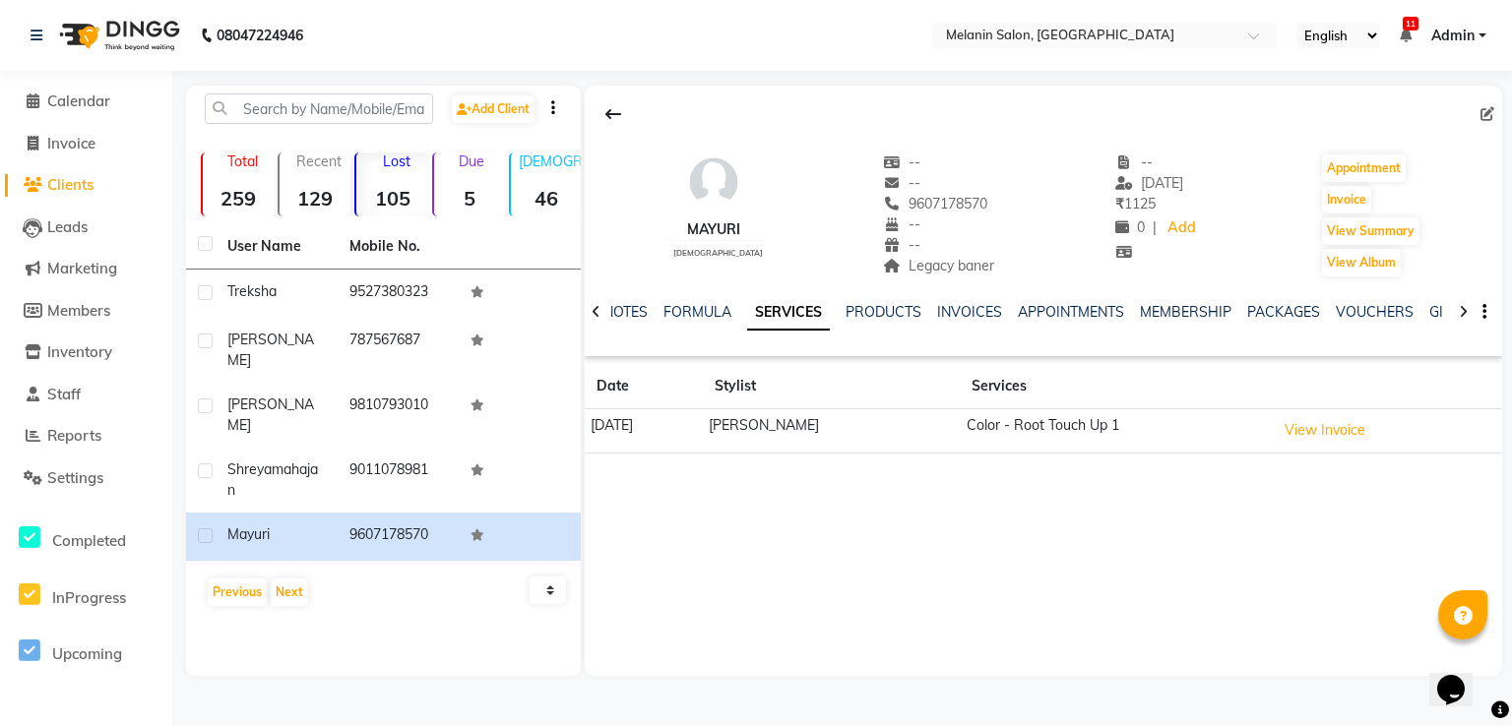
click at [116, 115] on li "Calendar" at bounding box center [86, 102] width 172 height 42
click at [114, 115] on li "Calendar" at bounding box center [86, 102] width 172 height 42
click at [0, 82] on li "Calendar" at bounding box center [86, 102] width 172 height 42
click at [49, 107] on span "Calendar" at bounding box center [78, 101] width 63 height 19
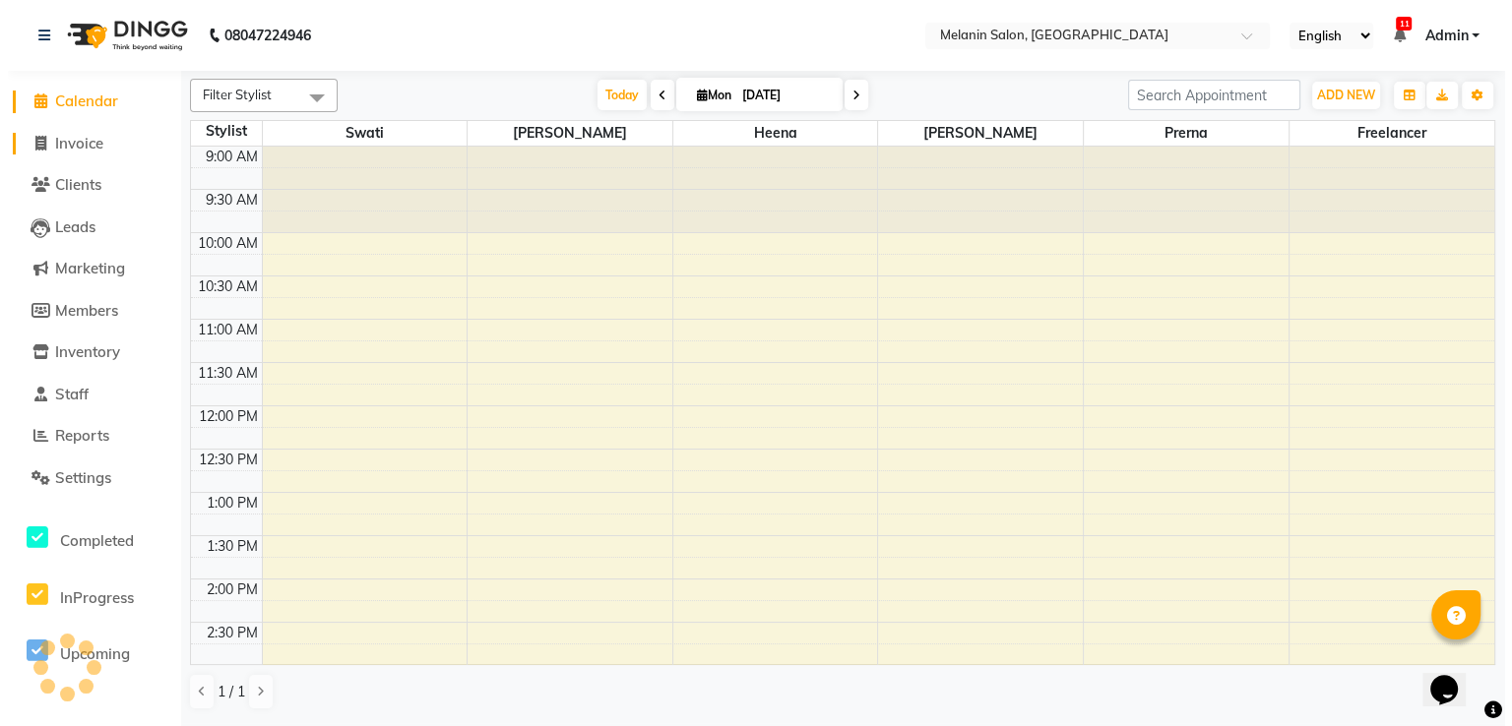
scroll to position [473, 0]
